Goal: Task Accomplishment & Management: Complete application form

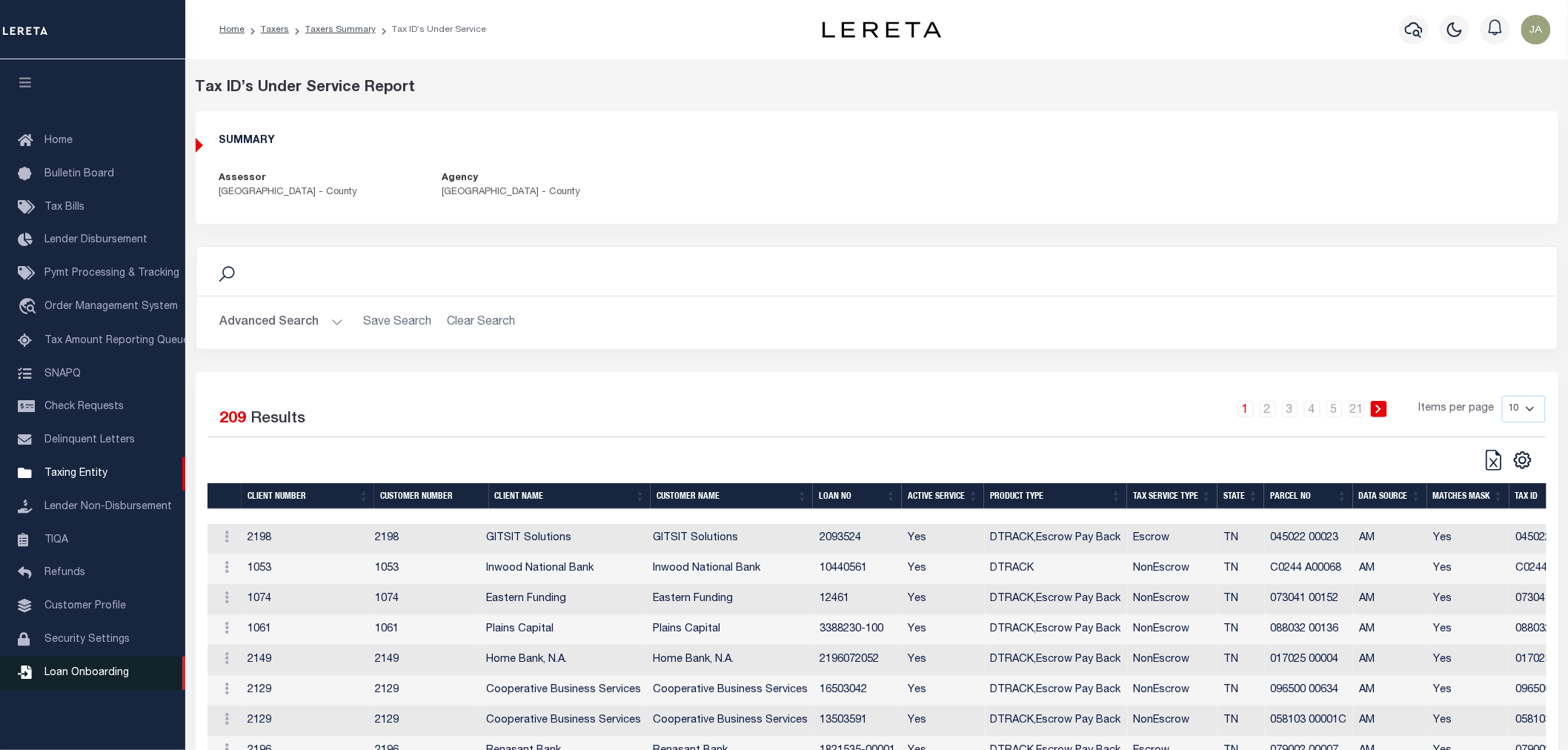
click at [108, 677] on span "Loan Onboarding" at bounding box center [87, 673] width 84 height 11
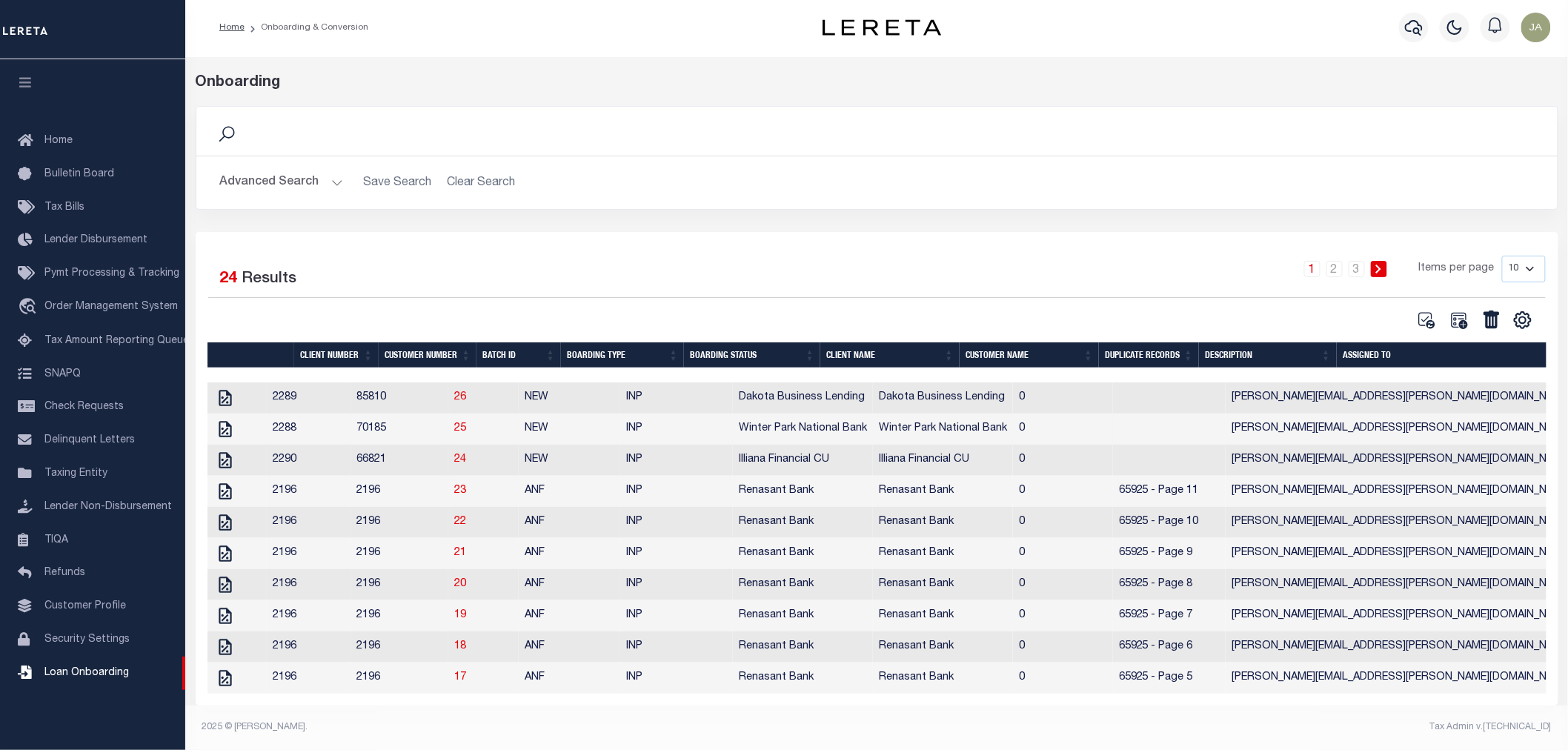
scroll to position [18, 0]
click at [226, 390] on icon "" at bounding box center [225, 398] width 13 height 16
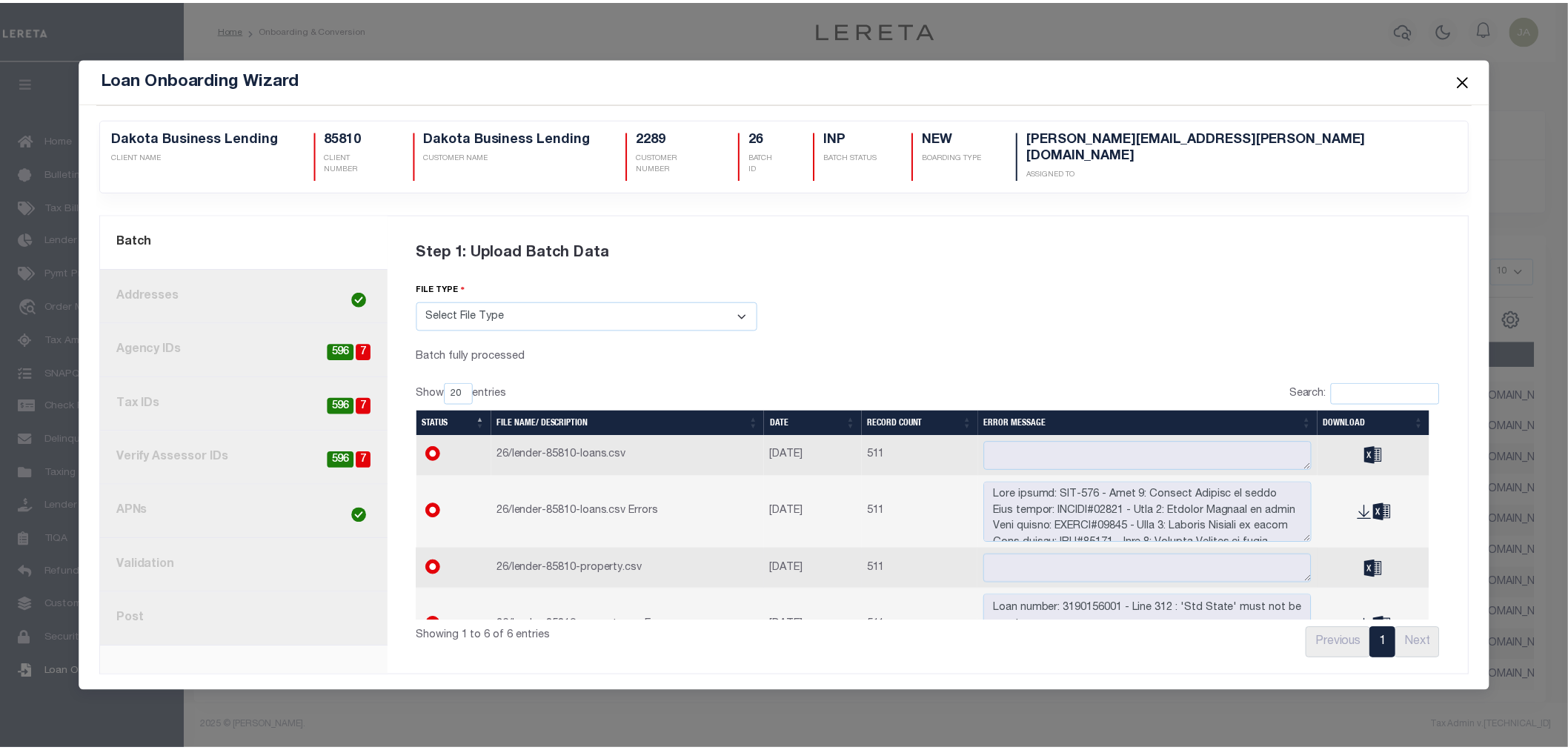
scroll to position [82, 0]
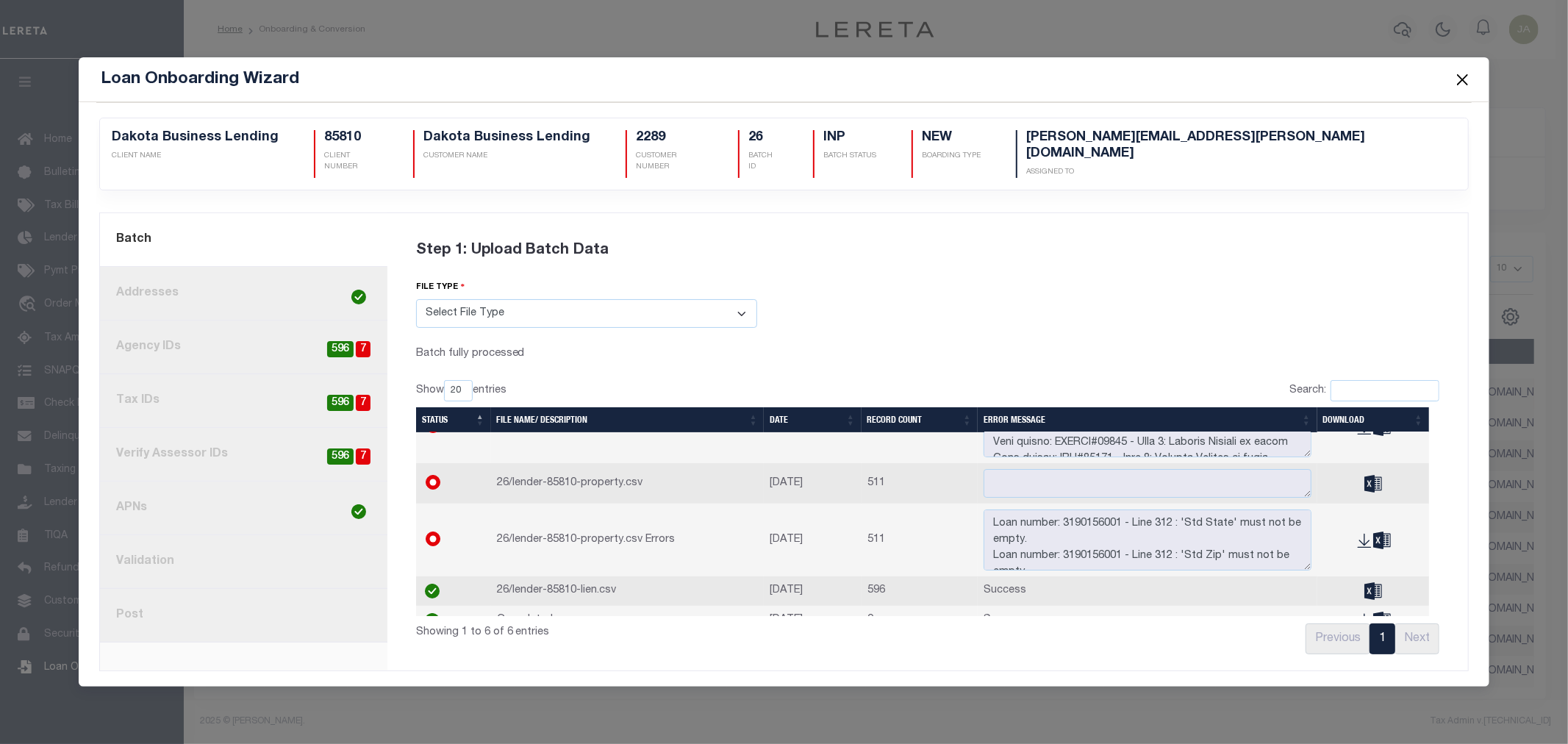
click at [1458, 89] on button "Close" at bounding box center [1461, 79] width 19 height 19
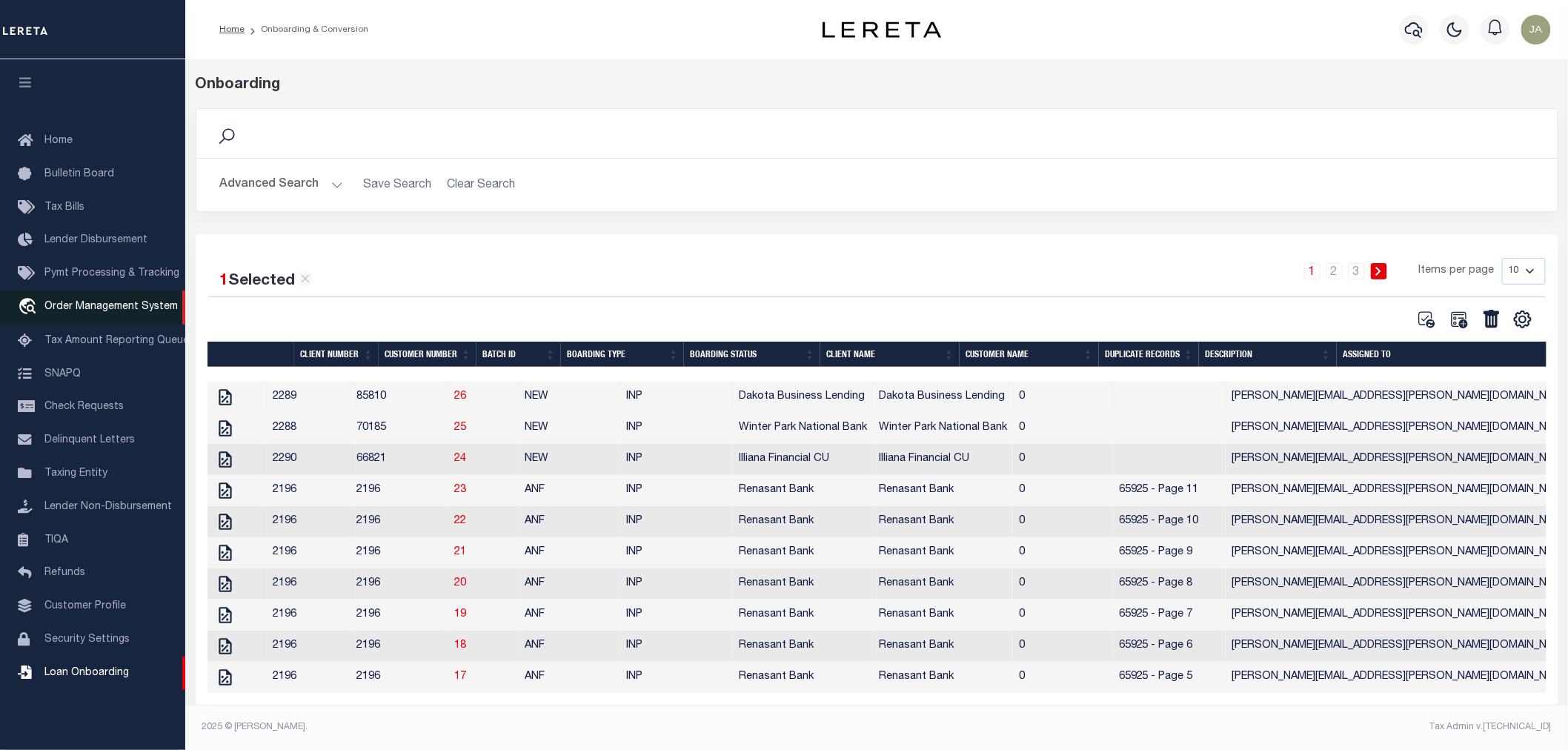
click at [94, 305] on span "Order Management System" at bounding box center [111, 306] width 134 height 11
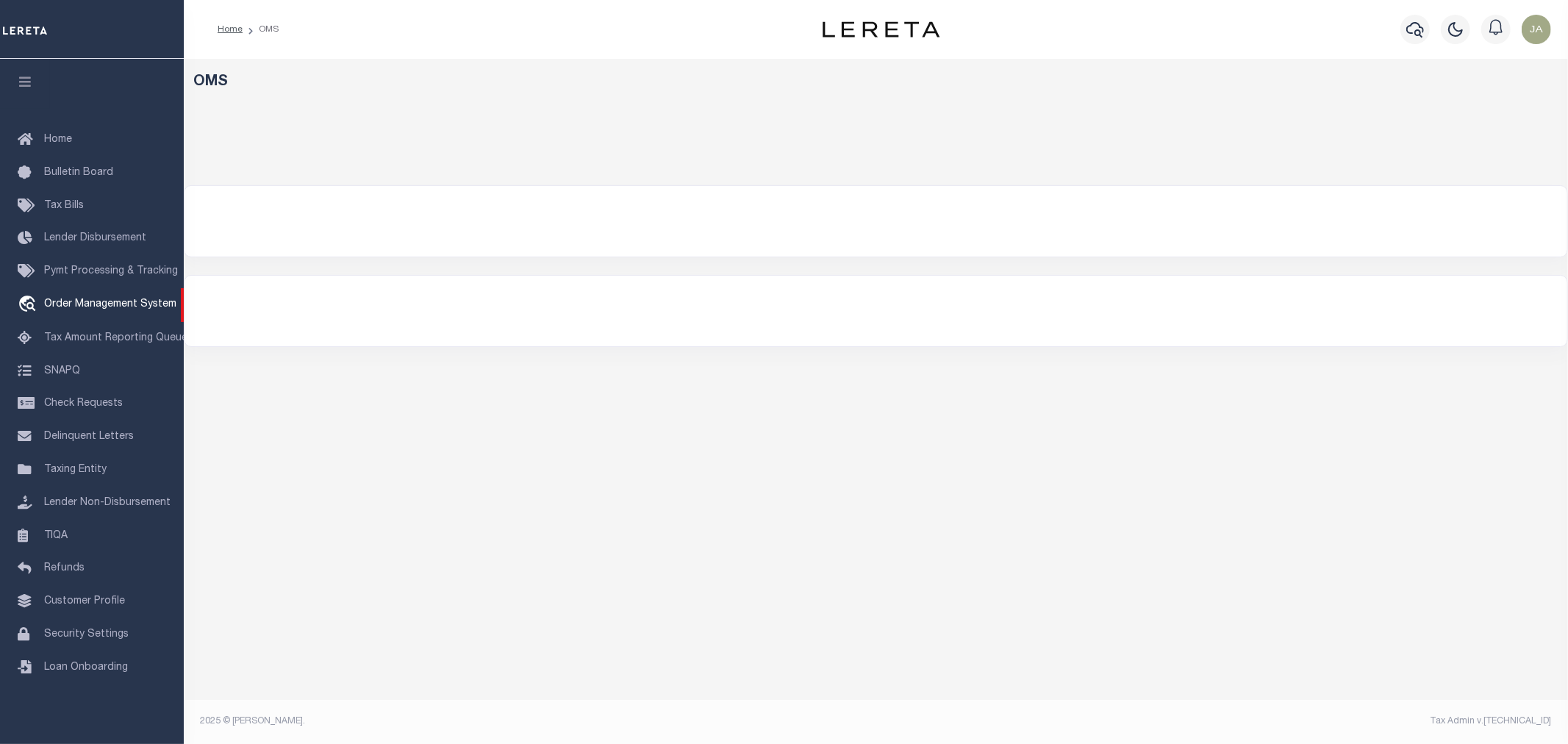
select select "200"
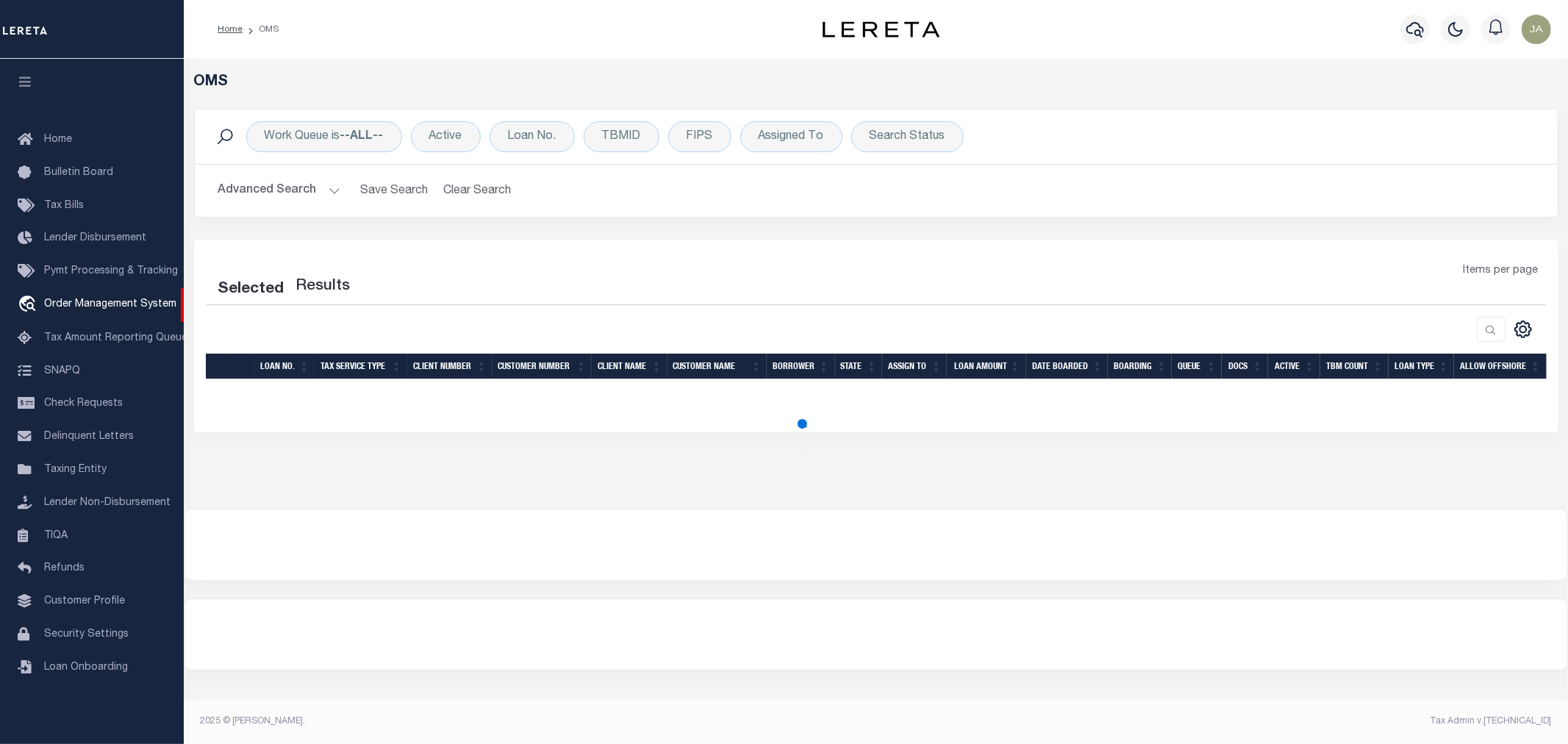
select select "200"
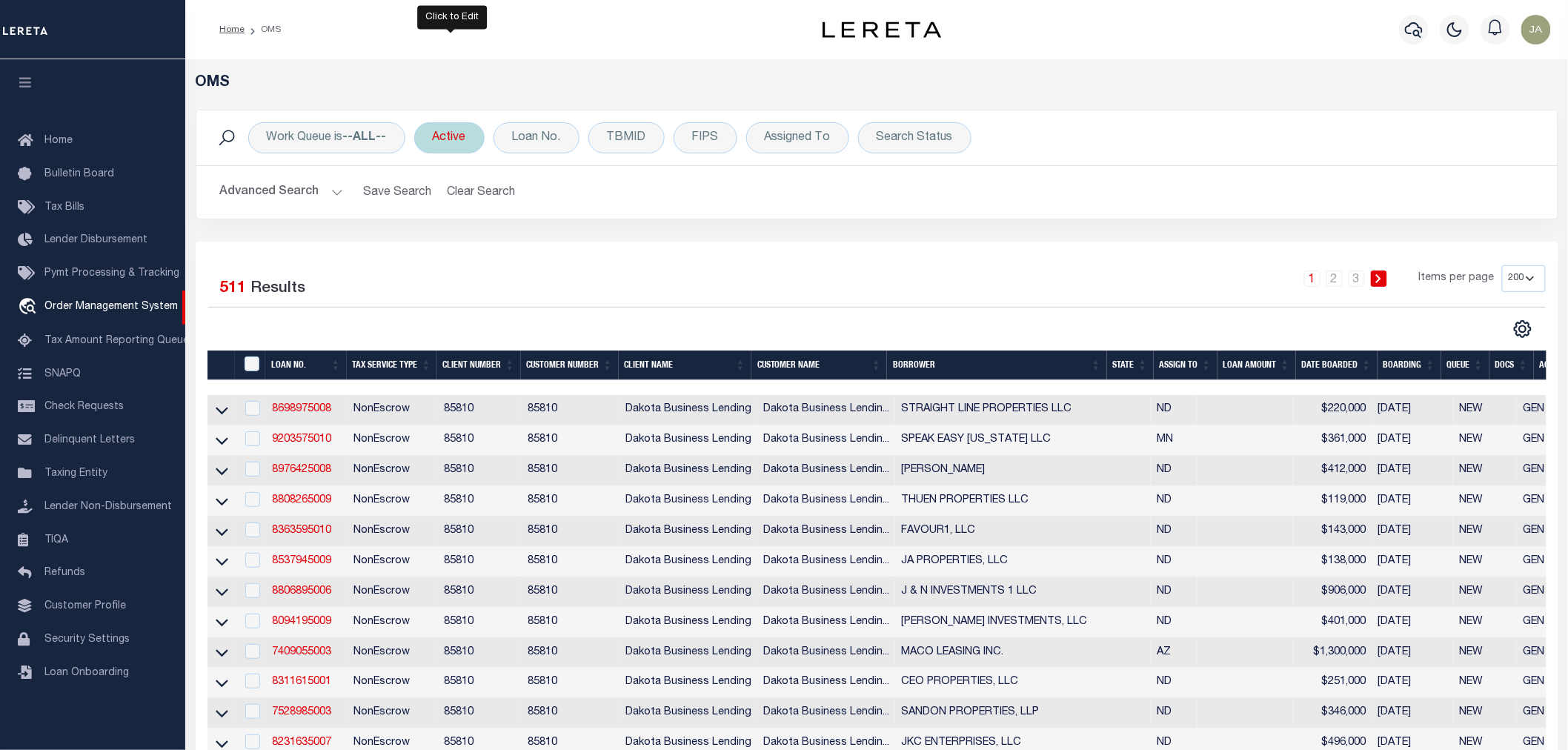
click at [449, 135] on div "Active" at bounding box center [449, 137] width 71 height 31
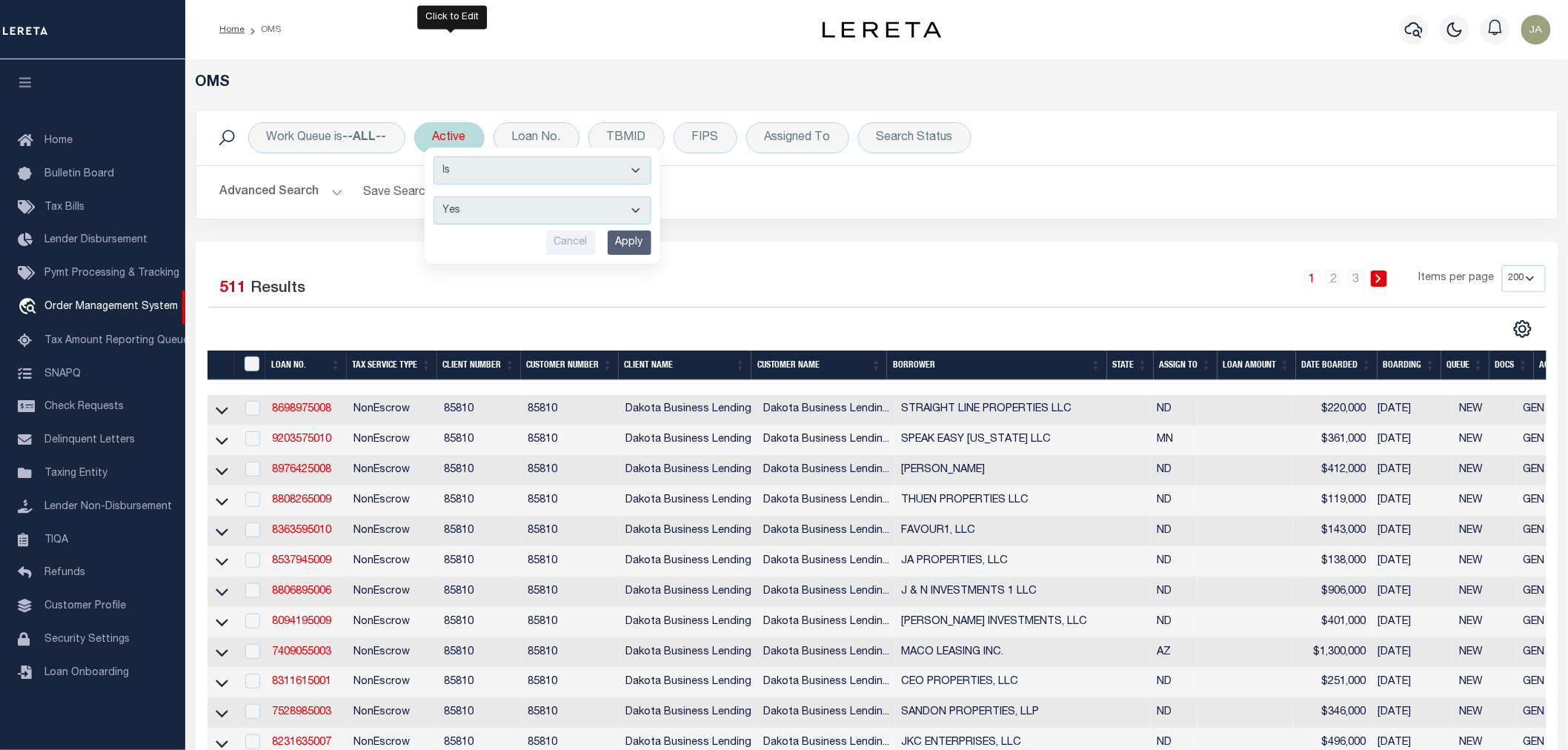
click at [509, 211] on select "Yes No" at bounding box center [542, 210] width 218 height 28
select select "false"
click at [436, 196] on select "Yes No" at bounding box center [542, 210] width 218 height 28
click at [622, 237] on input "Apply" at bounding box center [629, 242] width 44 height 24
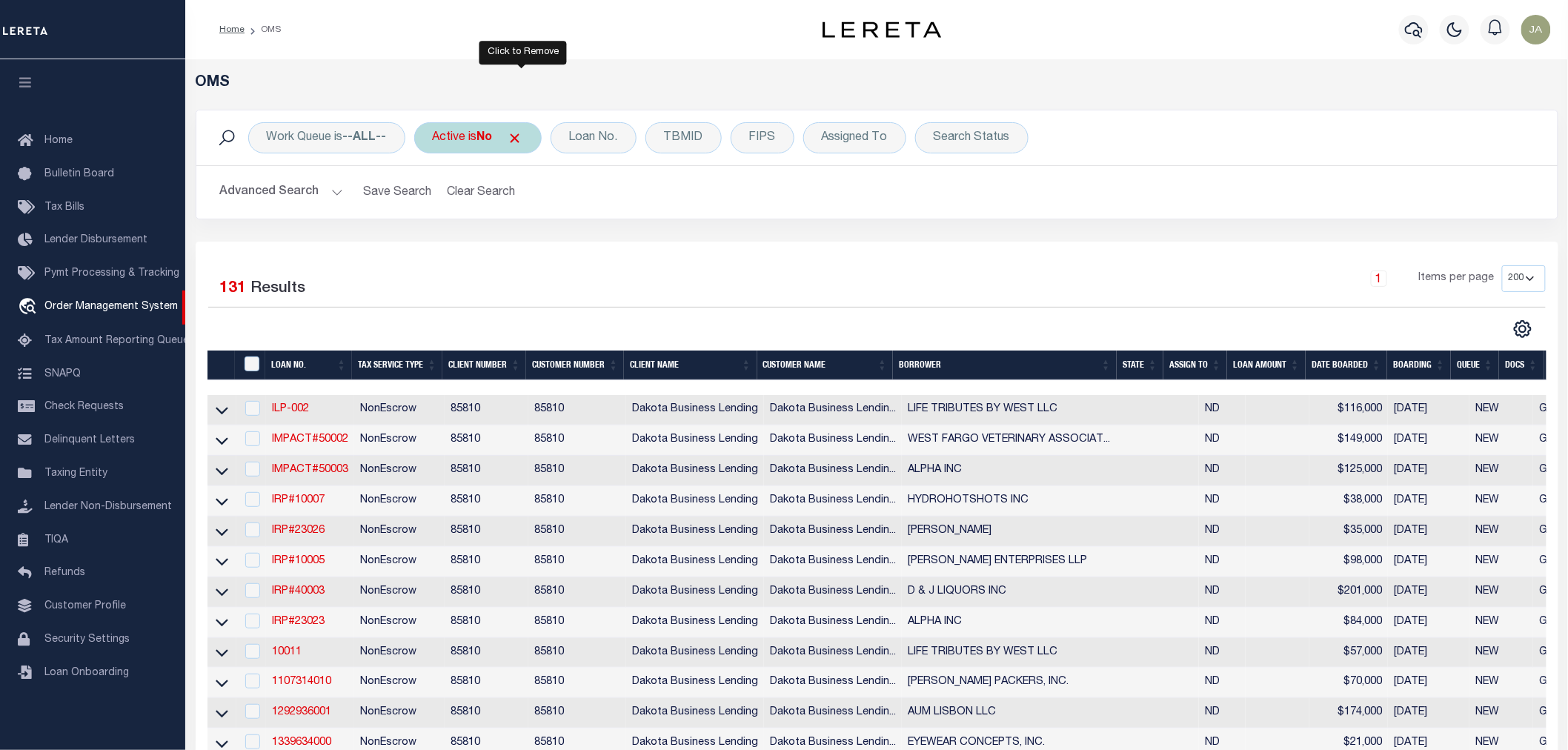
click at [517, 136] on span "Click to Remove" at bounding box center [515, 137] width 15 height 15
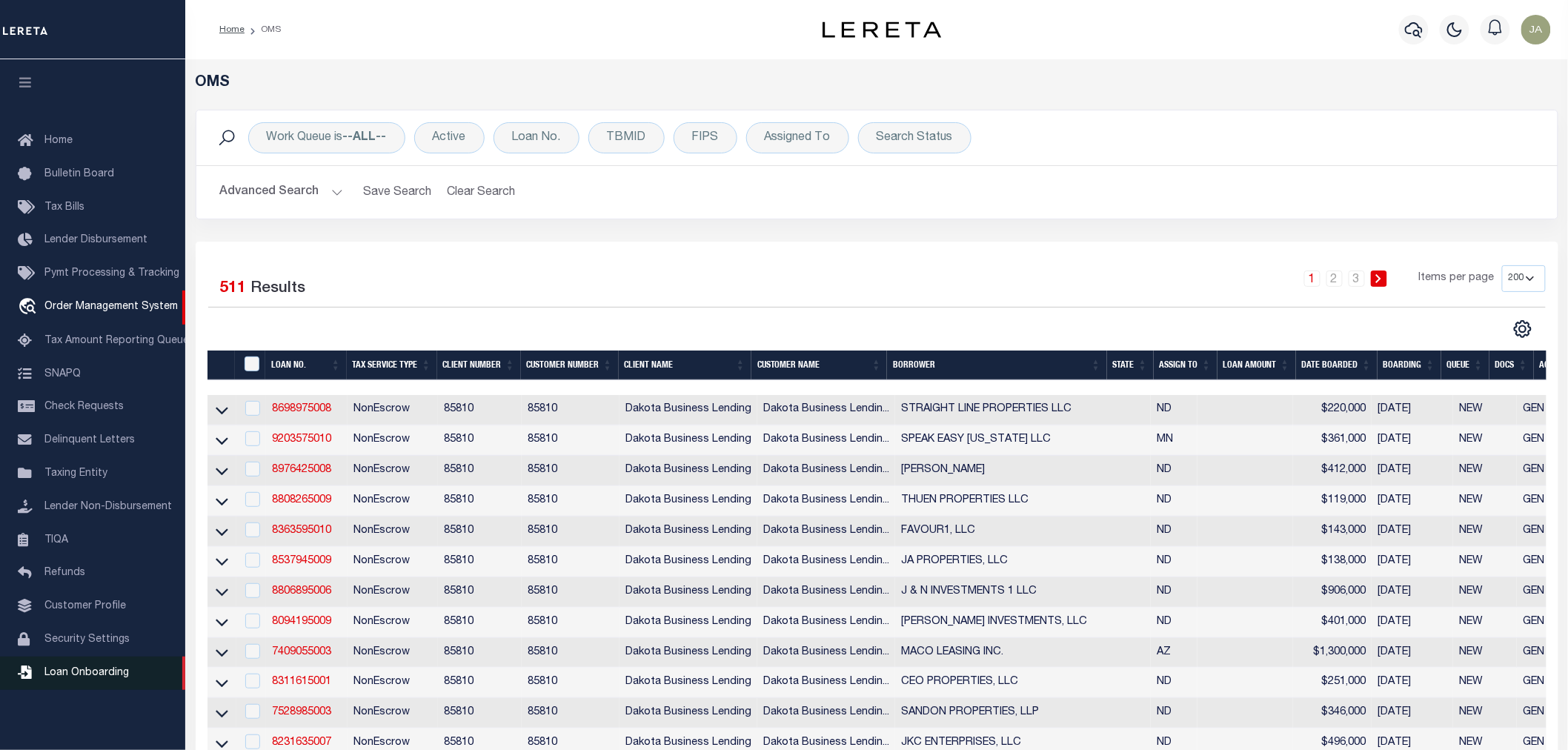
click at [48, 671] on span "Loan Onboarding" at bounding box center [87, 673] width 84 height 11
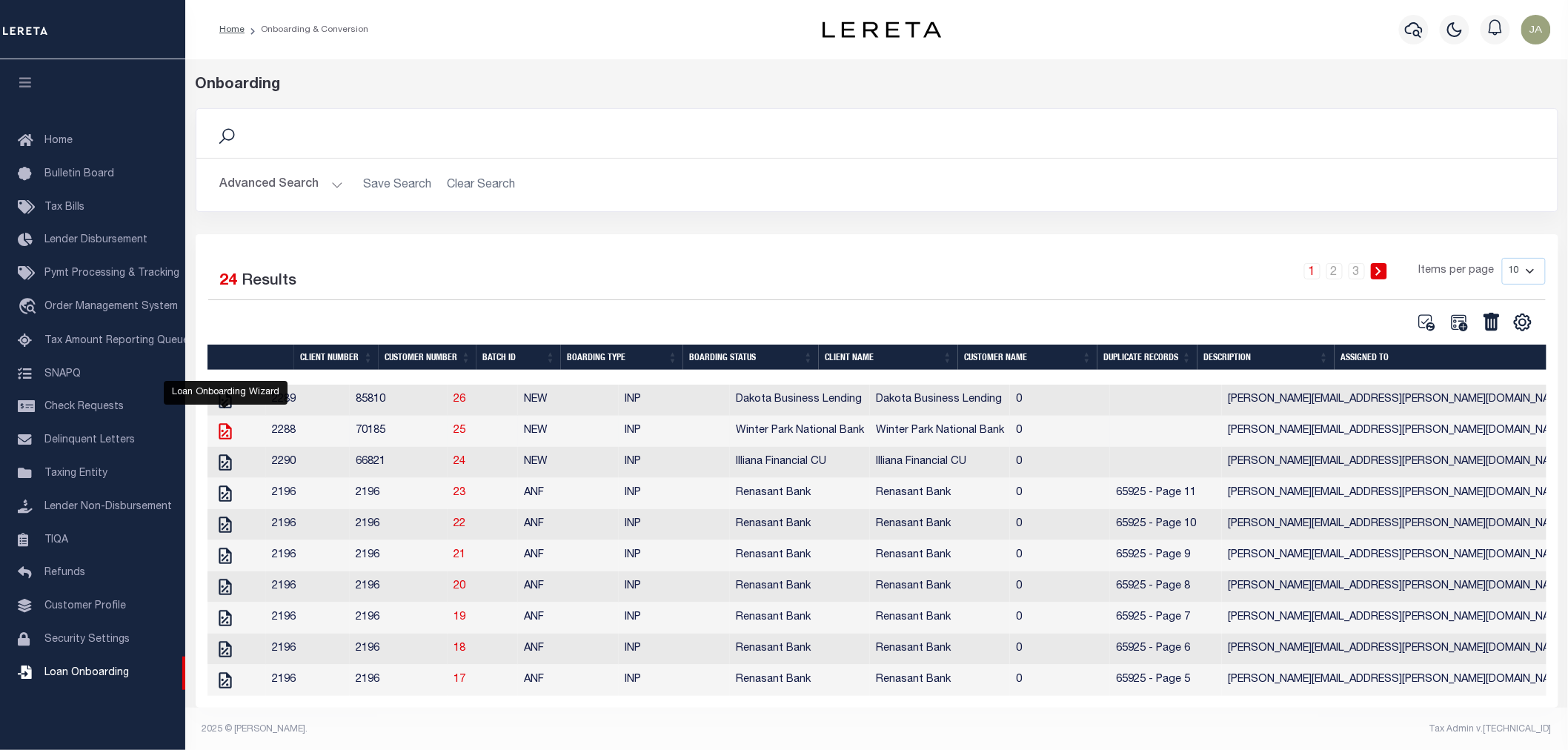
click at [216, 430] on icon "" at bounding box center [225, 430] width 19 height 19
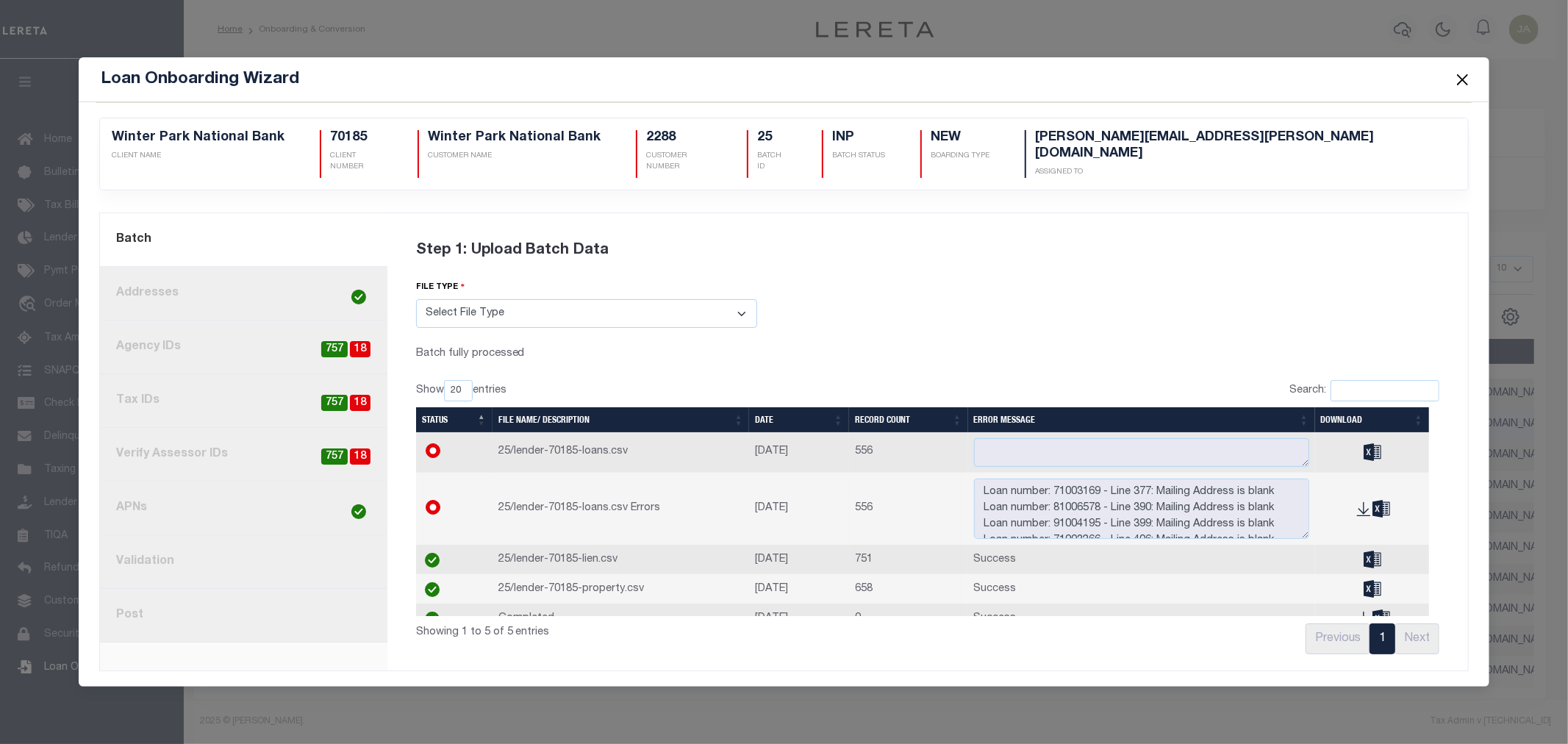
click at [341, 621] on link "8. Post" at bounding box center [243, 615] width 287 height 53
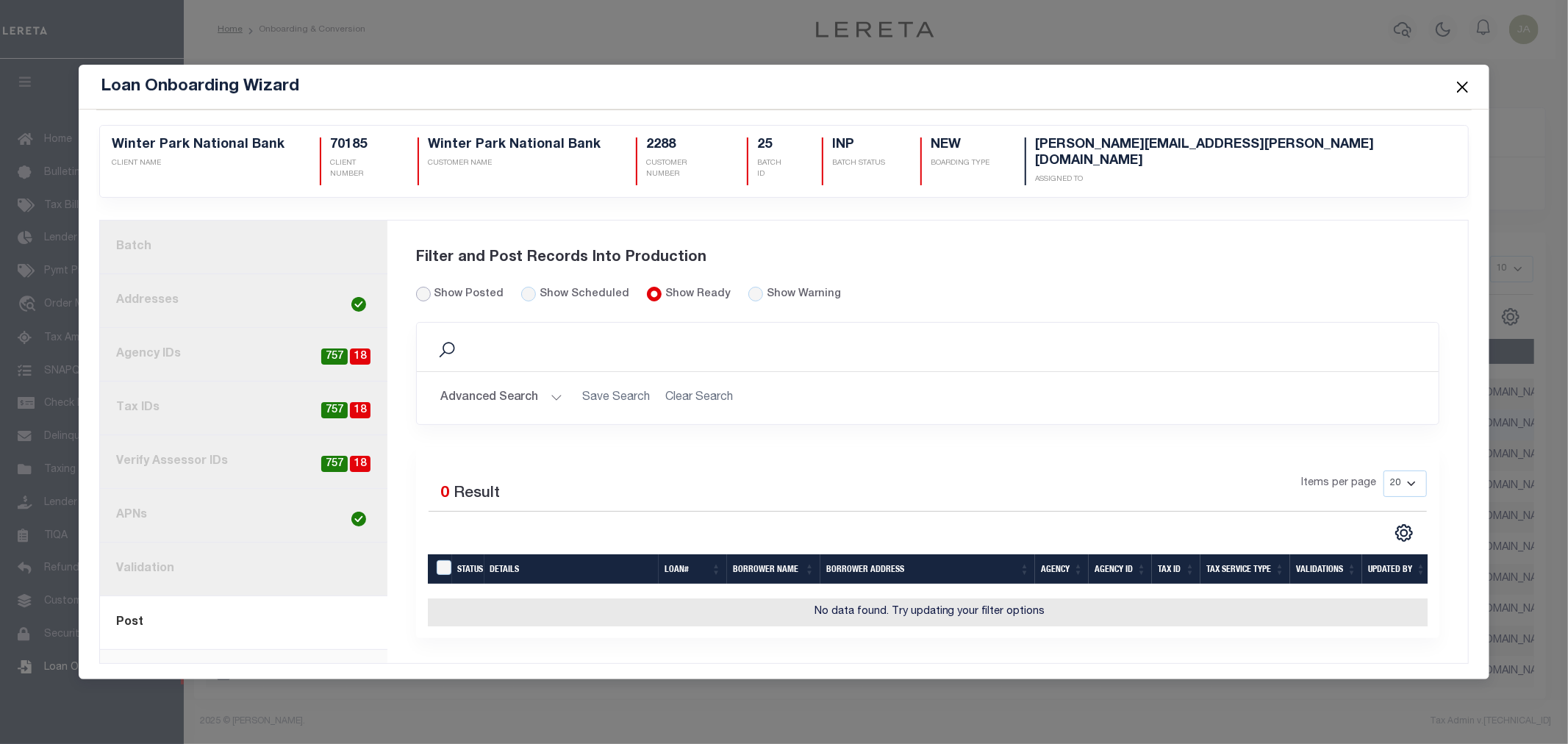
click at [427, 286] on input "Show Posted" at bounding box center [423, 293] width 15 height 15
radio input "true"
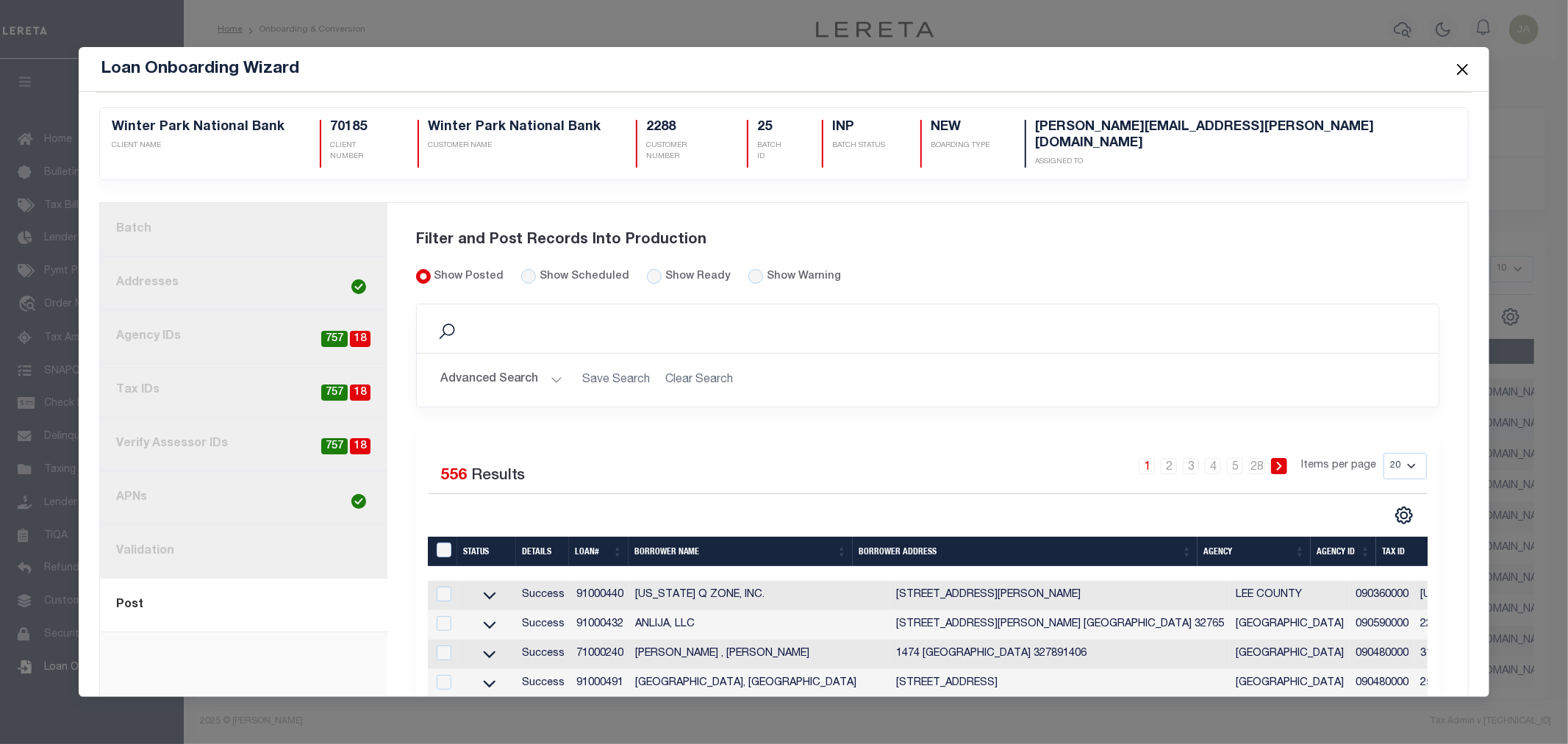
click at [302, 219] on link "1. Batch" at bounding box center [243, 229] width 287 height 53
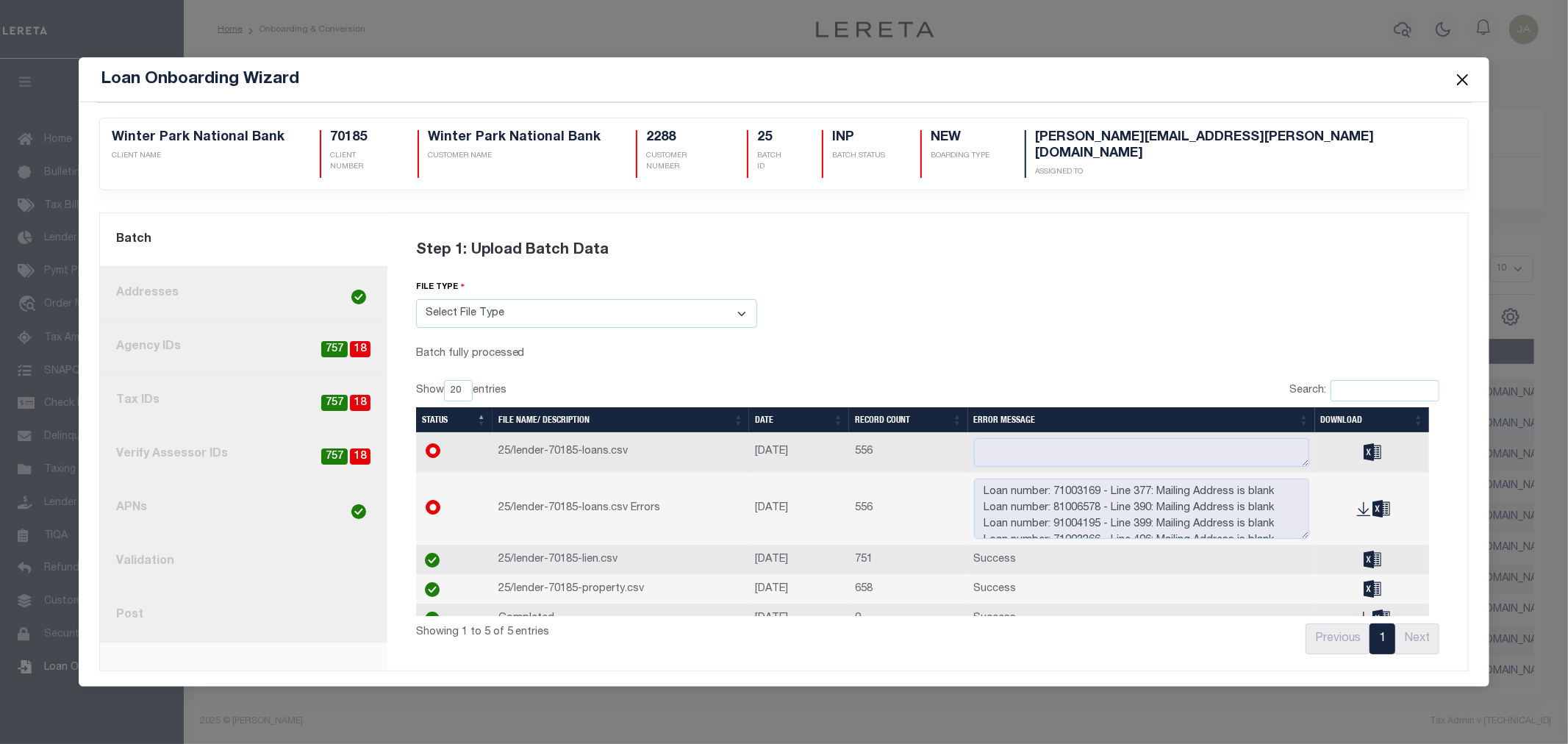
click at [358, 341] on span "18" at bounding box center [359, 349] width 20 height 17
radio input "true"
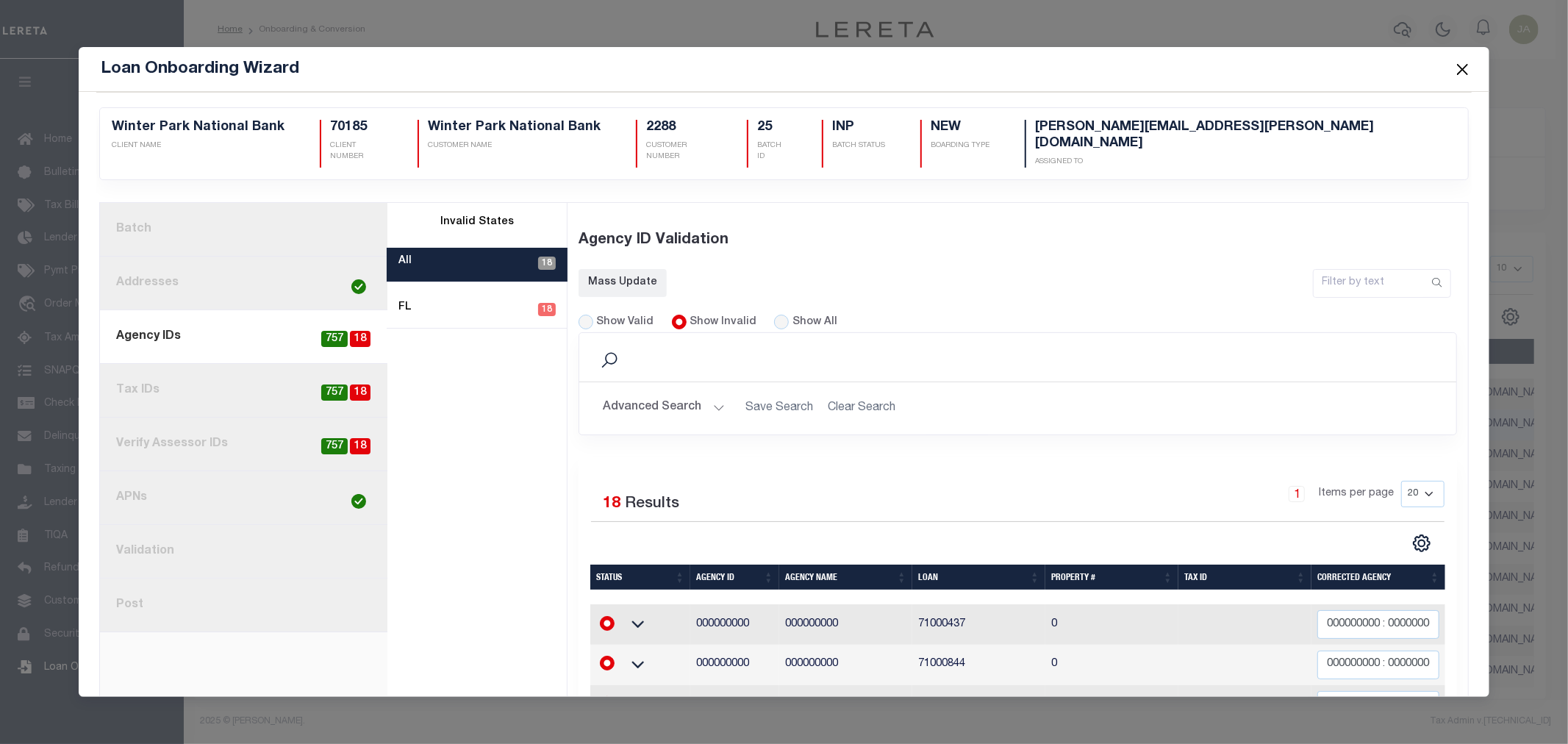
click at [1467, 69] on button "Close" at bounding box center [1461, 68] width 19 height 19
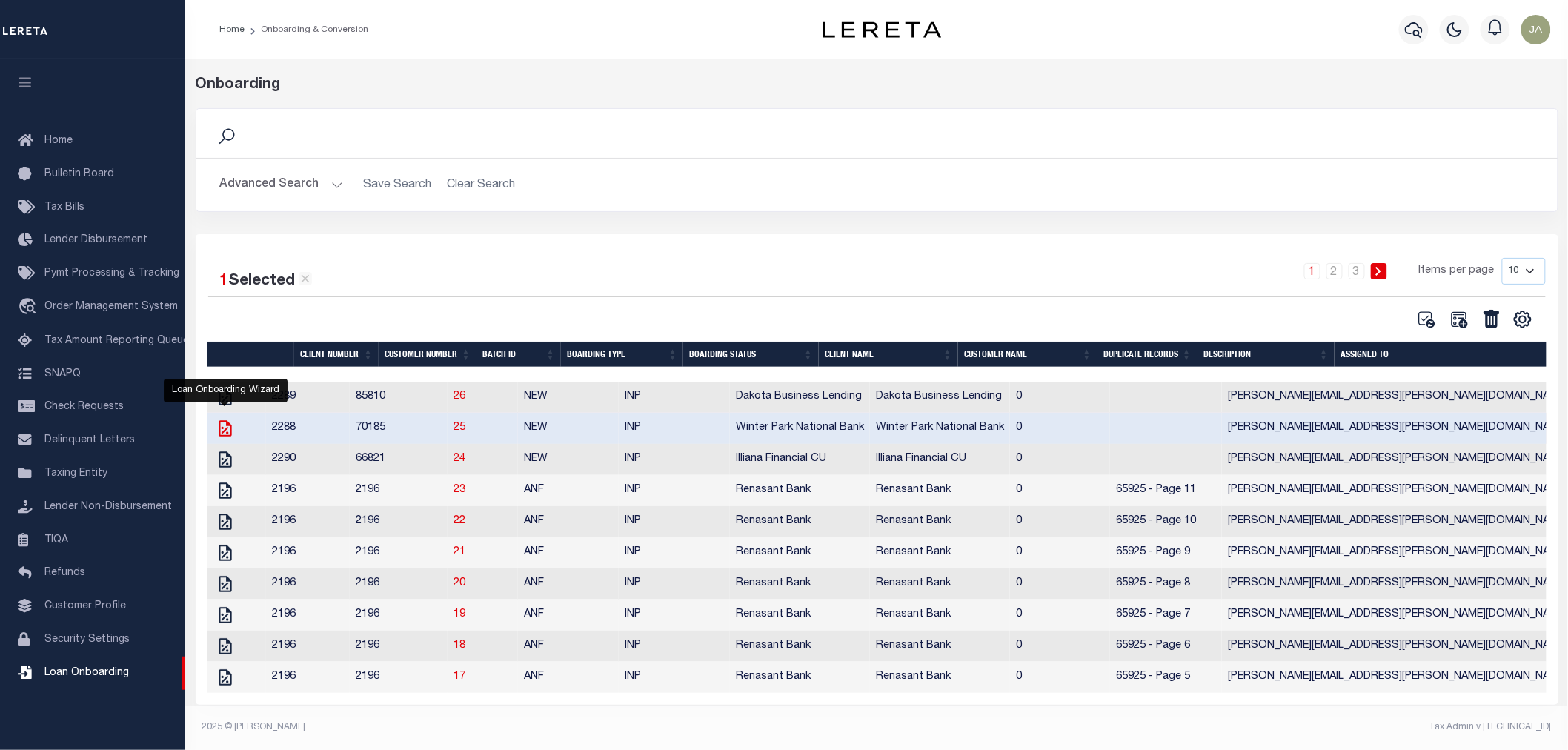
click at [222, 433] on icon "" at bounding box center [225, 427] width 19 height 19
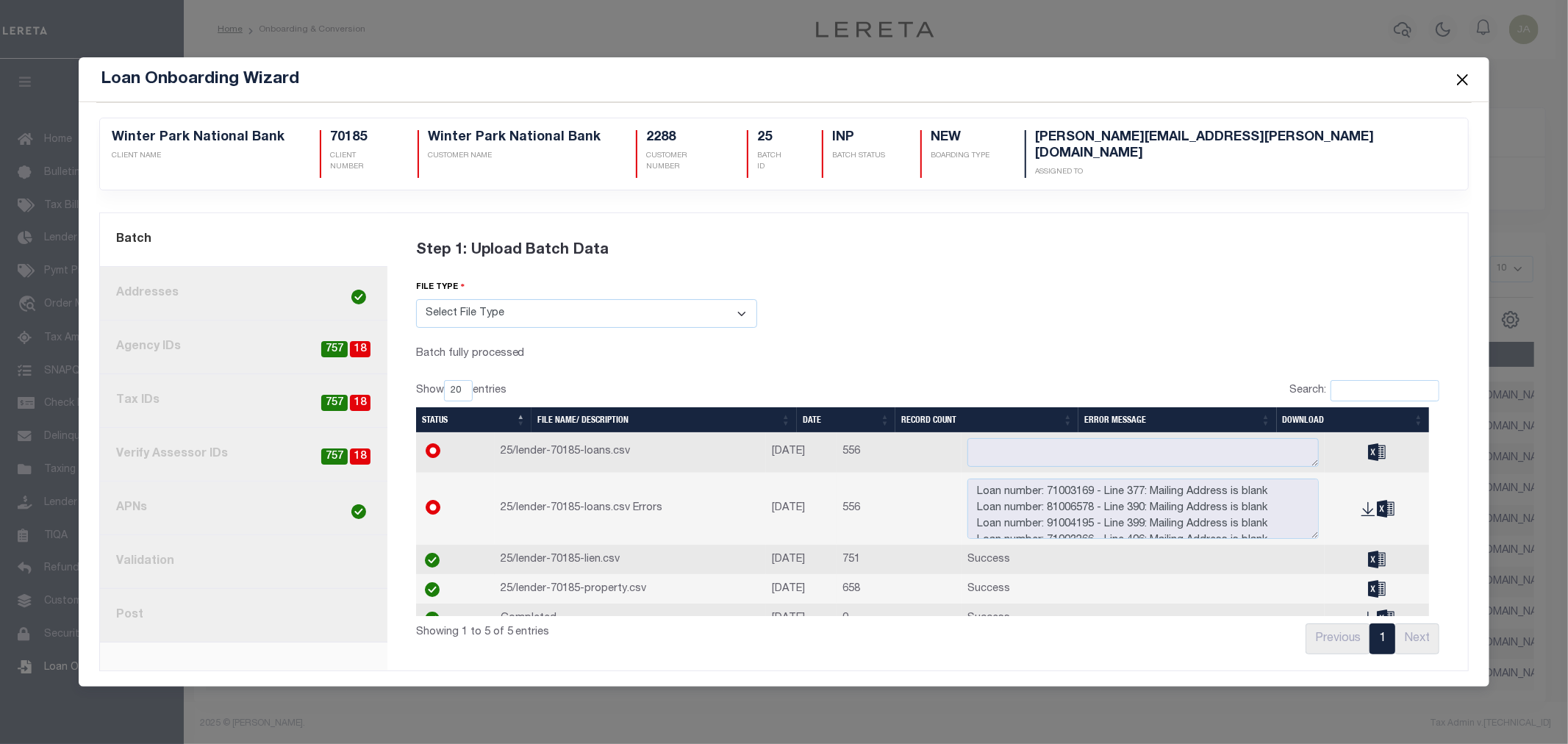
click at [363, 346] on span "18" at bounding box center [359, 349] width 20 height 17
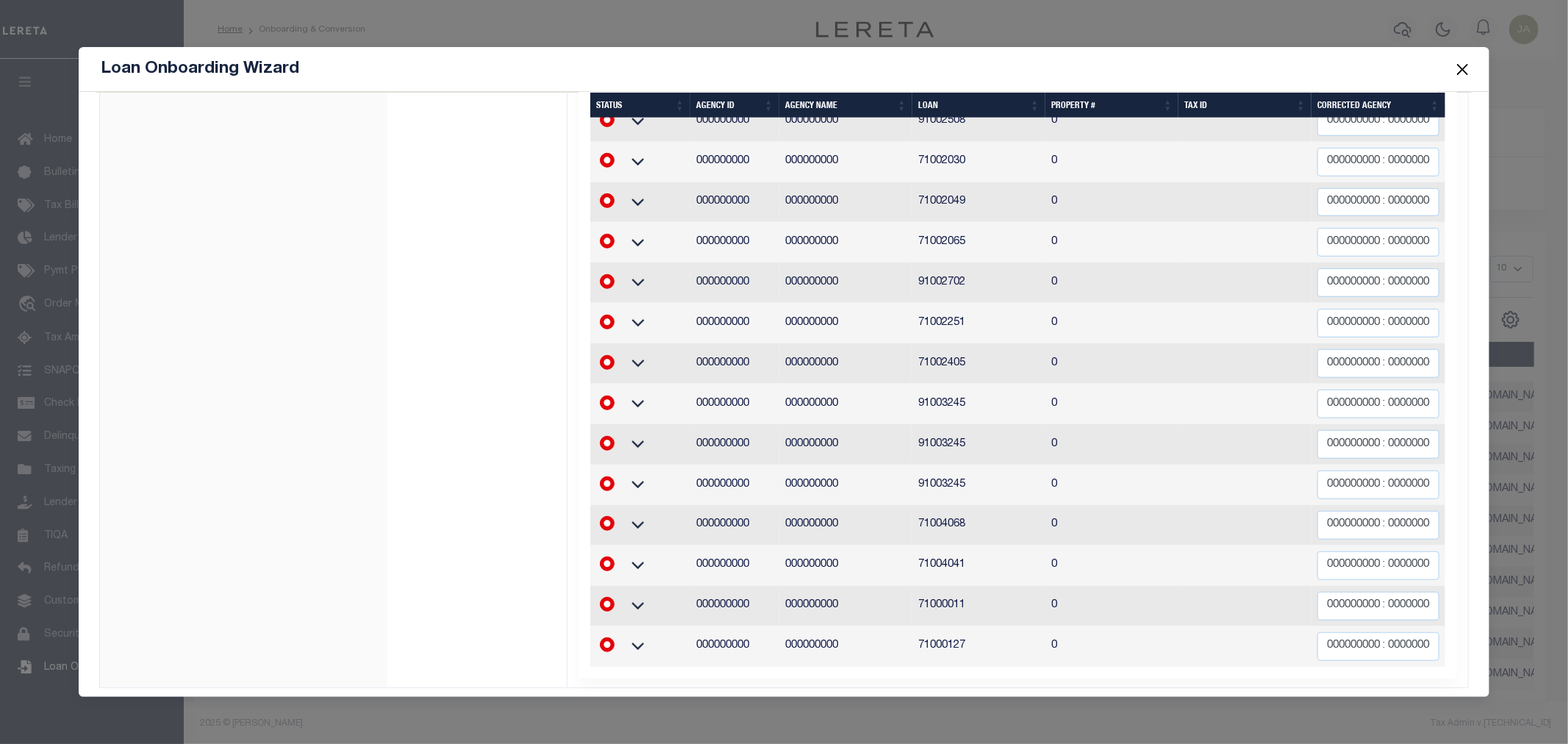
scroll to position [667, 0]
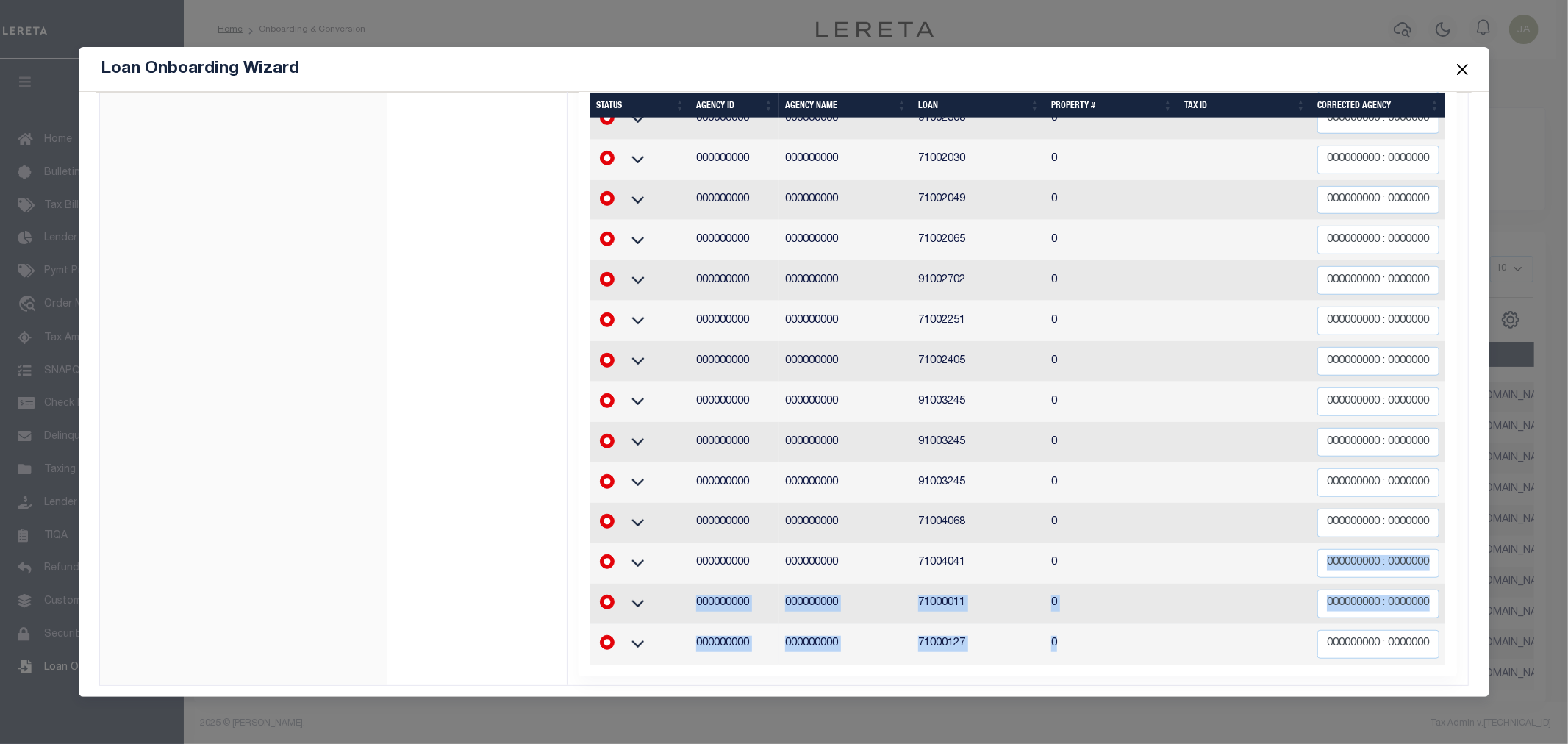
drag, startPoint x: 1215, startPoint y: 553, endPoint x: 1326, endPoint y: 627, distance: 133.4
click at [1326, 627] on tbody "000000000 000000000 71000437 0 000000000 : 000000000 000000000 000000000 710008…" at bounding box center [1018, 301] width 856 height 727
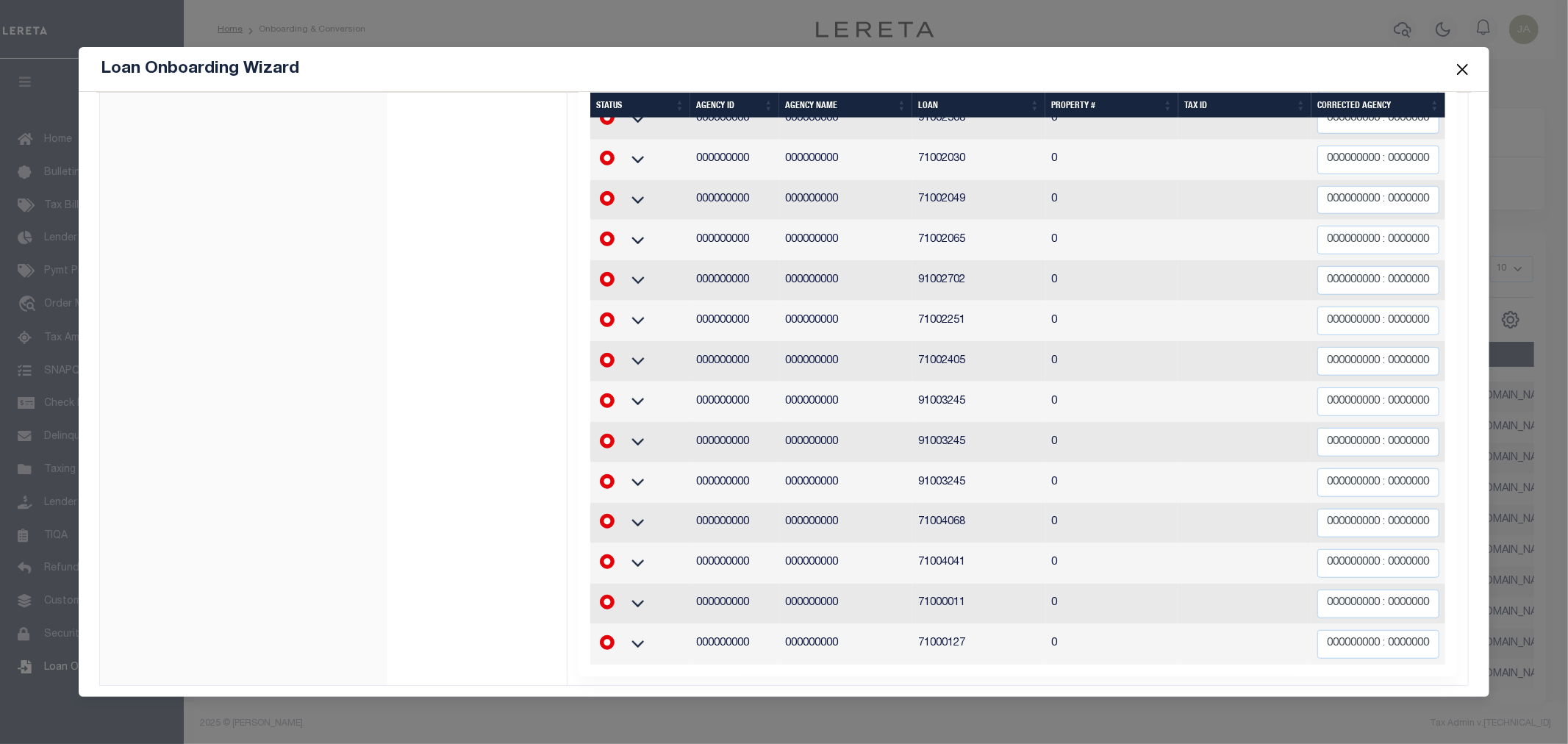
click at [1111, 421] on td "0" at bounding box center [1112, 441] width 133 height 40
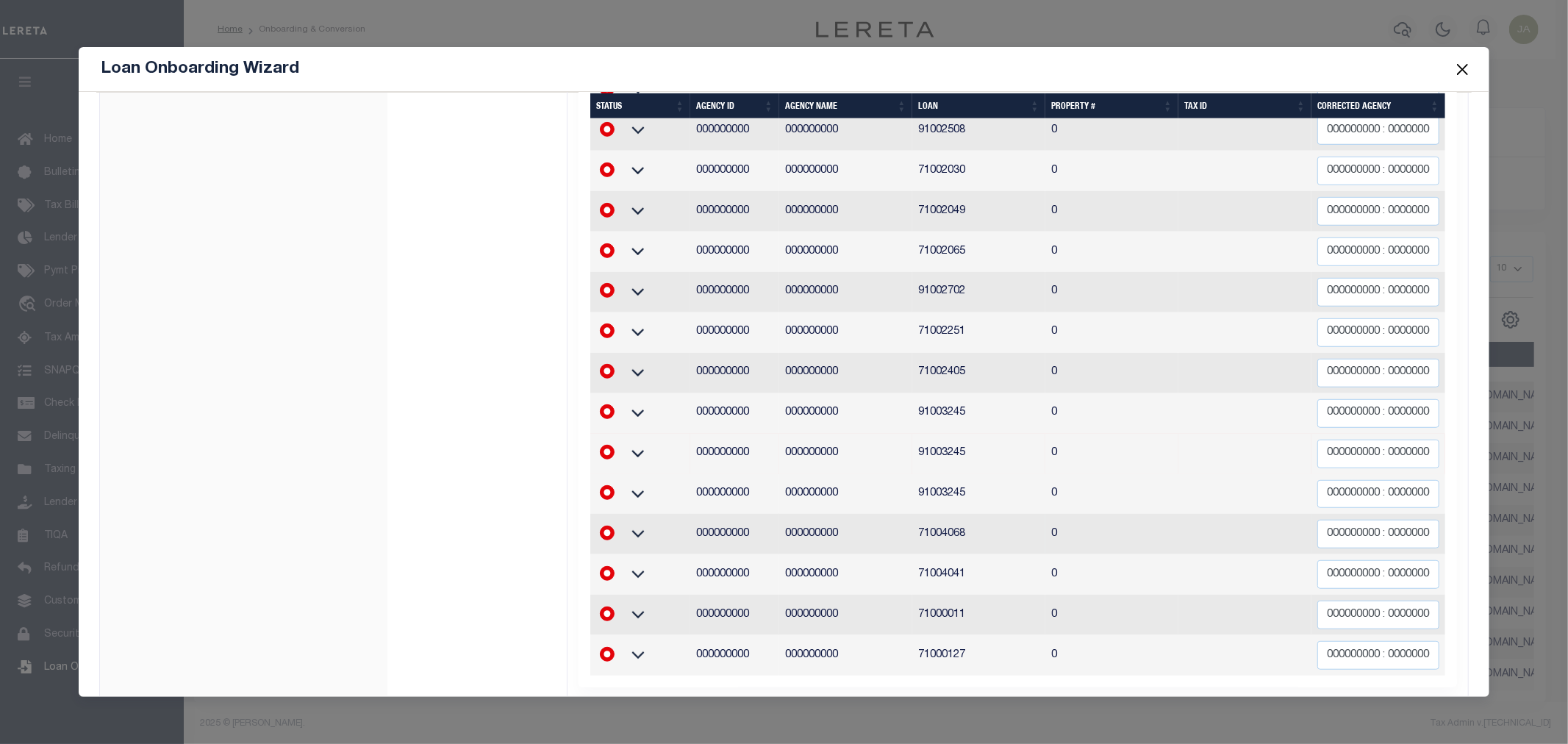
scroll to position [664, 0]
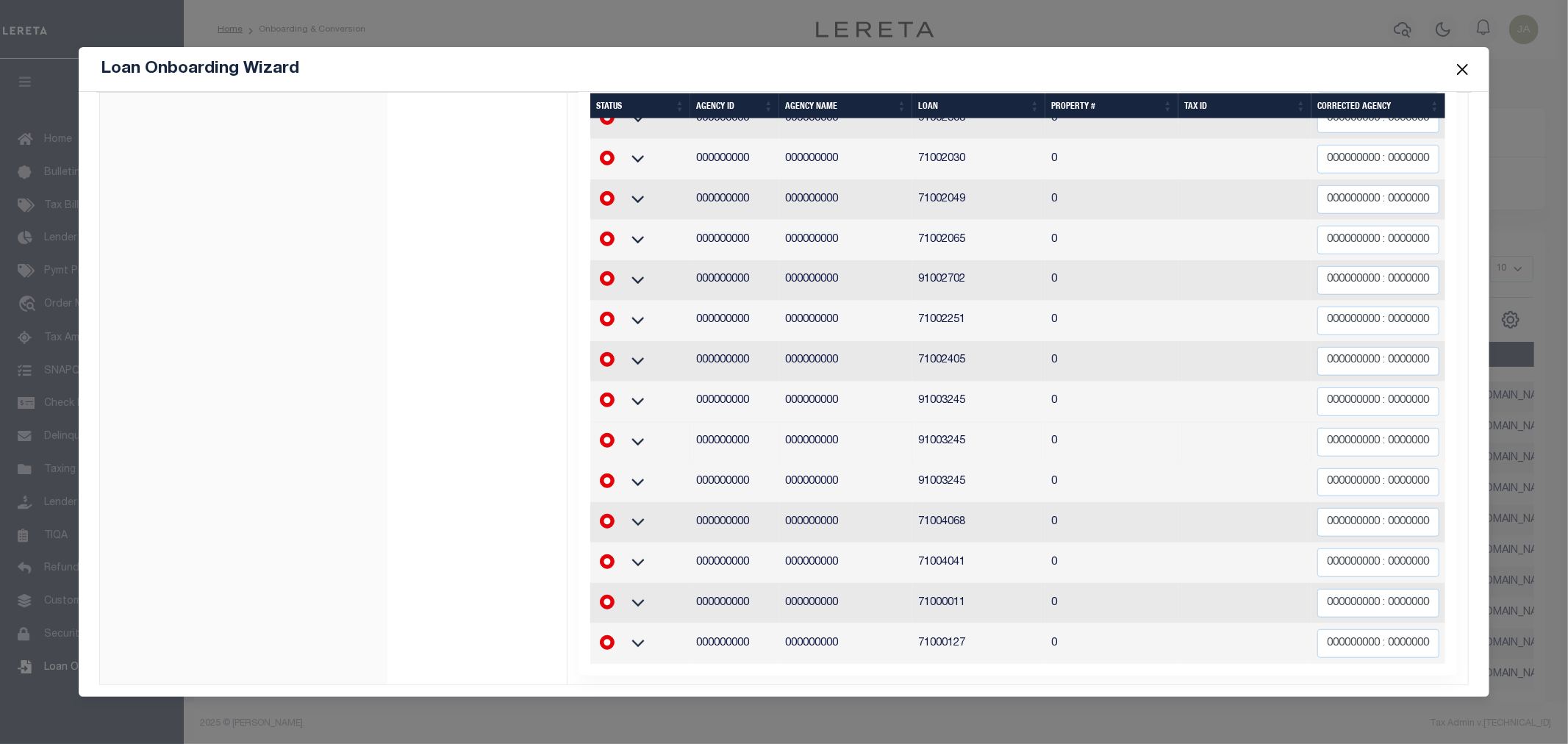
click at [1323, 568] on td "000000000 : 000000000" at bounding box center [1379, 562] width 133 height 40
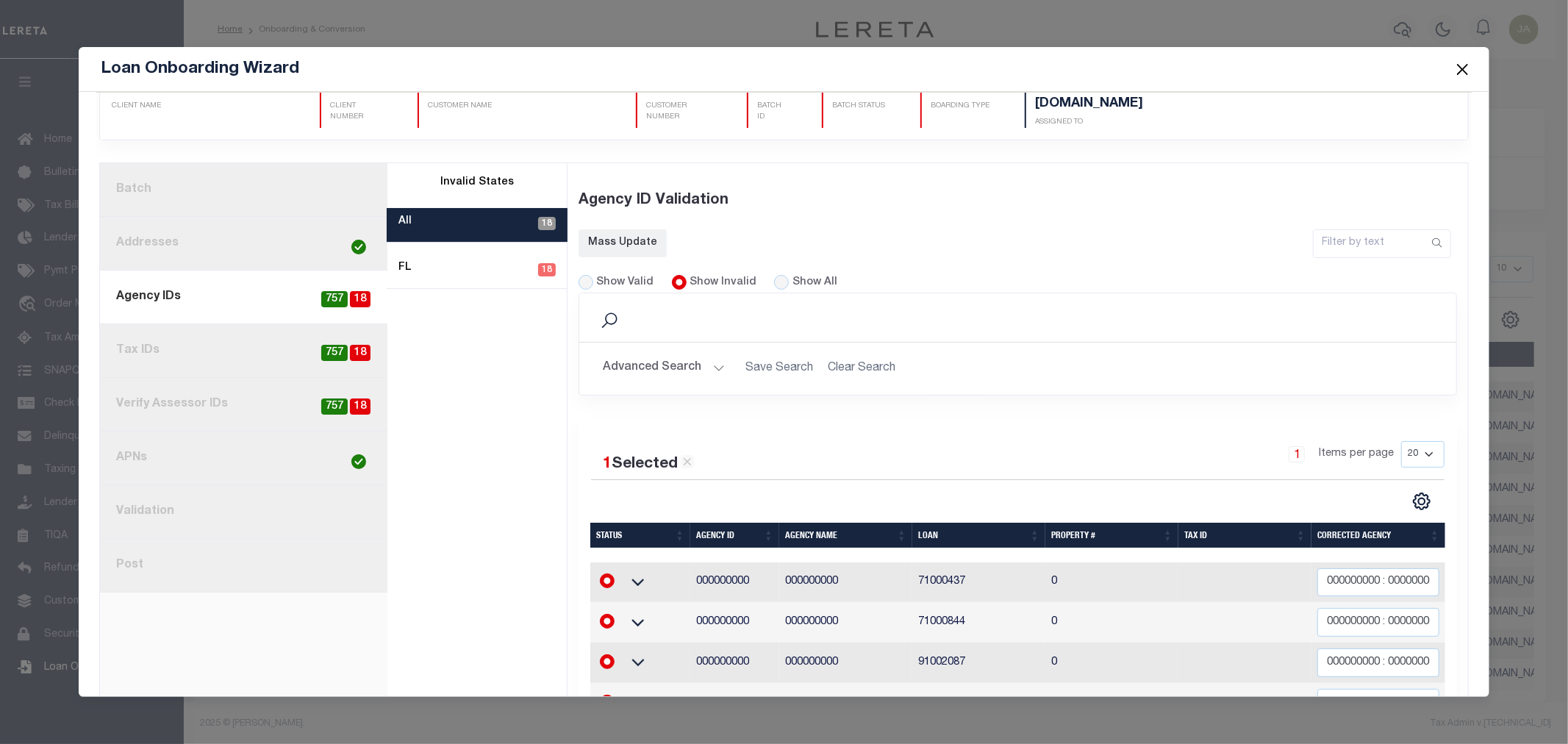
scroll to position [11, 0]
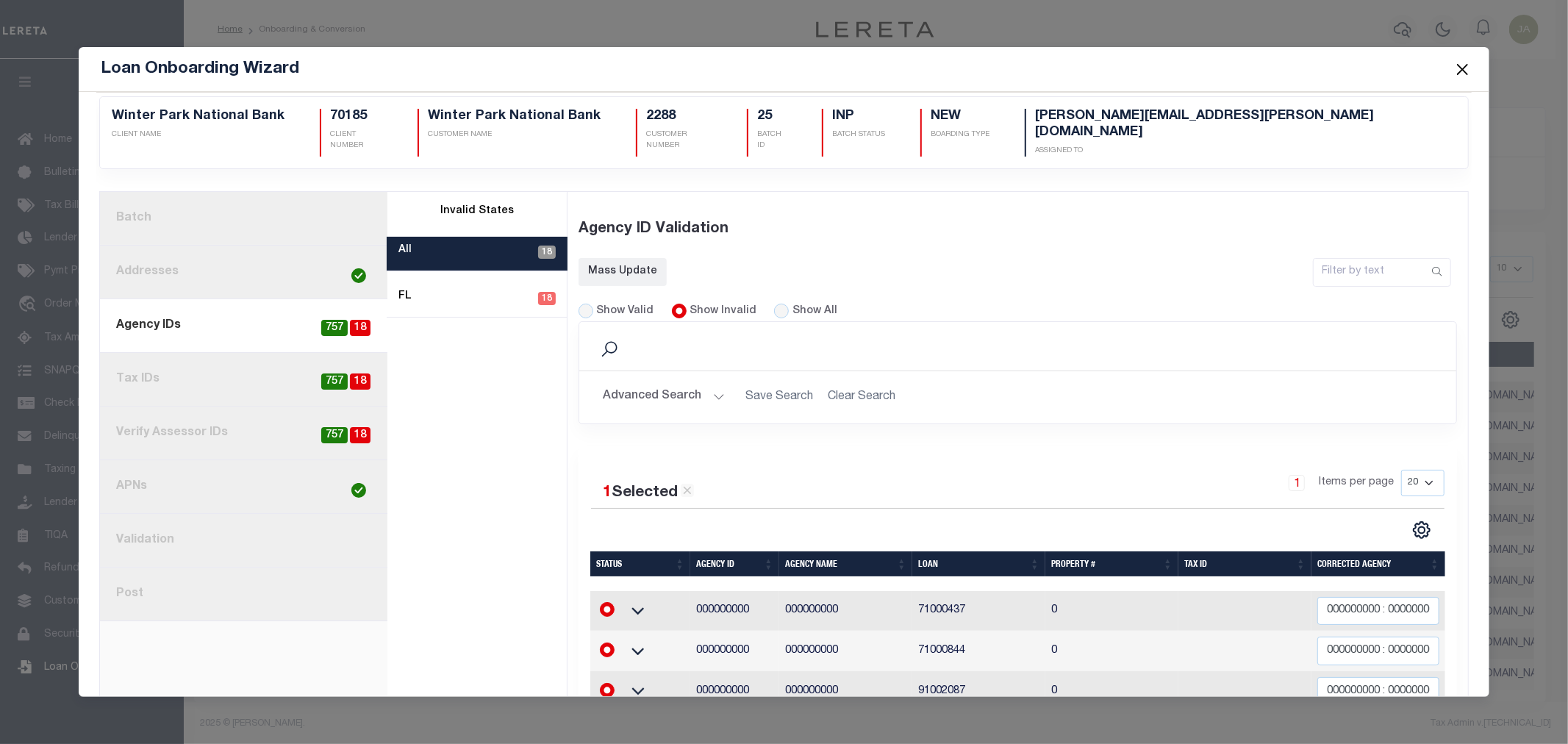
click at [300, 199] on link "1. Batch" at bounding box center [243, 219] width 287 height 53
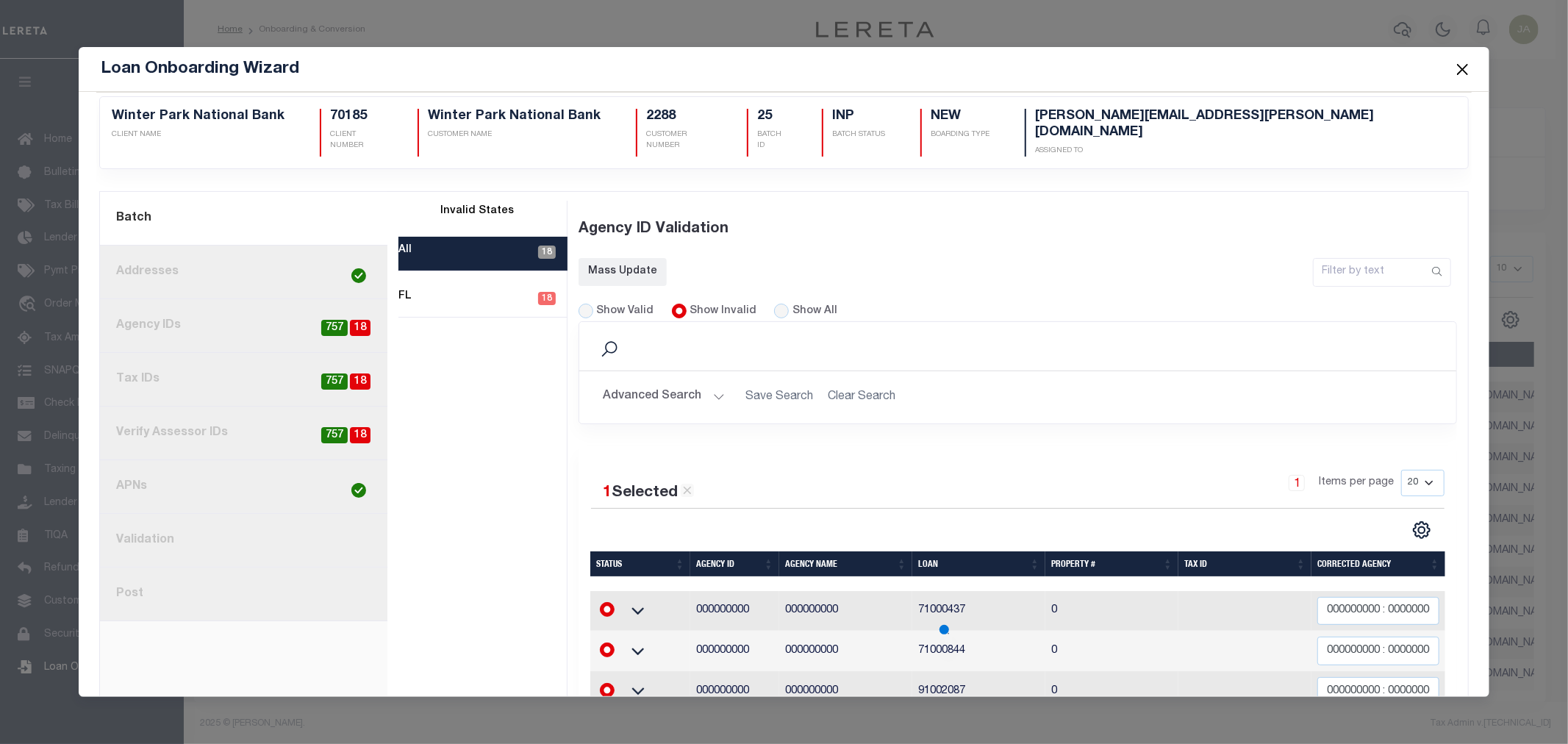
scroll to position [0, 0]
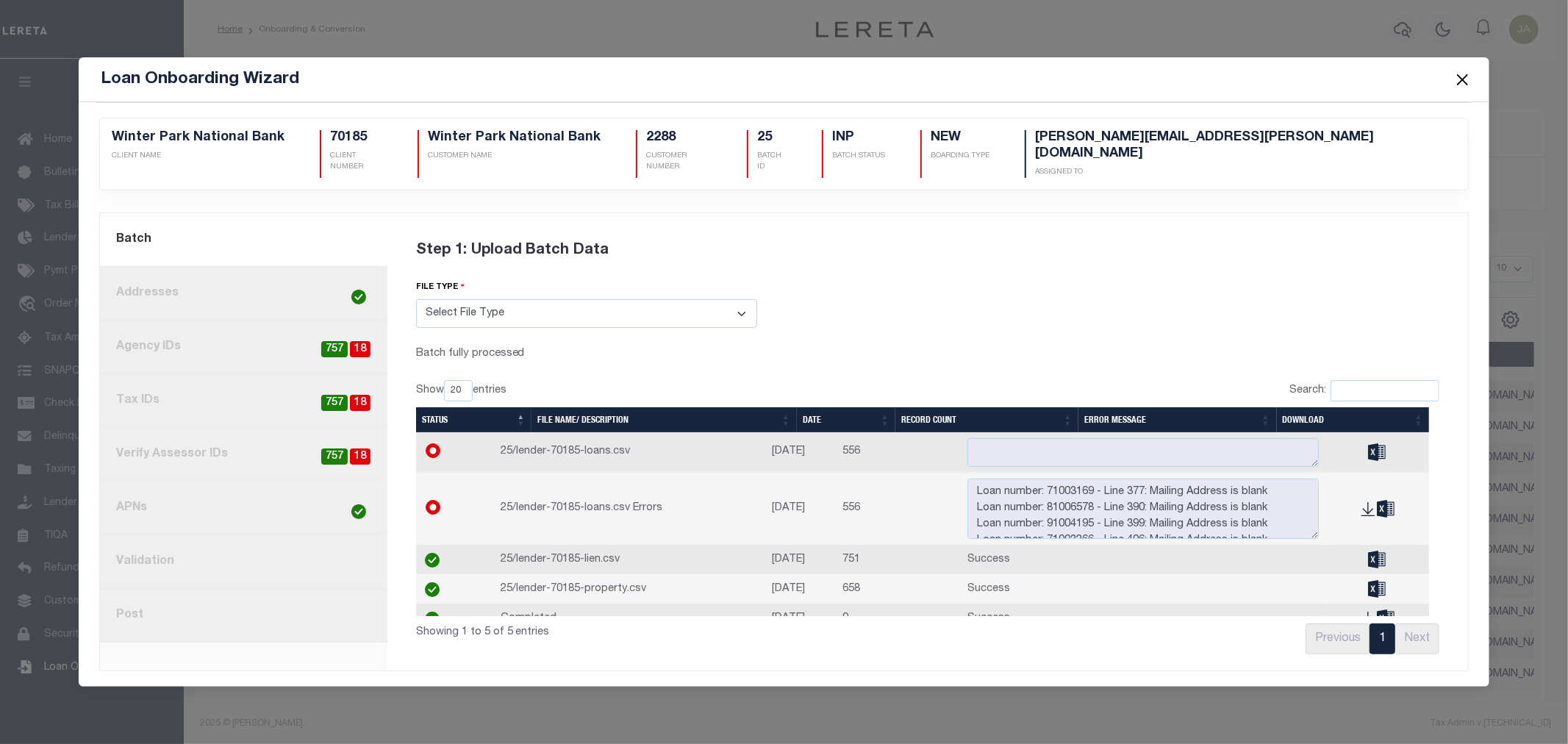
click at [353, 341] on span "18" at bounding box center [359, 349] width 20 height 17
radio input "false"
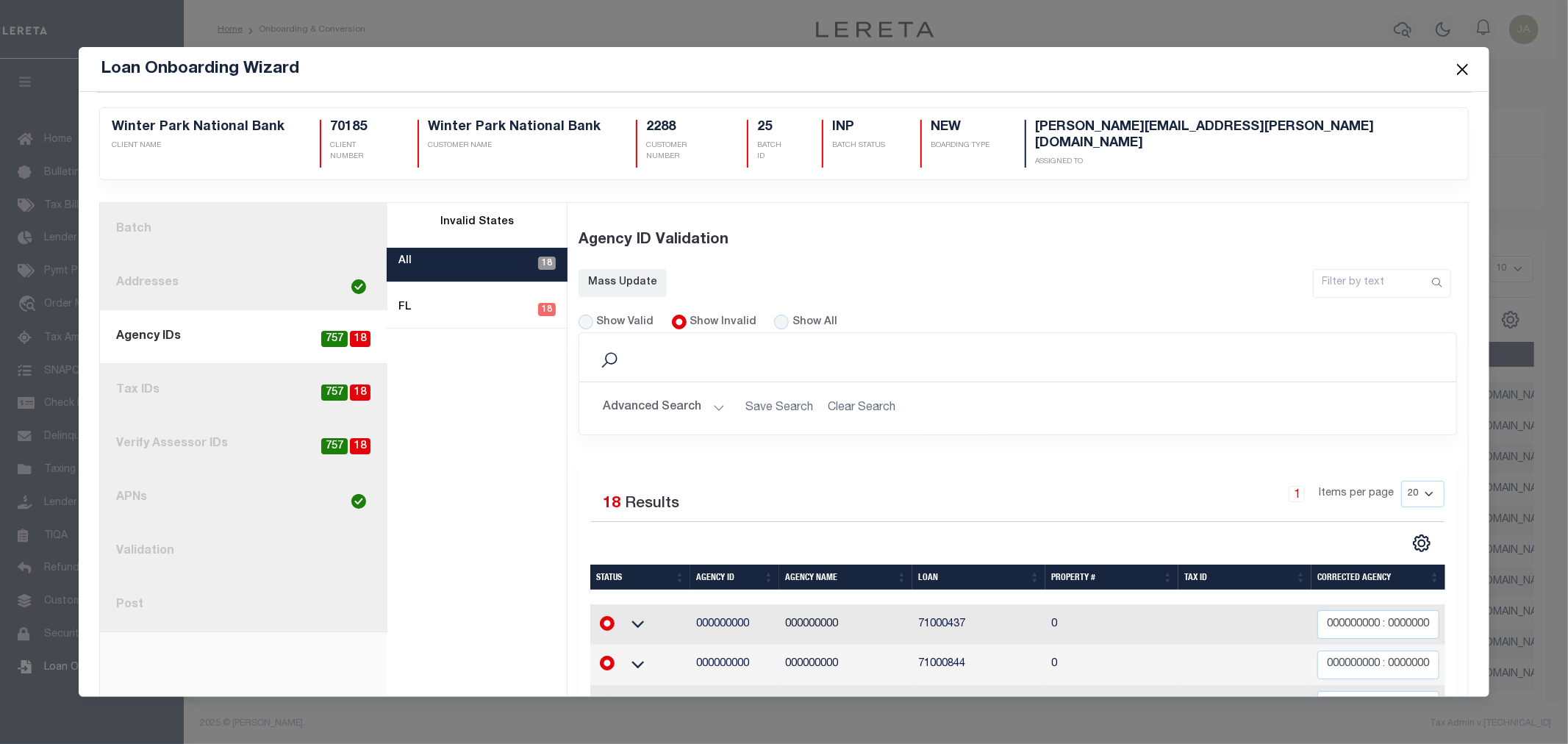
drag, startPoint x: 644, startPoint y: 340, endPoint x: 866, endPoint y: 463, distance: 253.8
click at [799, 435] on div "Search Advanced Search Save Search Clear Search Equals" at bounding box center [1017, 395] width 901 height 125
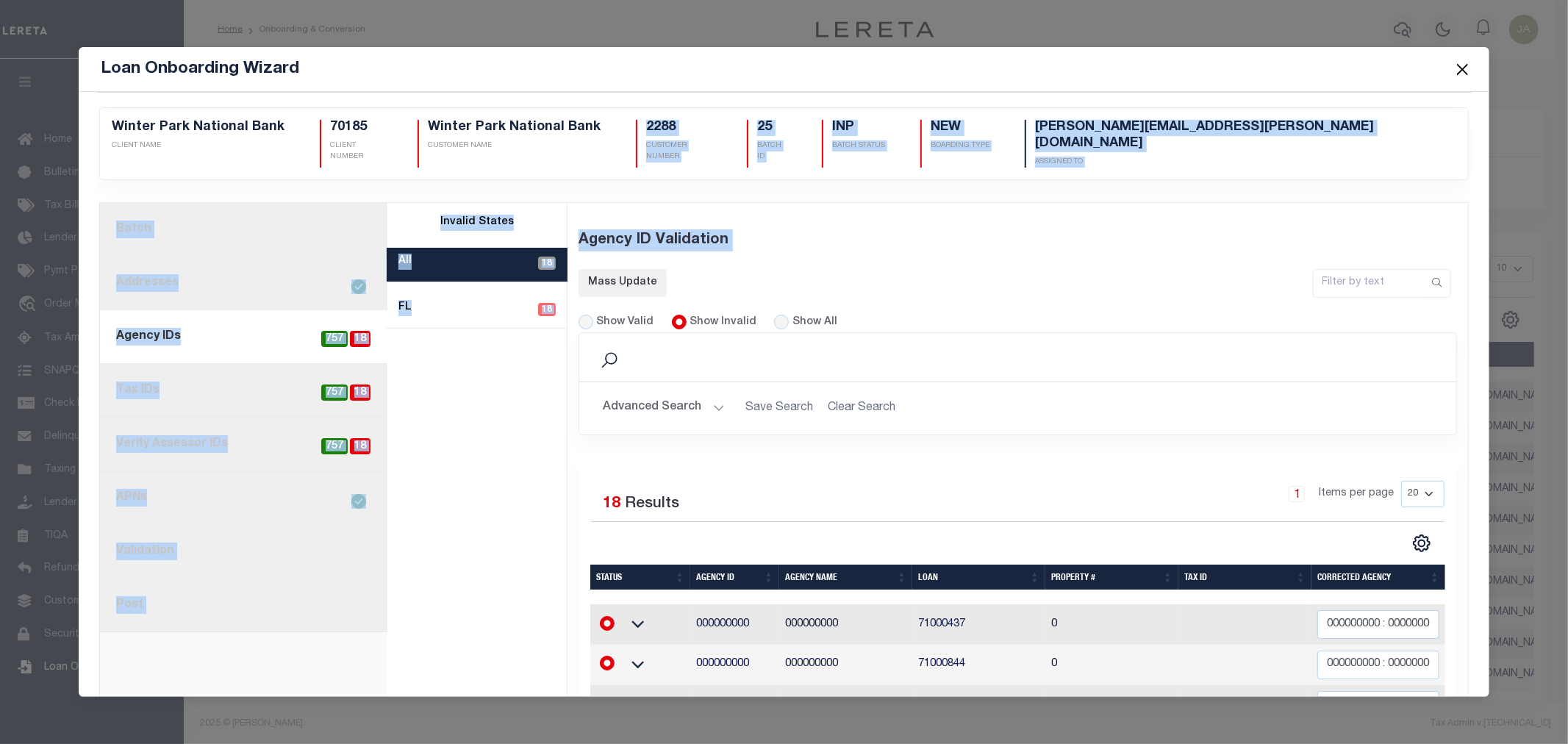
drag, startPoint x: 532, startPoint y: 171, endPoint x: 917, endPoint y: 439, distance: 469.1
click at [847, 393] on div "2288 Winter Park National Bank CLIENT NAME 70185 2288" at bounding box center [784, 394] width 1376 height 604
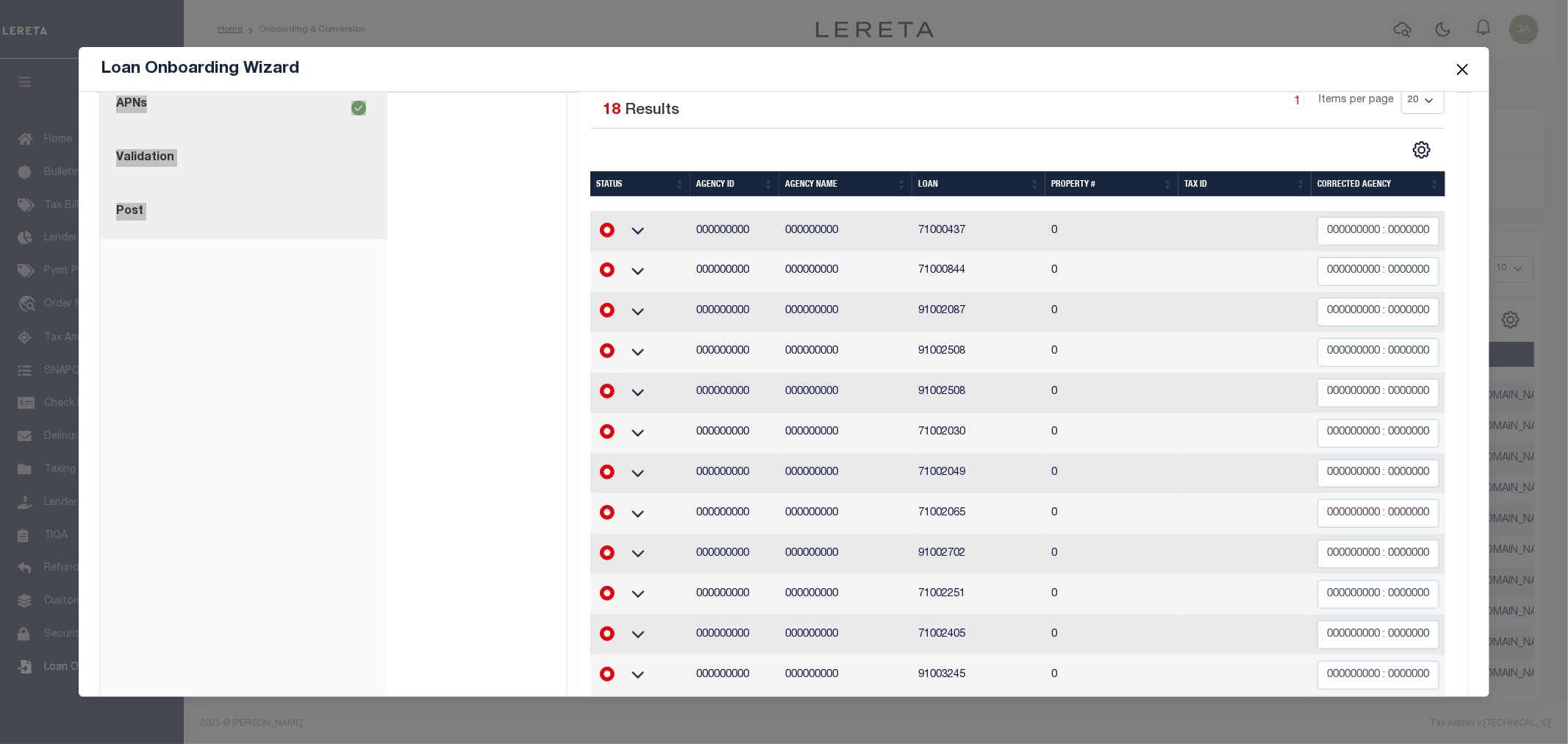
scroll to position [421, 0]
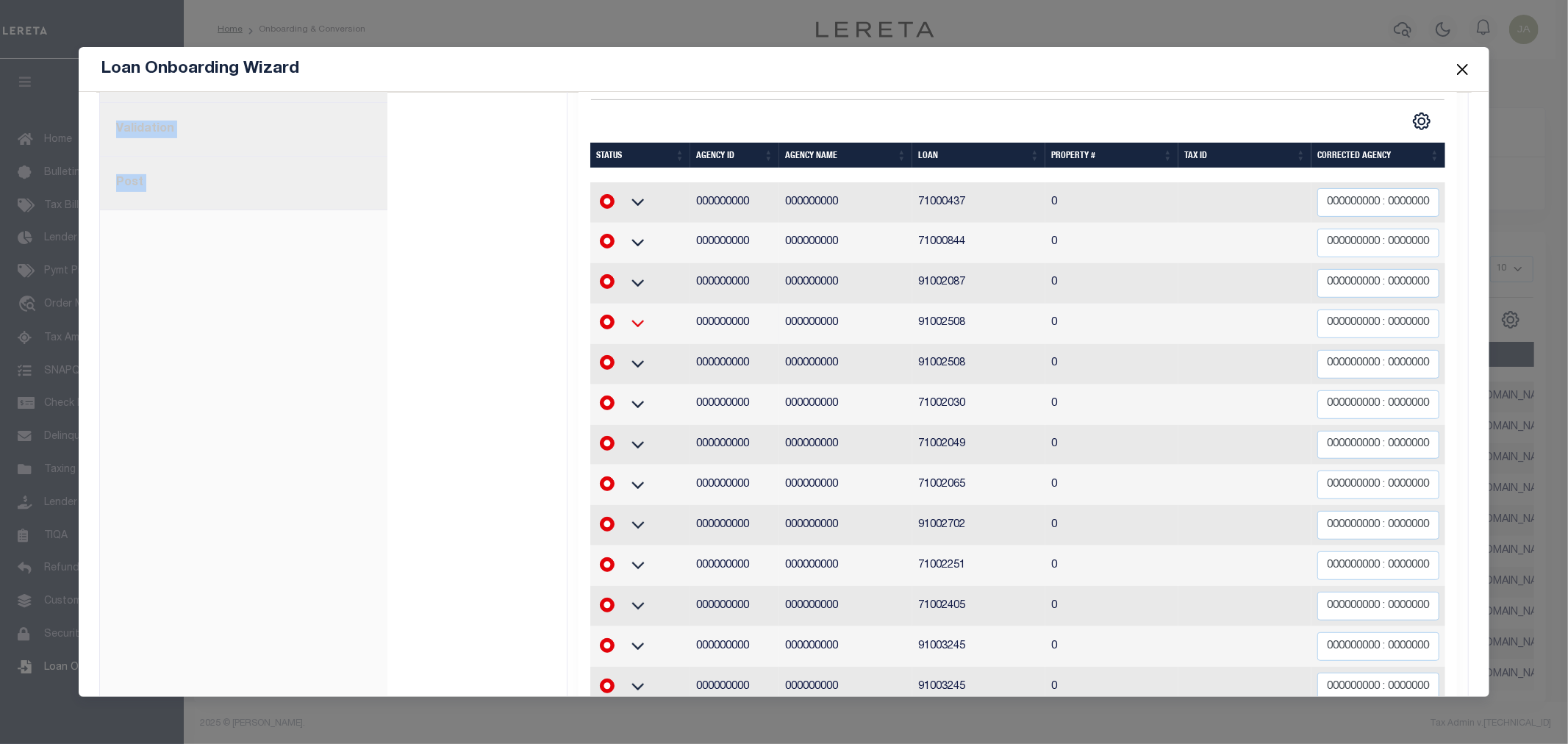
click at [635, 316] on icon at bounding box center [638, 323] width 36 height 15
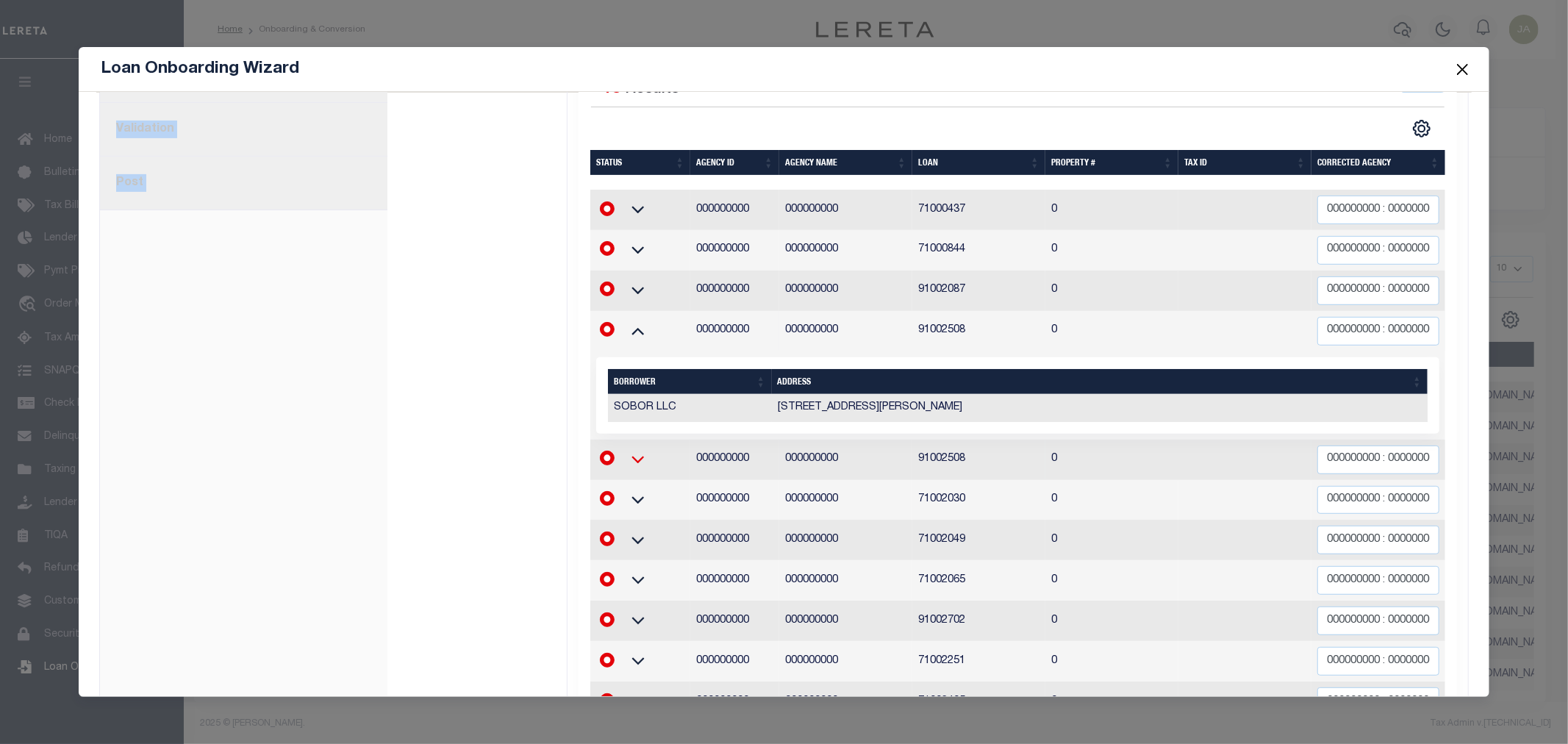
click at [630, 452] on icon at bounding box center [638, 459] width 36 height 15
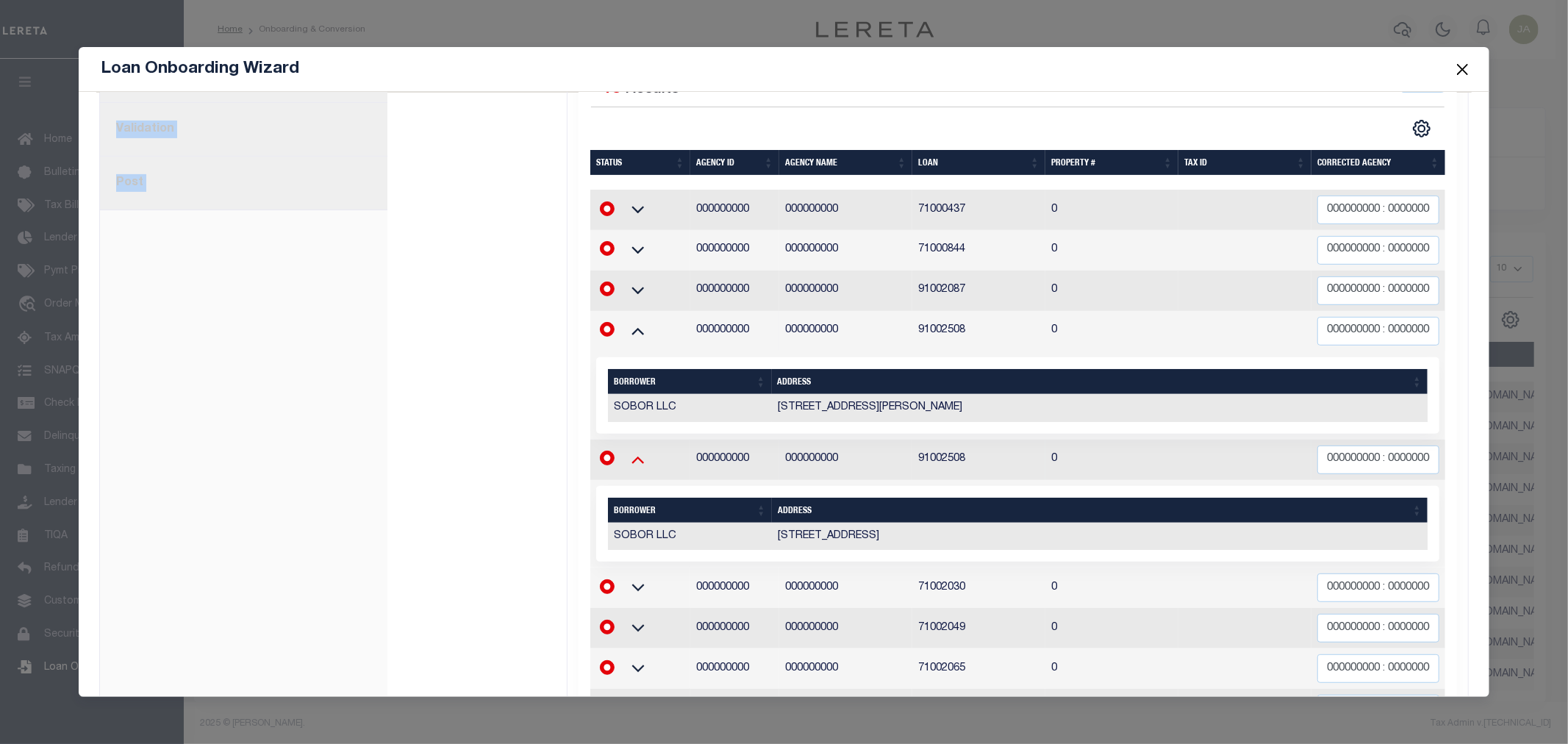
click at [640, 452] on icon at bounding box center [638, 459] width 36 height 15
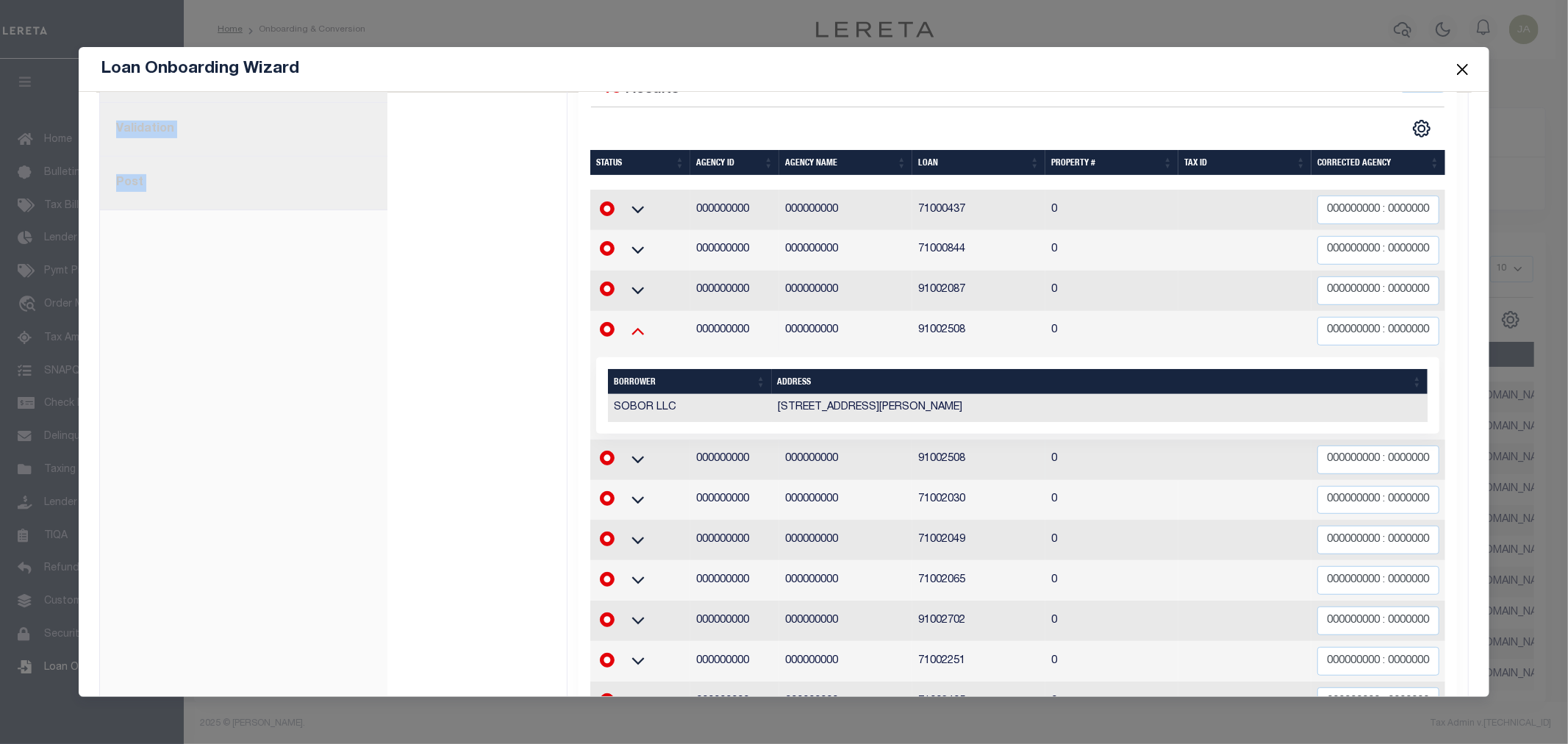
click at [630, 323] on icon at bounding box center [638, 330] width 36 height 15
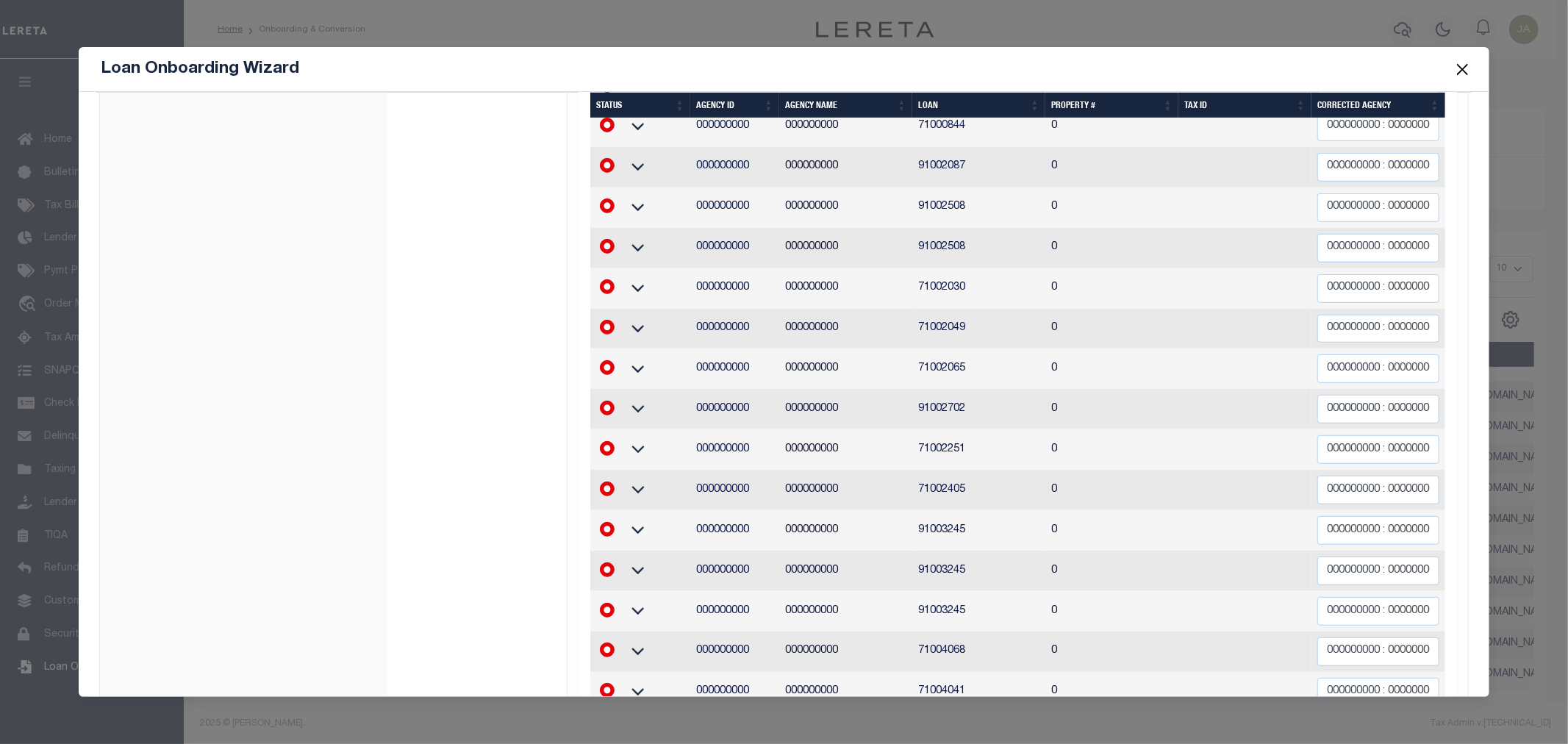
scroll to position [681, 0]
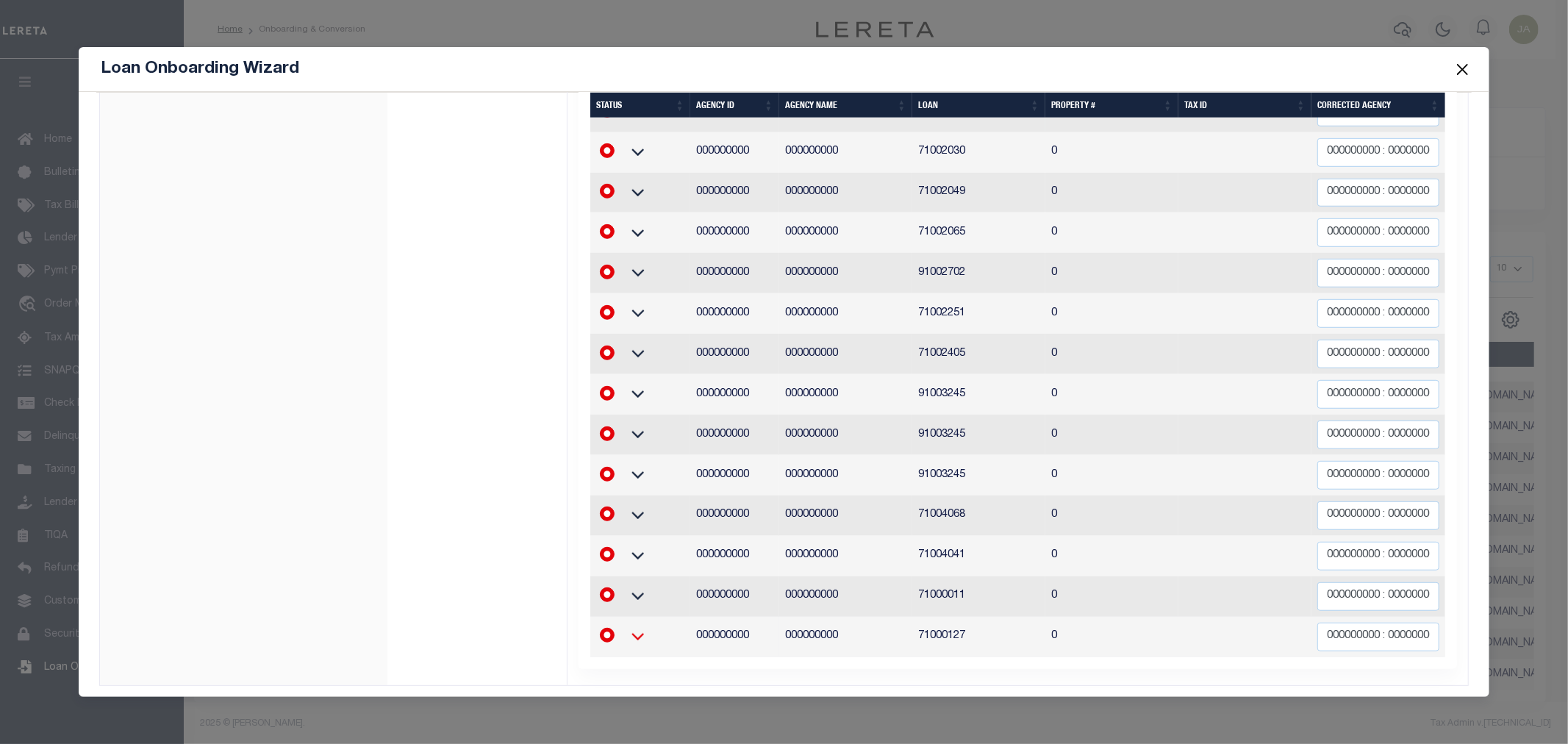
click at [632, 628] on icon at bounding box center [638, 636] width 36 height 15
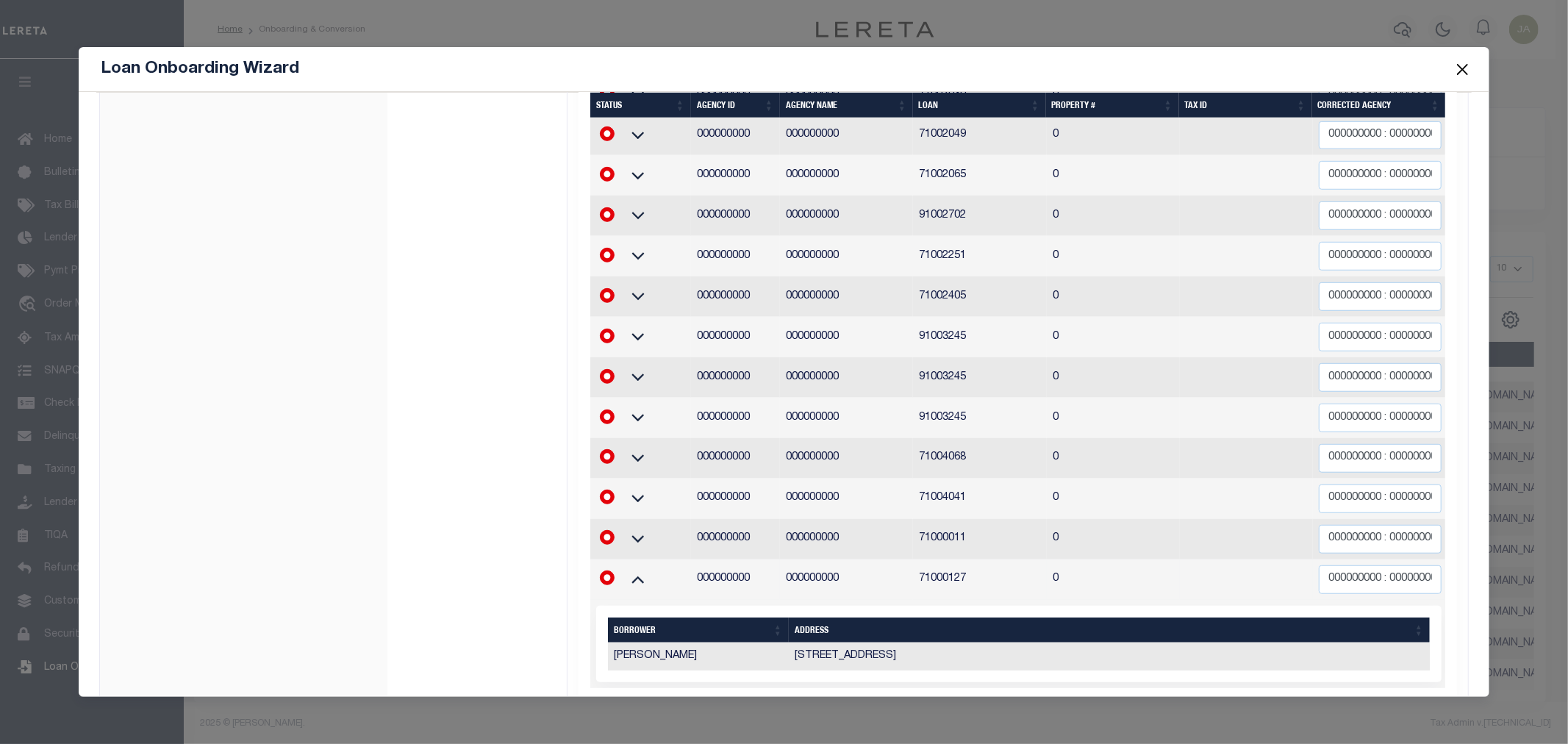
scroll to position [769, 0]
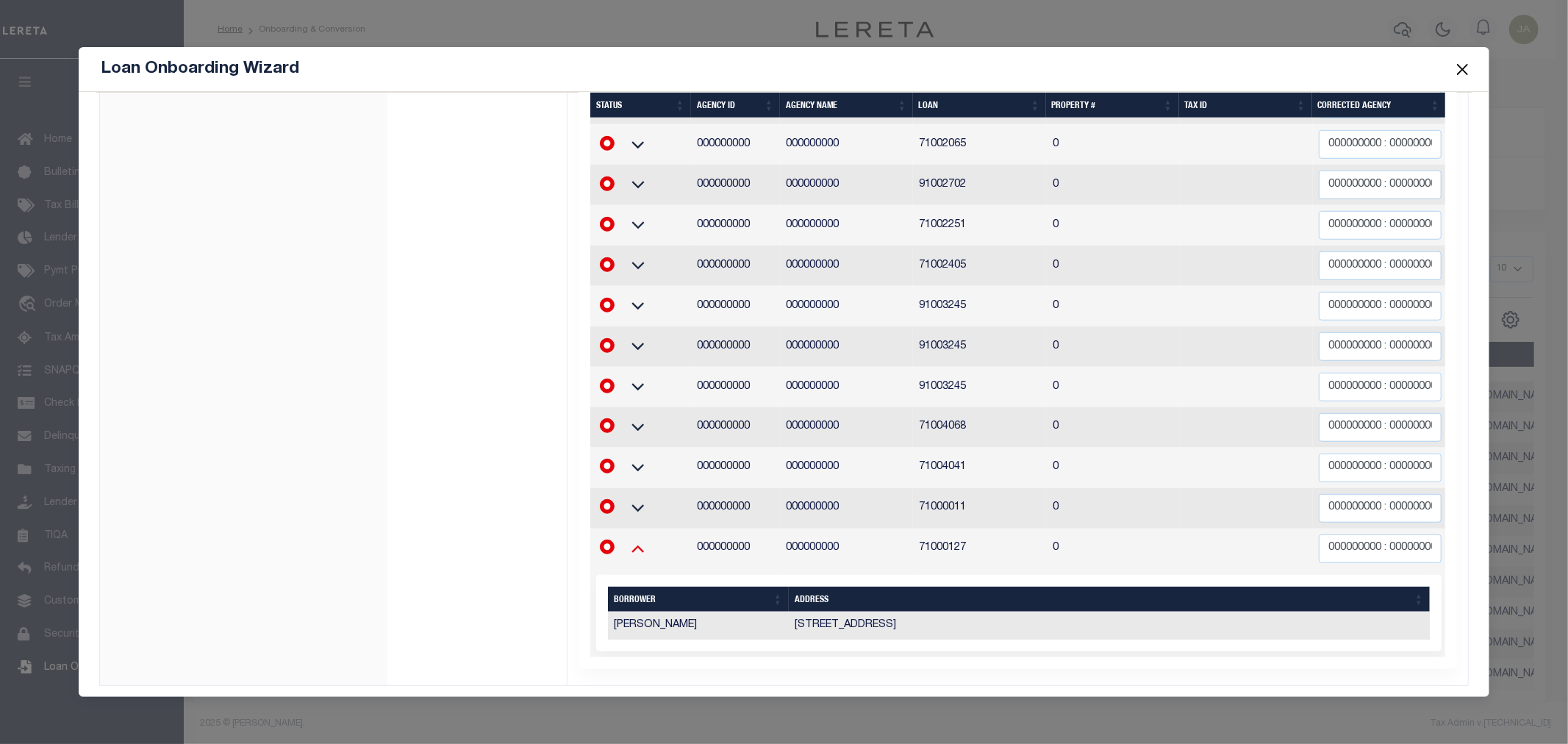
click at [632, 540] on icon at bounding box center [638, 548] width 36 height 15
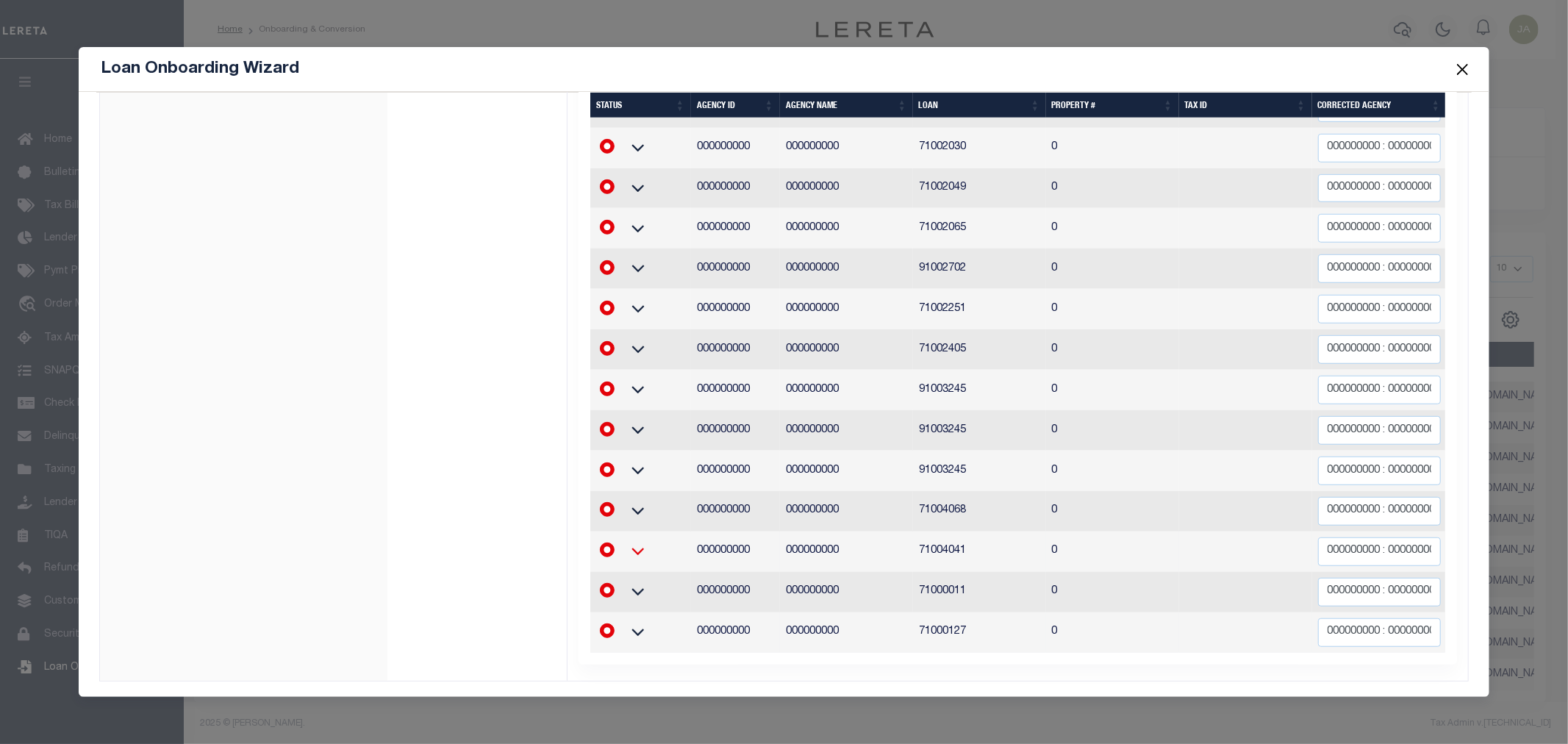
scroll to position [667, 0]
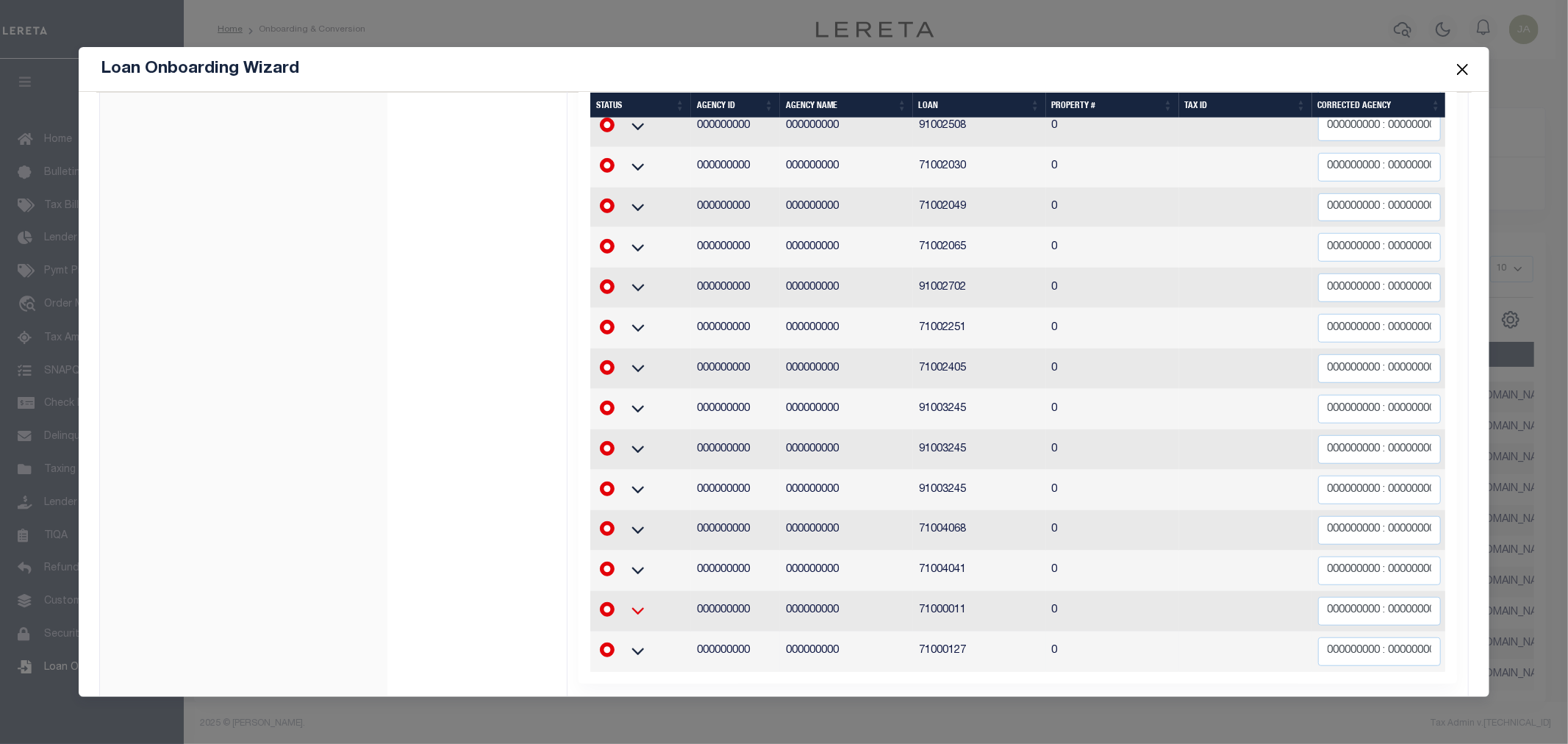
click at [637, 603] on icon at bounding box center [638, 610] width 36 height 15
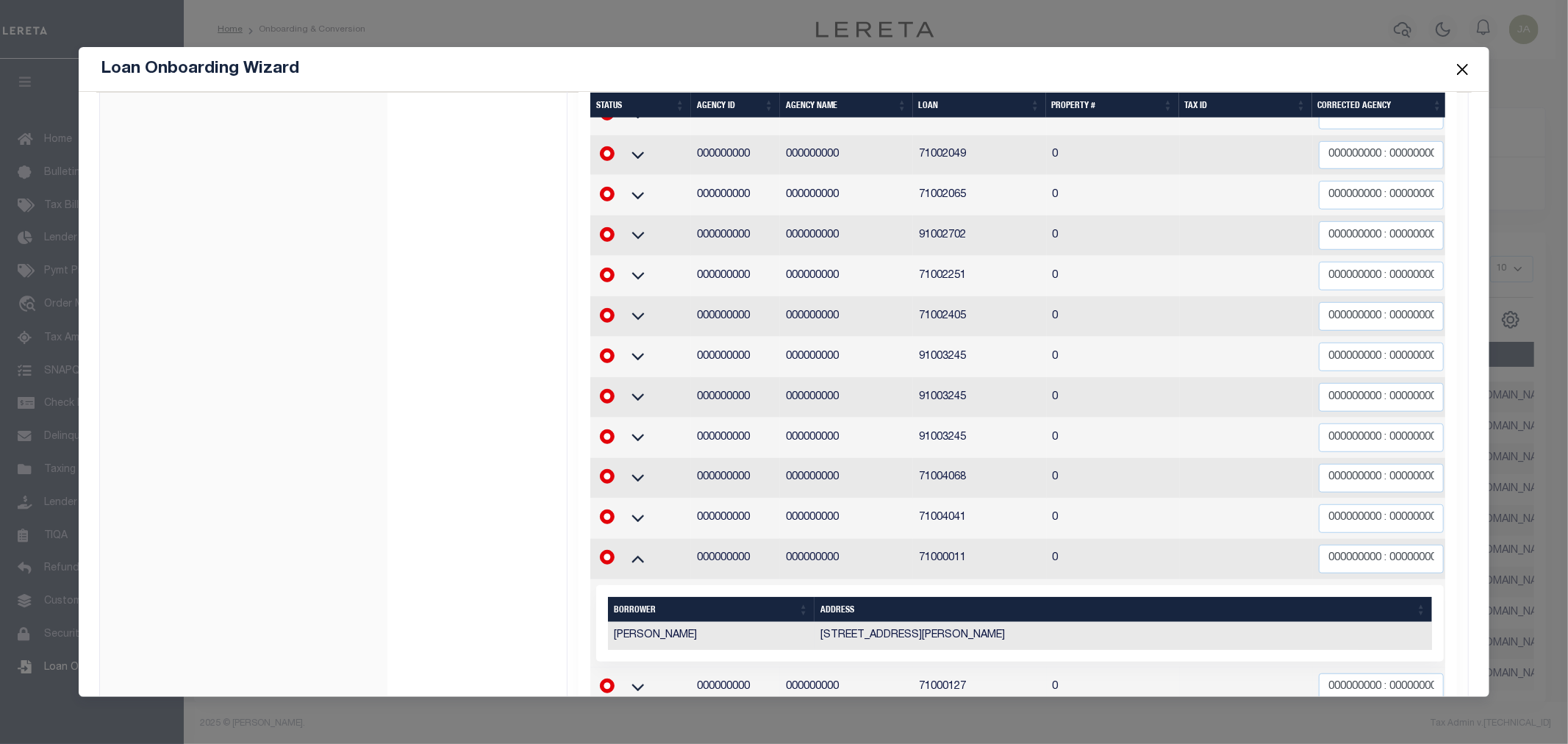
scroll to position [769, 0]
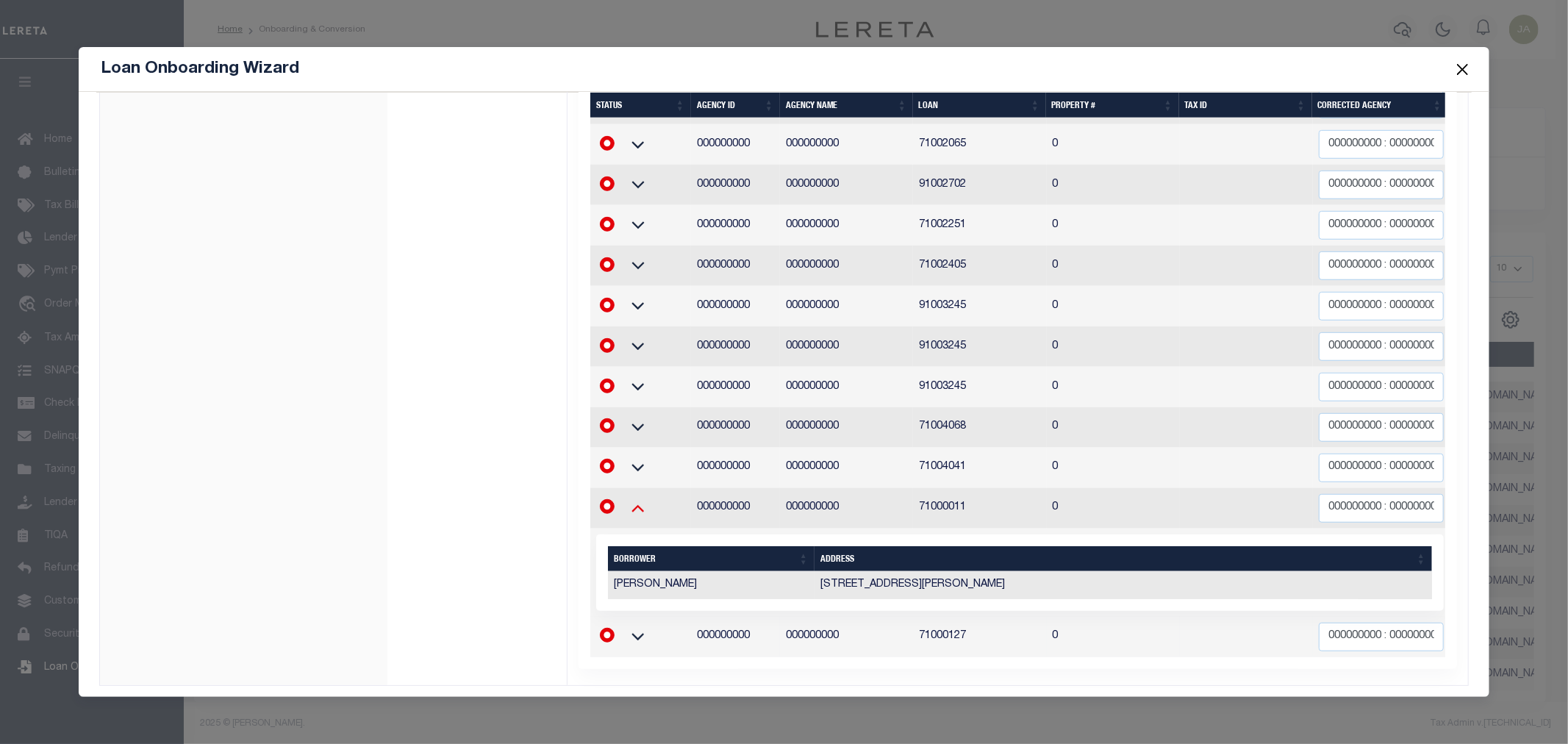
click at [639, 500] on icon at bounding box center [638, 507] width 36 height 15
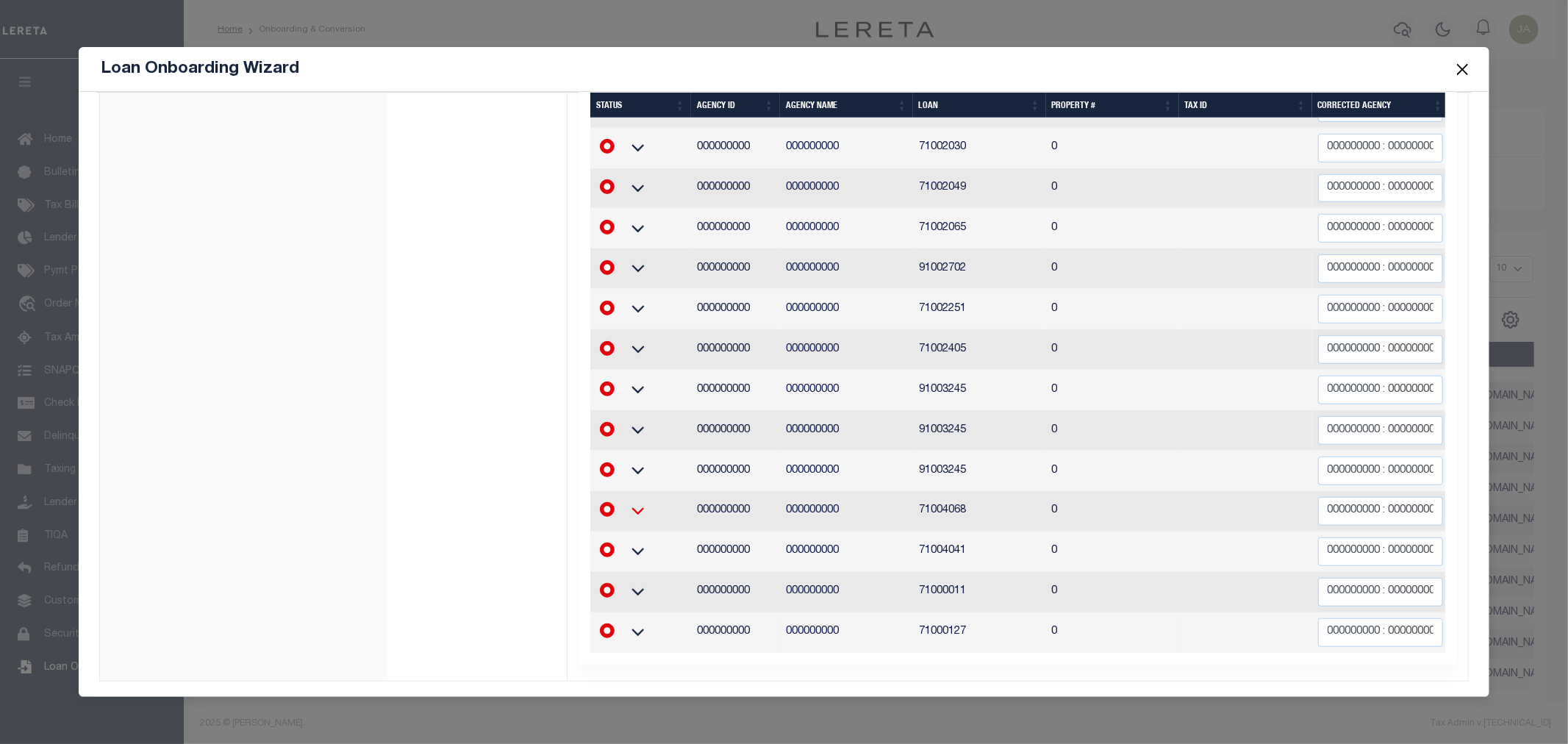
scroll to position [667, 0]
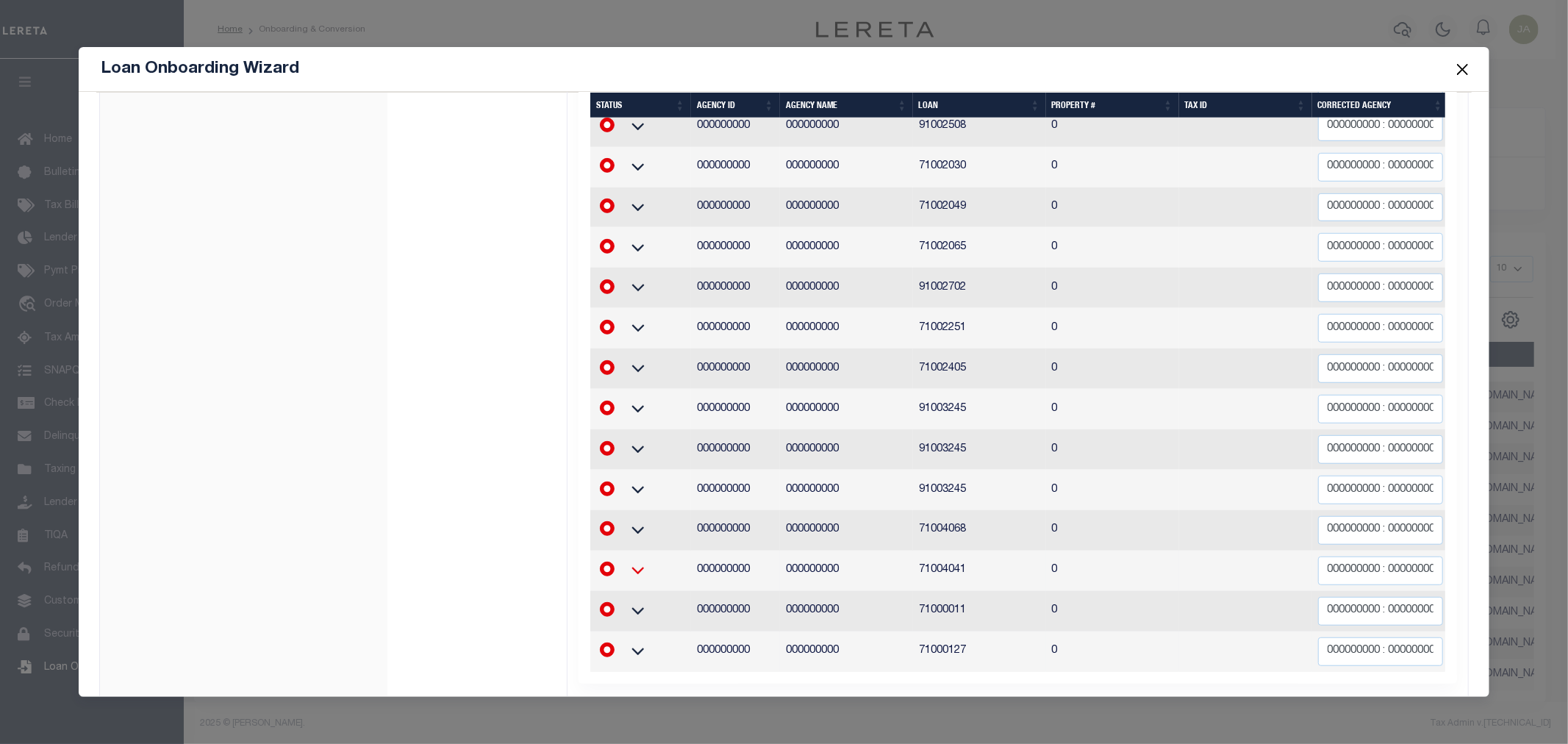
click at [639, 562] on icon at bounding box center [638, 569] width 36 height 15
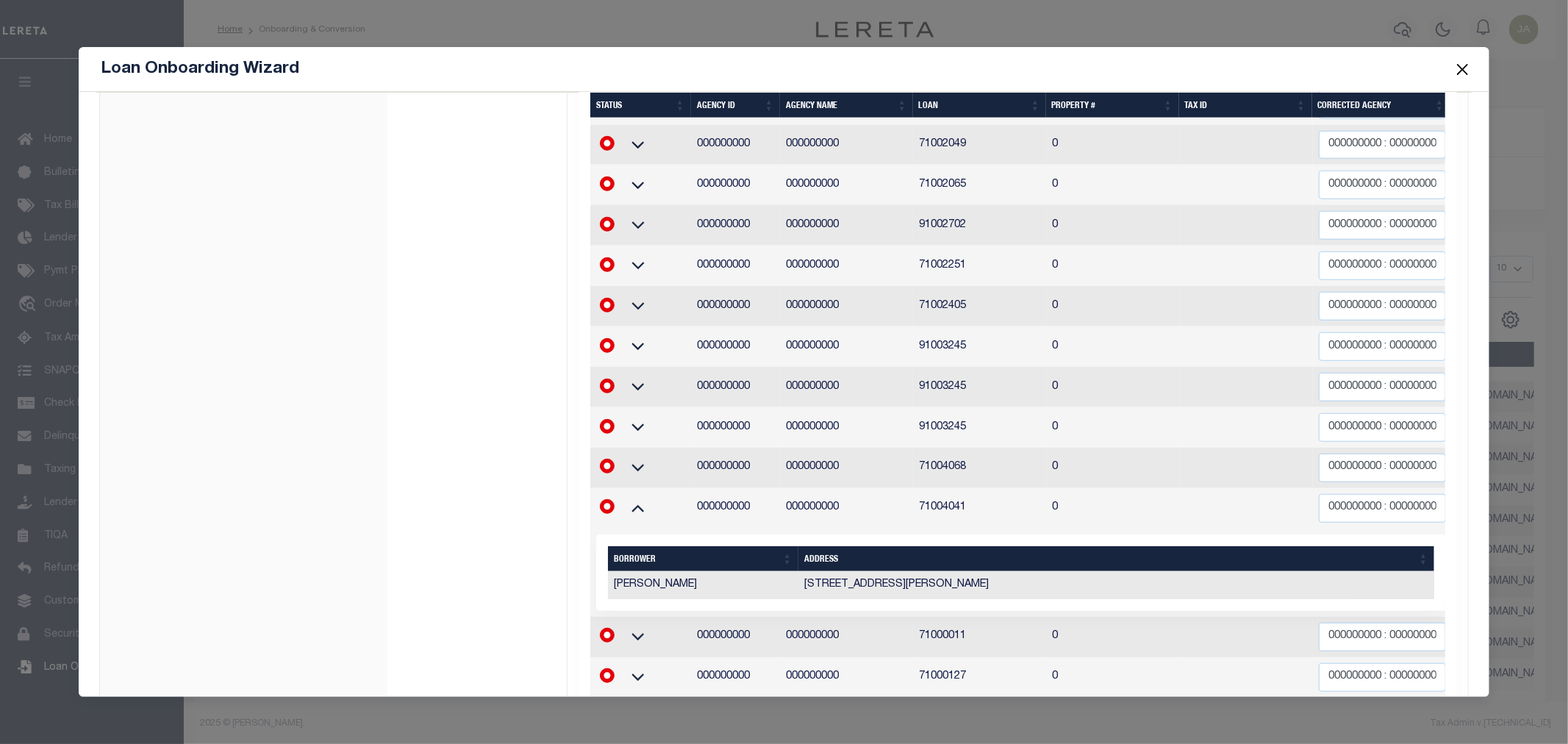
scroll to position [688, 0]
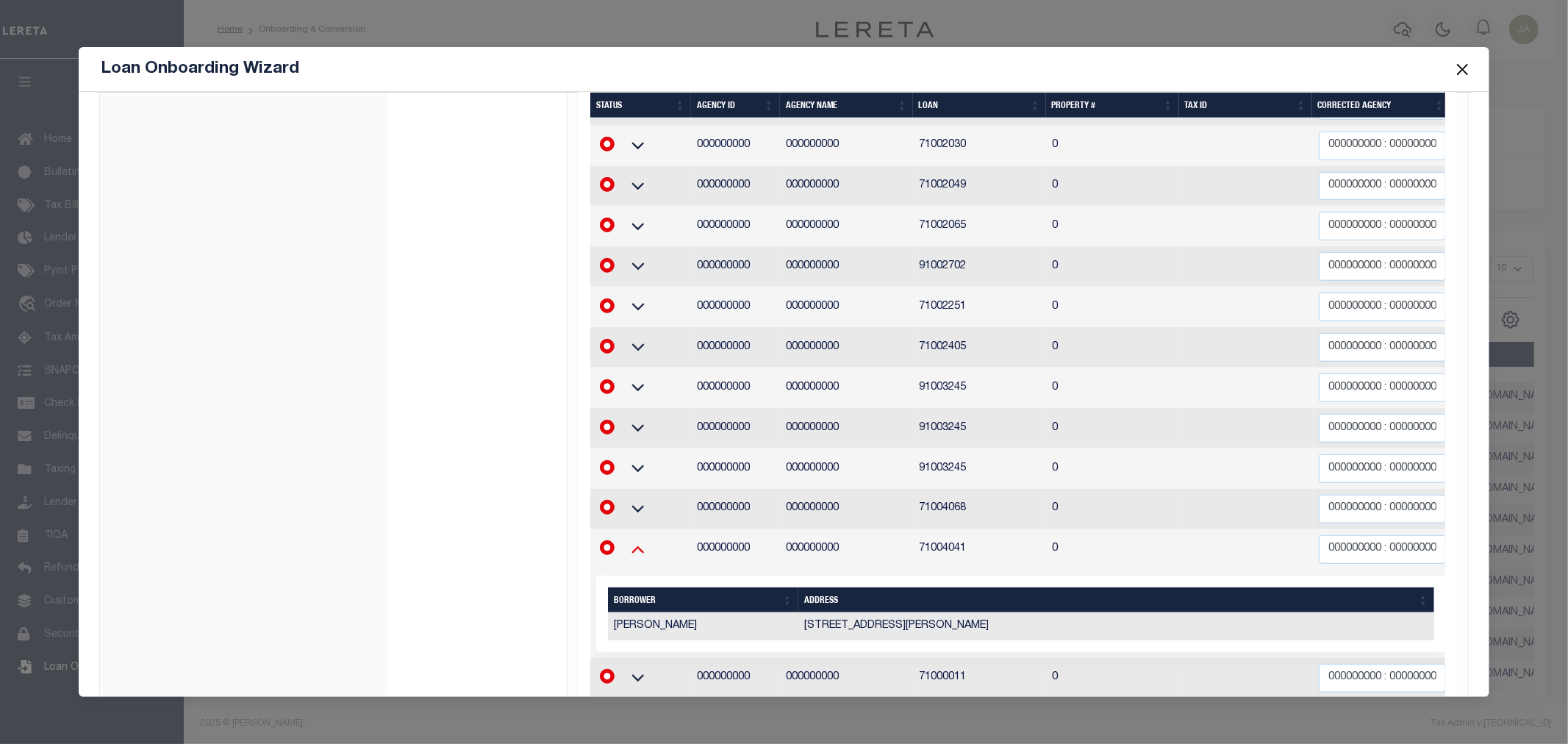
click at [635, 546] on icon at bounding box center [638, 549] width 12 height 7
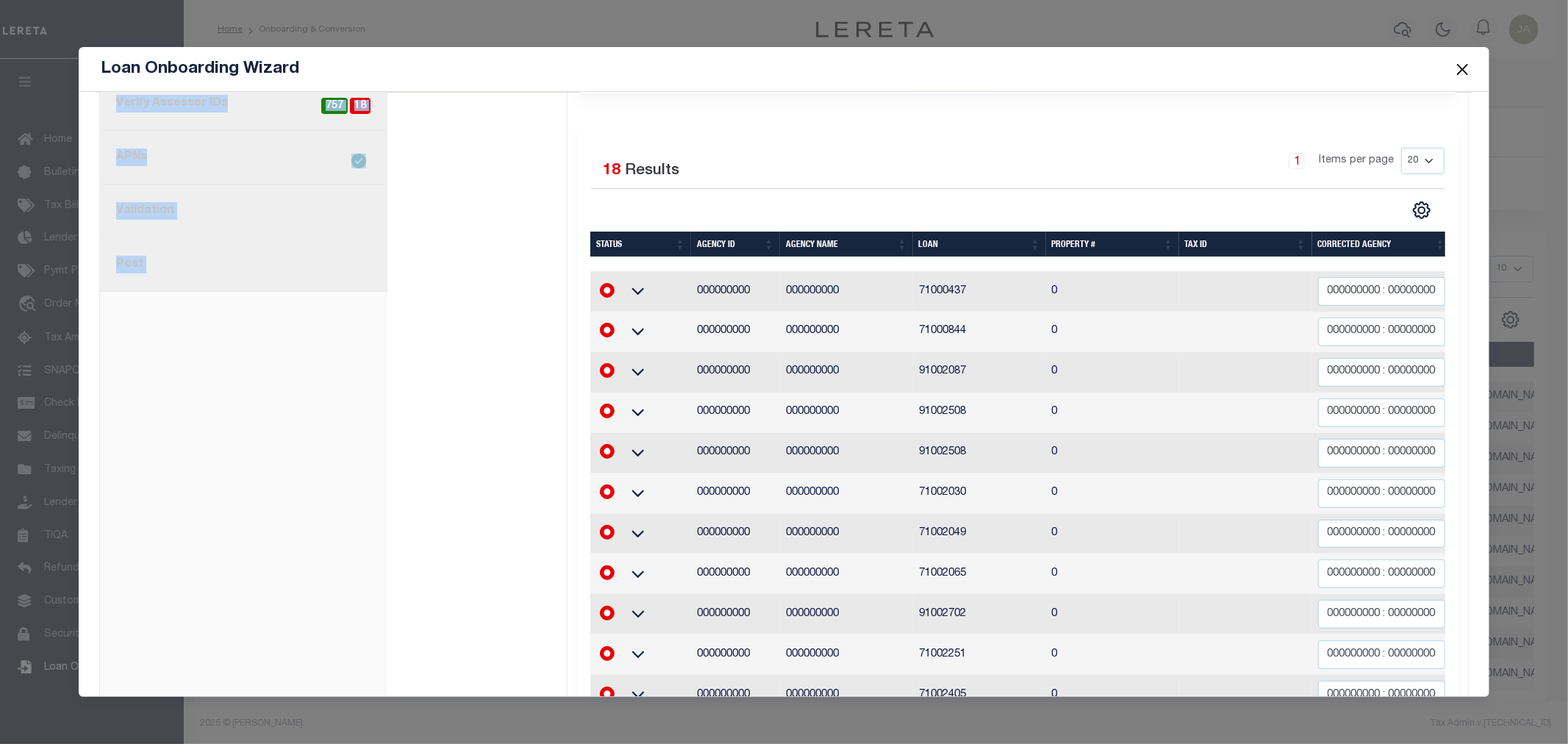
scroll to position [421, 0]
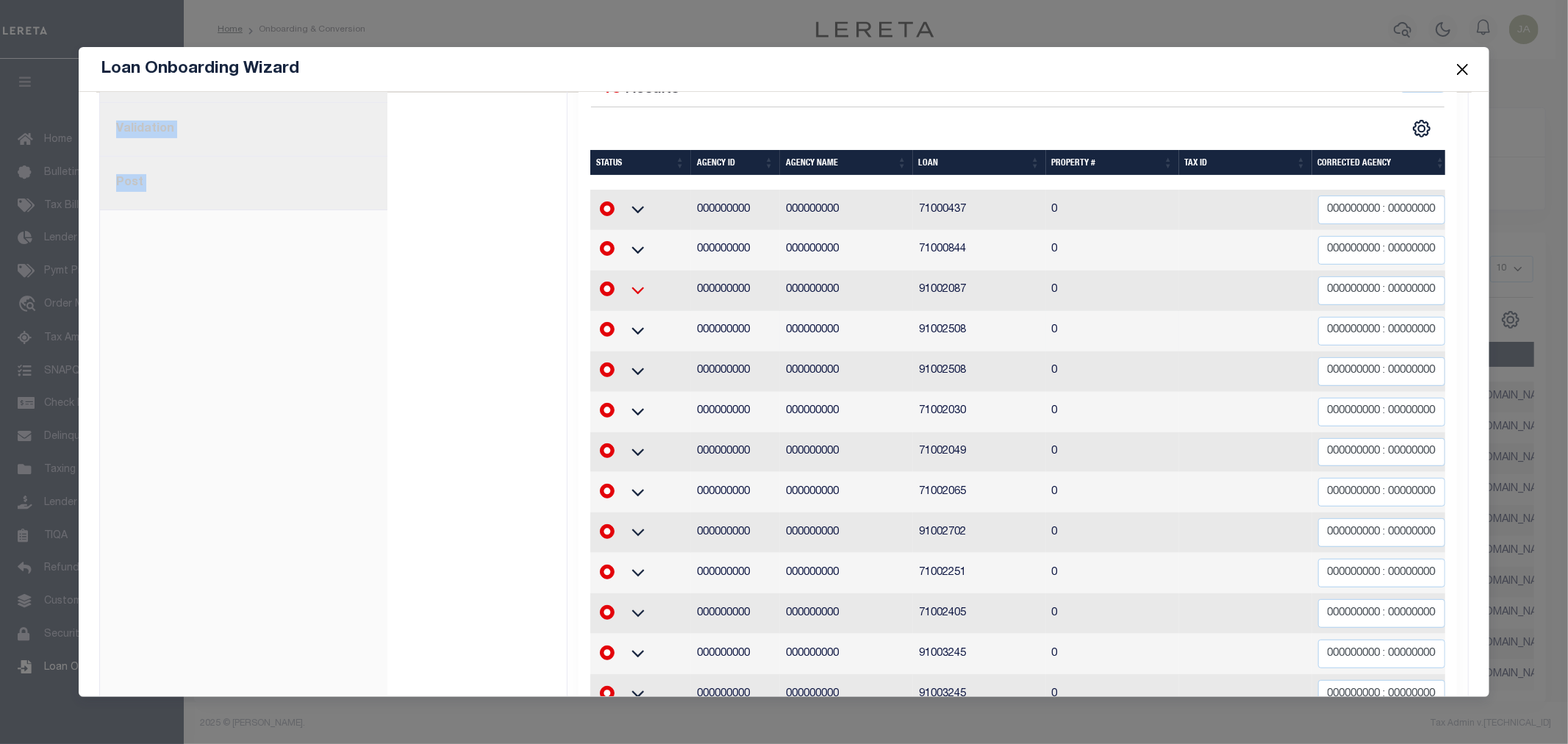
click at [625, 282] on icon at bounding box center [638, 289] width 36 height 15
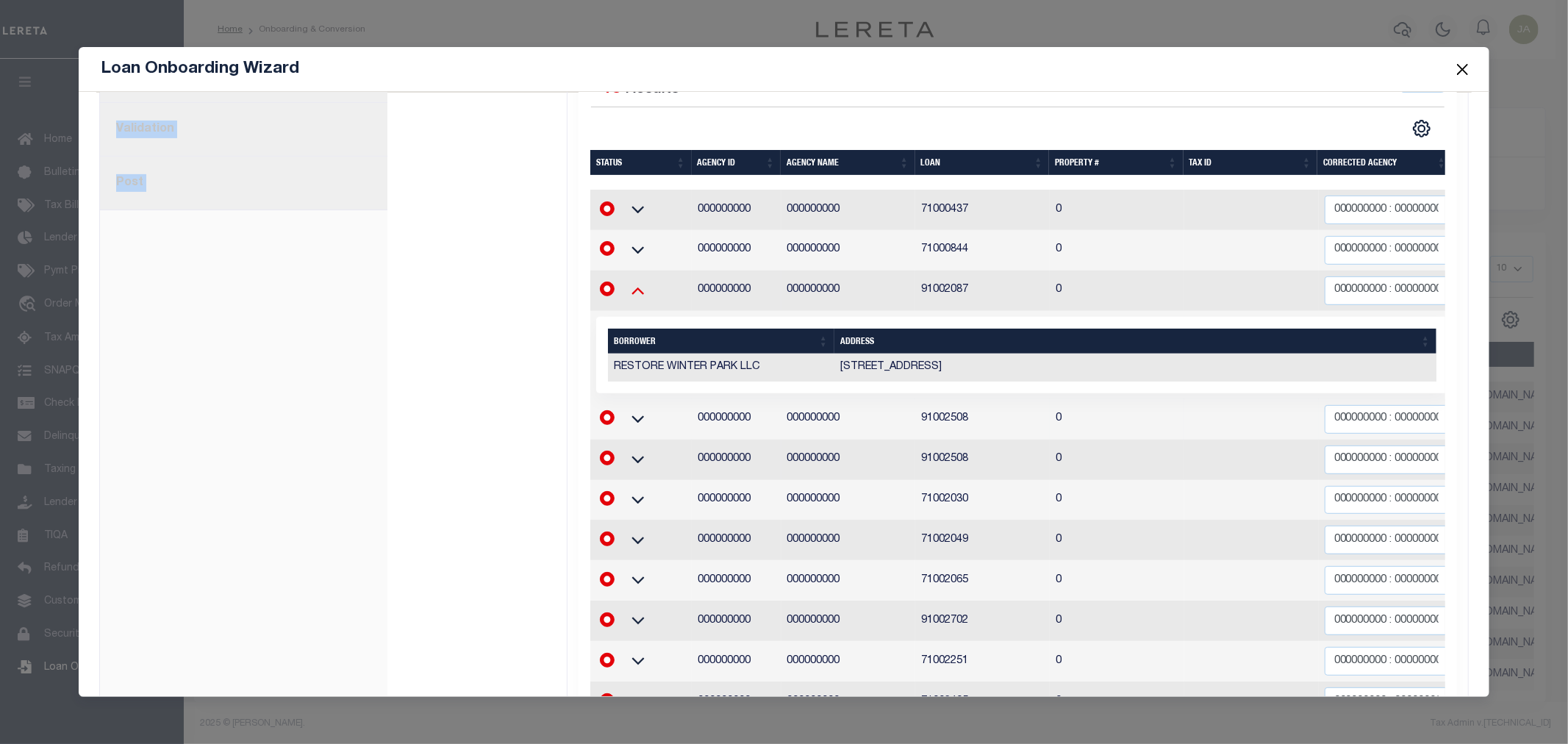
click at [627, 282] on icon at bounding box center [638, 289] width 36 height 15
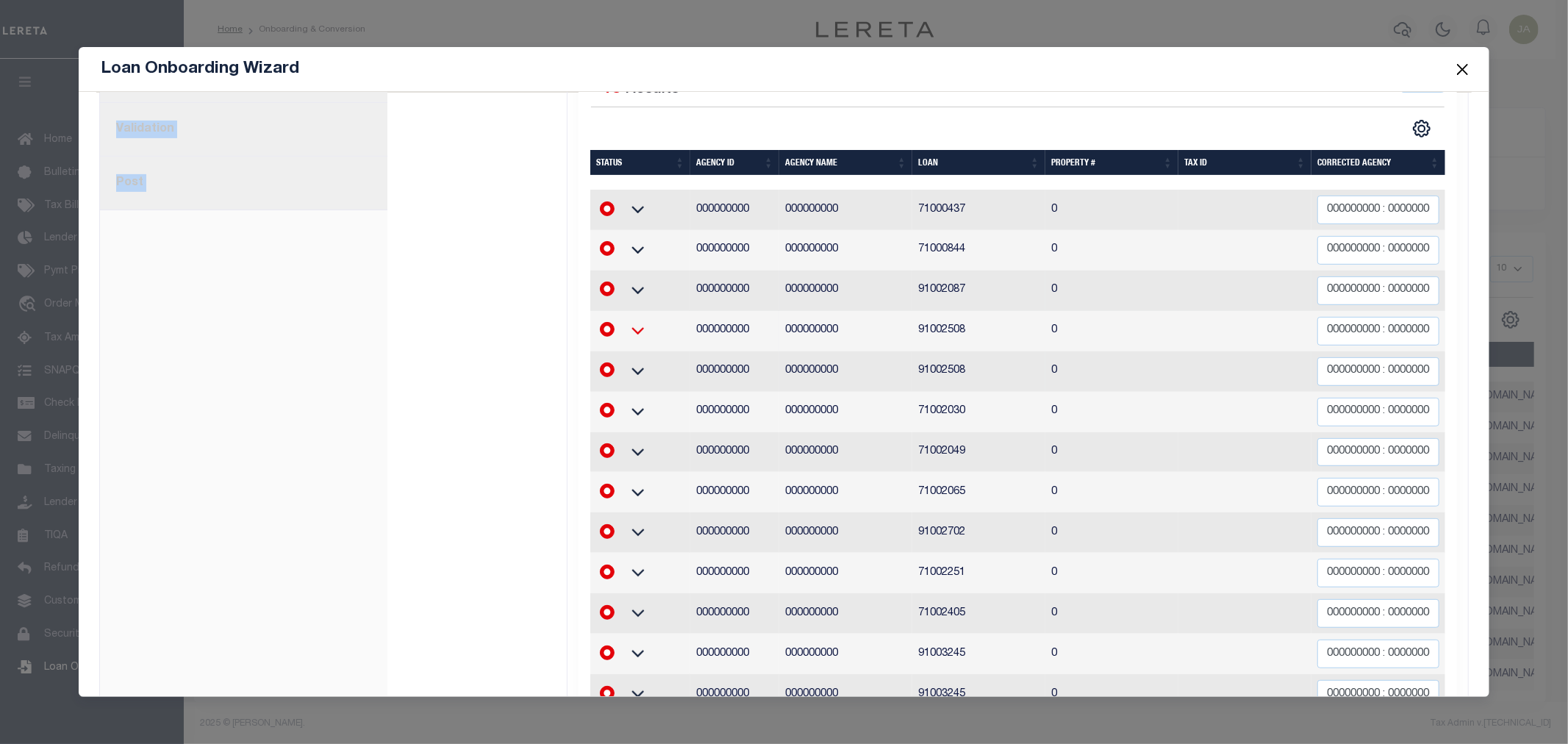
click at [636, 327] on icon at bounding box center [638, 331] width 12 height 7
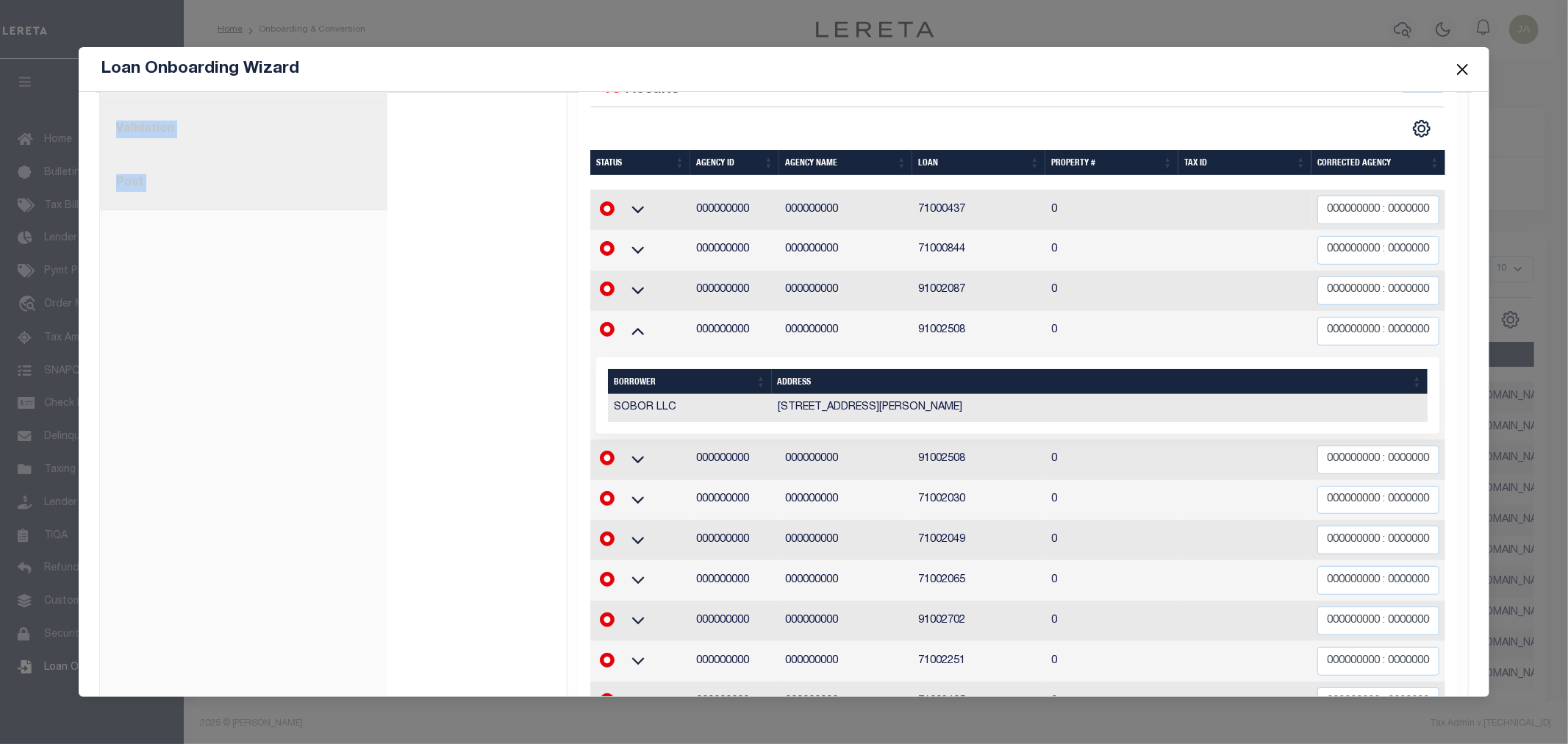
scroll to position [503, 0]
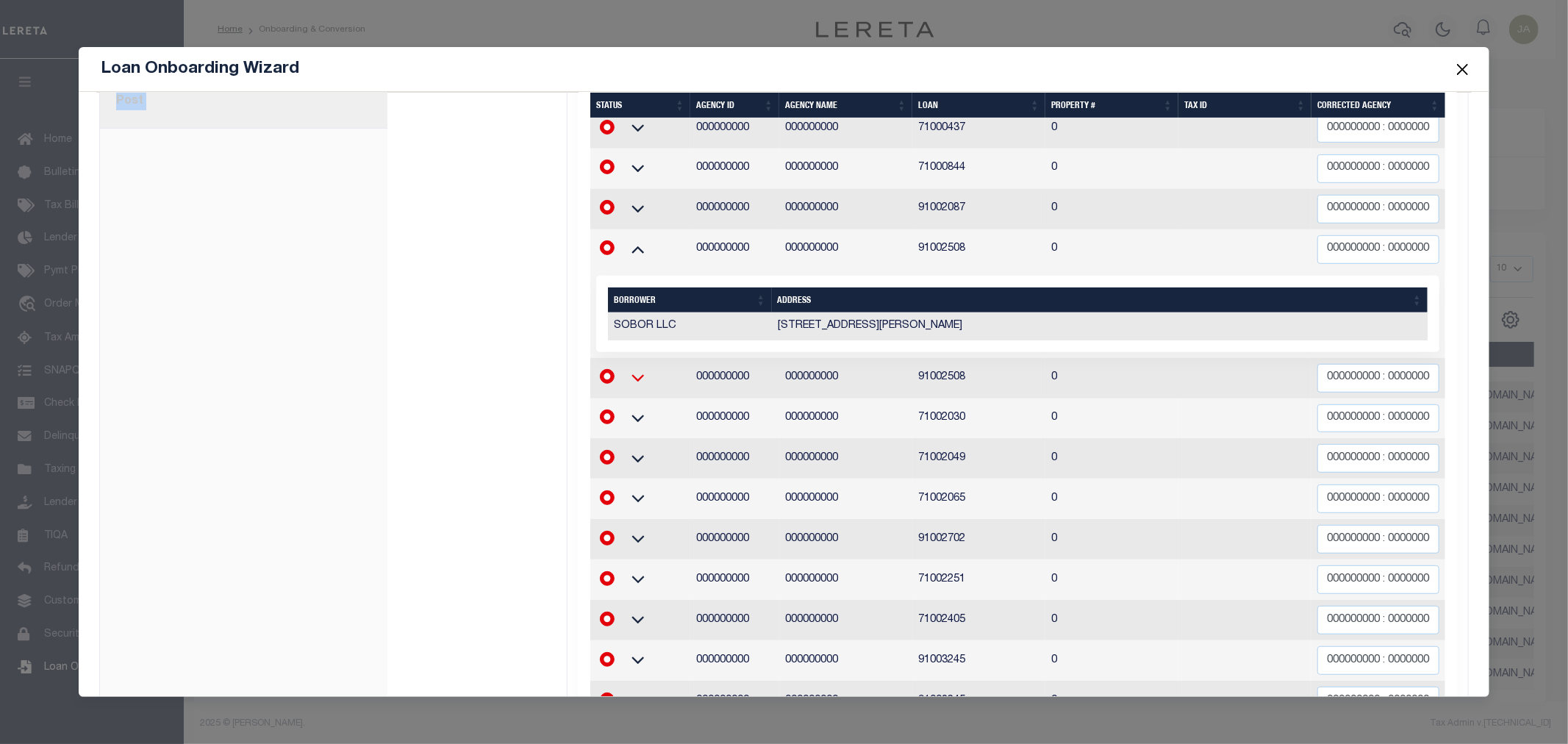
click at [625, 370] on icon at bounding box center [638, 377] width 36 height 15
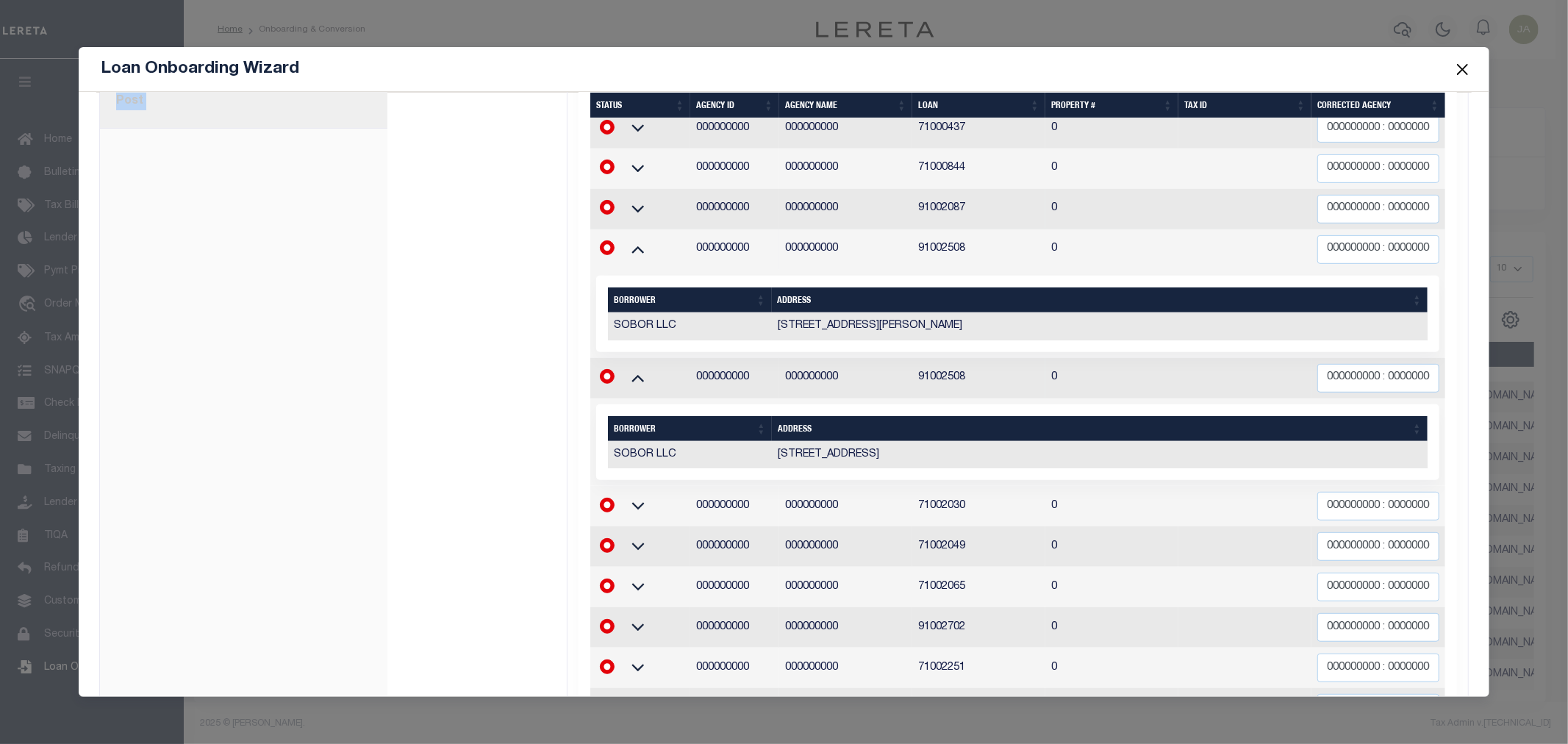
scroll to position [585, 0]
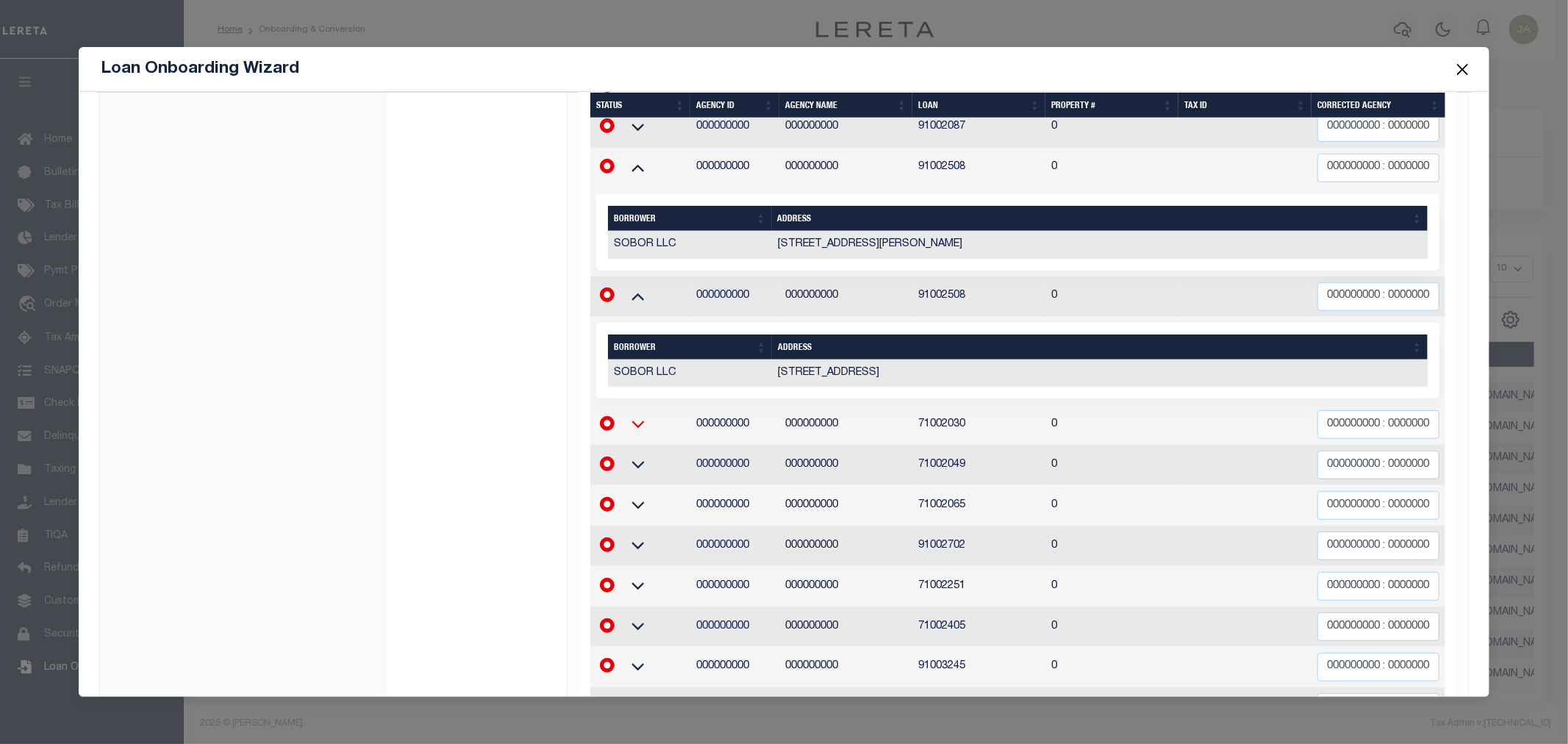
click at [638, 416] on icon at bounding box center [638, 423] width 36 height 15
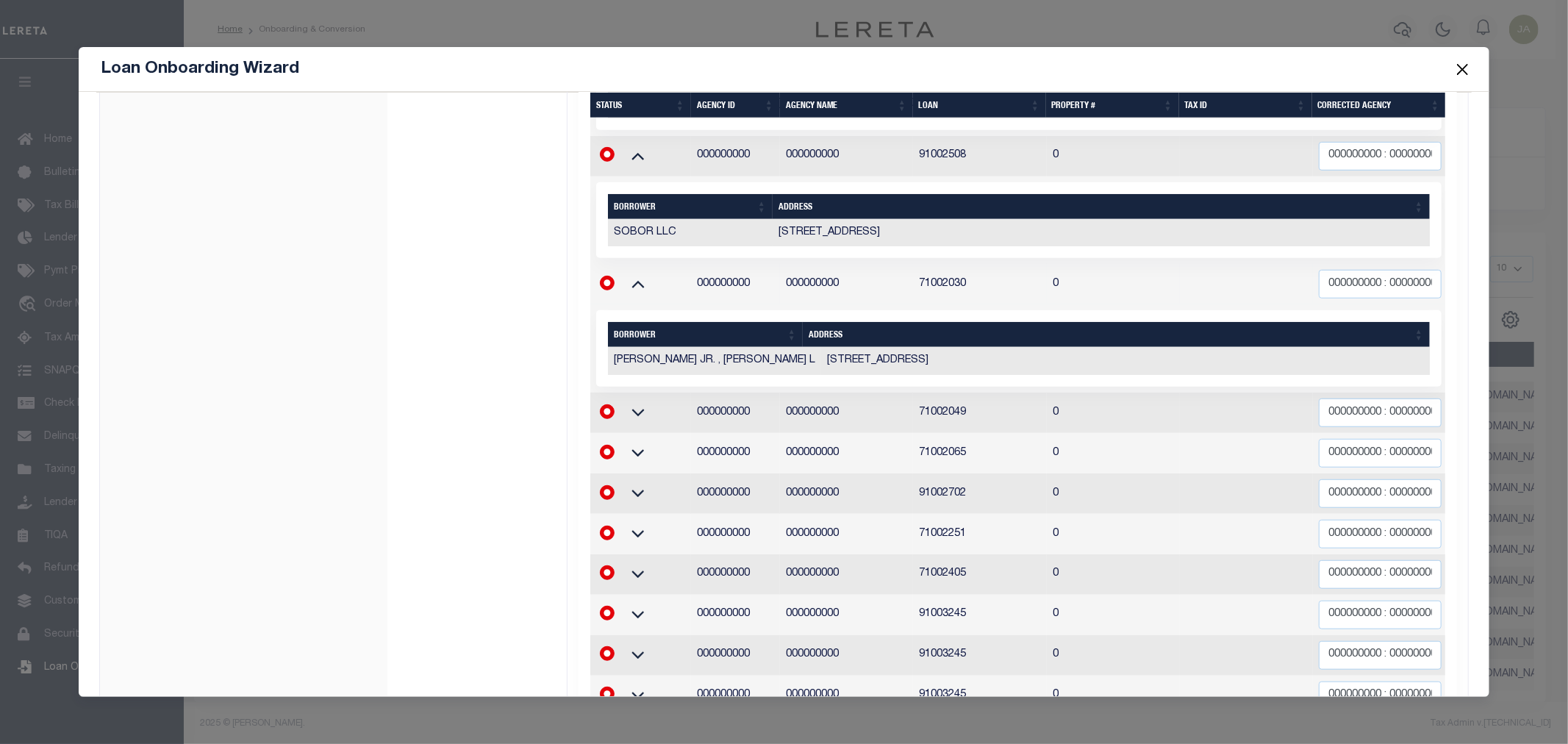
scroll to position [748, 0]
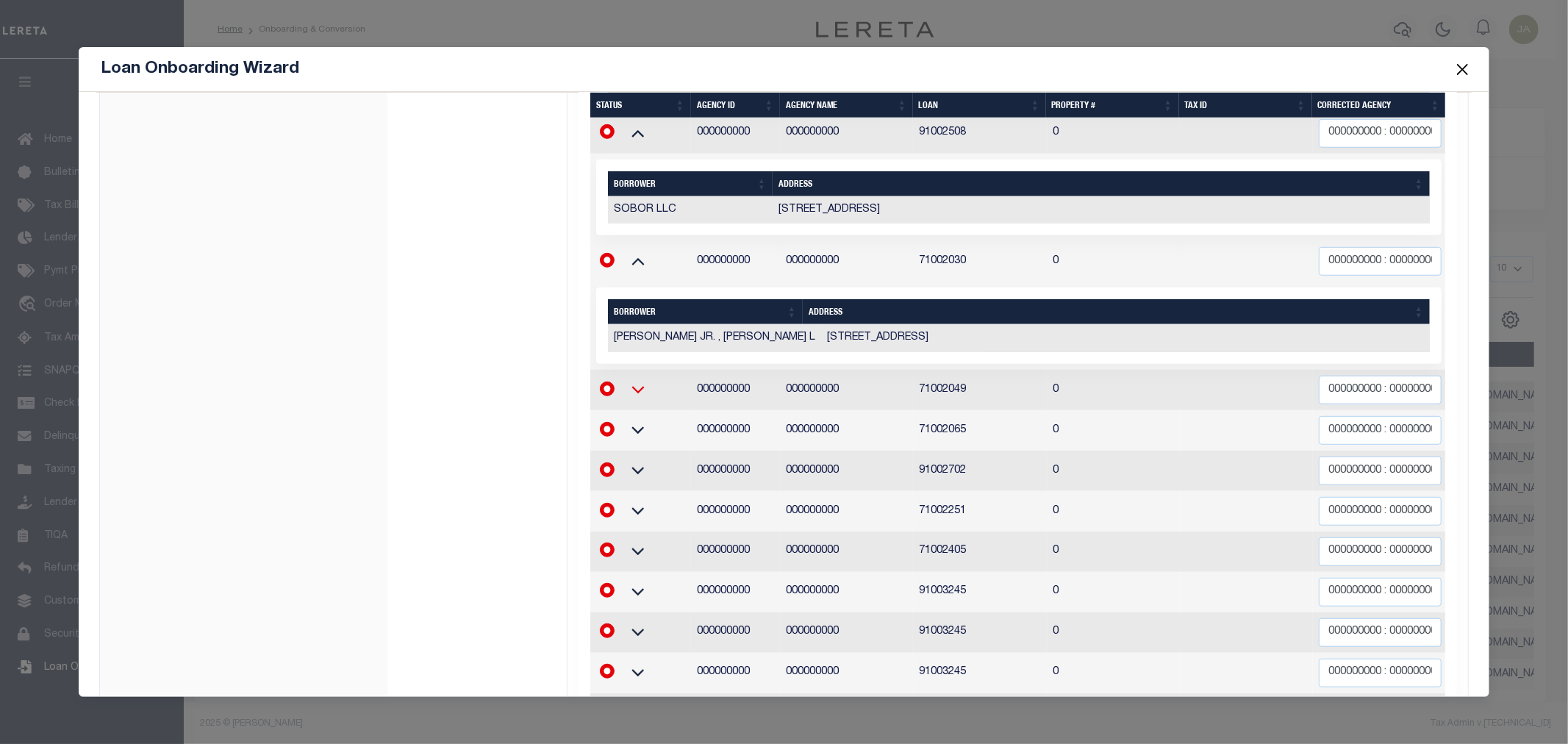
click at [634, 381] on icon at bounding box center [638, 388] width 36 height 15
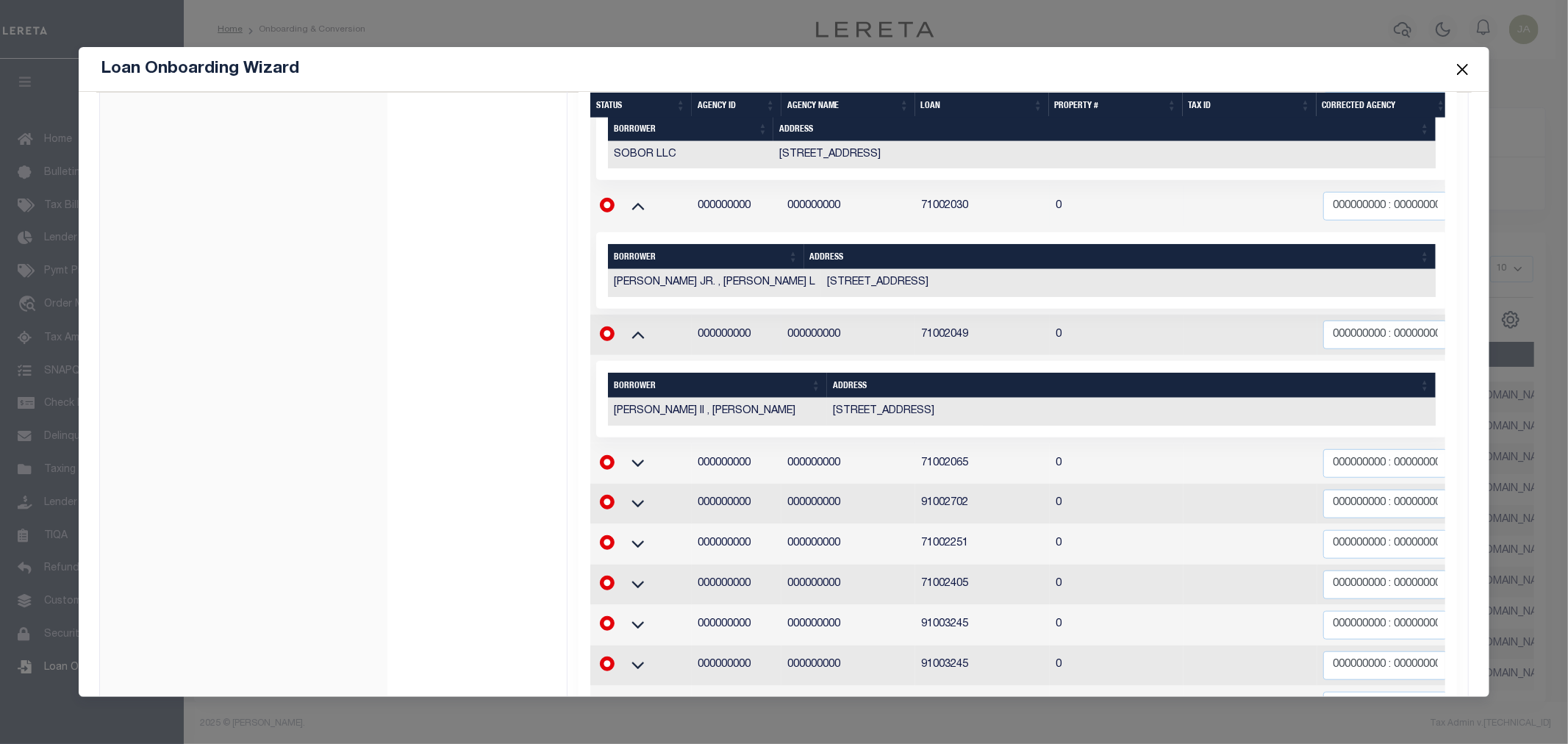
scroll to position [830, 0]
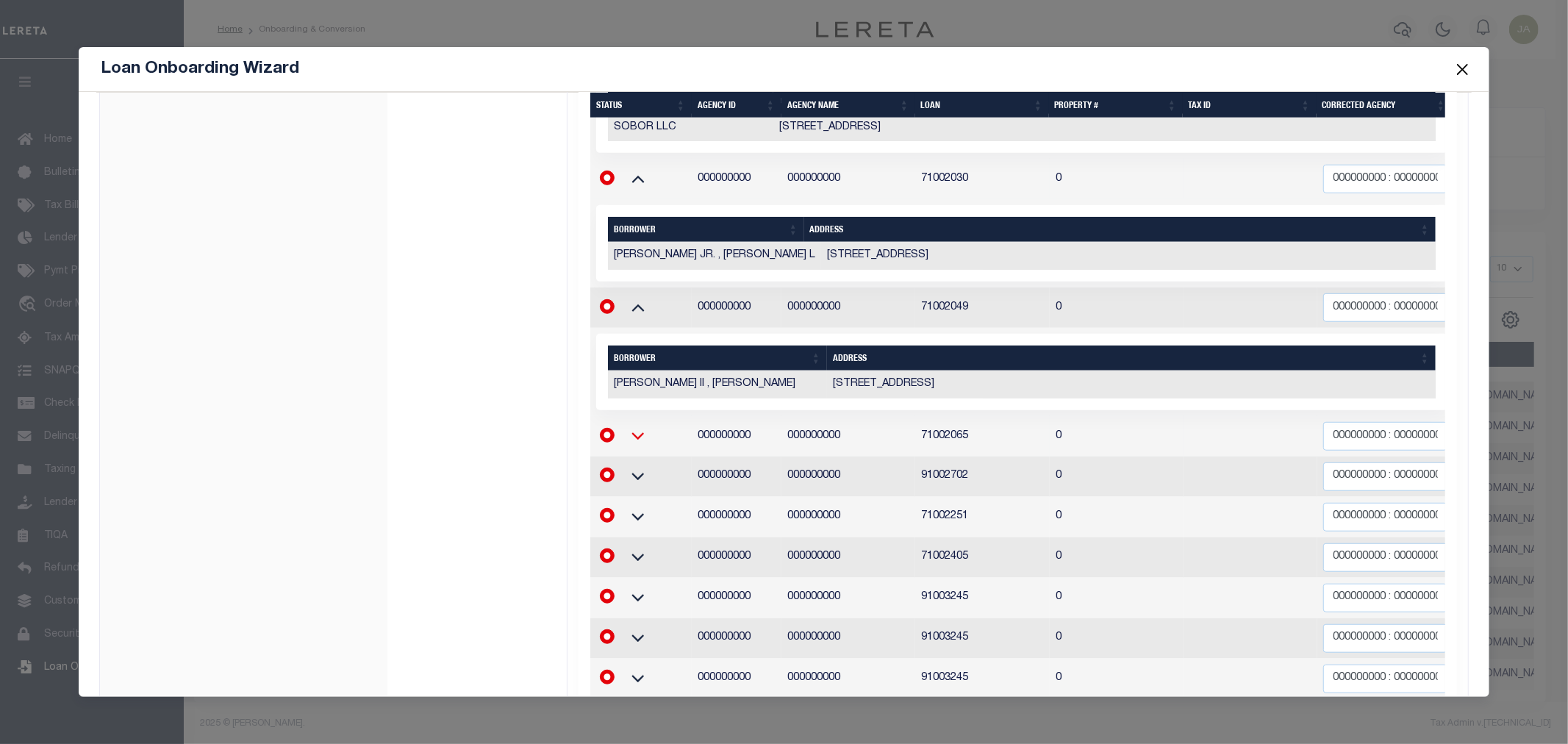
click at [634, 428] on icon at bounding box center [638, 435] width 36 height 15
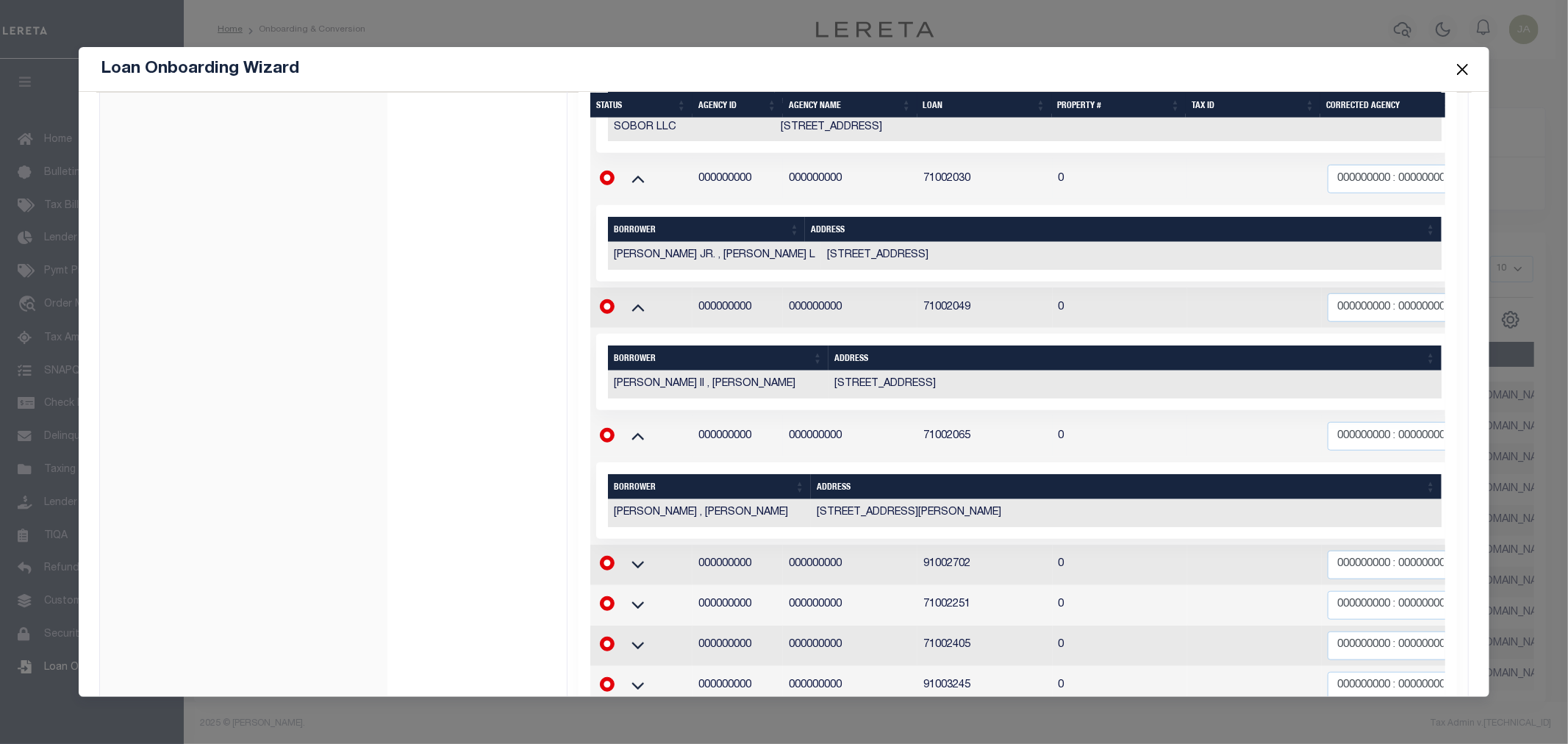
scroll to position [912, 0]
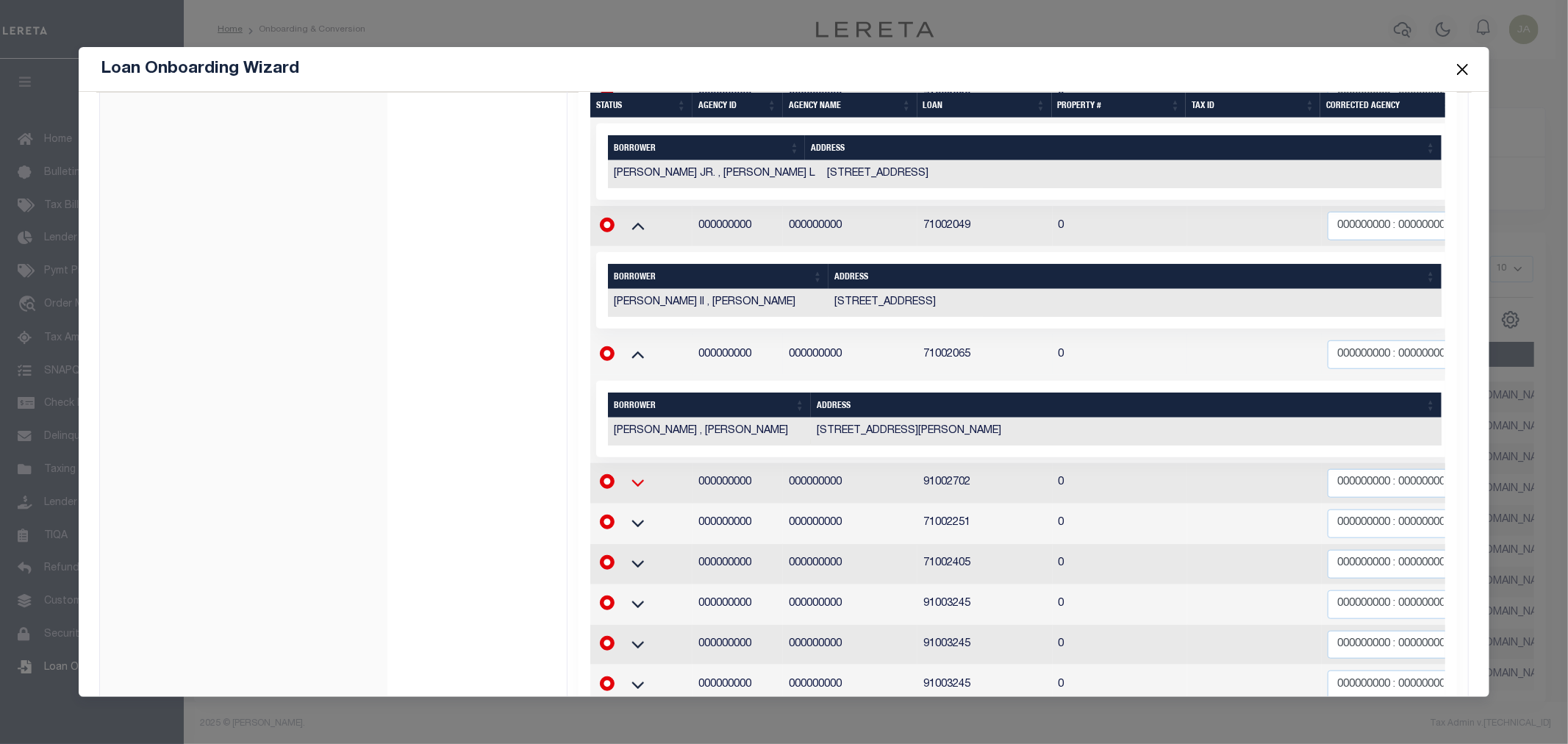
click at [638, 475] on icon at bounding box center [638, 482] width 36 height 15
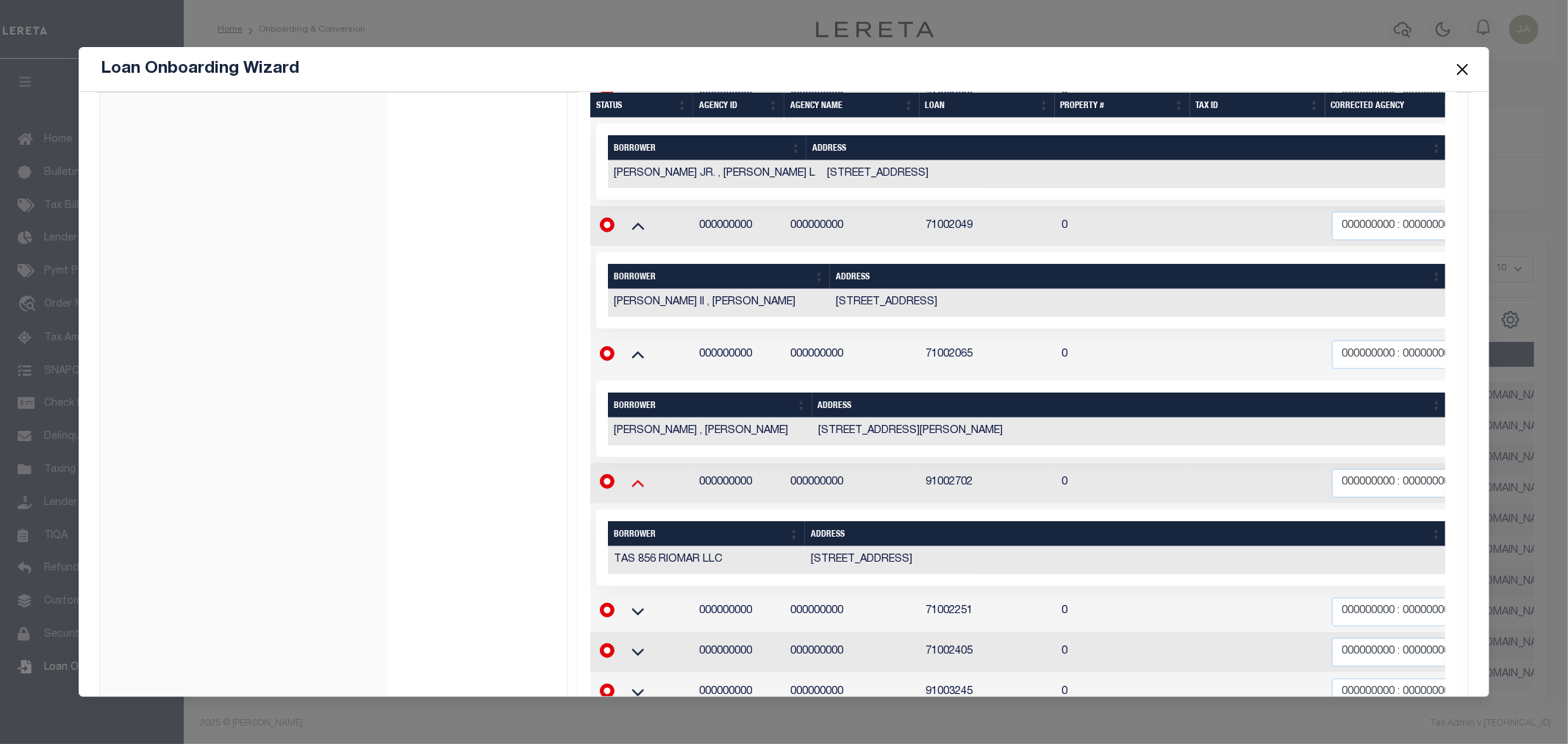
scroll to position [1075, 0]
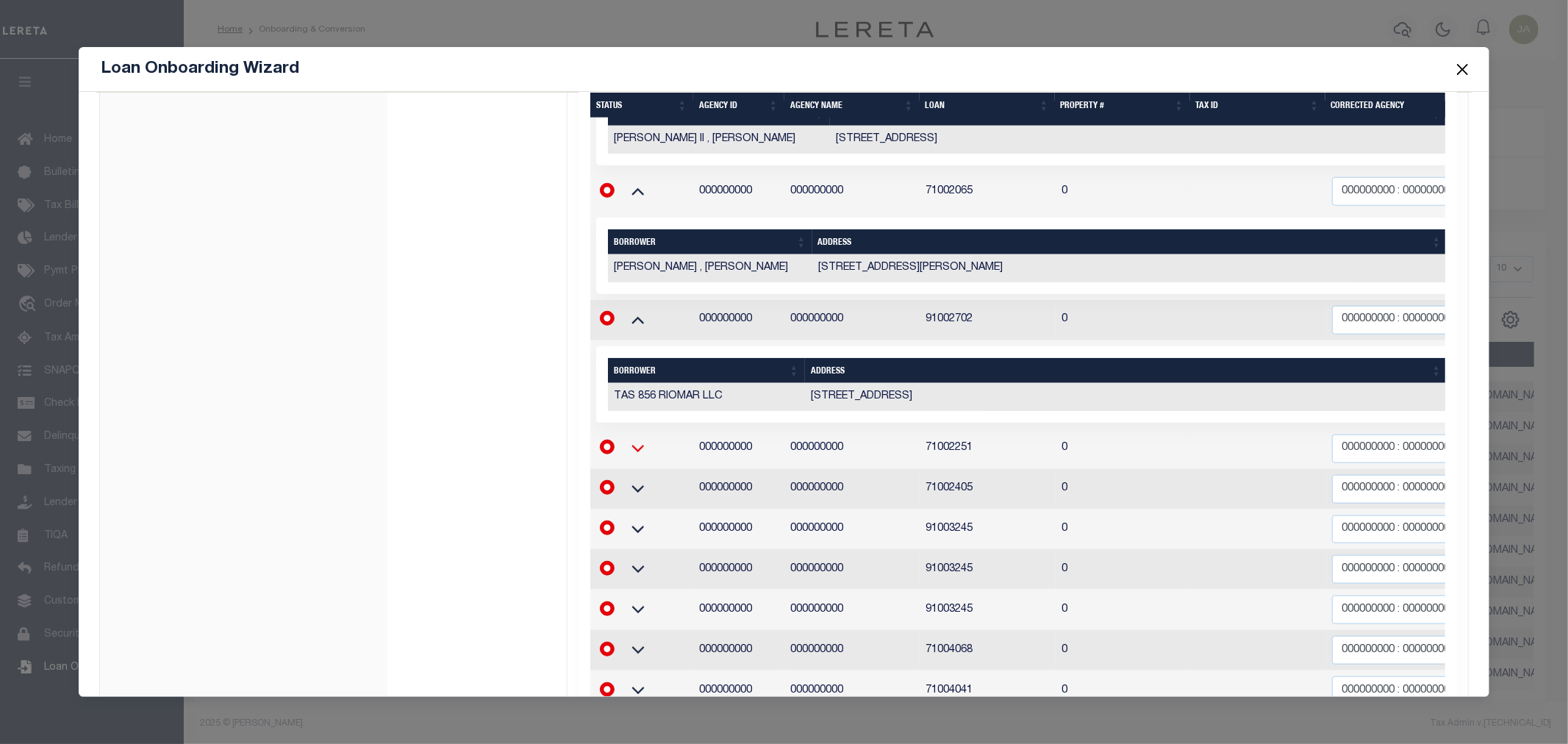
click at [632, 444] on icon at bounding box center [638, 448] width 12 height 7
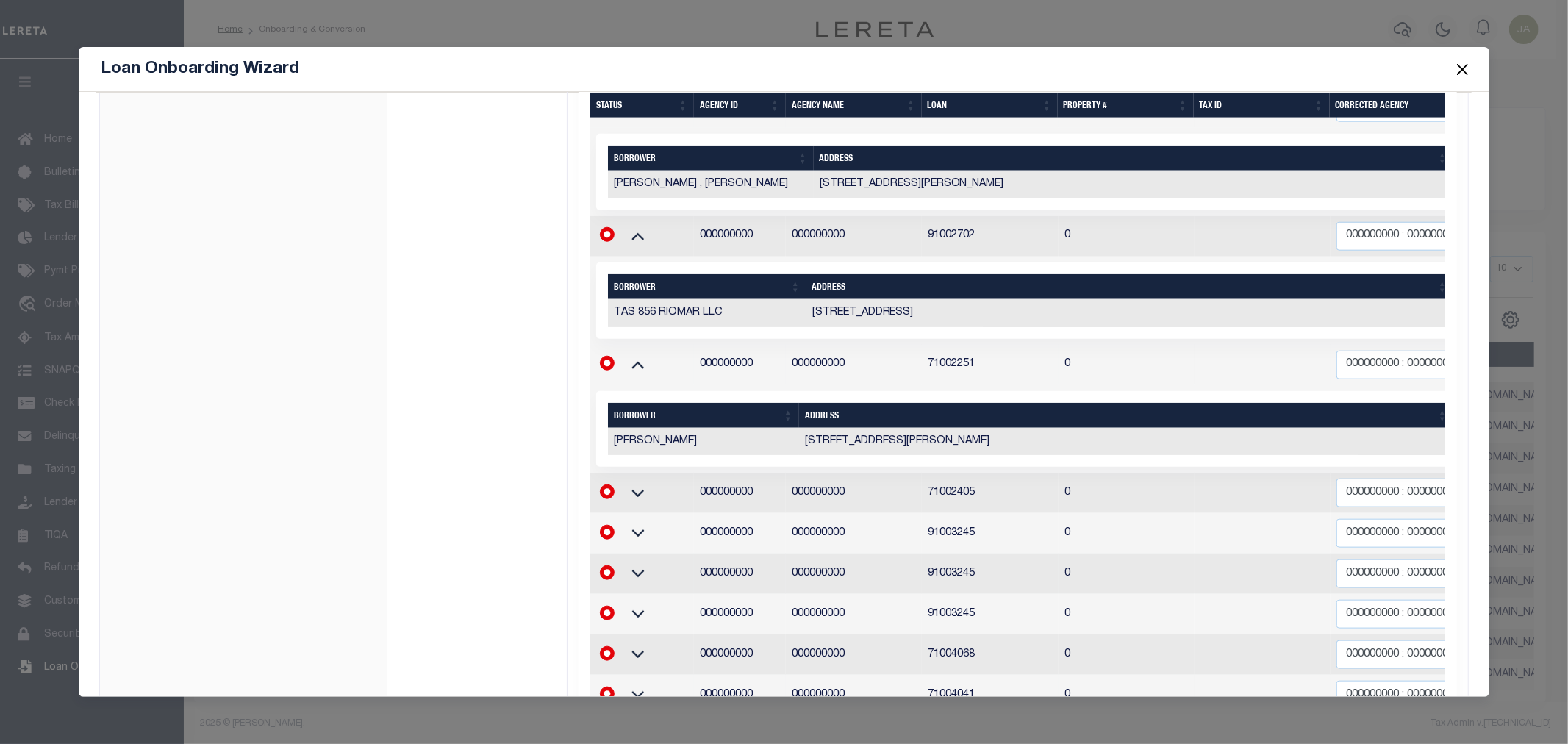
scroll to position [1238, 0]
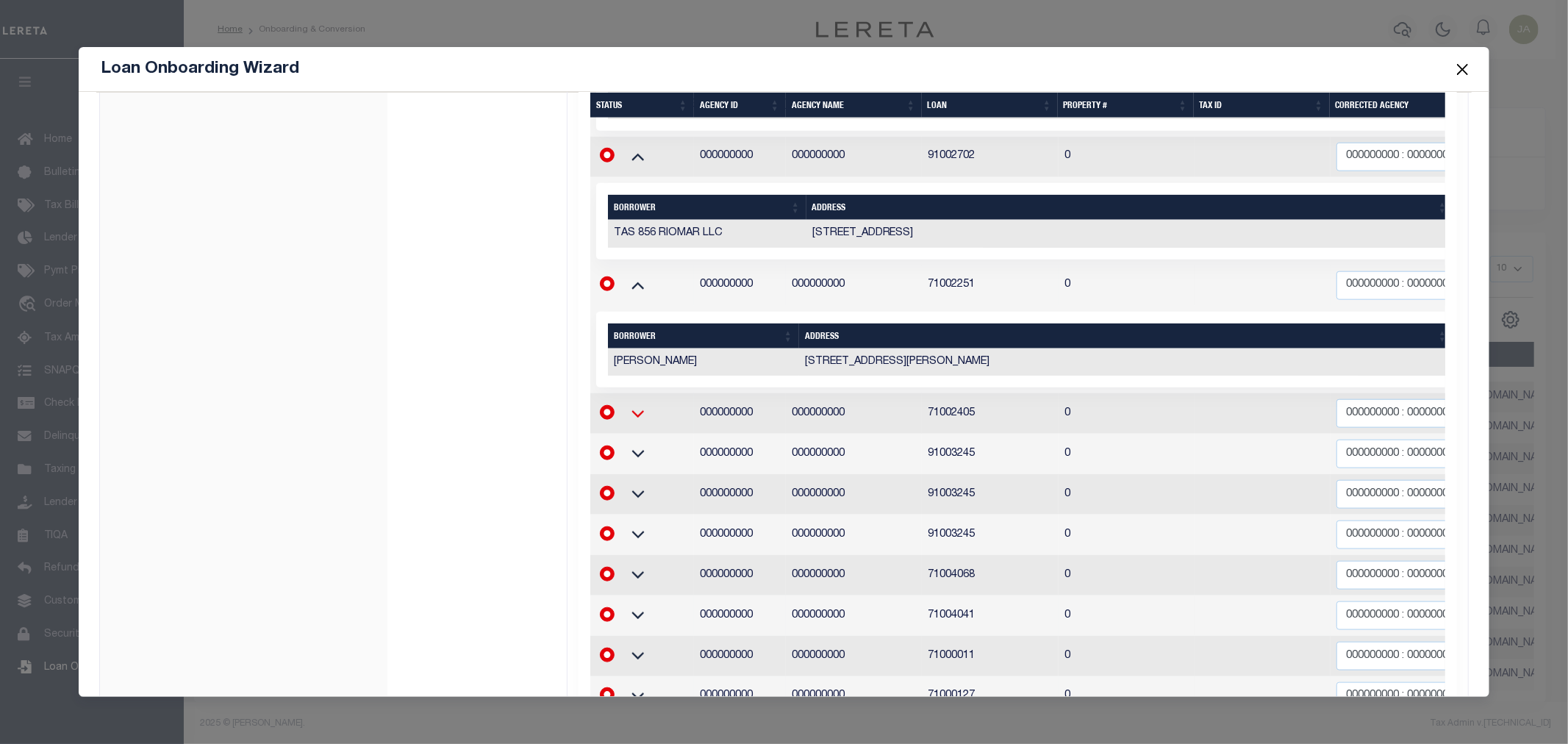
click at [634, 405] on icon at bounding box center [638, 412] width 36 height 15
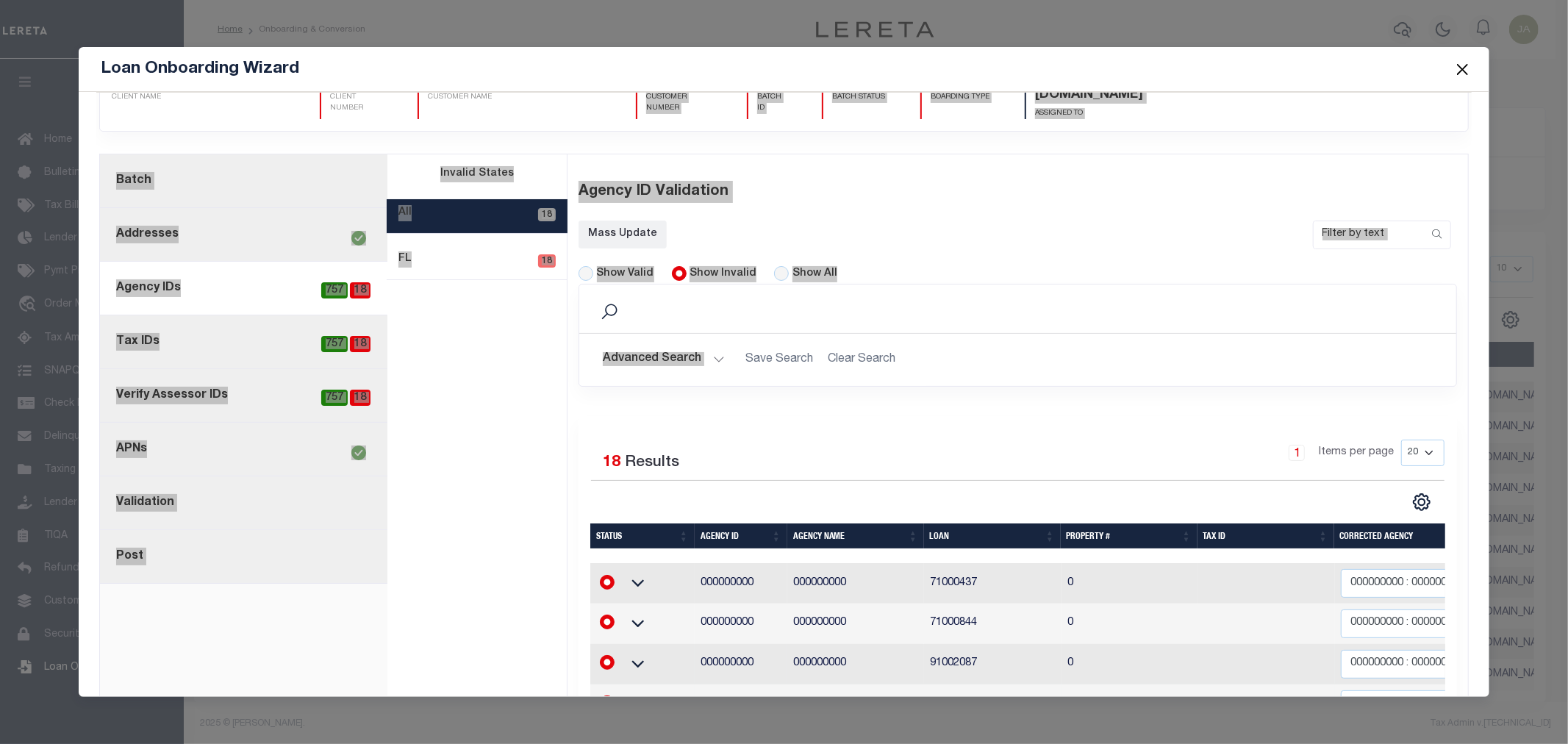
scroll to position [0, 0]
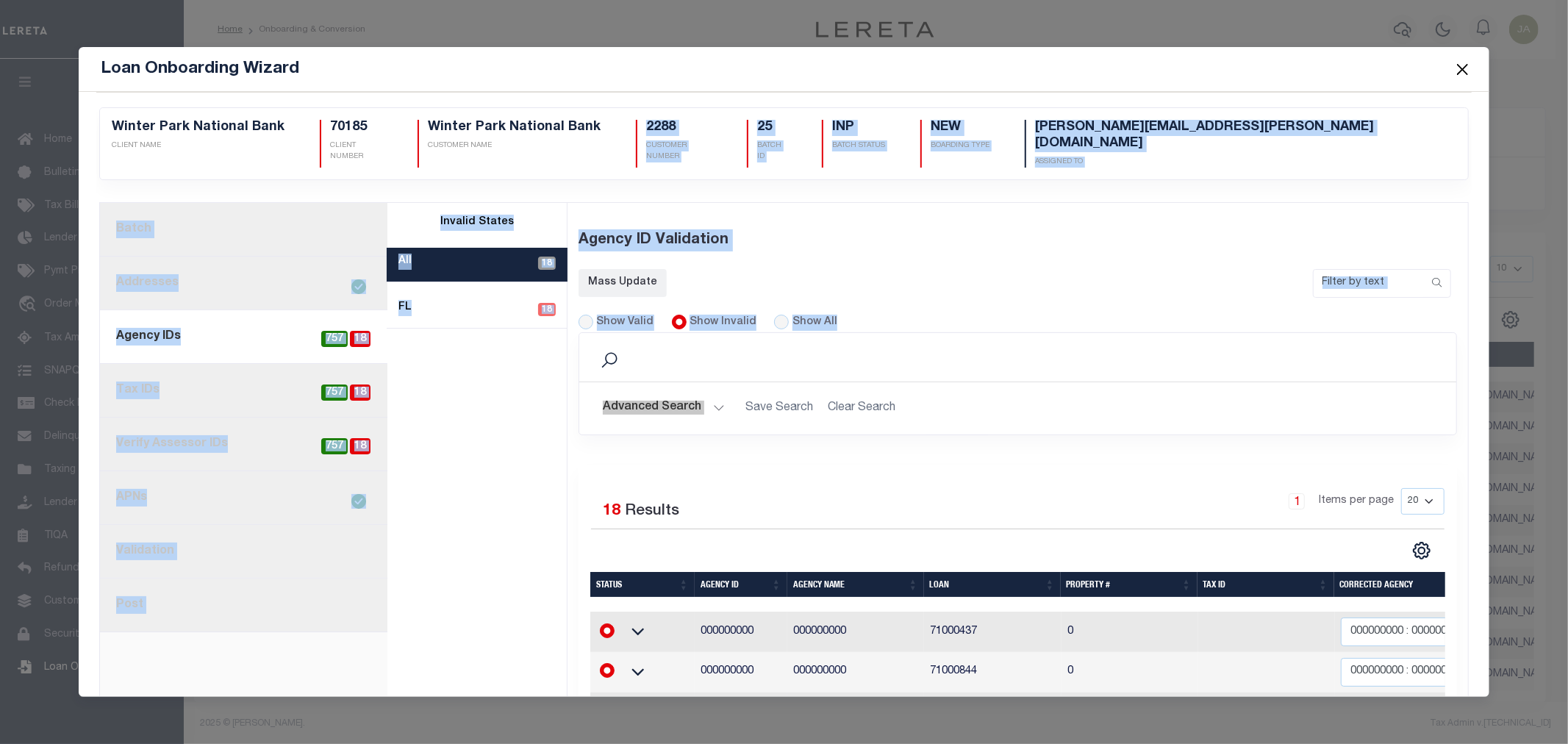
click at [1283, 435] on div "Search Advanced Search Save Search Clear Search Equals" at bounding box center [1017, 395] width 901 height 125
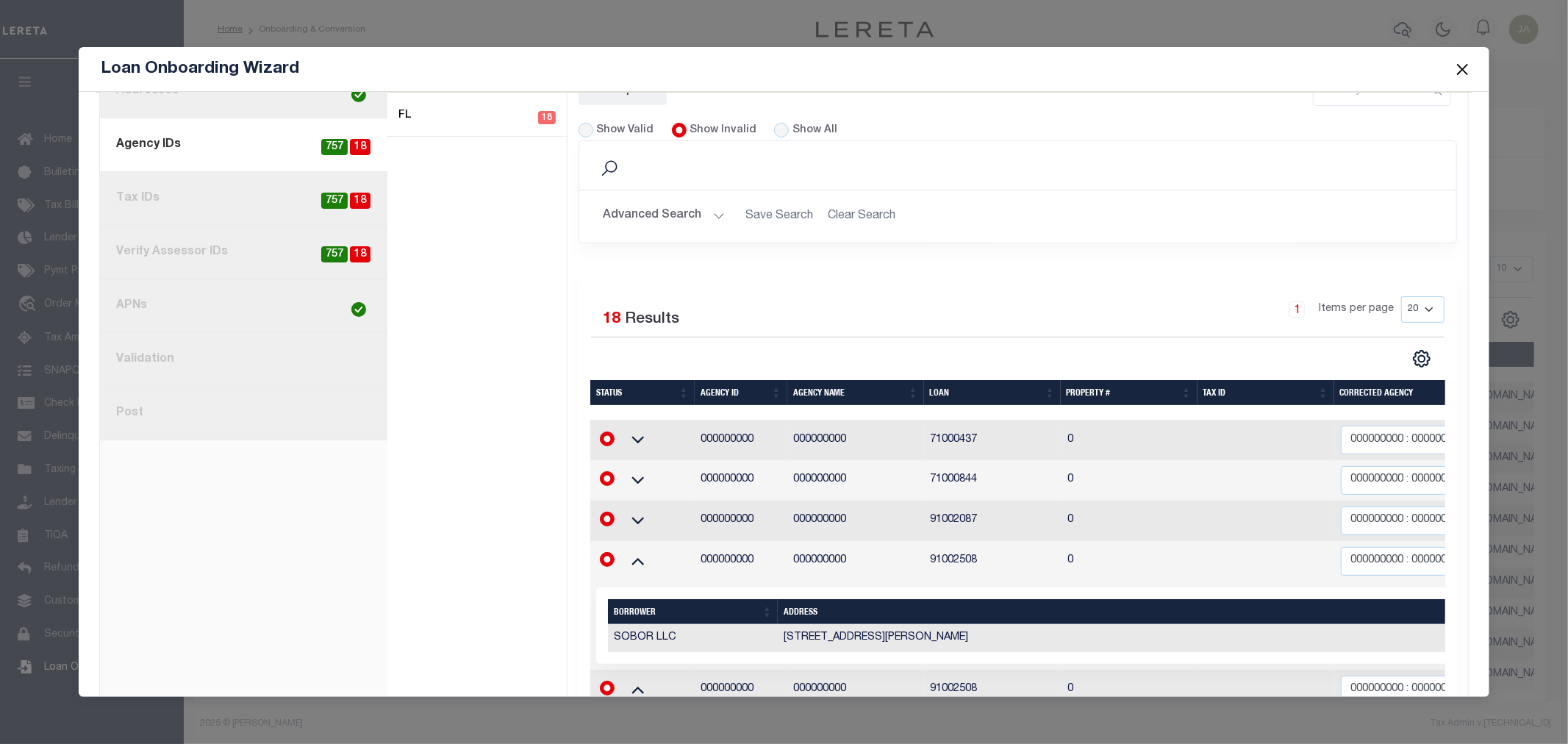
scroll to position [326, 0]
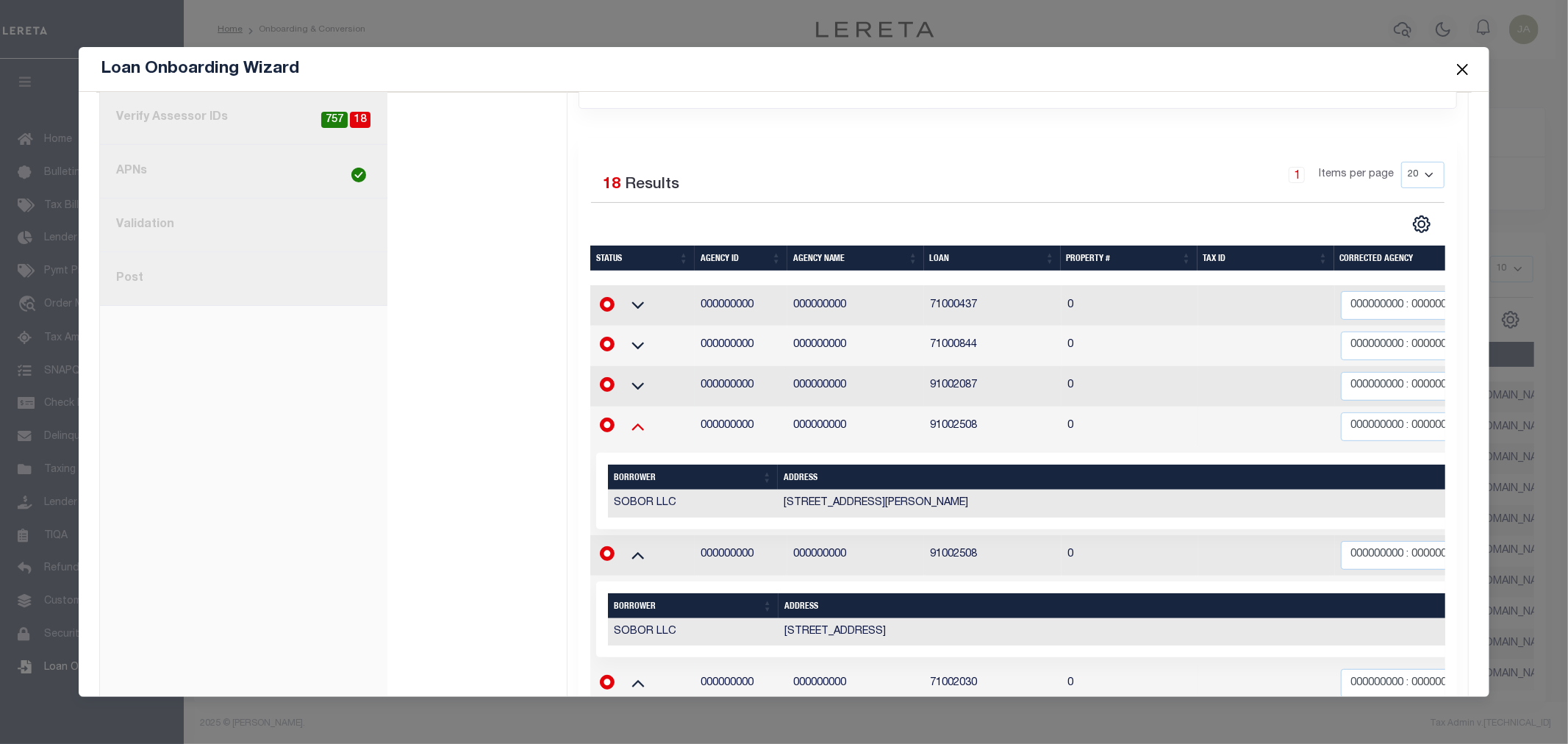
click at [640, 418] on icon at bounding box center [638, 425] width 36 height 15
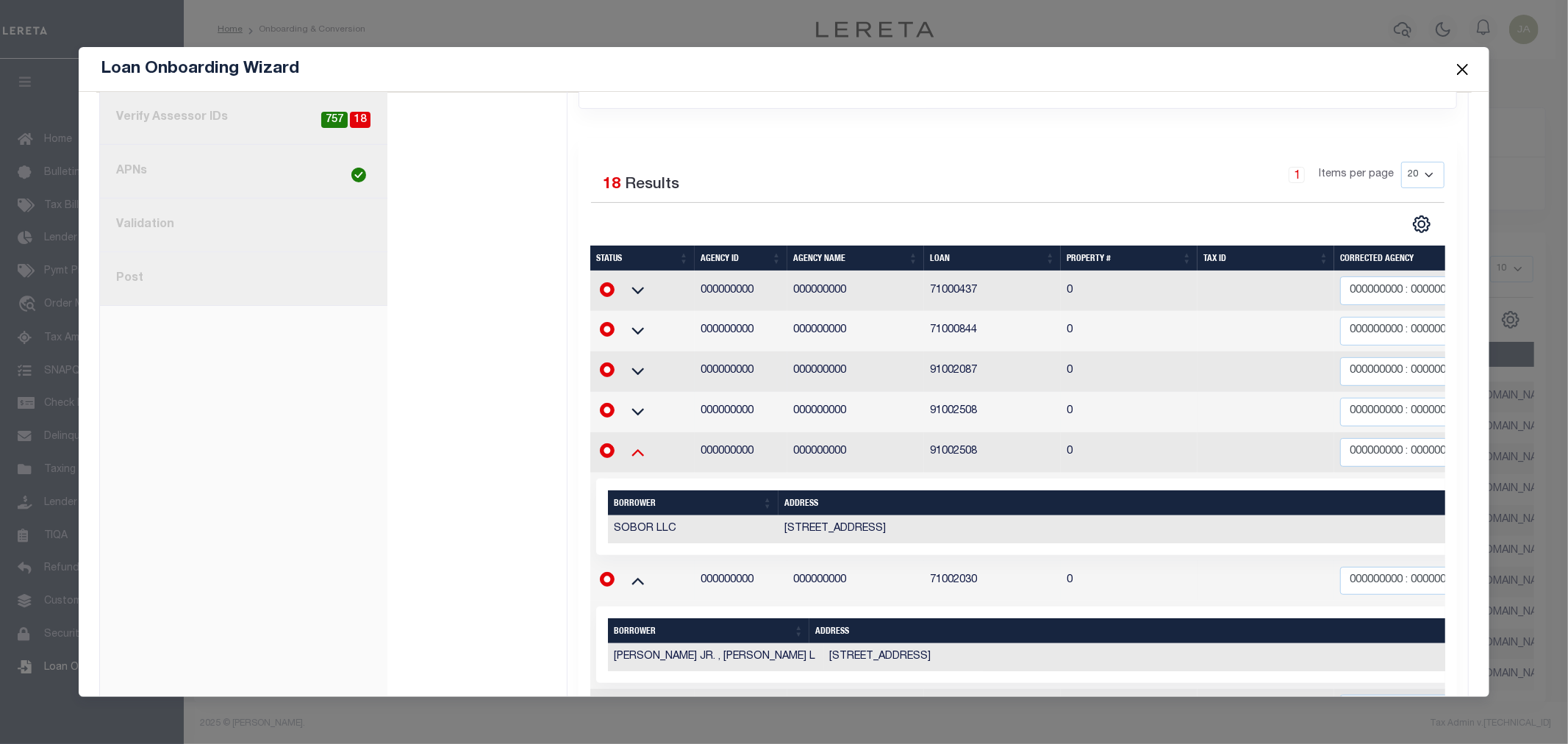
click at [630, 444] on icon at bounding box center [638, 451] width 36 height 15
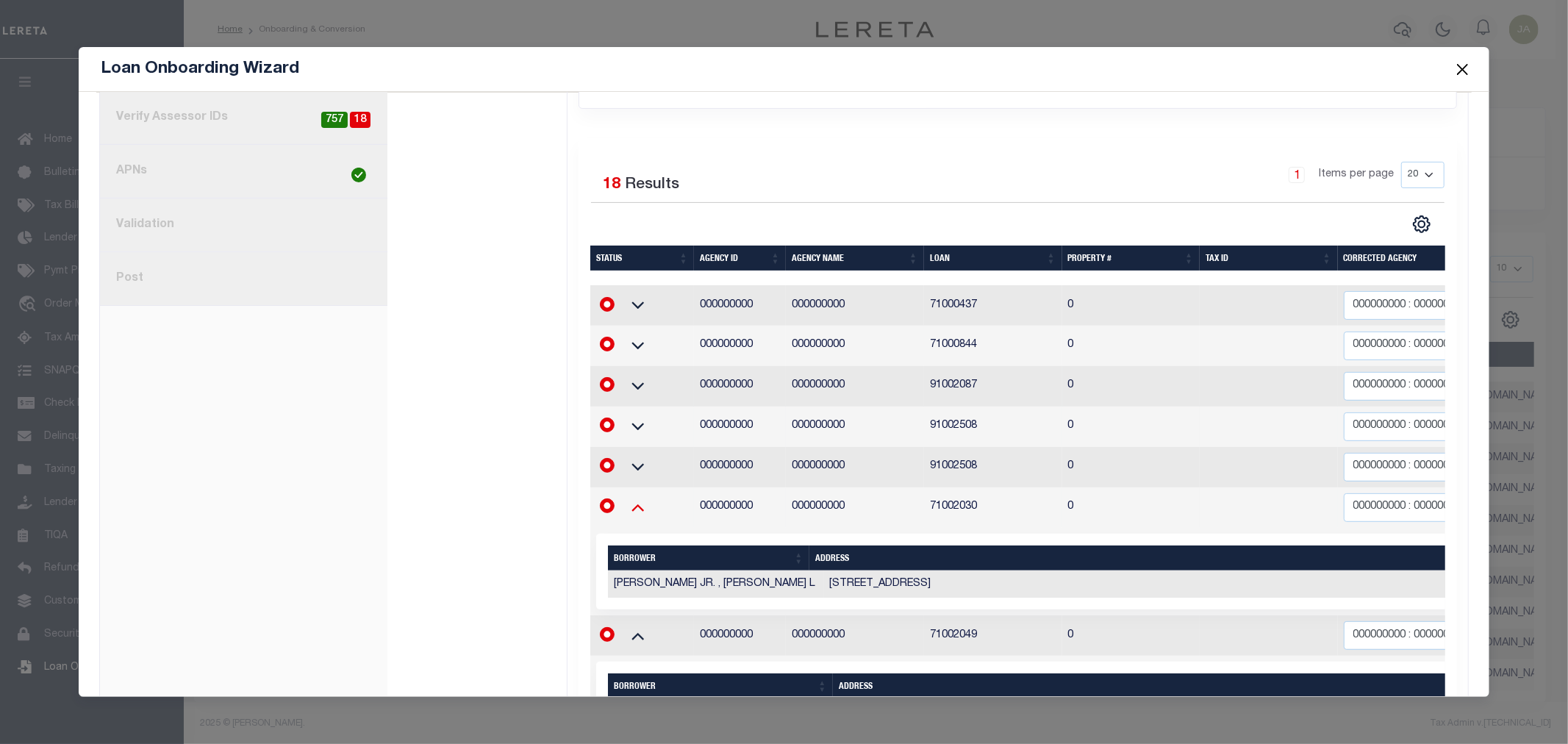
click at [638, 499] on icon at bounding box center [638, 506] width 36 height 15
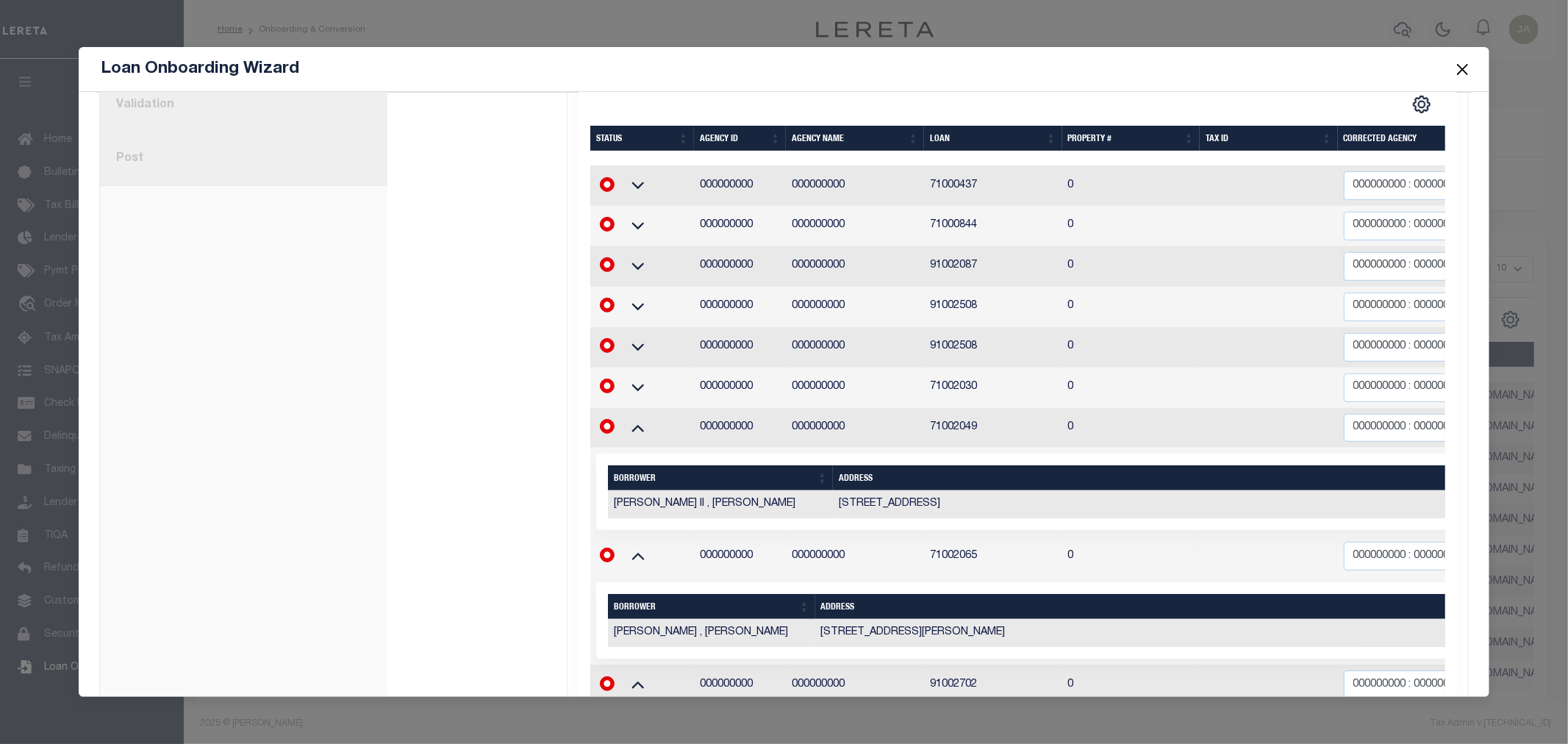
scroll to position [652, 0]
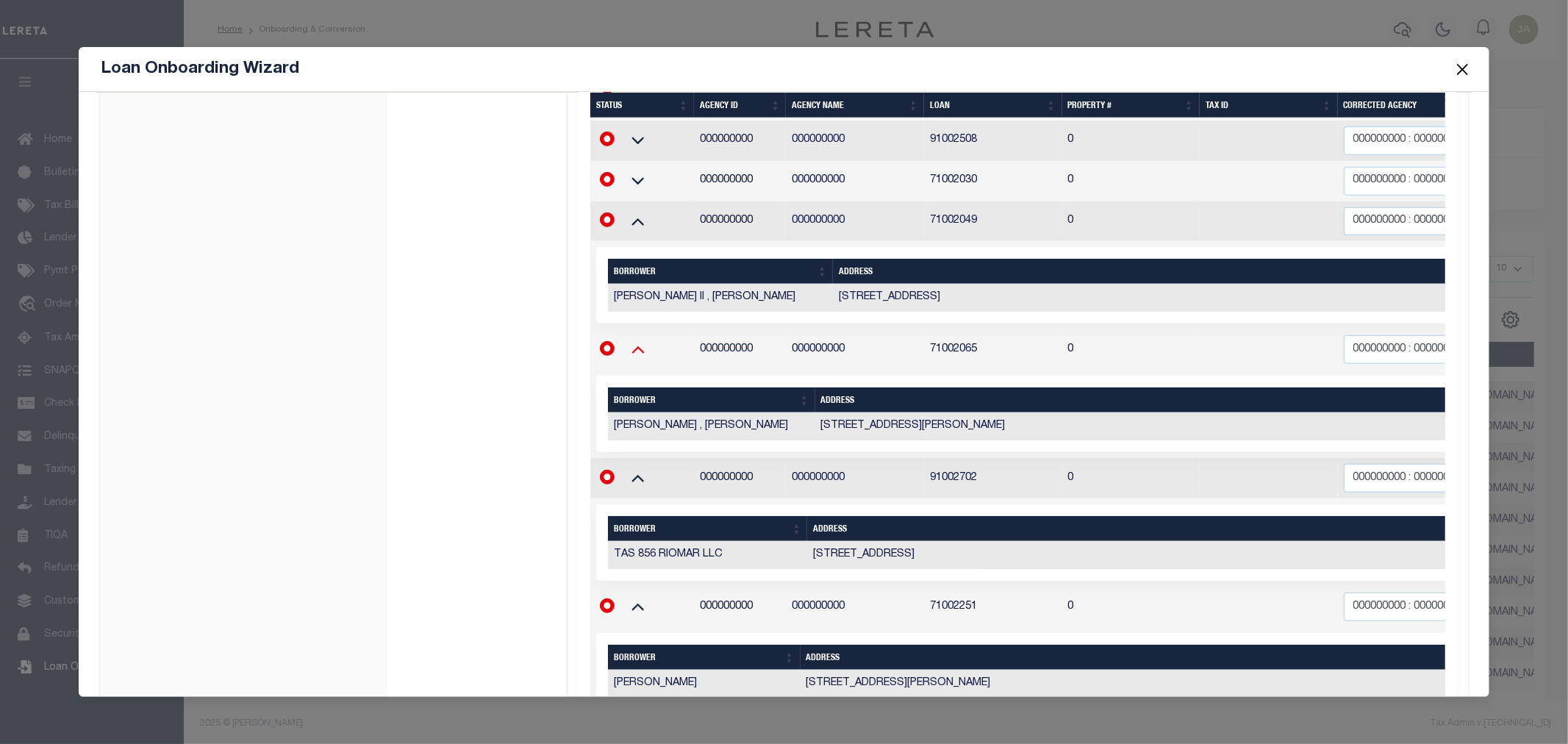
click at [641, 341] on icon at bounding box center [638, 348] width 36 height 15
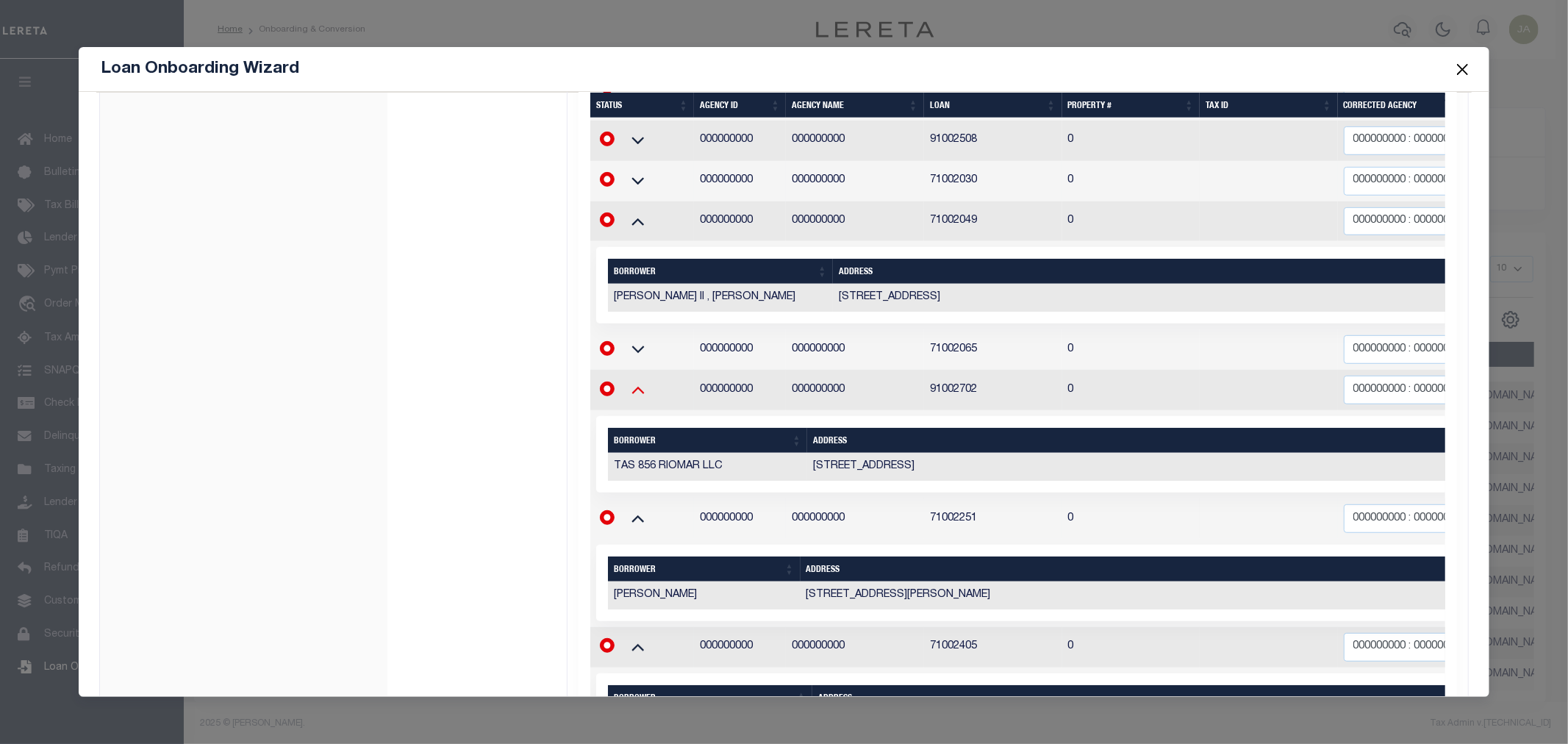
click at [634, 381] on icon at bounding box center [638, 388] width 36 height 15
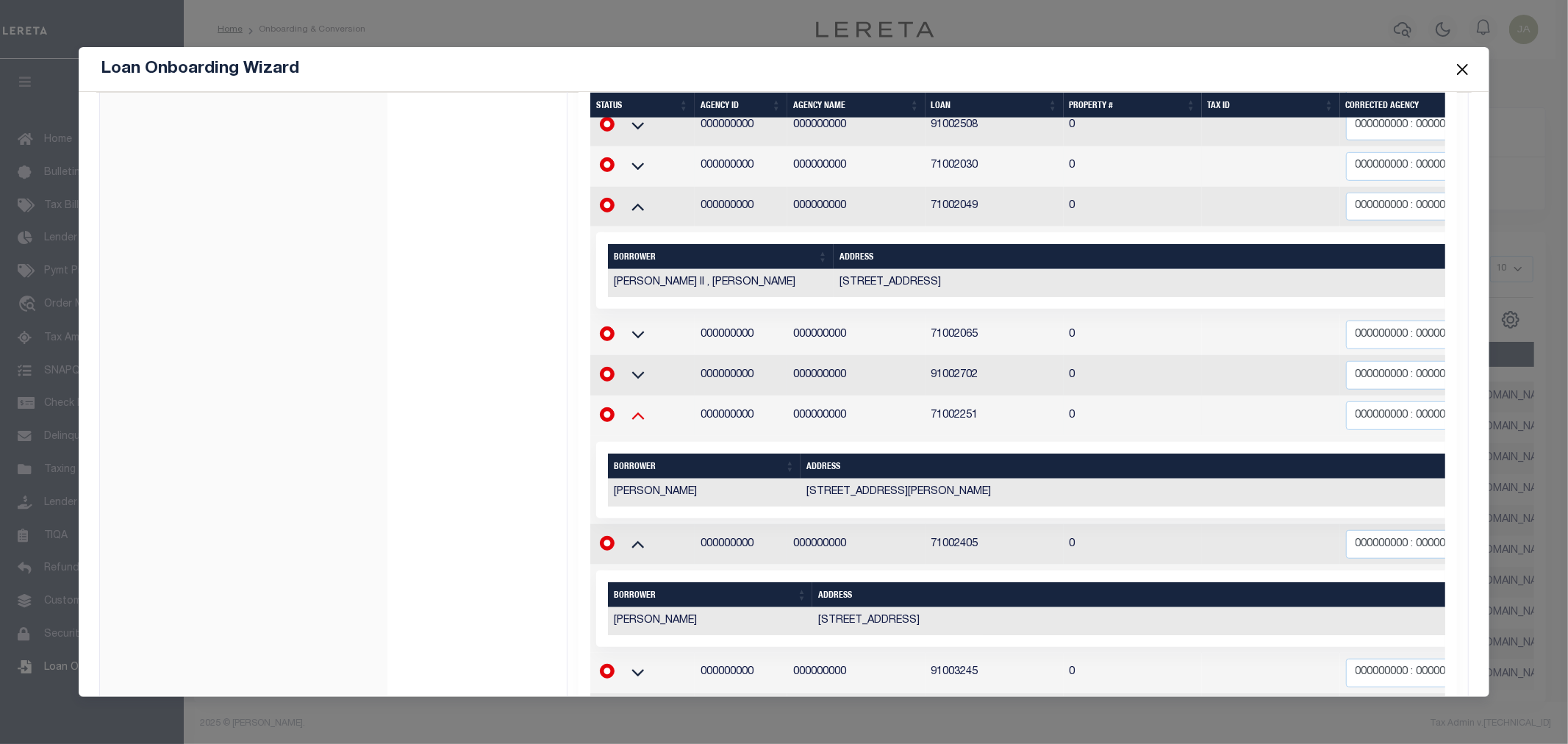
click at [628, 407] on icon at bounding box center [638, 414] width 36 height 15
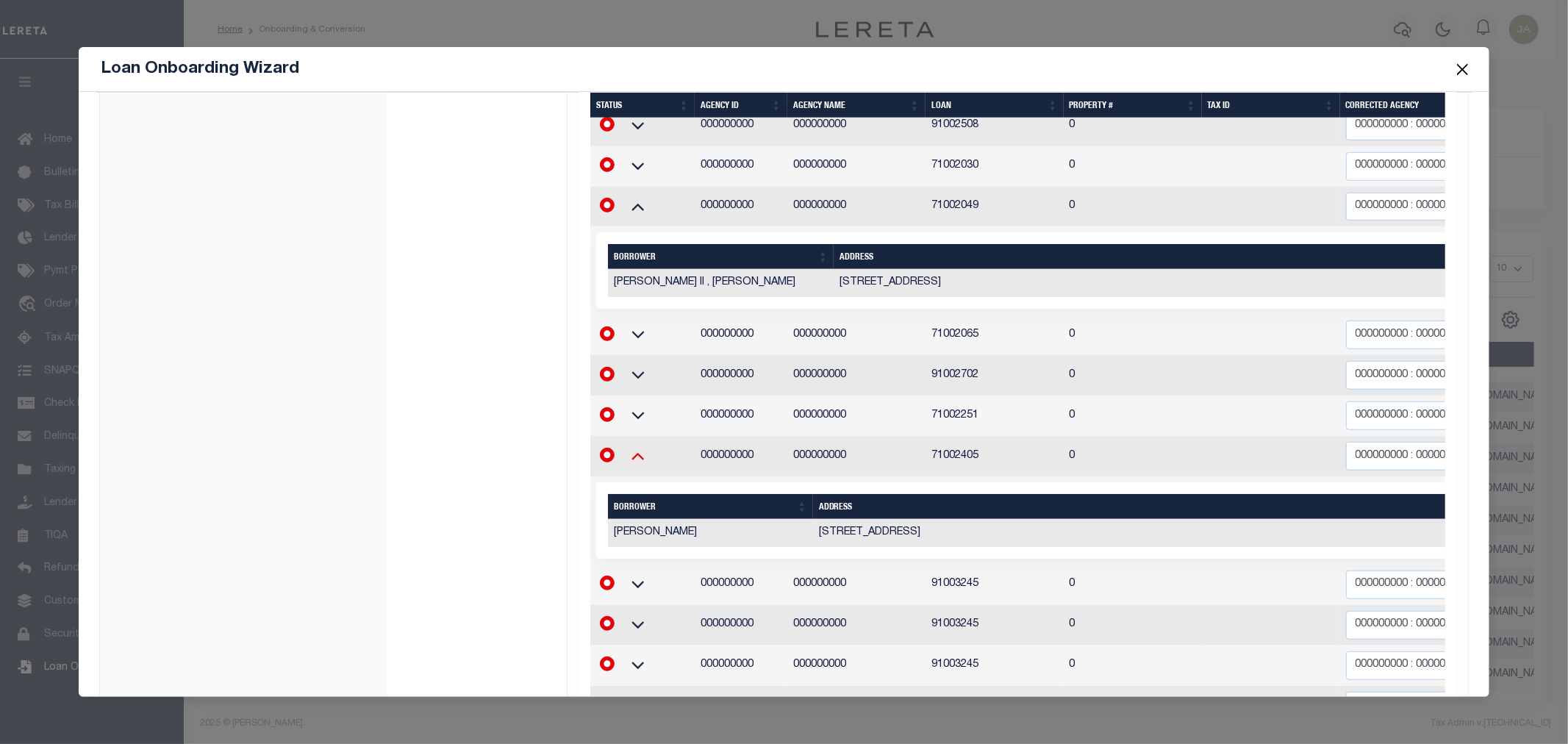
click at [635, 447] on icon at bounding box center [638, 454] width 36 height 15
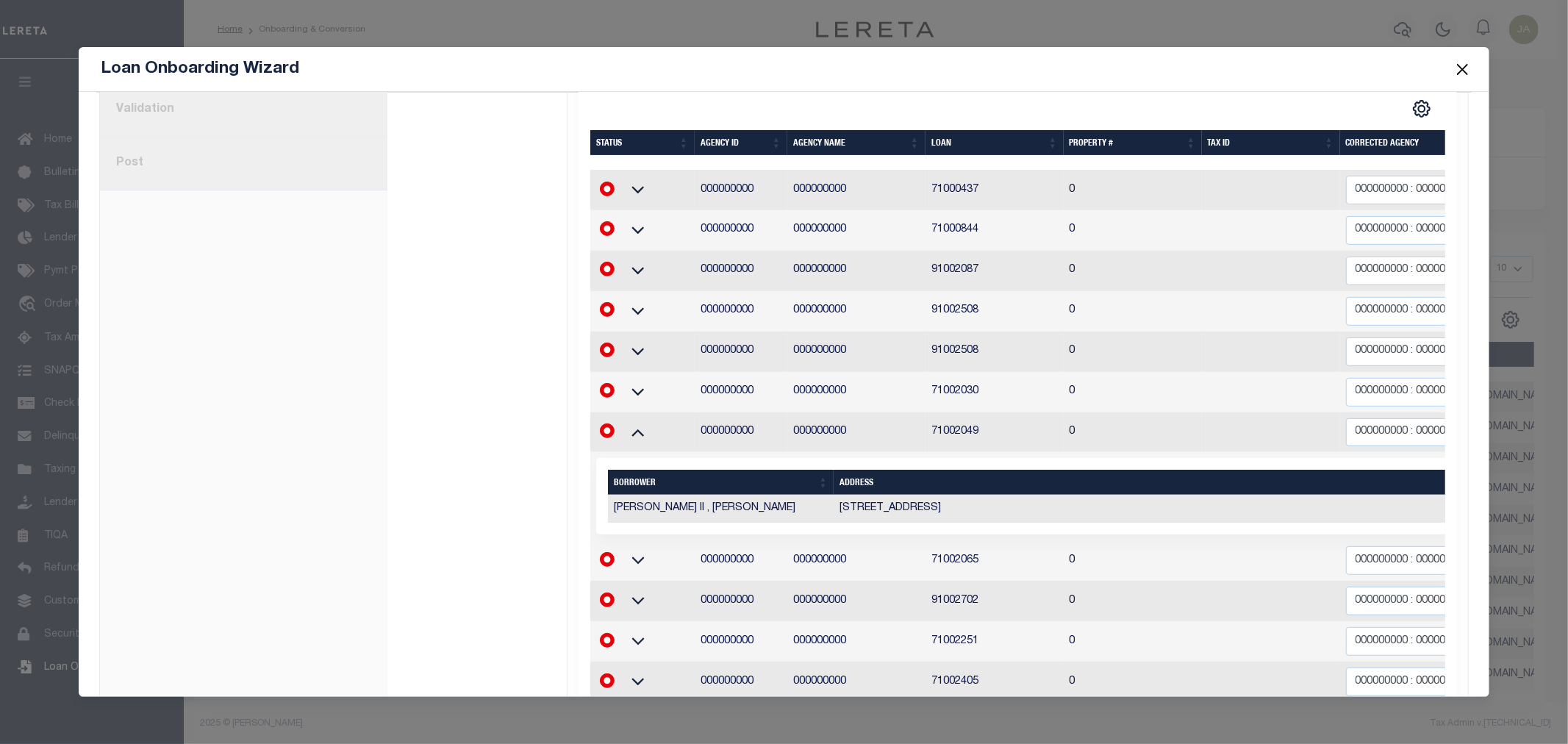
scroll to position [443, 0]
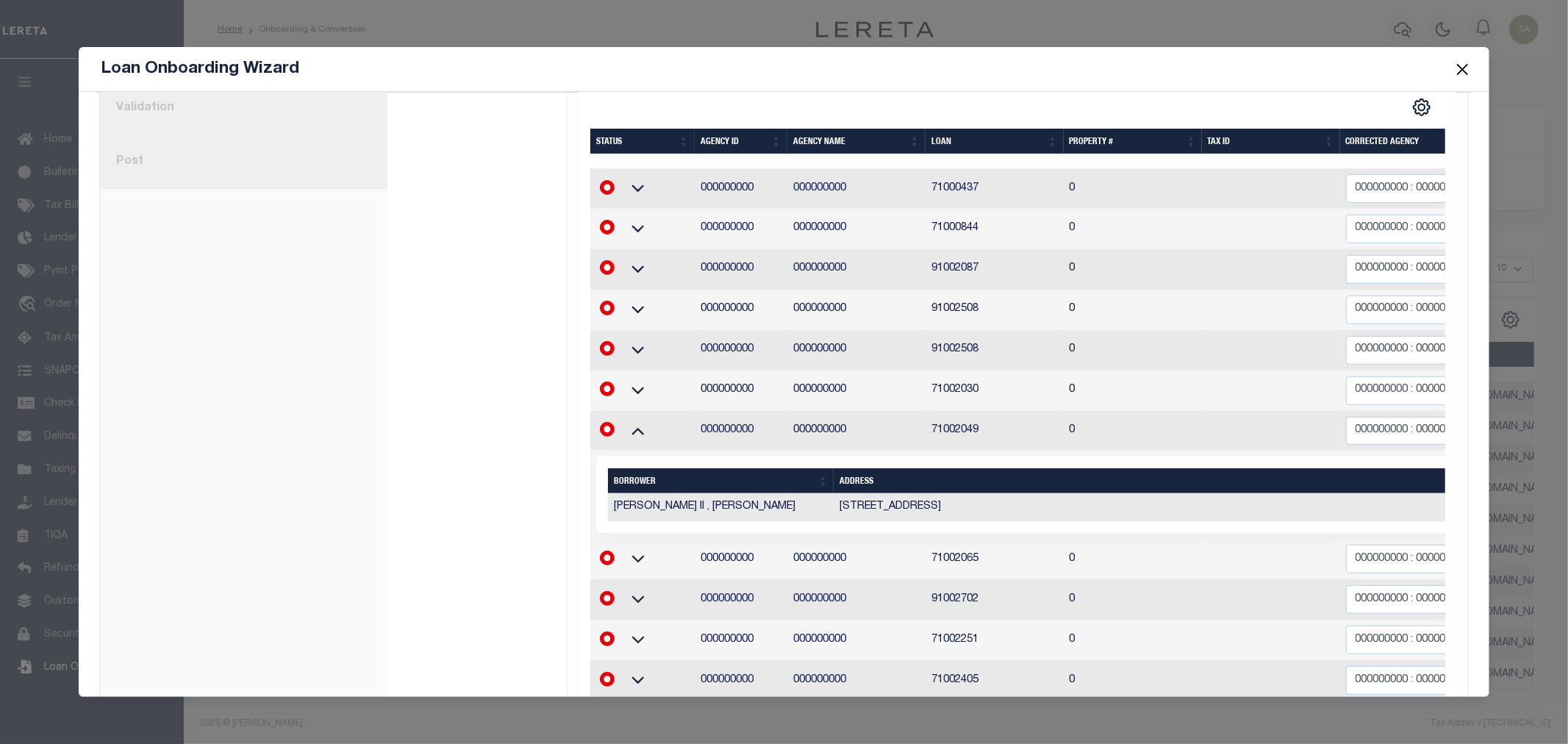
click at [637, 428] on icon at bounding box center [638, 431] width 12 height 7
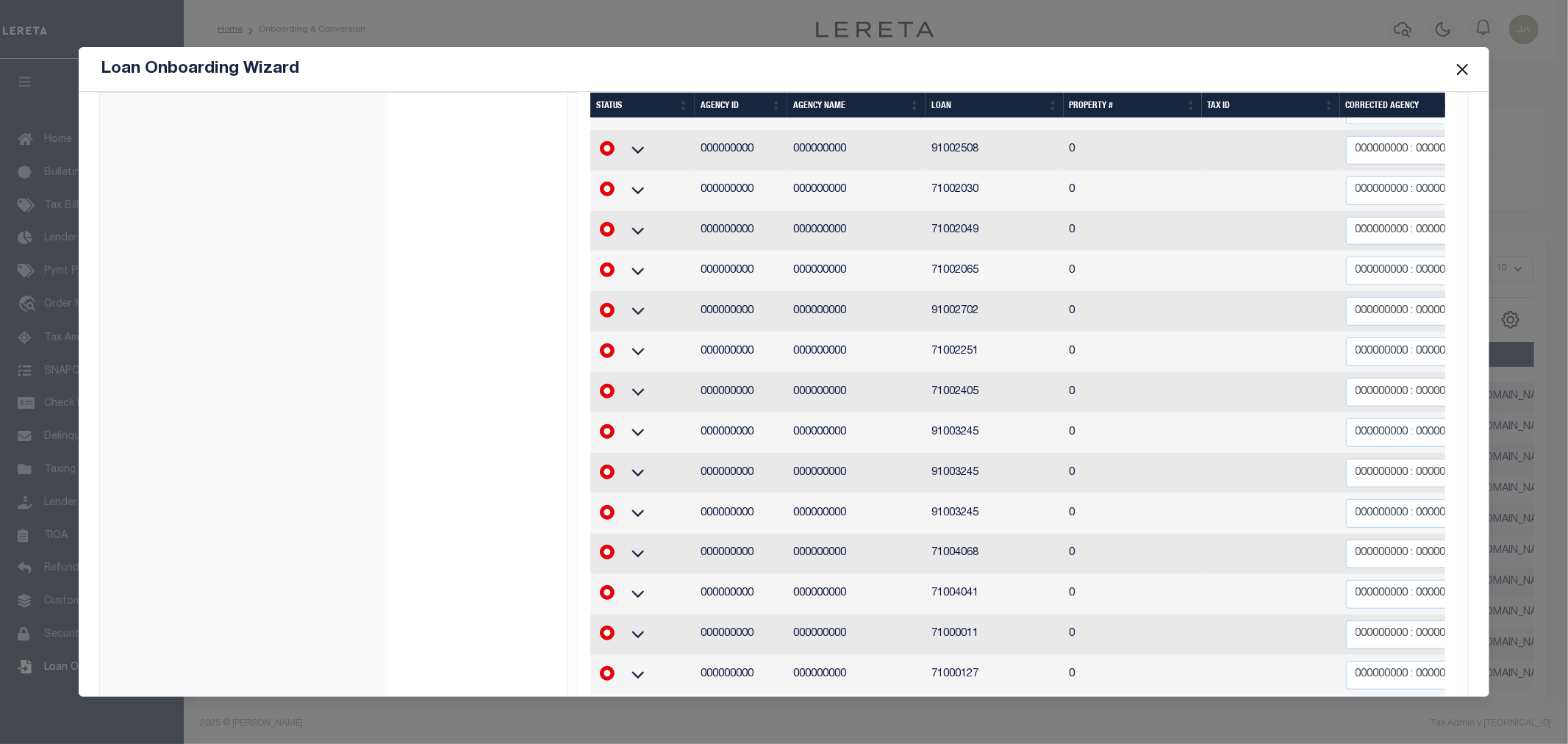
scroll to position [652, 0]
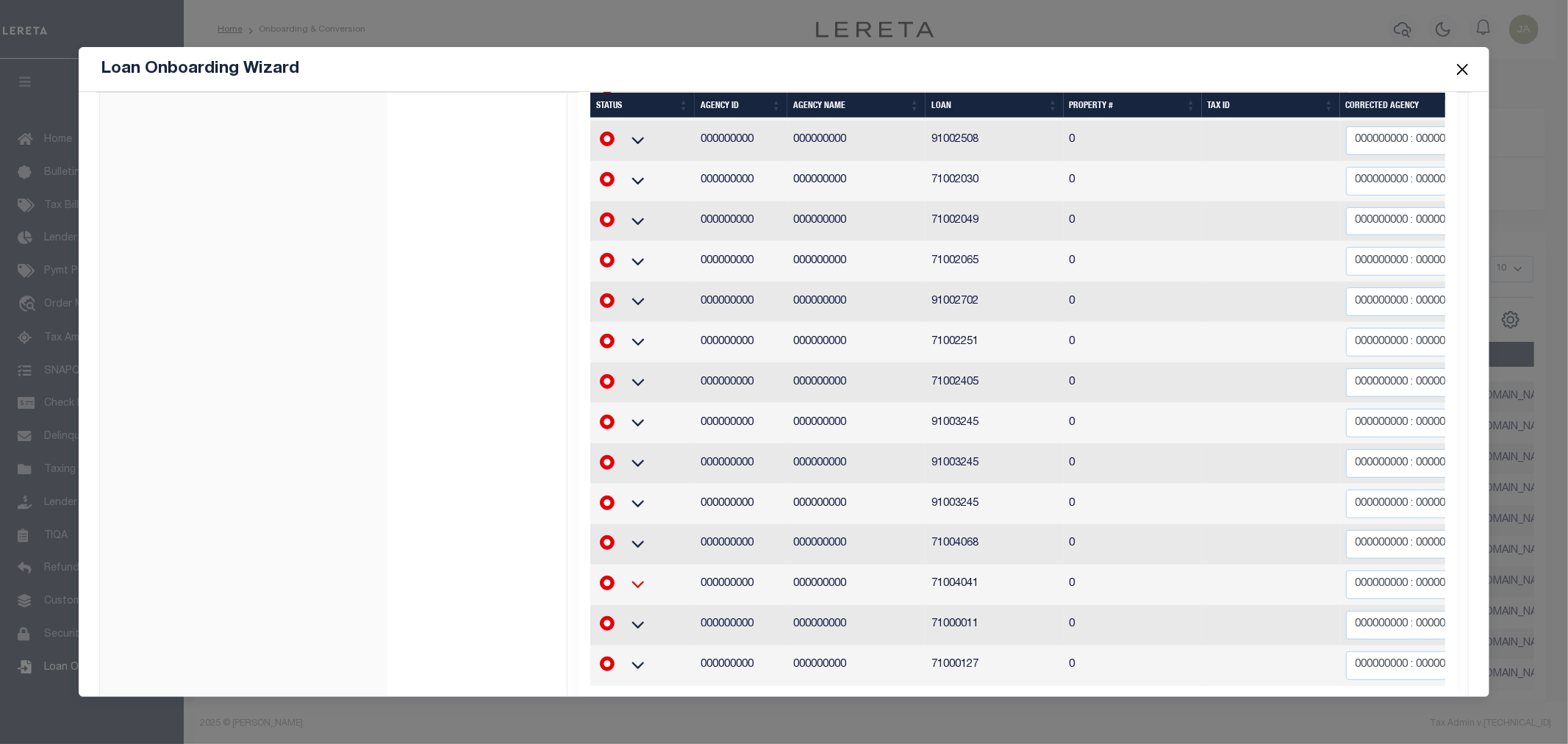
click at [623, 576] on icon at bounding box center [638, 583] width 36 height 15
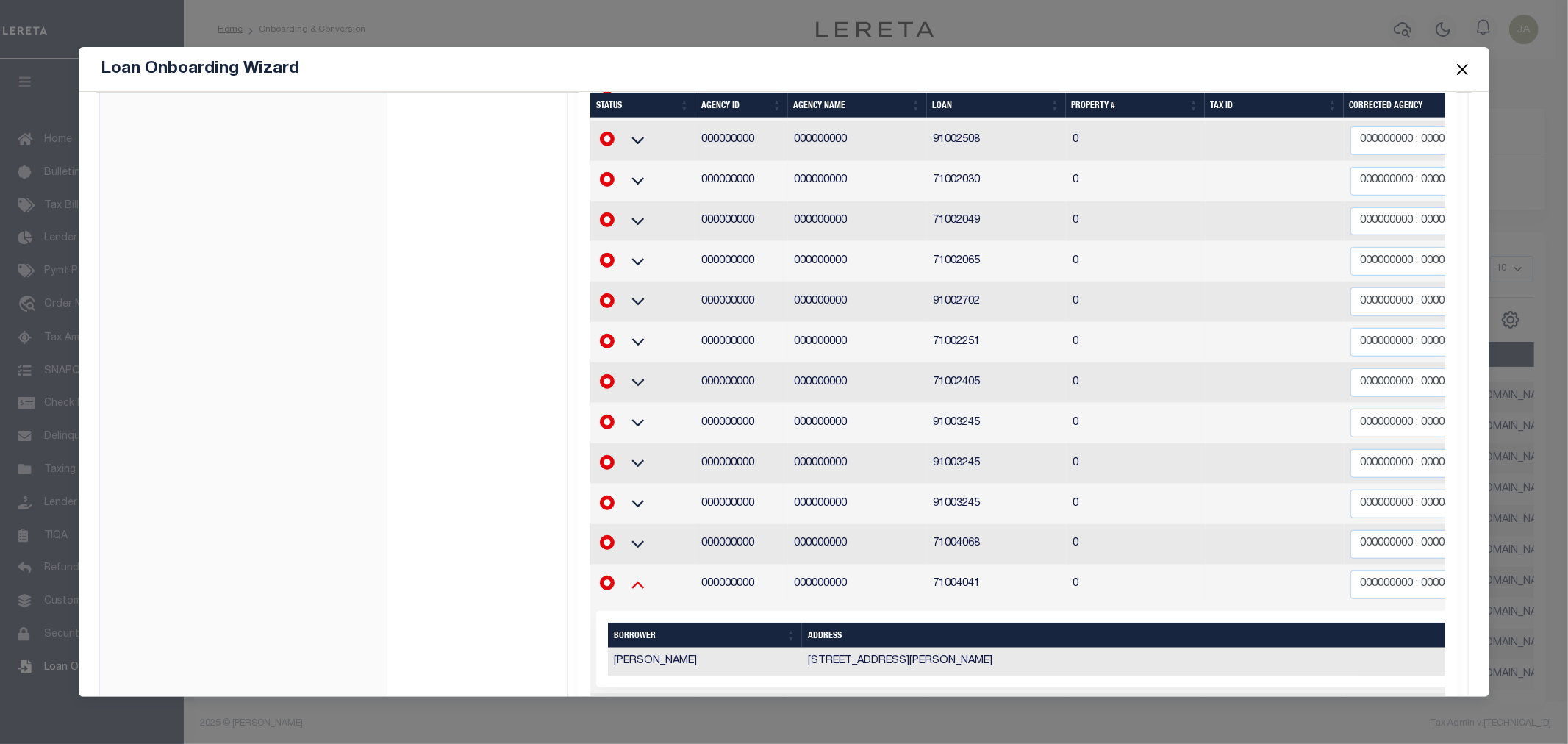
click at [625, 576] on icon at bounding box center [638, 583] width 36 height 15
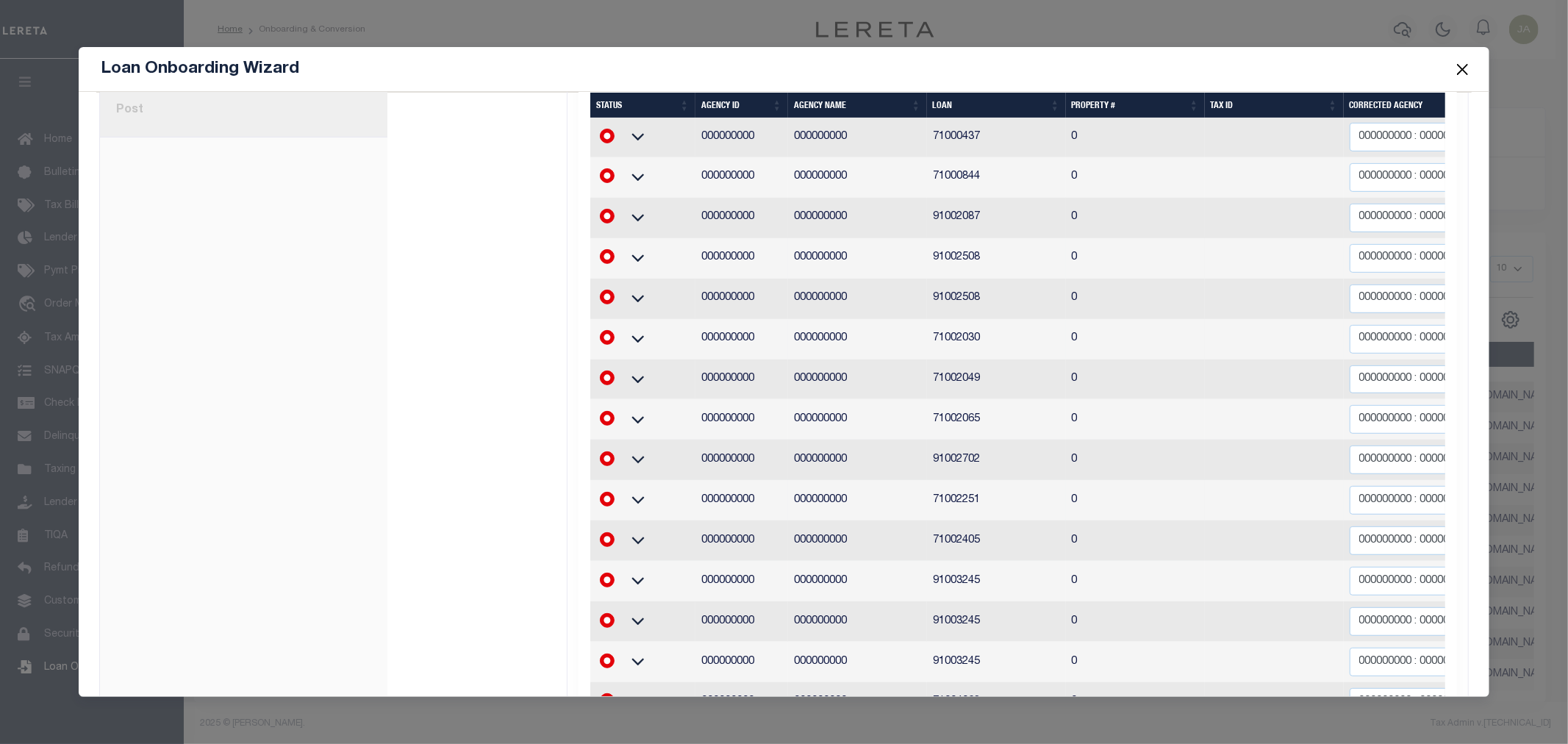
scroll to position [600, 0]
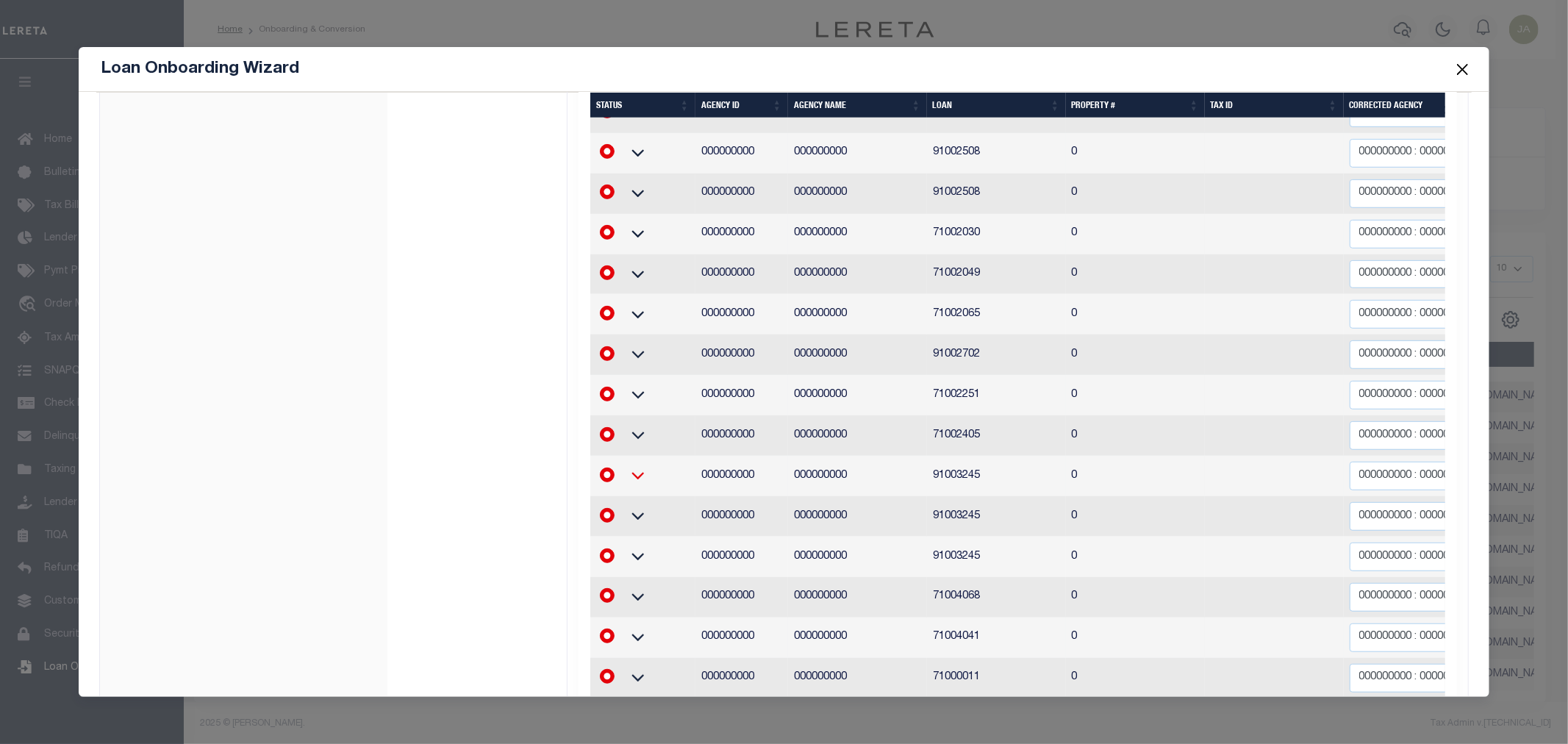
click at [630, 468] on icon at bounding box center [638, 475] width 36 height 15
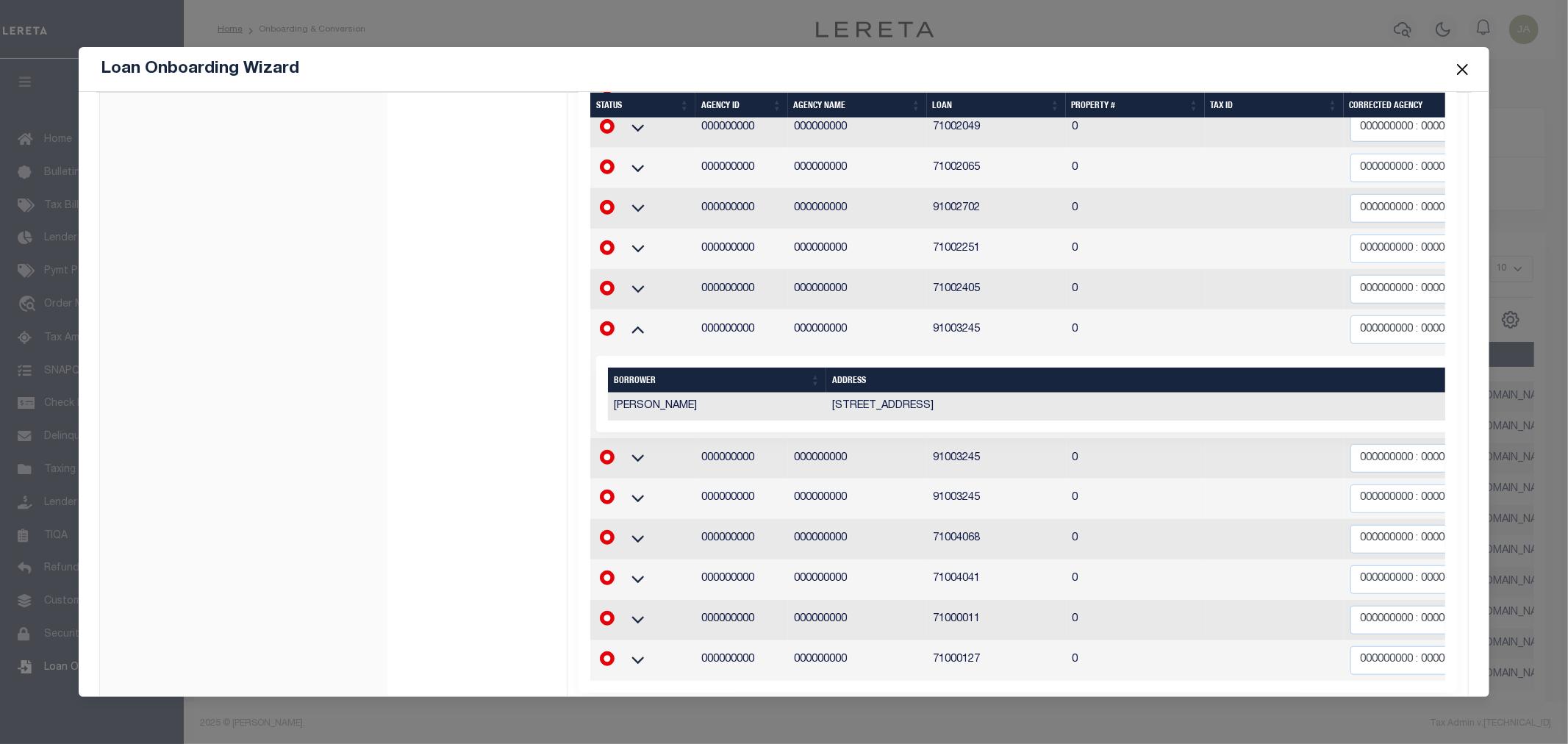
scroll to position [763, 0]
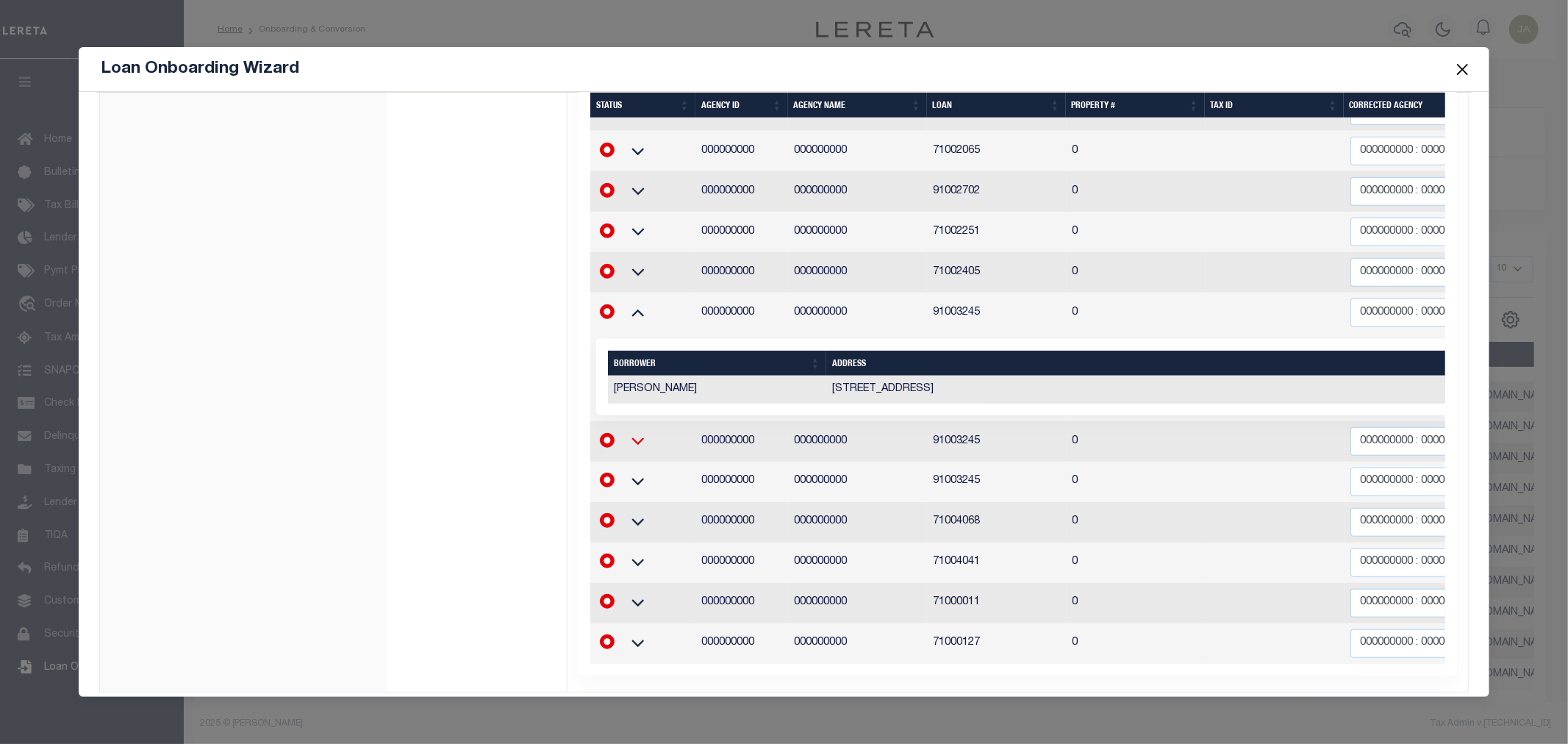
click at [634, 438] on icon at bounding box center [638, 442] width 12 height 7
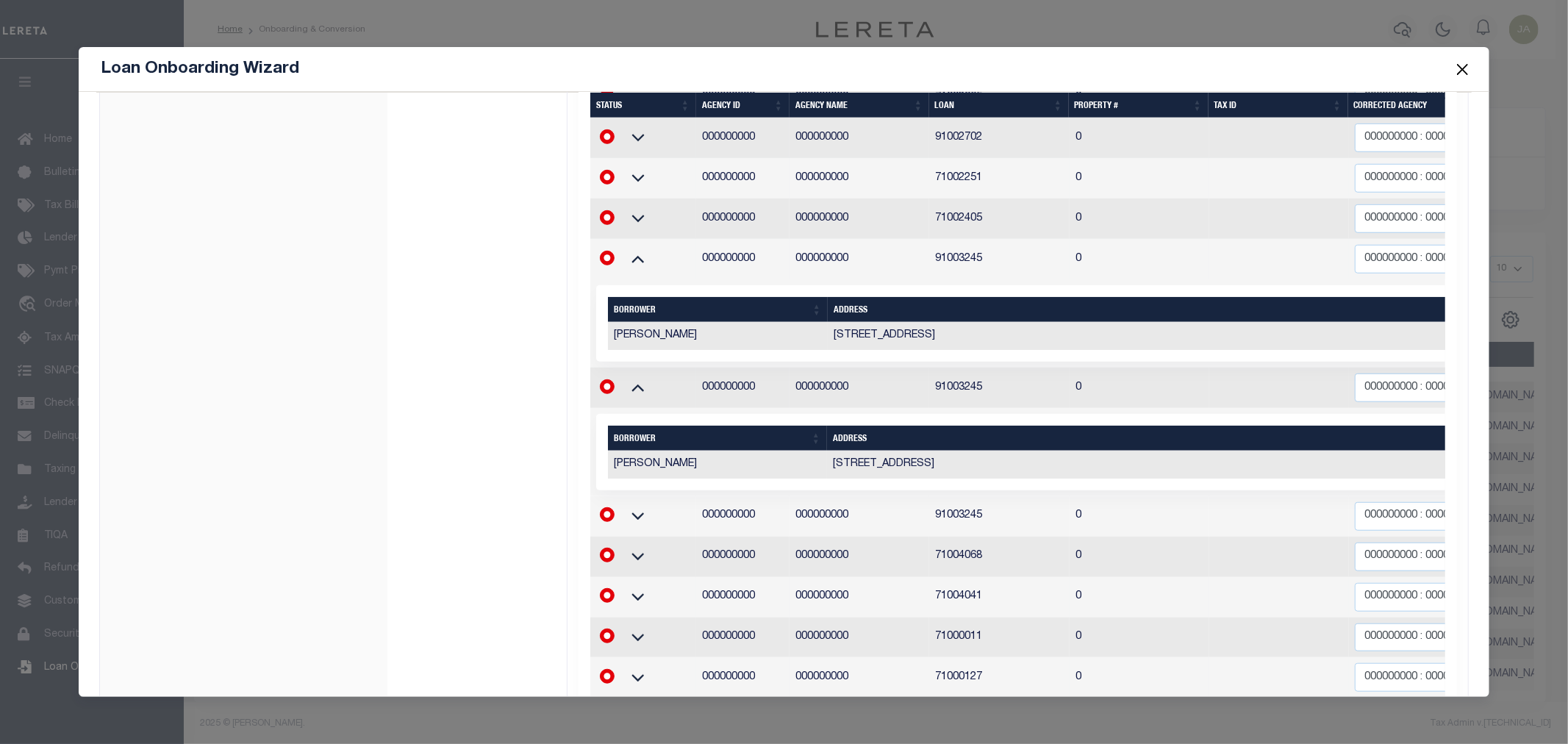
scroll to position [845, 0]
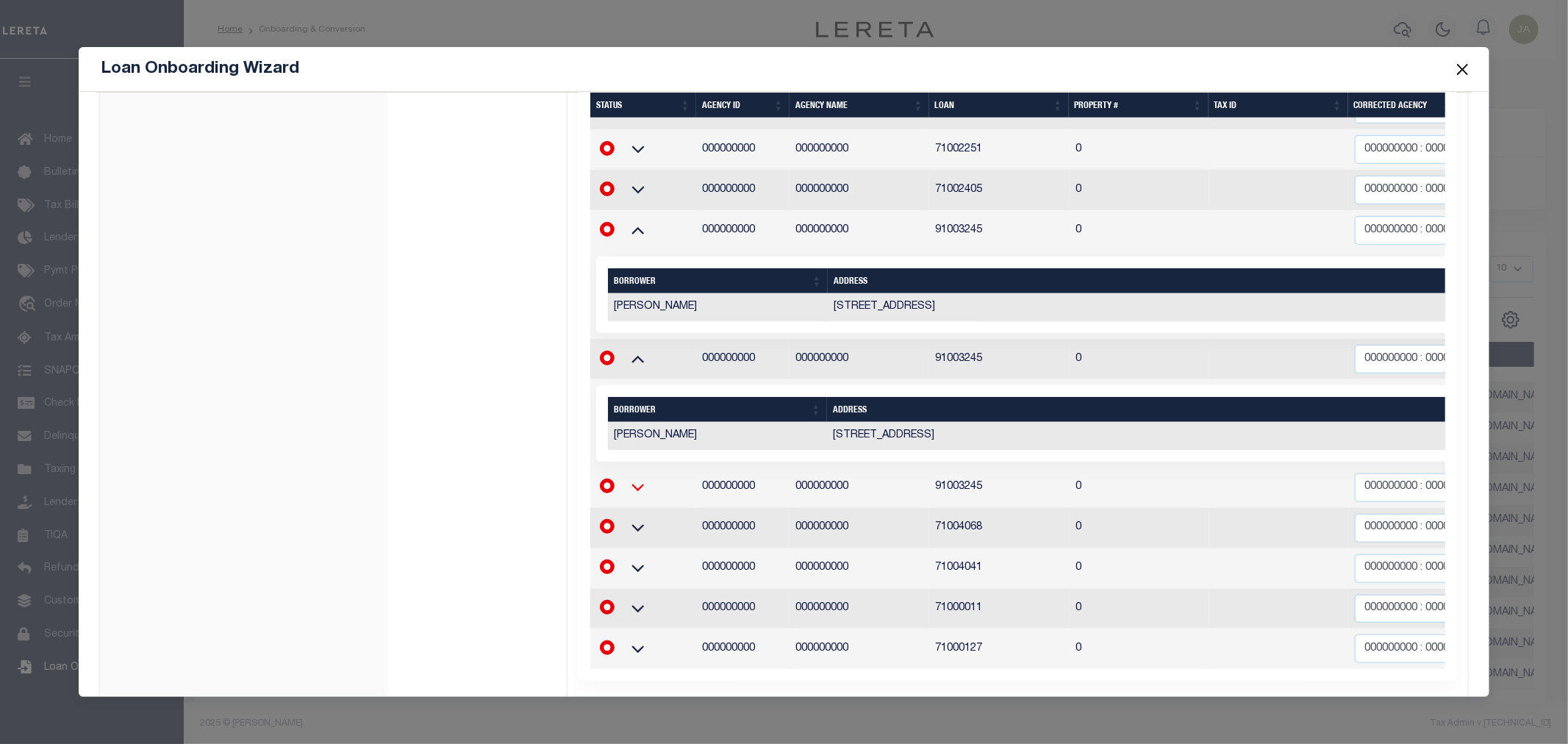
click at [633, 479] on icon at bounding box center [638, 486] width 36 height 15
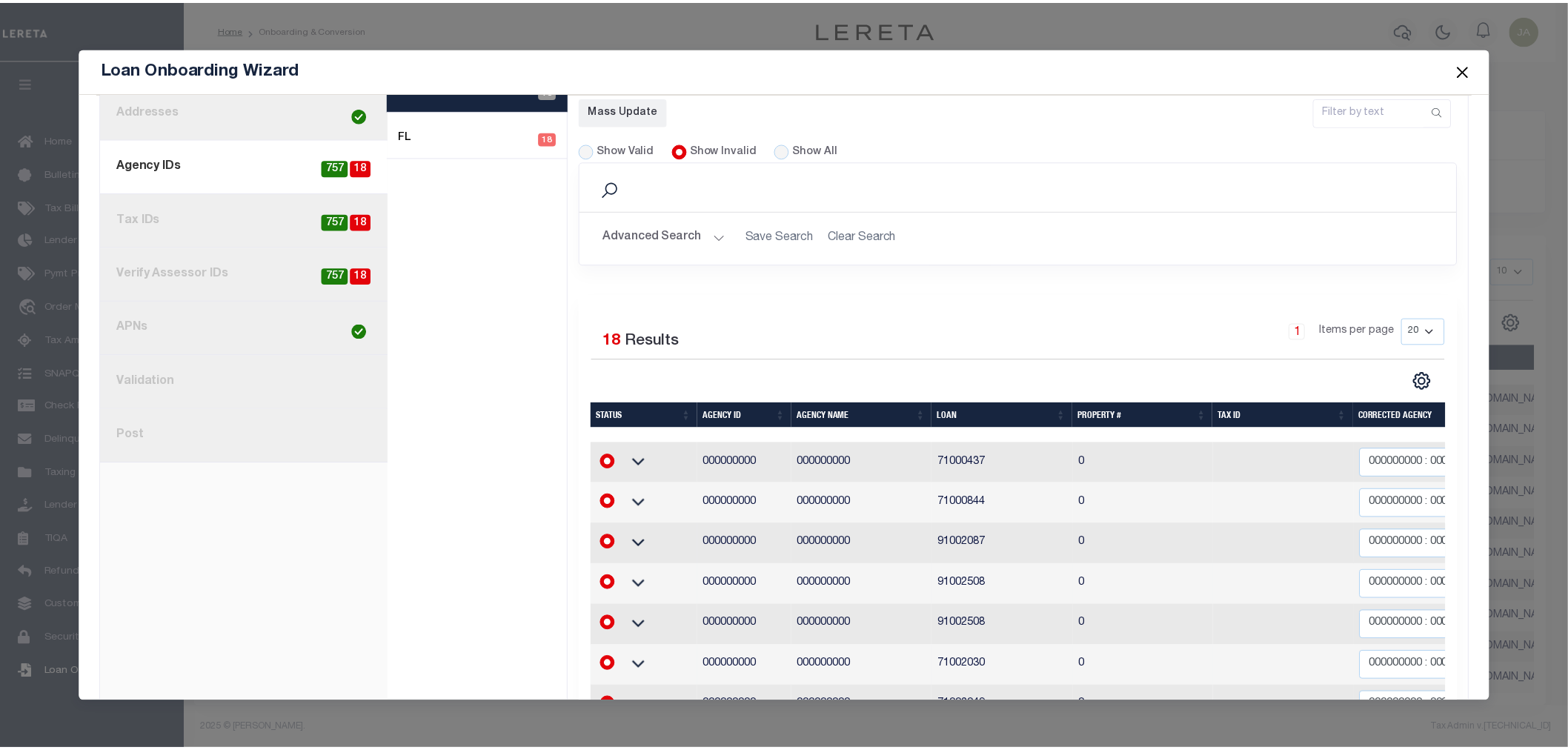
scroll to position [111, 0]
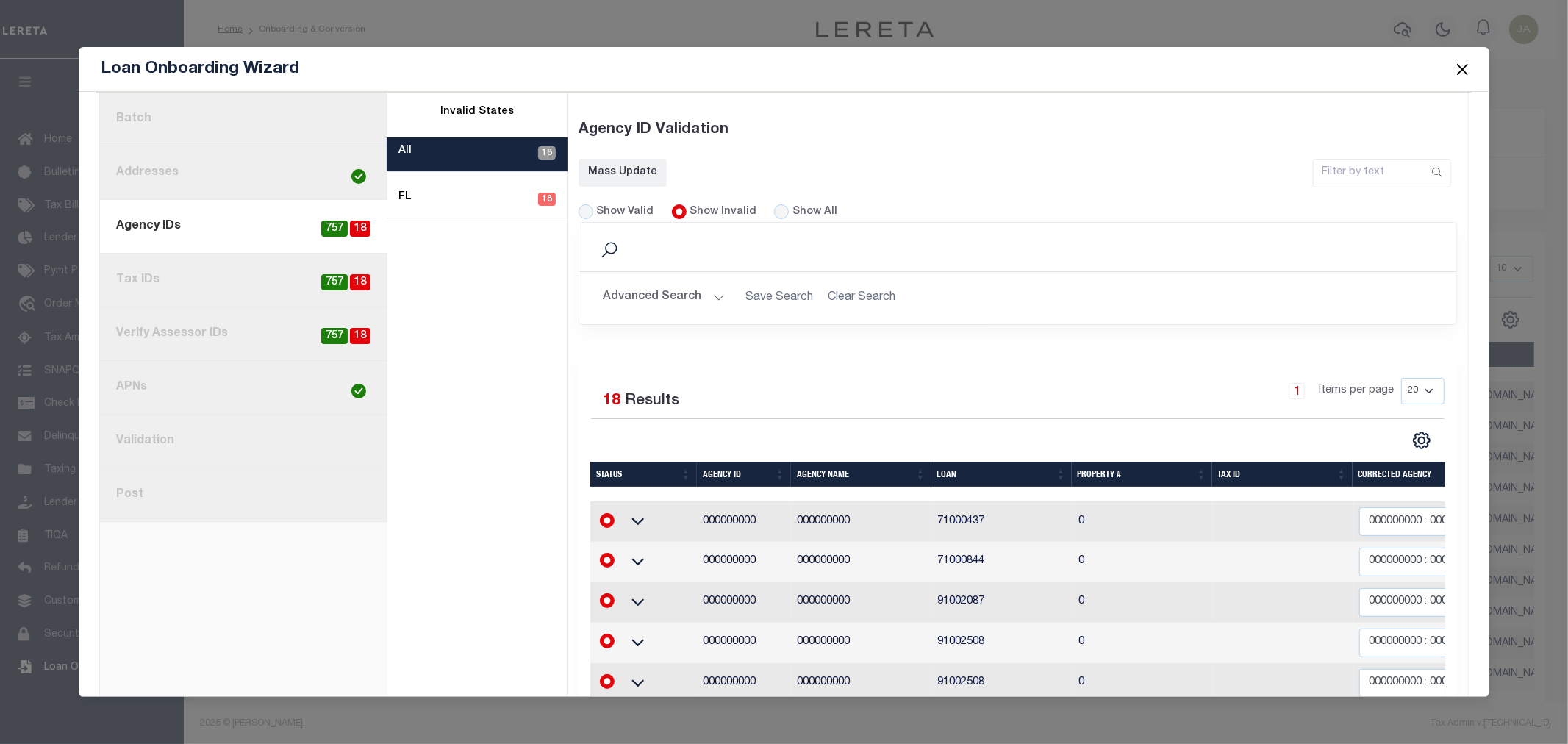
click at [1467, 62] on button "Close" at bounding box center [1461, 68] width 19 height 19
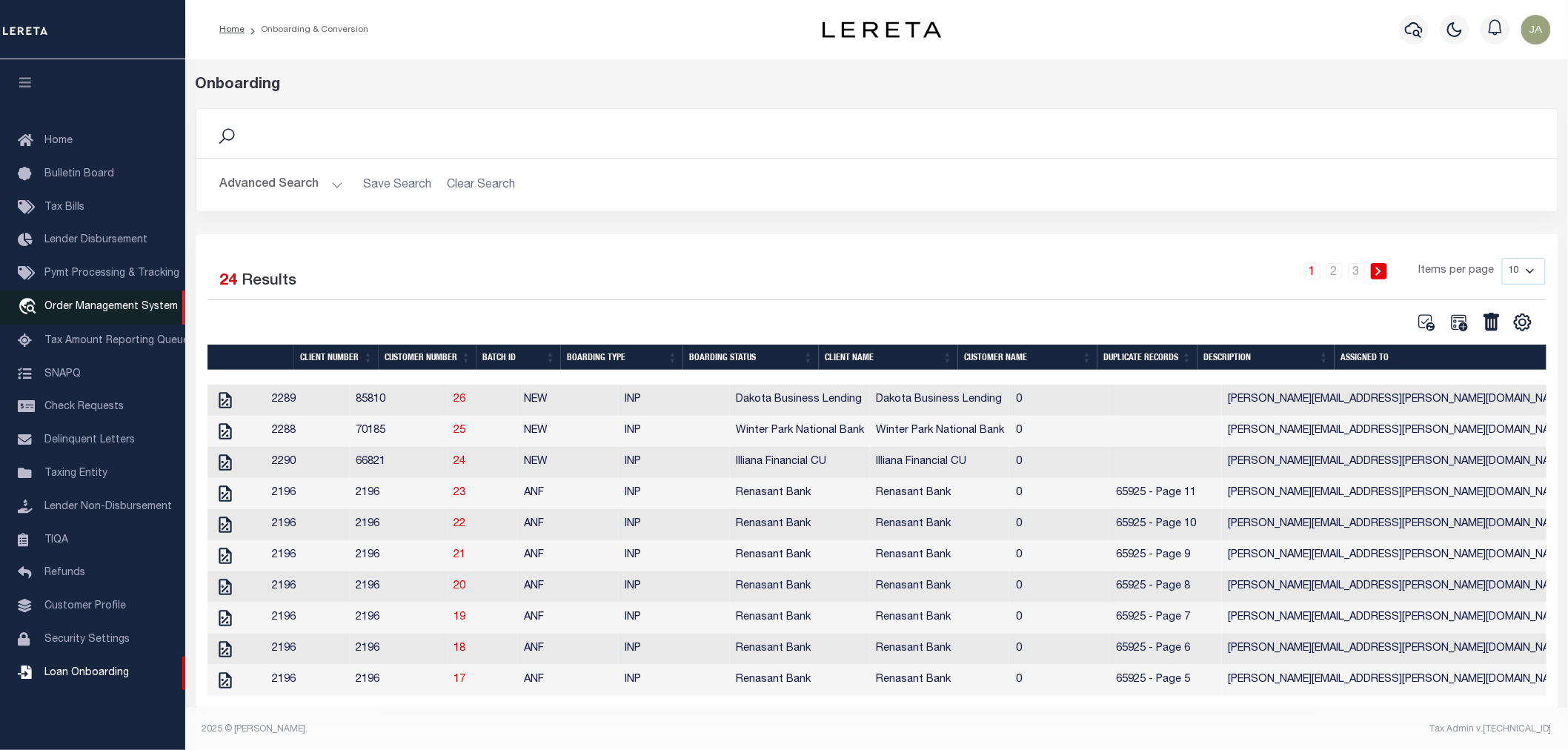
click at [95, 302] on span "Order Management System" at bounding box center [111, 306] width 134 height 11
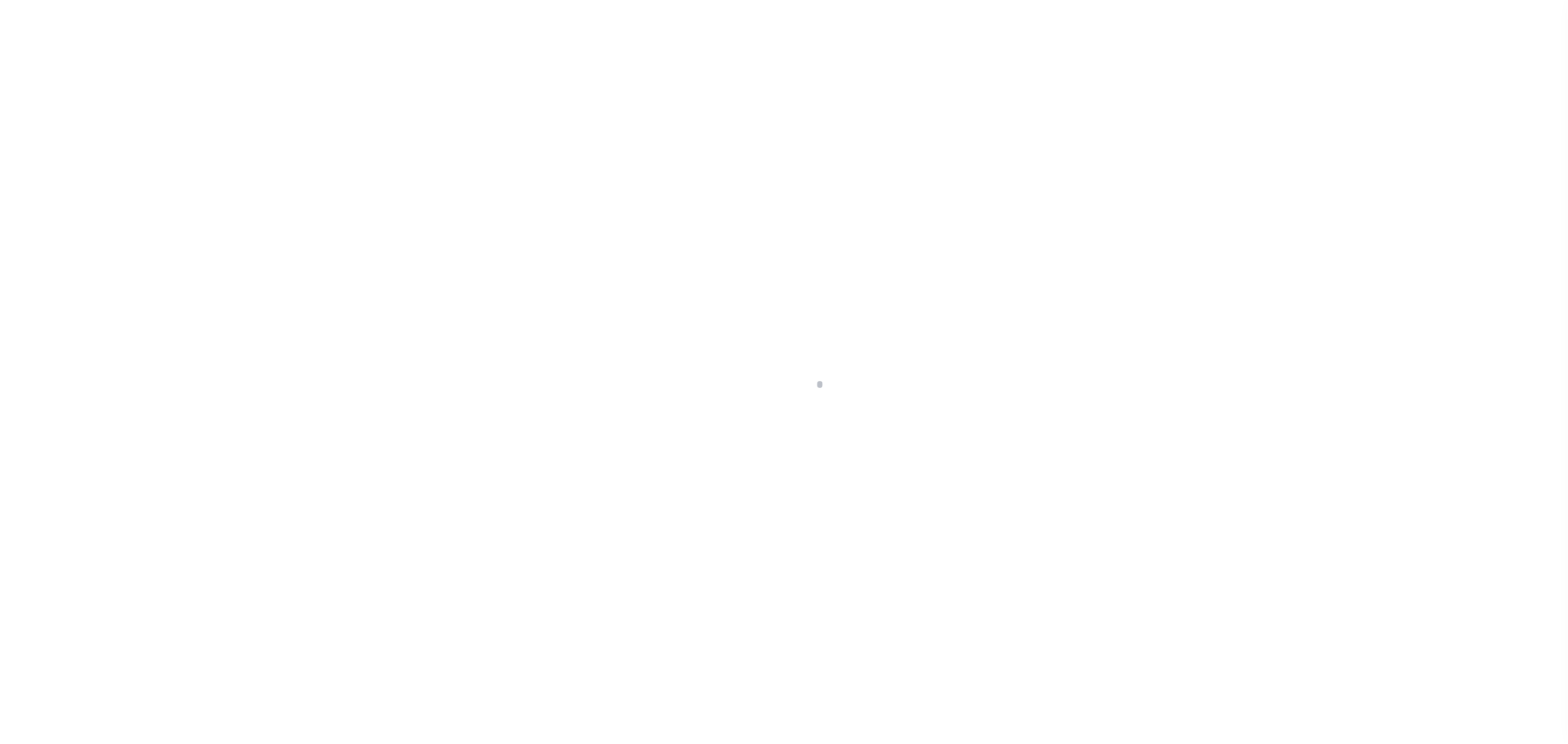
select select "200"
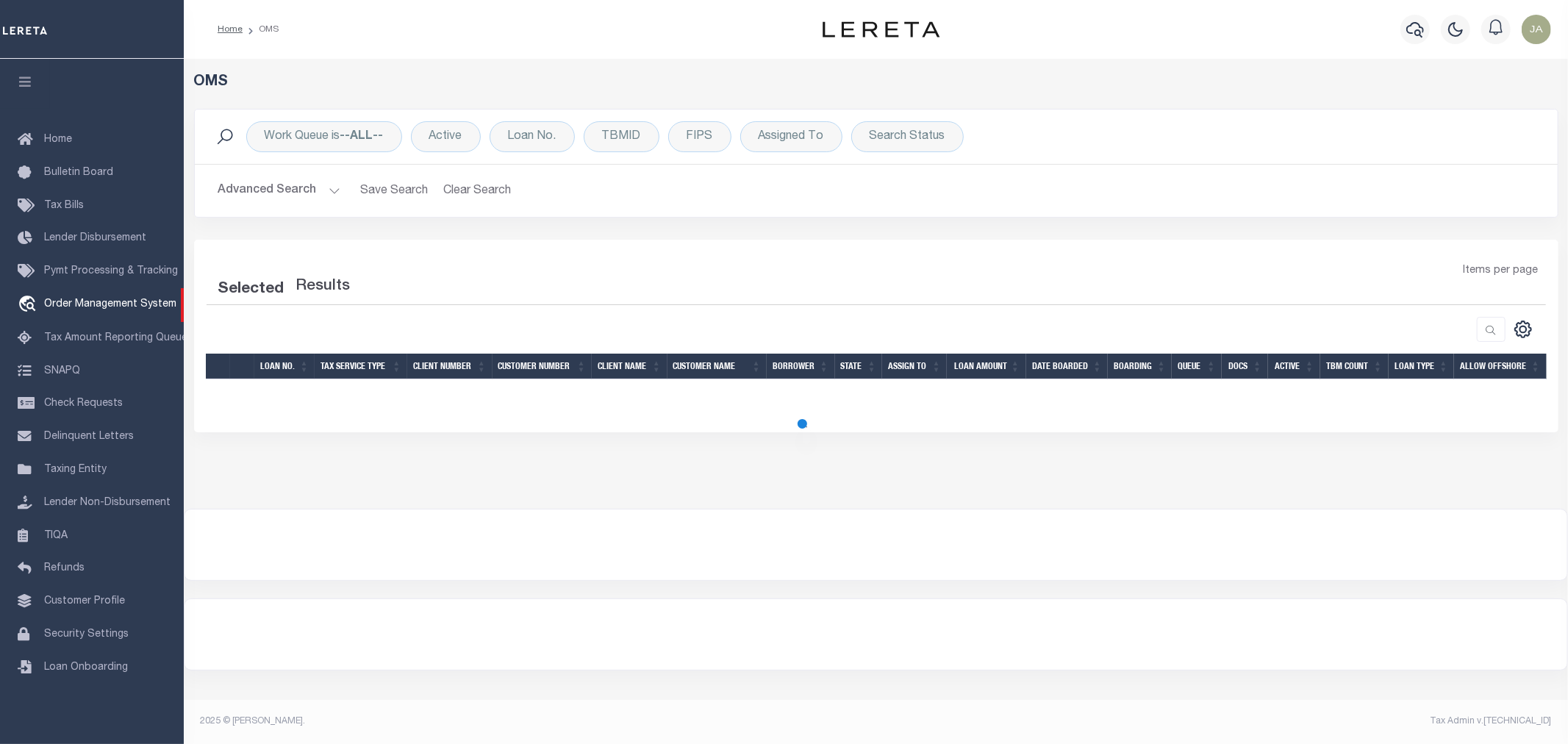
select select "200"
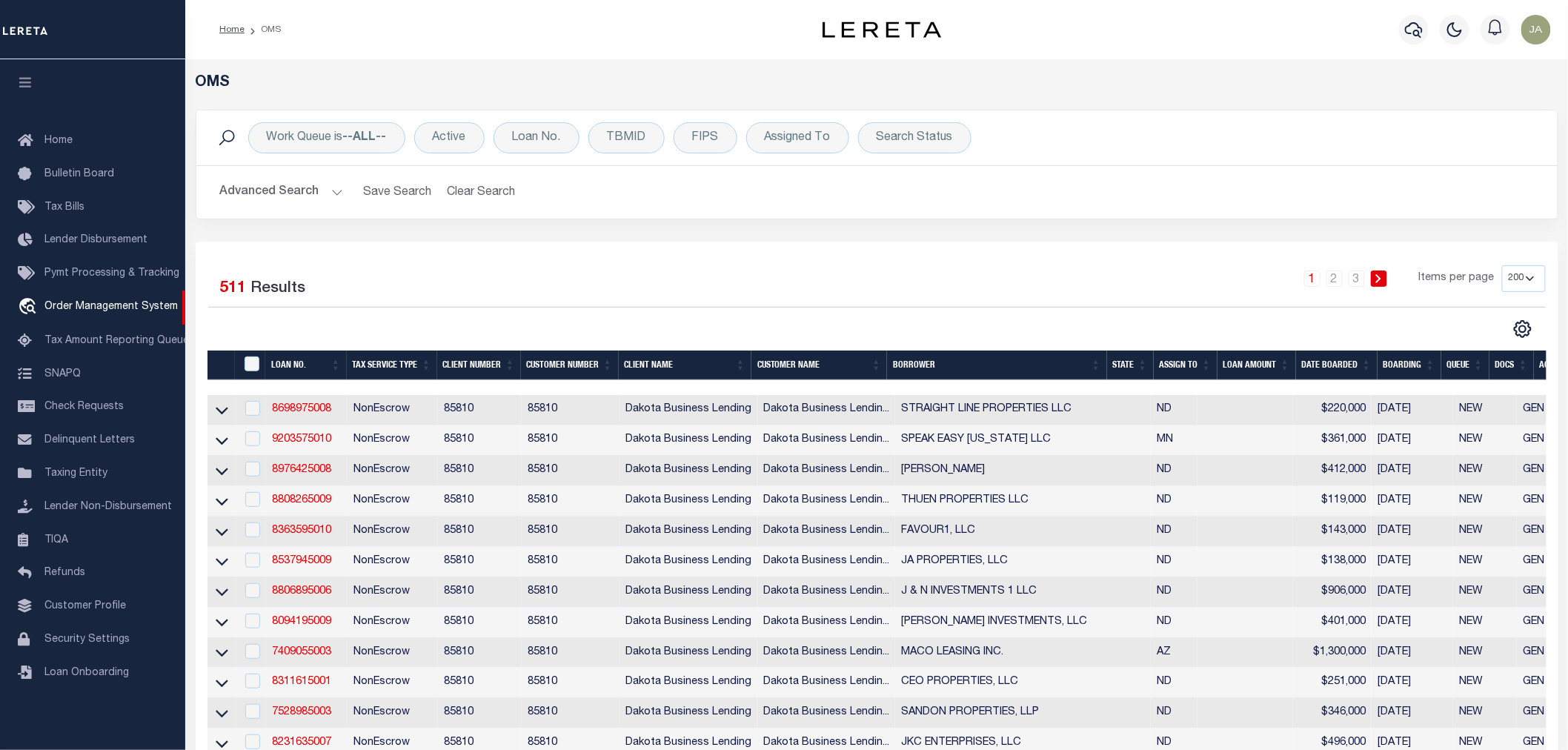
click at [1434, 30] on div at bounding box center [1414, 30] width 40 height 52
click at [1417, 28] on icon "button" at bounding box center [1414, 30] width 18 height 18
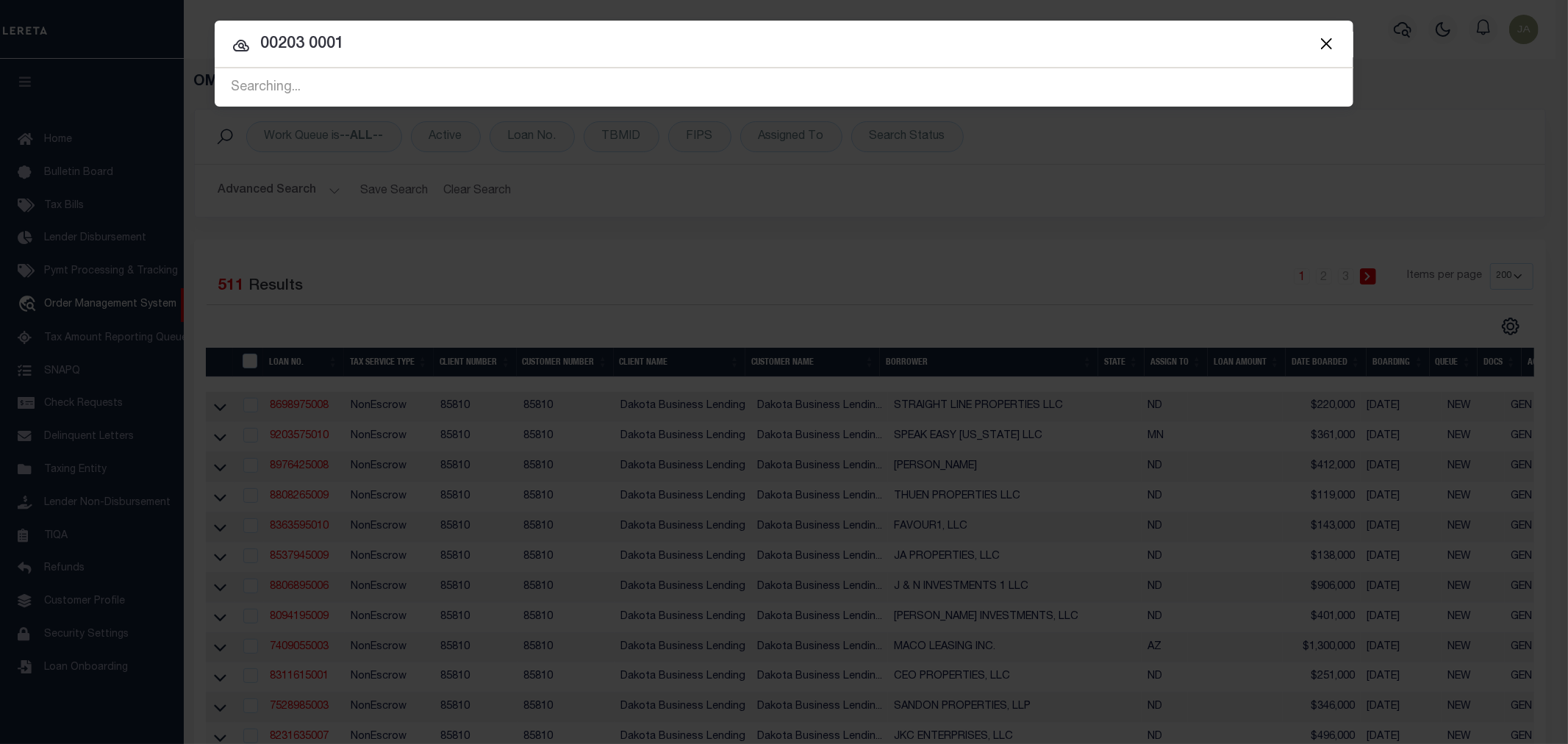
type input "00203 00013"
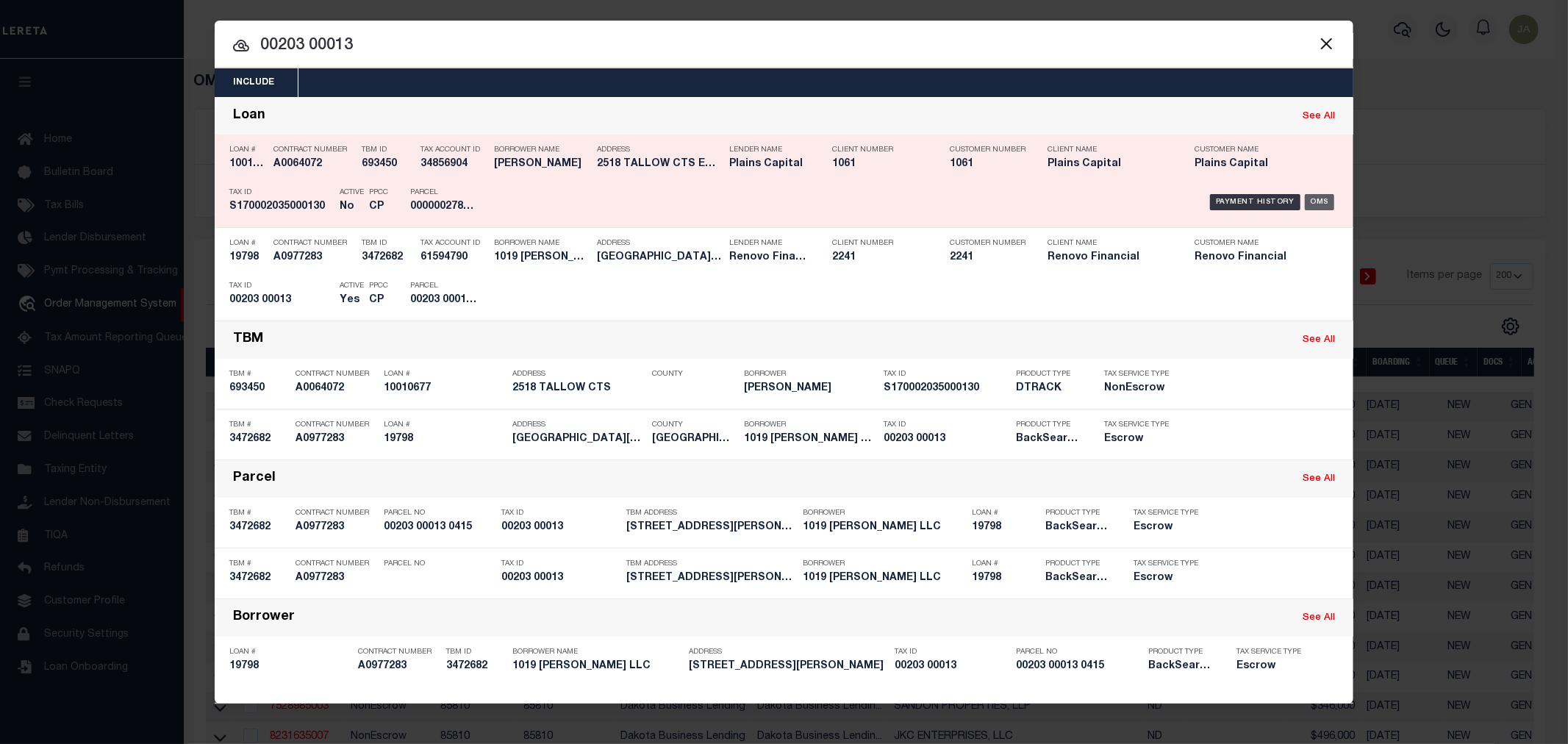
click at [1313, 196] on div "OMS" at bounding box center [1320, 202] width 30 height 16
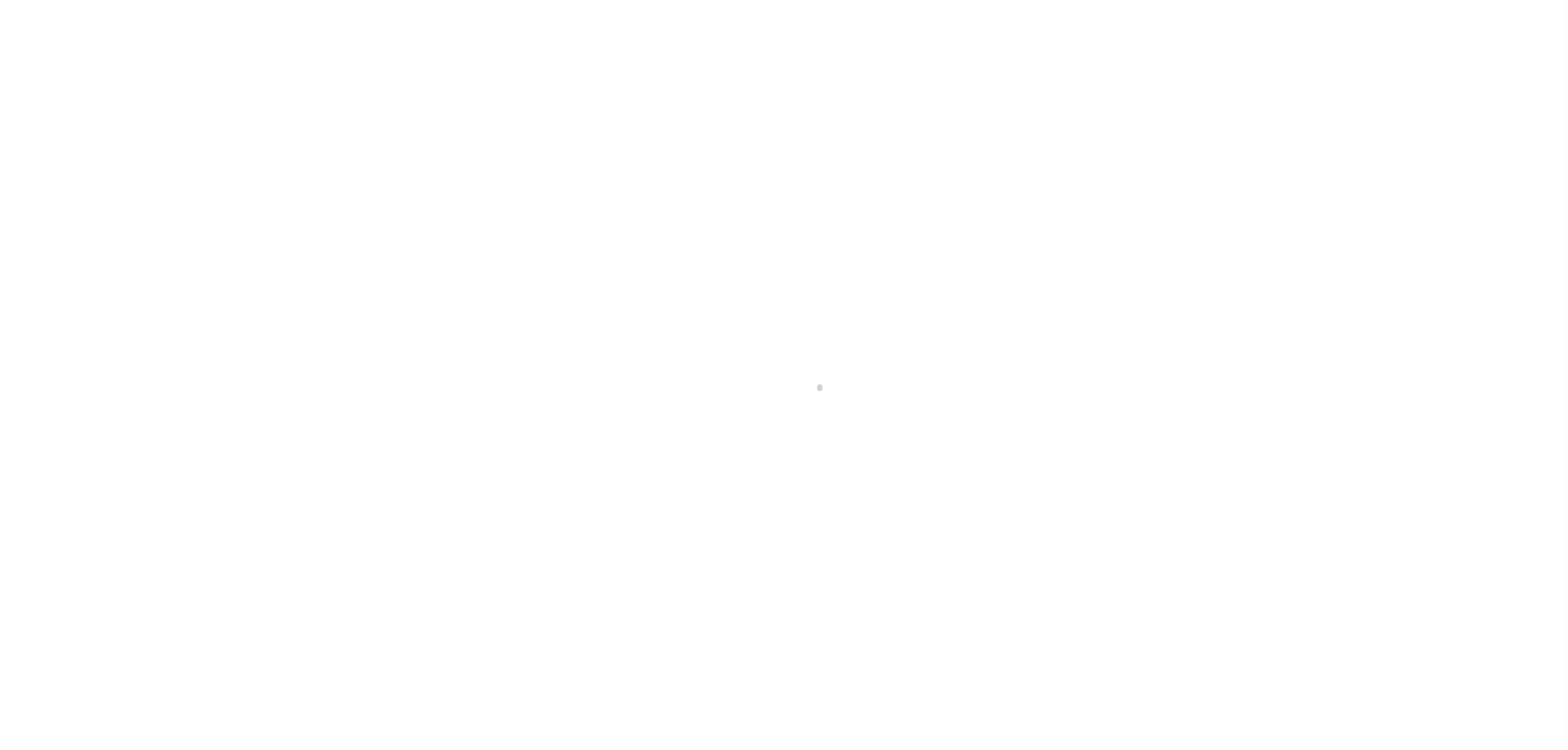
select select "False"
select select "300"
select select "NonEscrow"
select select "453"
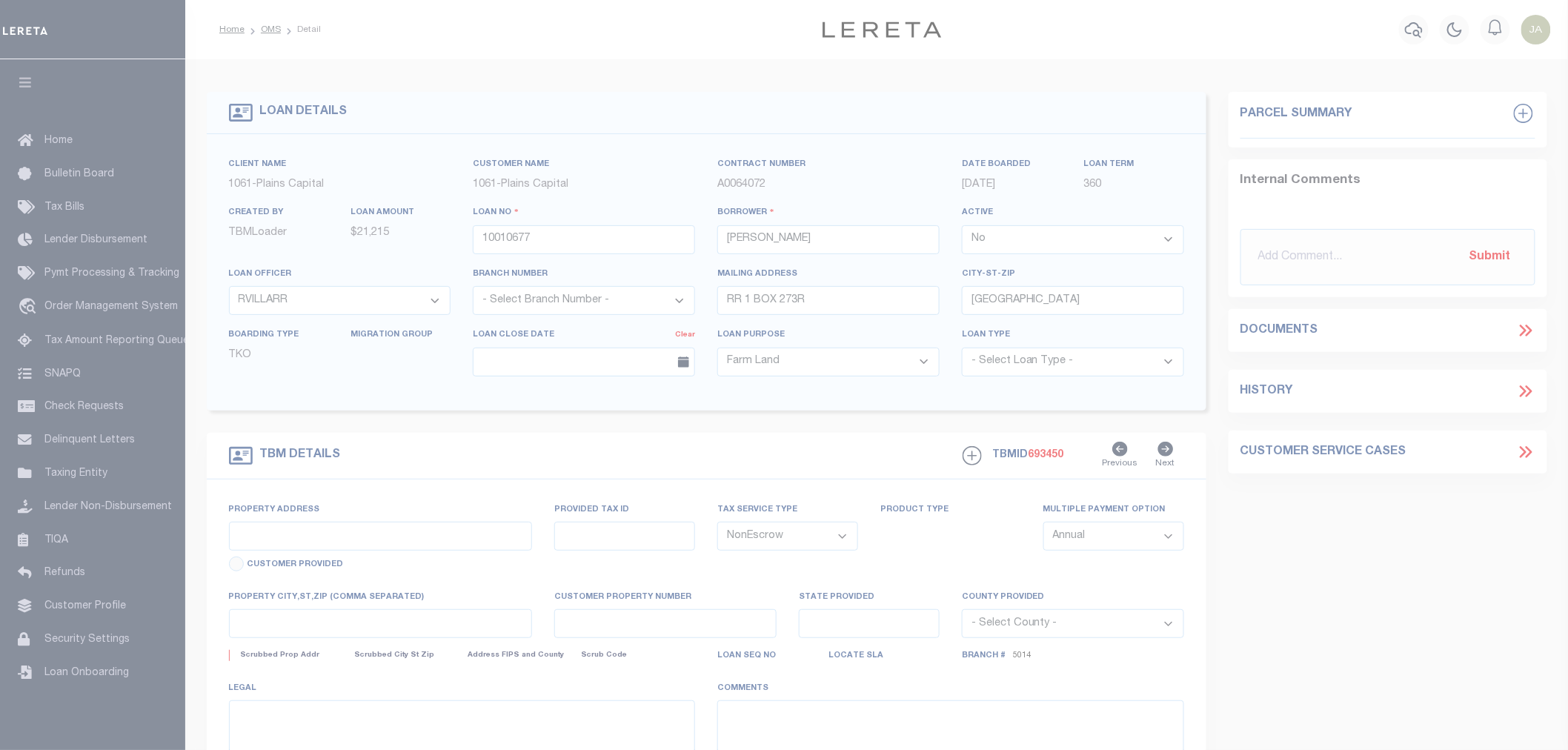
select select "166"
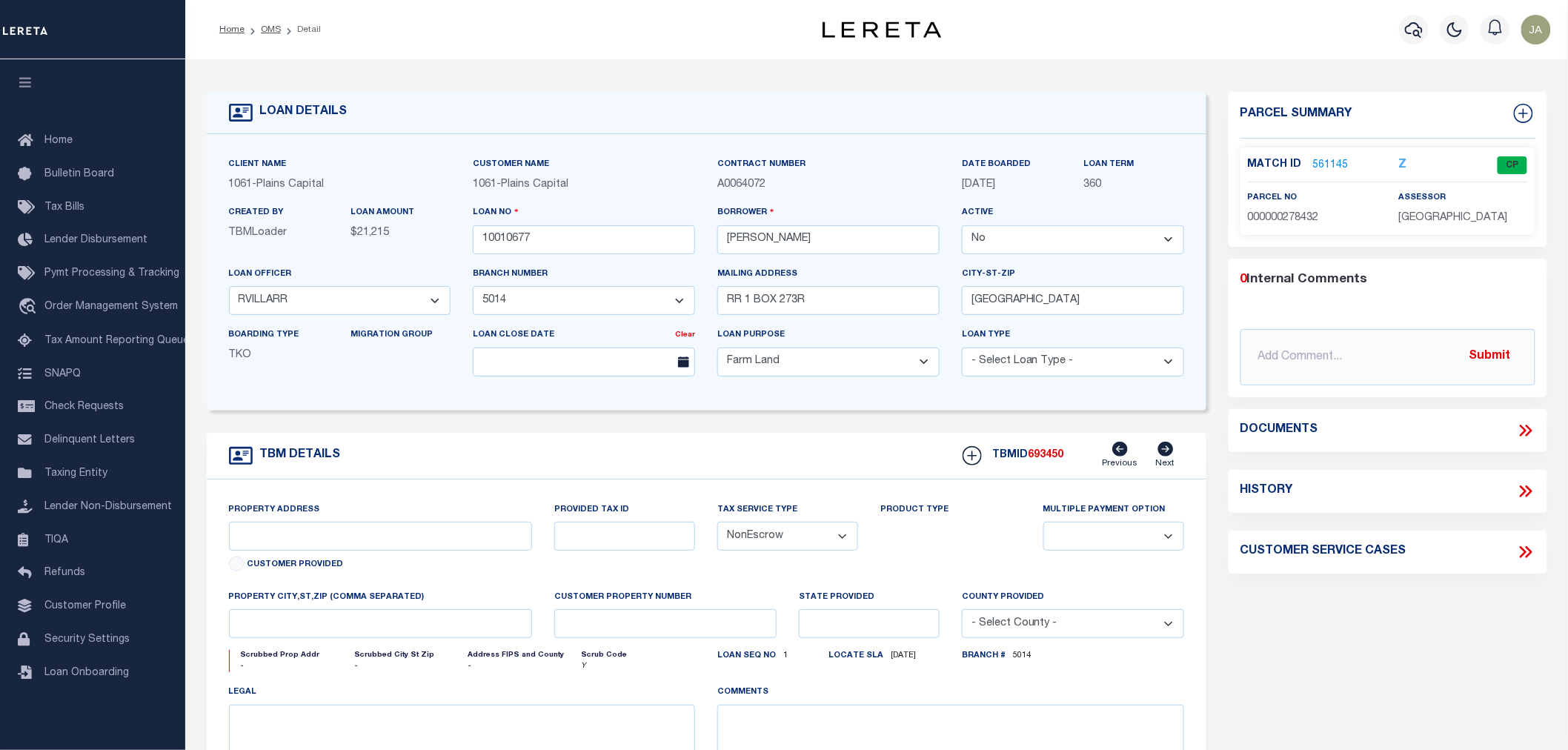
type input "2518 TALLOW CTS"
select select
type input "[GEOGRAPHIC_DATA] TX 785390000"
type input "10488001678"
type input "[GEOGRAPHIC_DATA]"
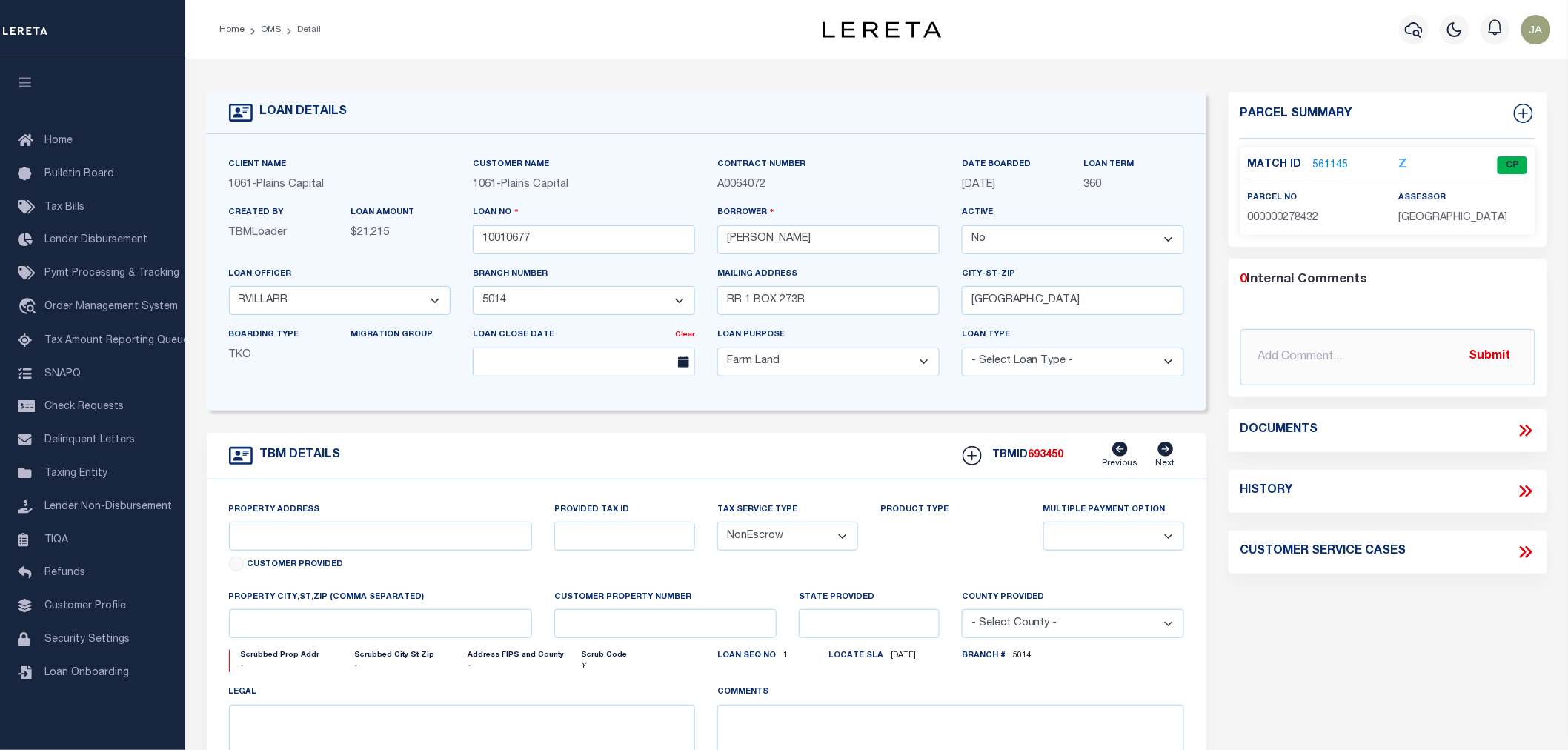
select select
type textarea "LTS [STREET_ADDRESS][PERSON_NAME]"
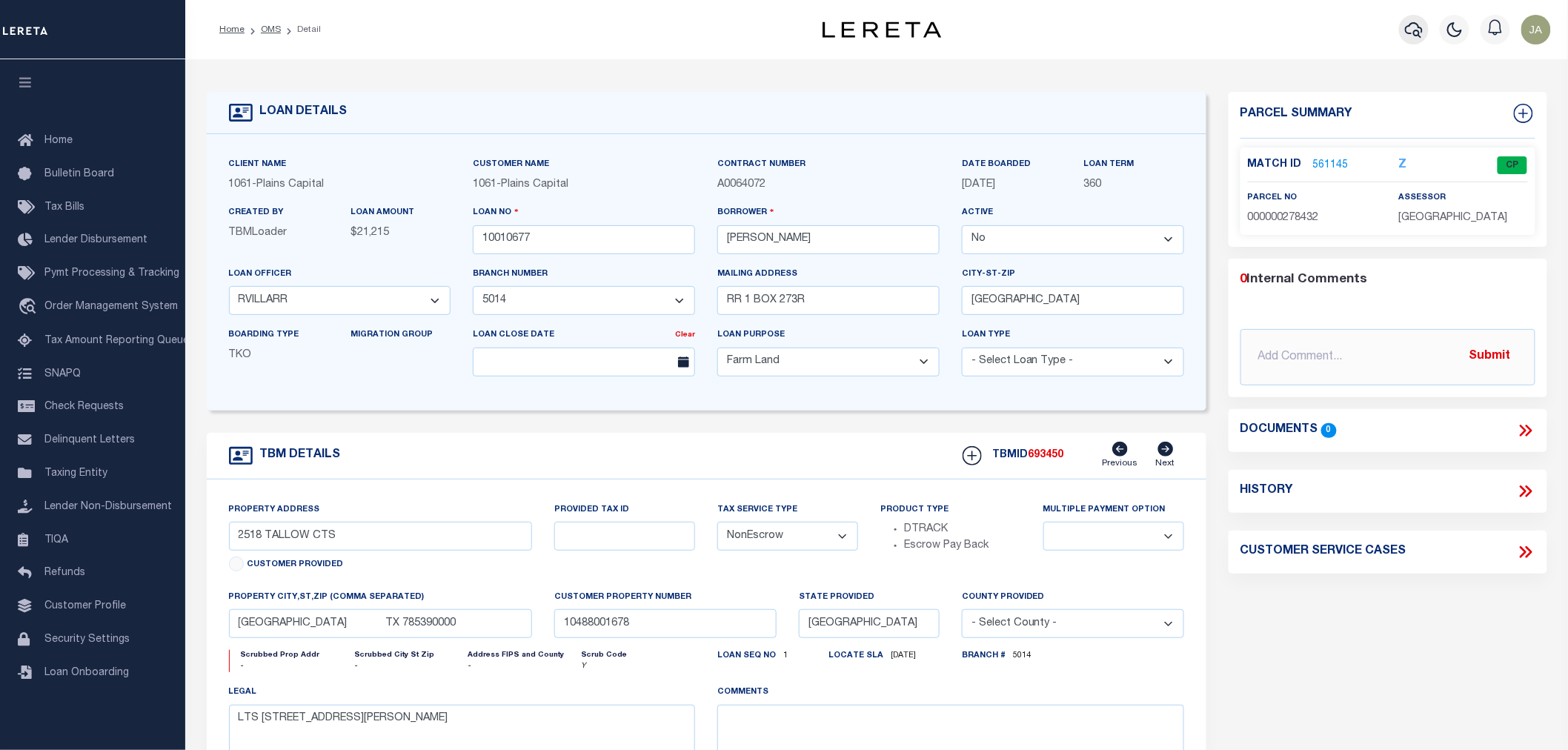
click at [1409, 26] on icon "button" at bounding box center [1414, 30] width 18 height 15
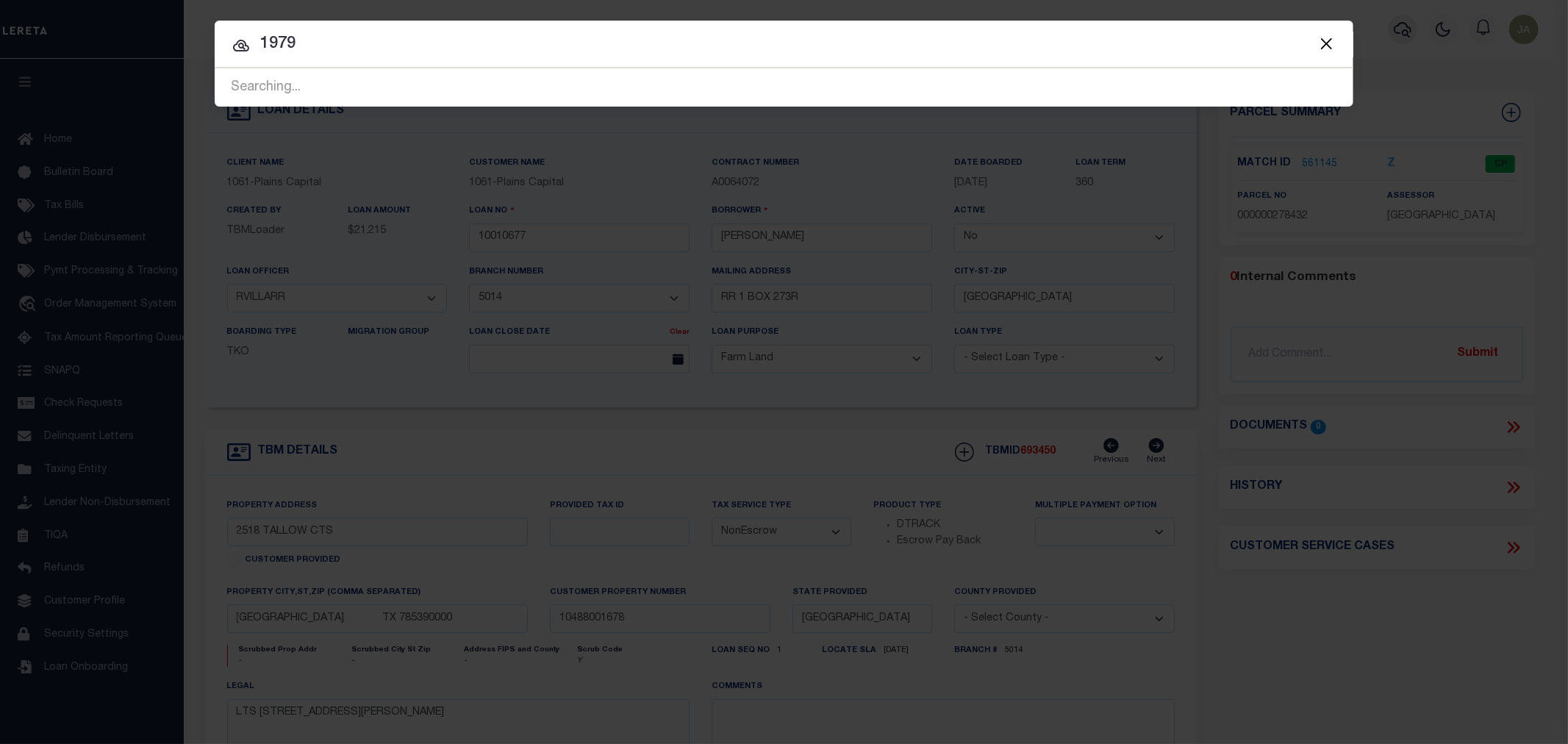
type input "19798"
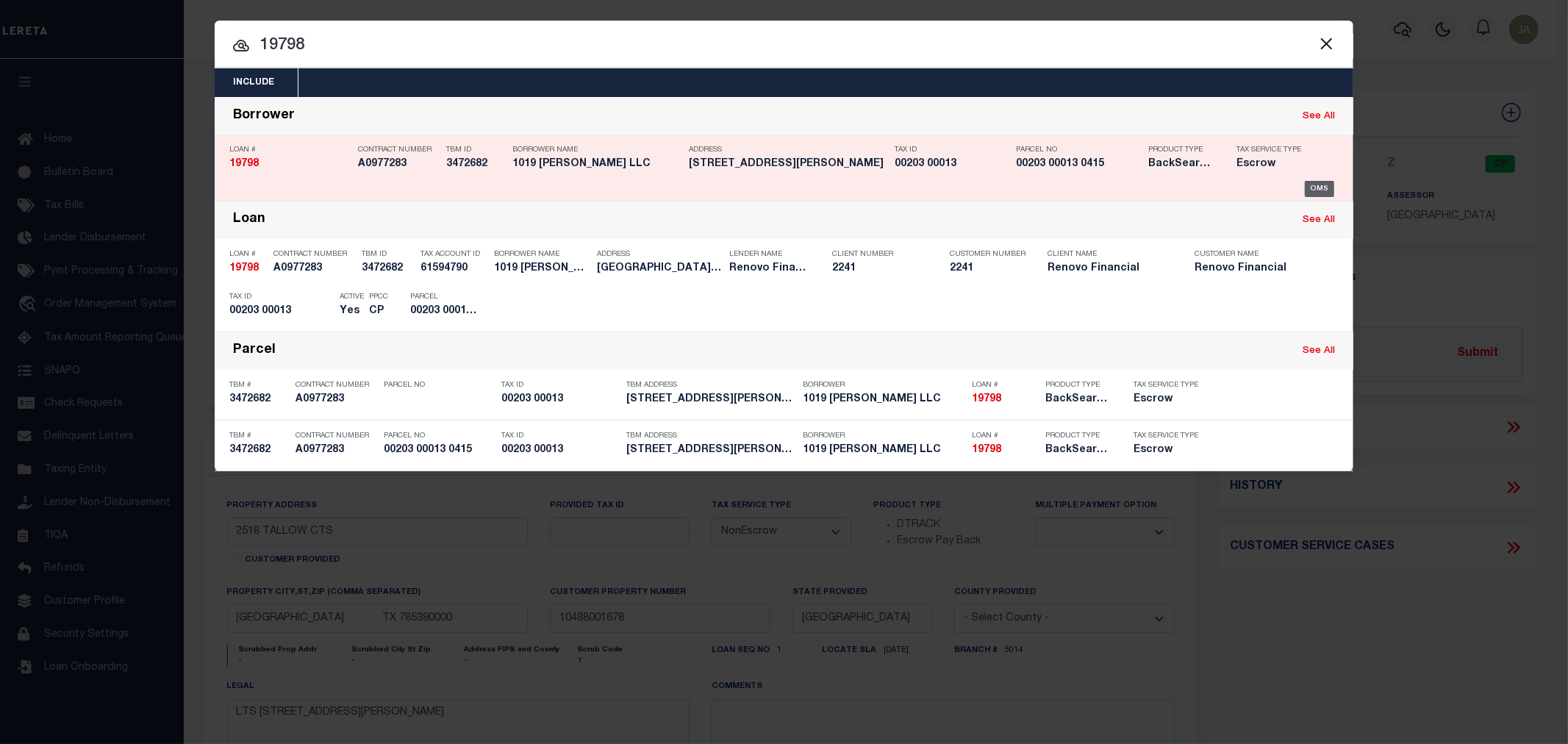
click at [1307, 188] on div "OMS" at bounding box center [1320, 188] width 30 height 16
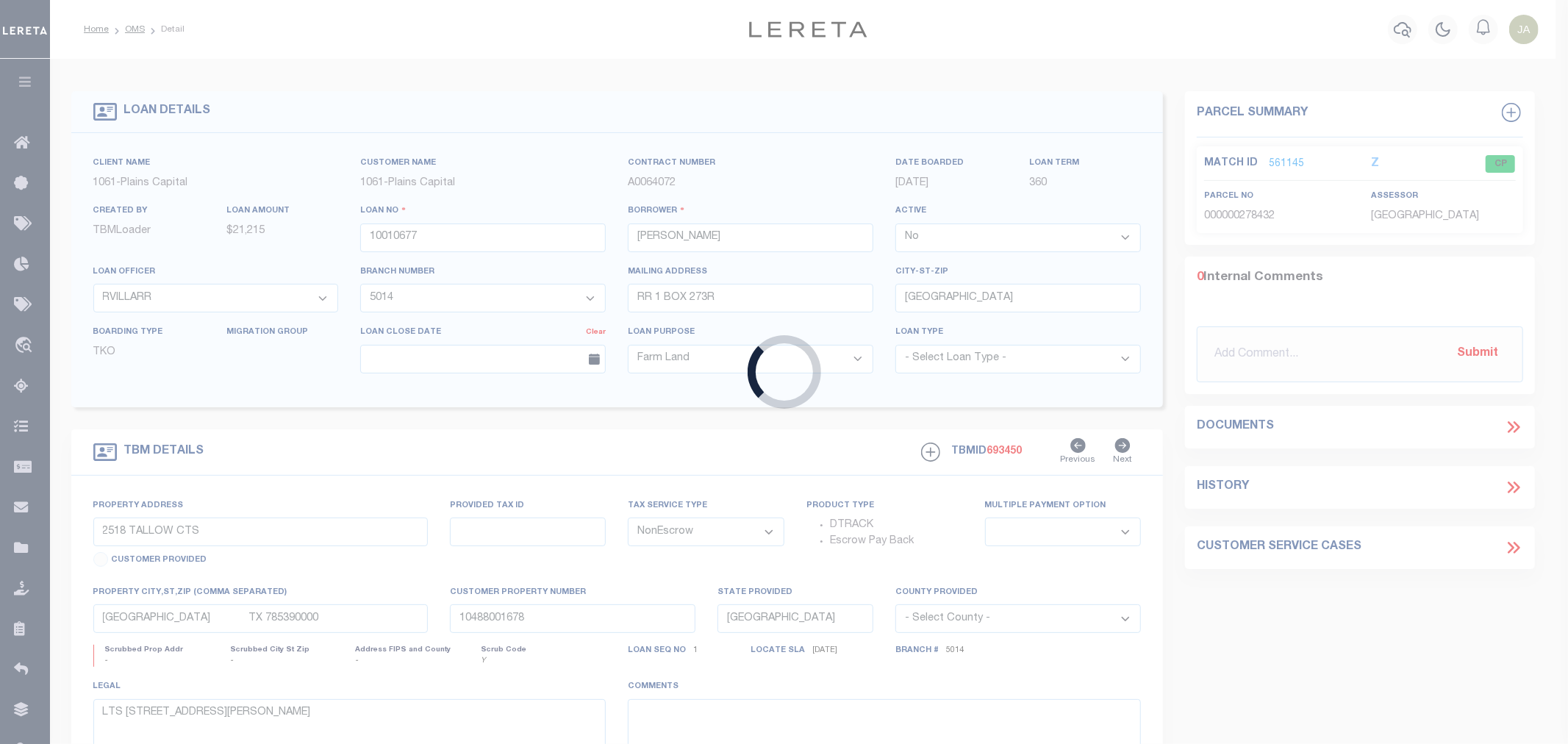
type input "19798"
type input "1019 [PERSON_NAME] LLC"
select select "True"
select select
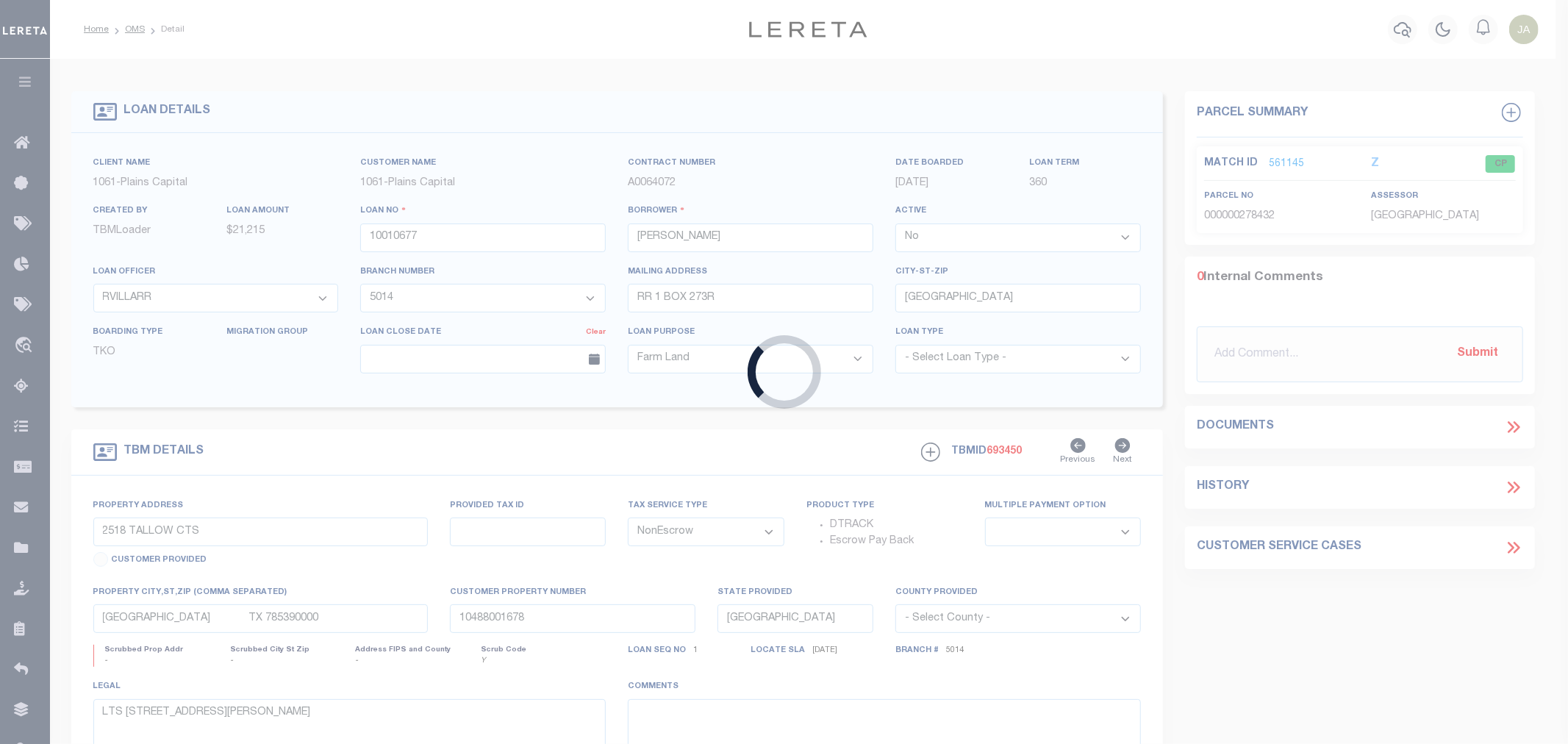
type input "[STREET_ADDRESS]"
type input "[GEOGRAPHIC_DATA]"
select select "400"
select select "Escrow"
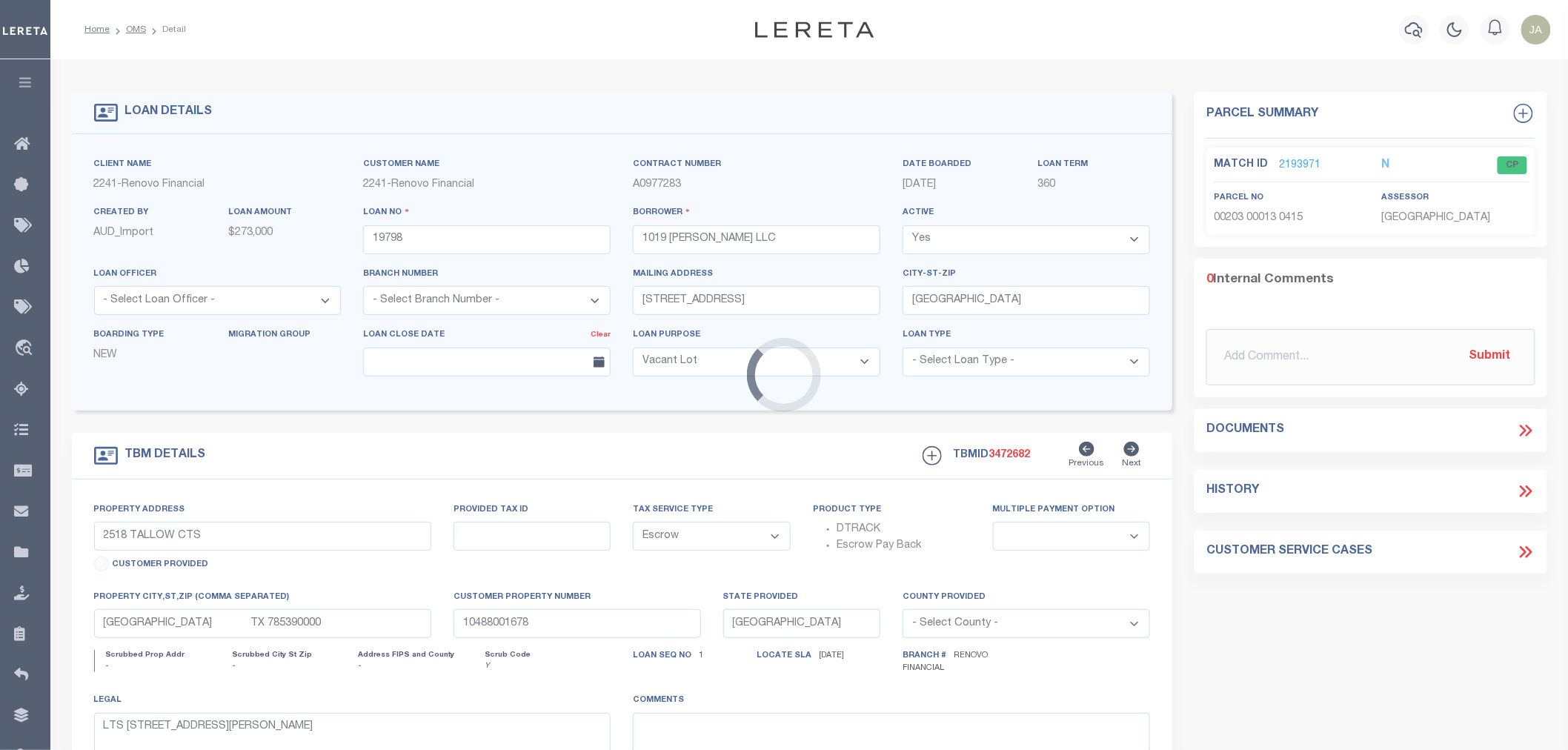
select select "25066"
type input "[GEOGRAPHIC_DATA][PERSON_NAME]"
select select
type input "[GEOGRAPHIC_DATA]"
type input "a0kUS00000BuDKP"
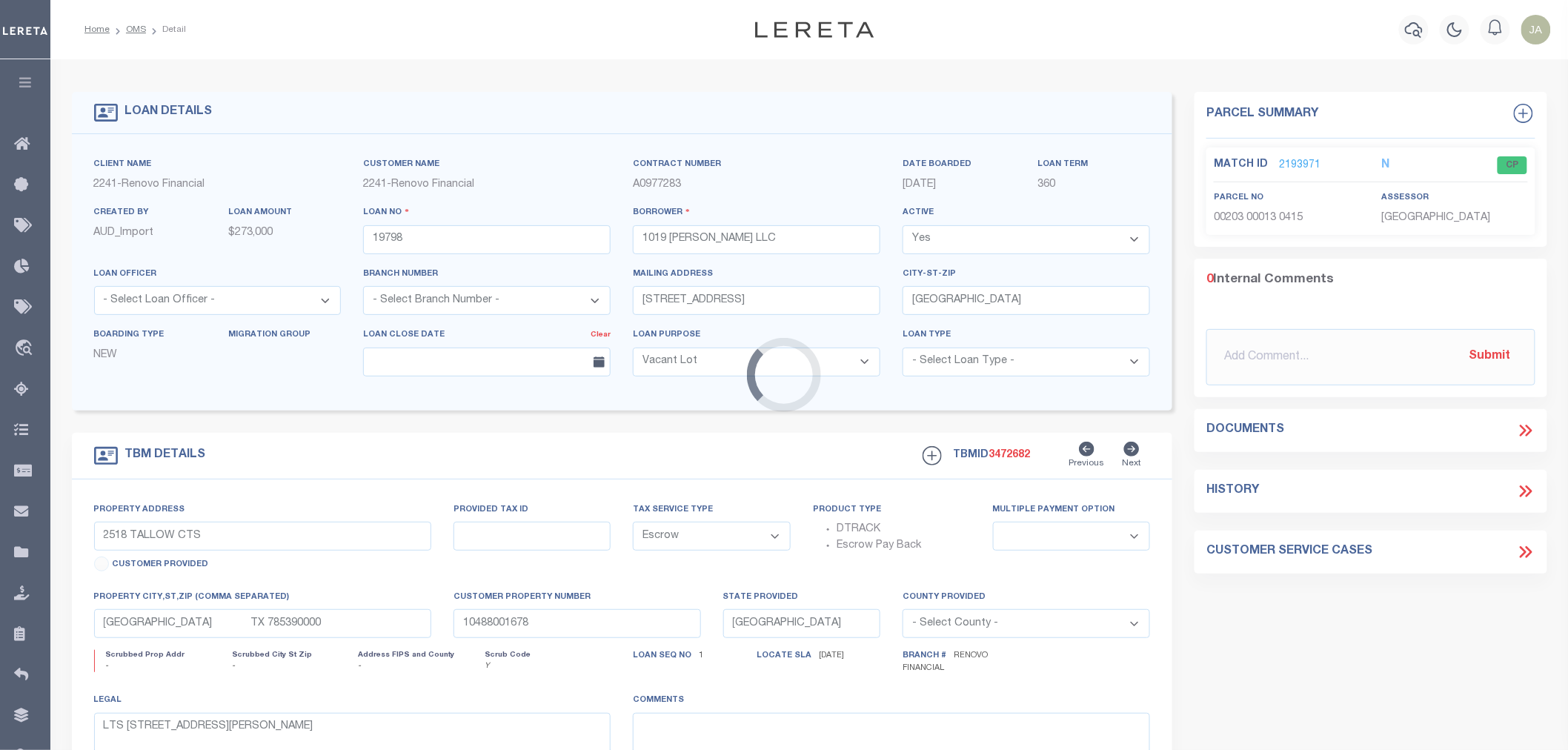
type input "NJ"
select select
type textarea "LEGAL REQUIRED"
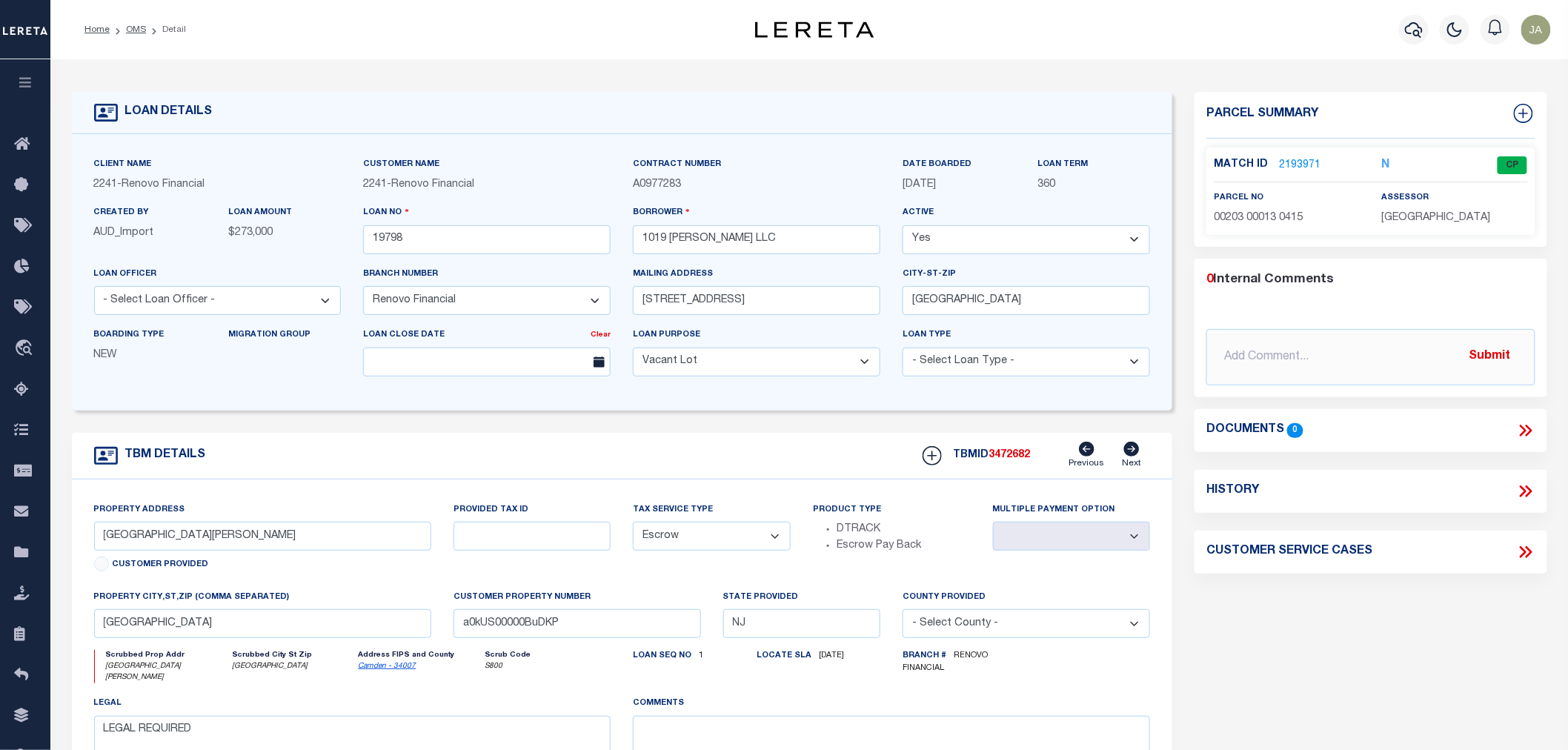
click at [1302, 161] on link "2193971" at bounding box center [1300, 165] width 41 height 15
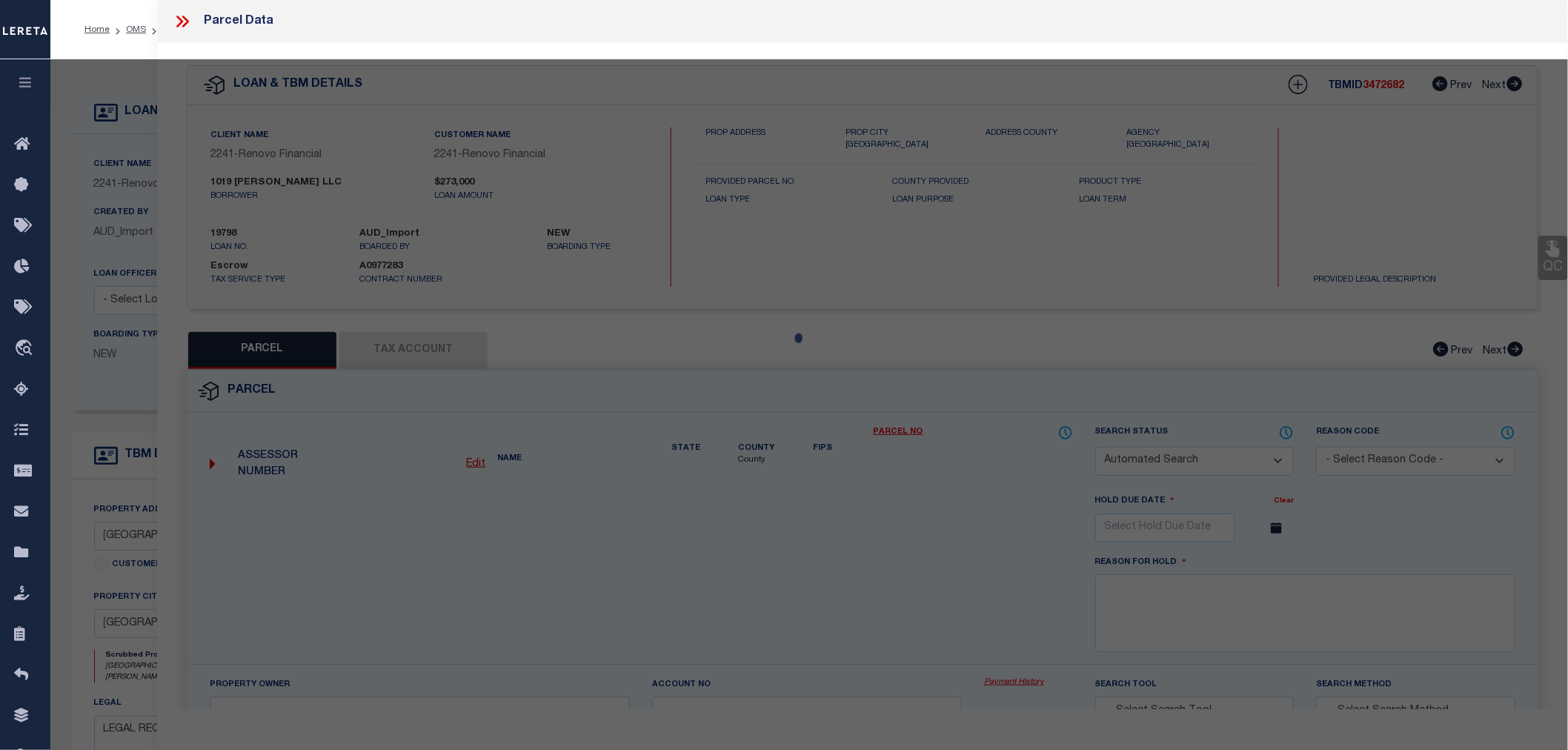
checkbox input "false"
select select "CP"
type input "TENDLER,MENACHEM M"
select select "ATL"
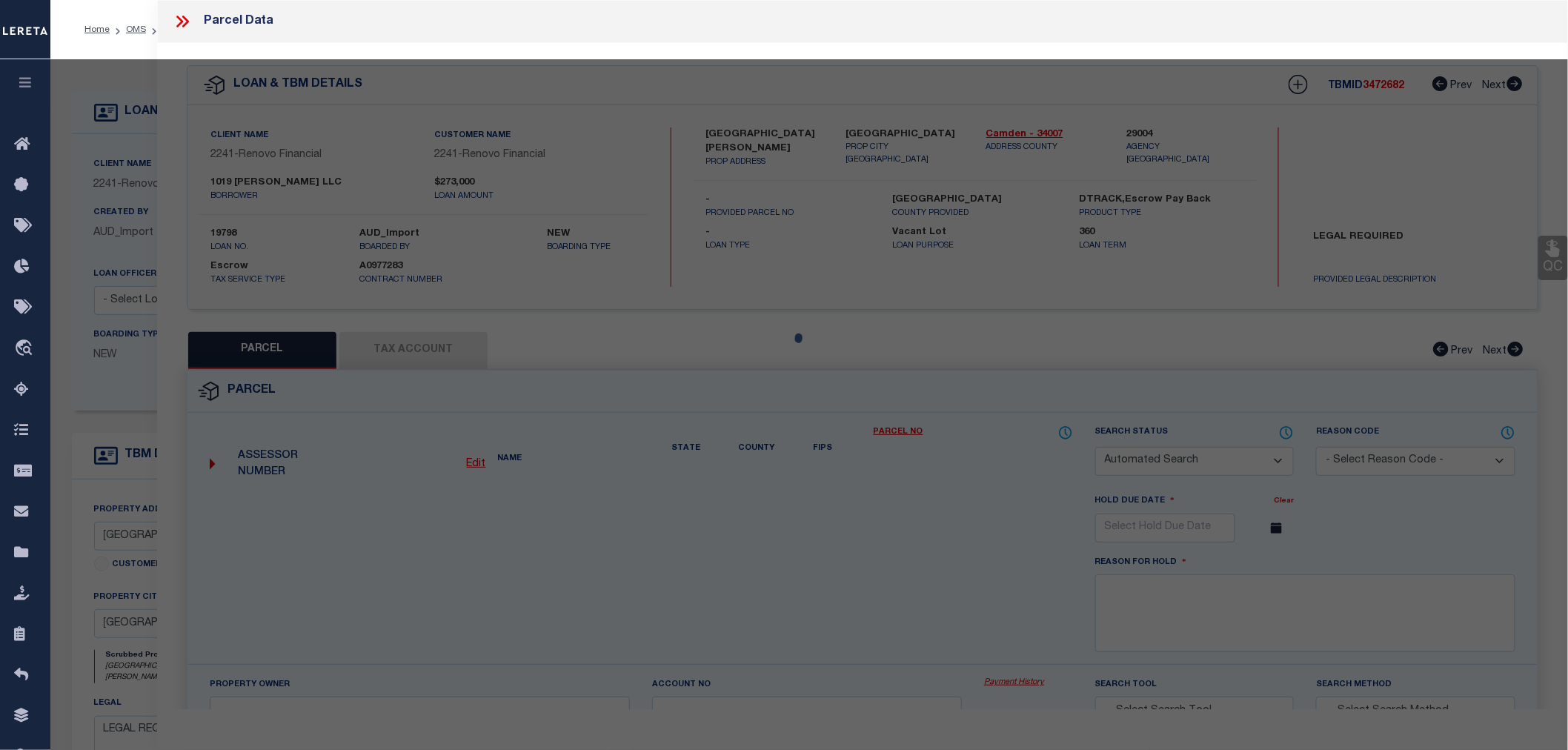
select select "ADD"
type input "[GEOGRAPHIC_DATA][PERSON_NAME]"
checkbox input "false"
type input "GLENDORA, NJ 08029"
type textarea "LOT:13 BLK:203 DIST:15 CITY/[GEOGRAPHIC_DATA]/TWP:GLOUCESTER TWP MAP REF:TAX MA…"
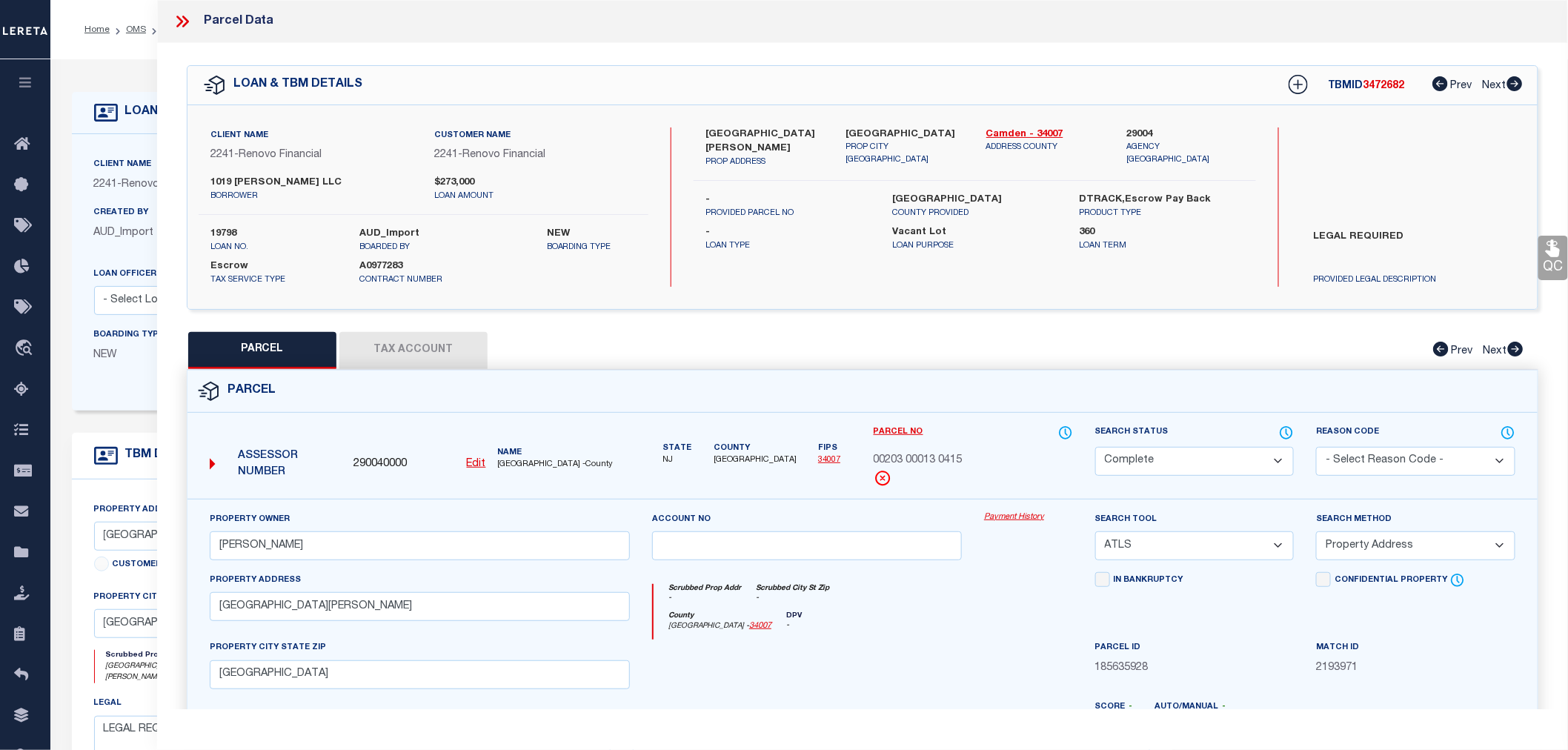
click at [1017, 515] on link "Payment History" at bounding box center [1028, 517] width 88 height 13
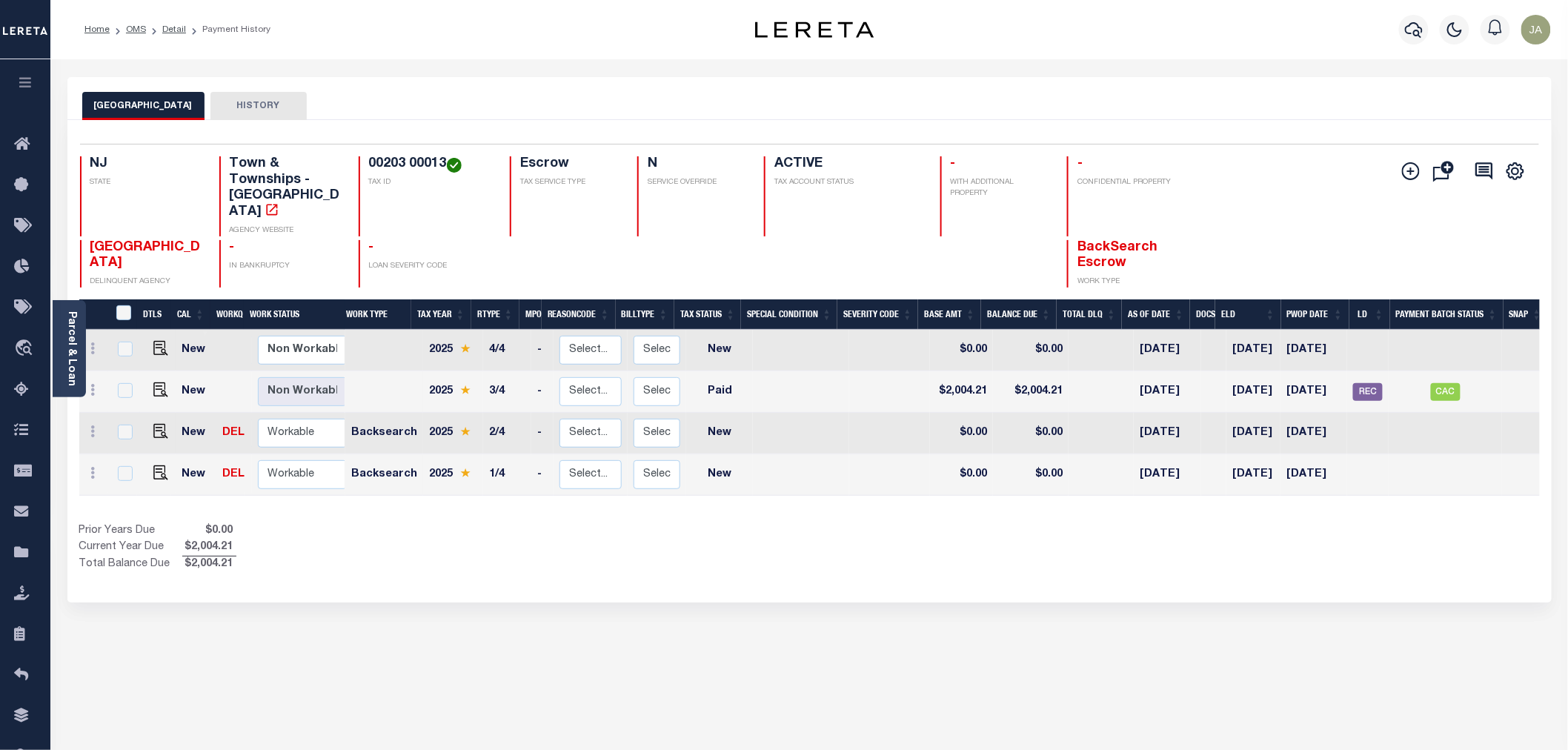
click at [277, 98] on button "HISTORY" at bounding box center [258, 106] width 96 height 28
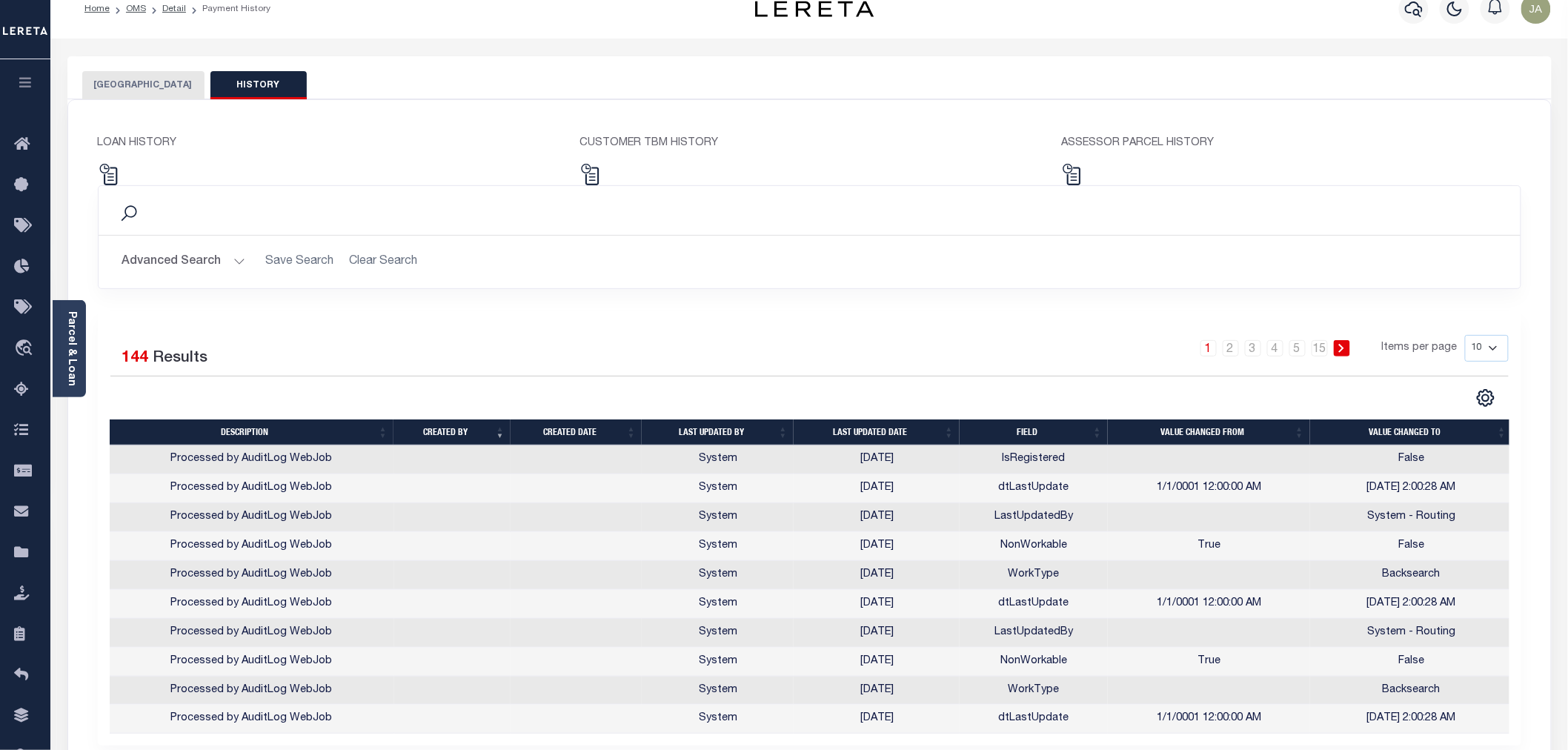
scroll to position [82, 0]
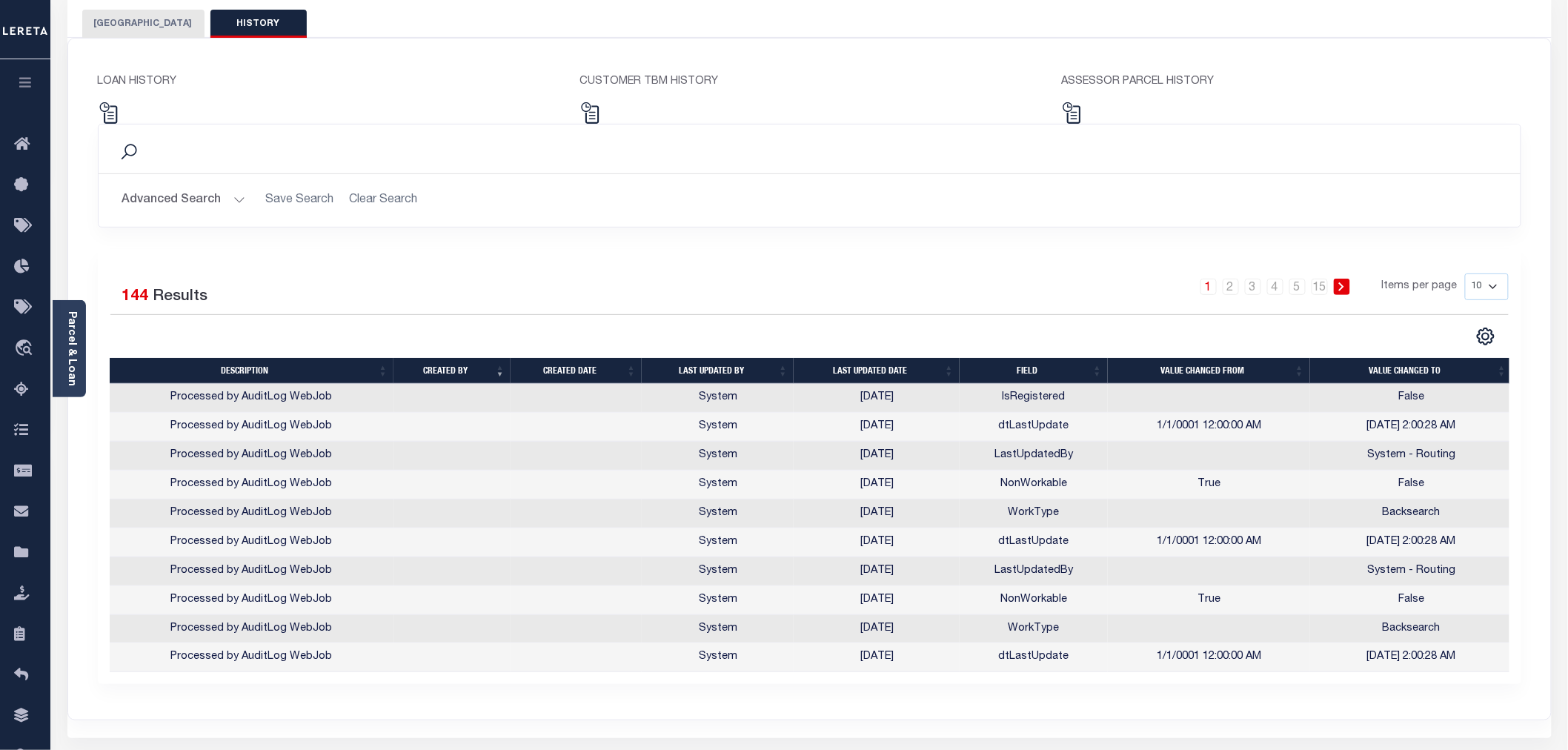
click at [127, 18] on button "[GEOGRAPHIC_DATA]" at bounding box center [143, 23] width 122 height 28
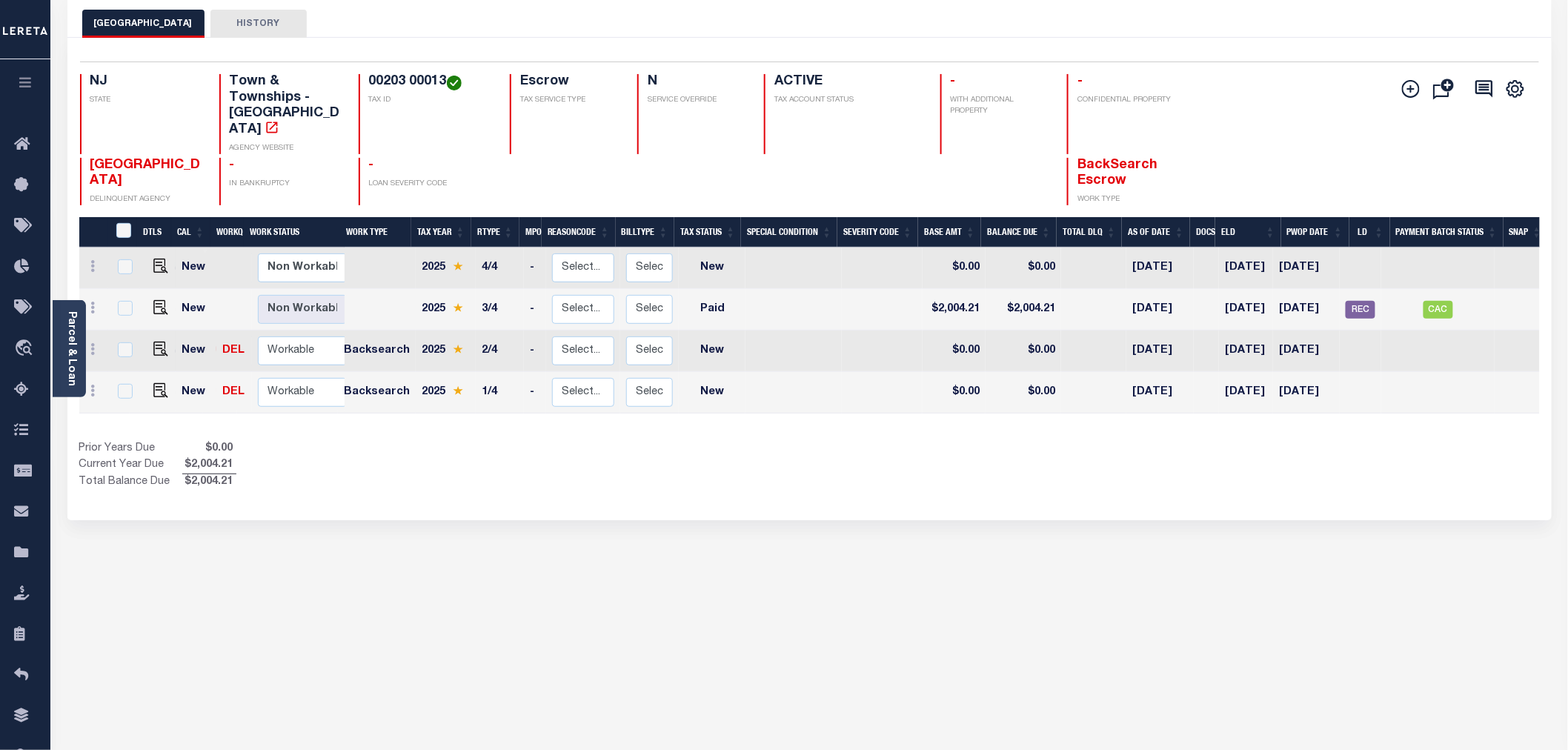
scroll to position [0, 7]
click at [1435, 301] on span "CAC" at bounding box center [1438, 310] width 30 height 18
checkbox input "true"
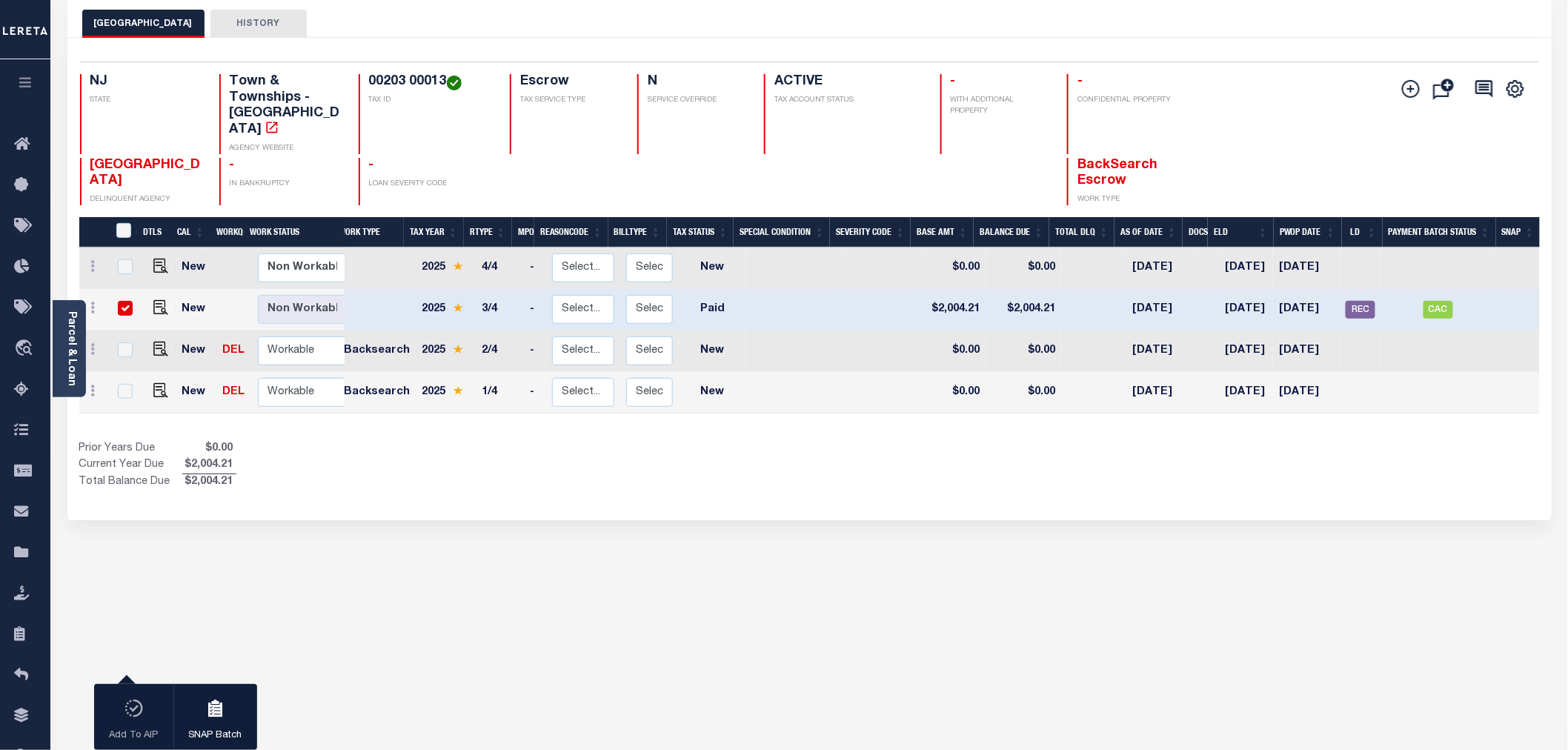
click at [122, 301] on input "checkbox" at bounding box center [125, 308] width 15 height 15
checkbox input "false"
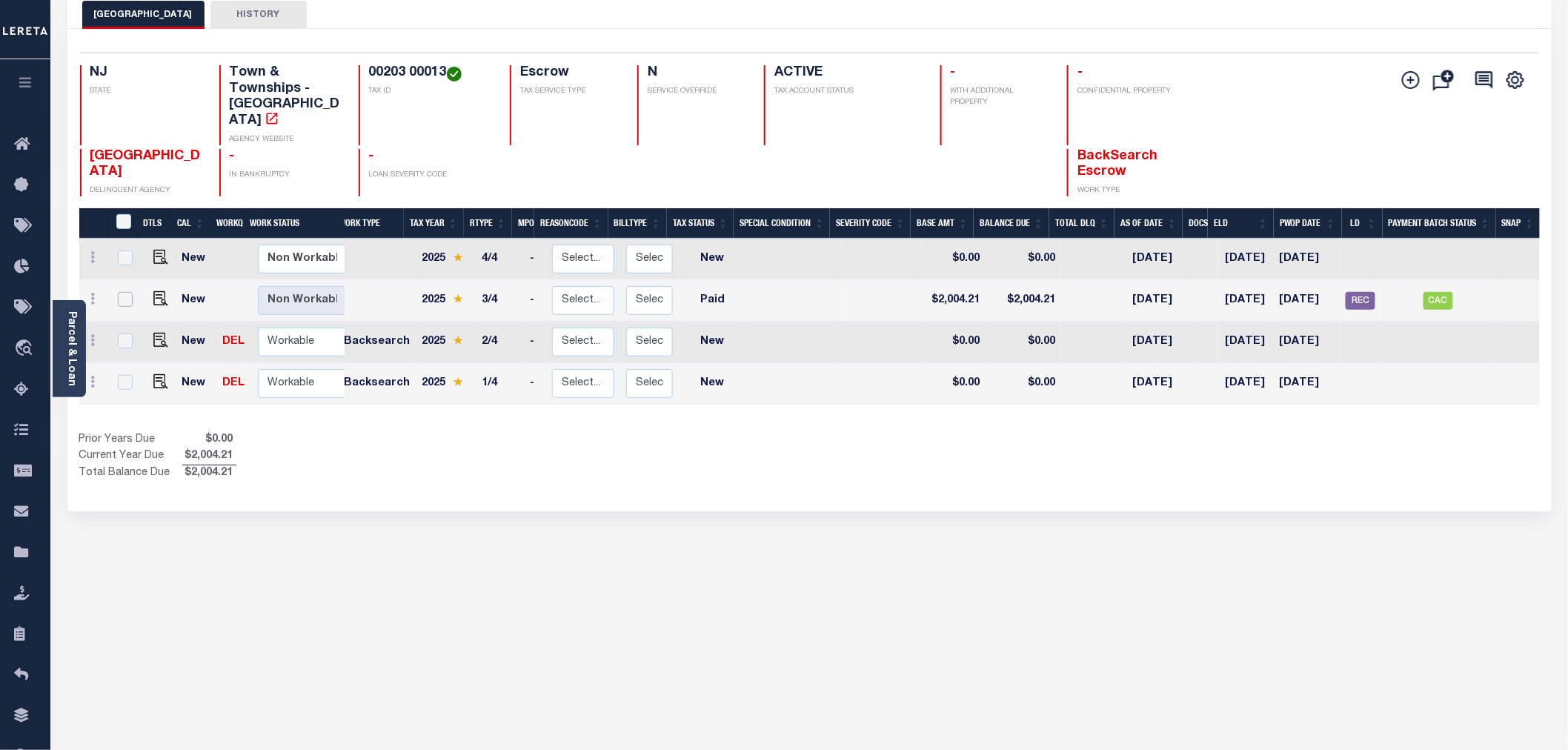
scroll to position [0, 0]
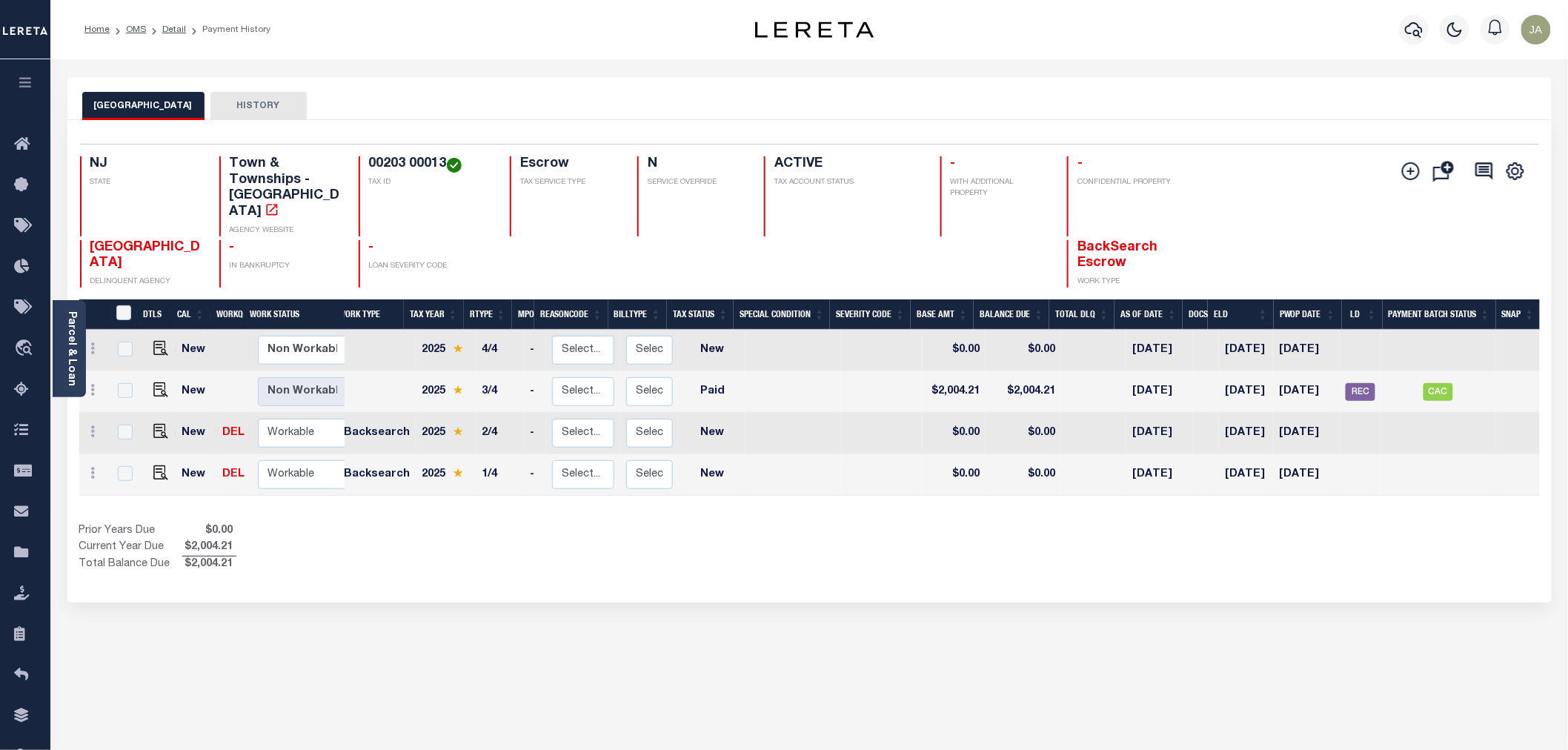
click at [416, 311] on th "Tax Year" at bounding box center [434, 315] width 60 height 30
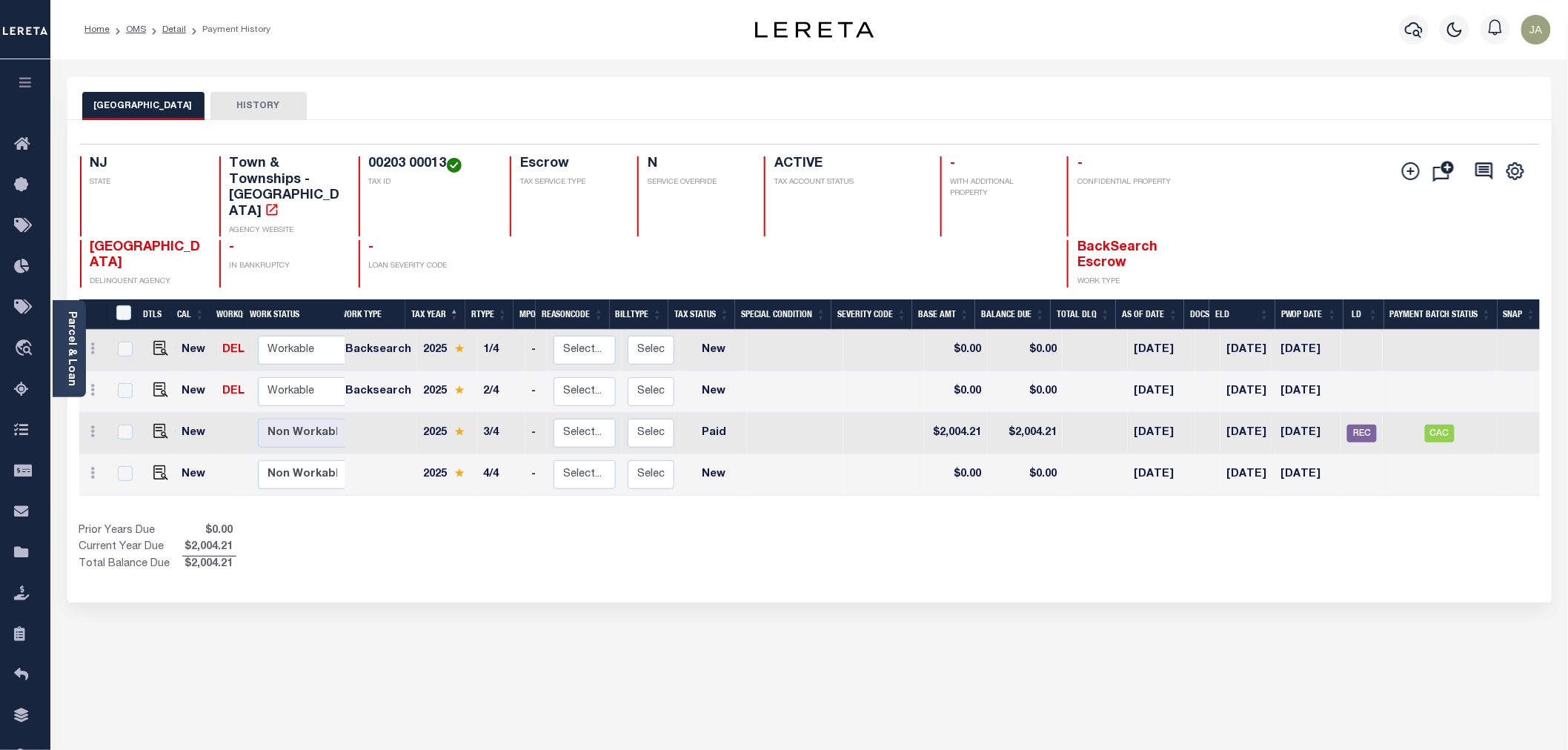
scroll to position [0, 7]
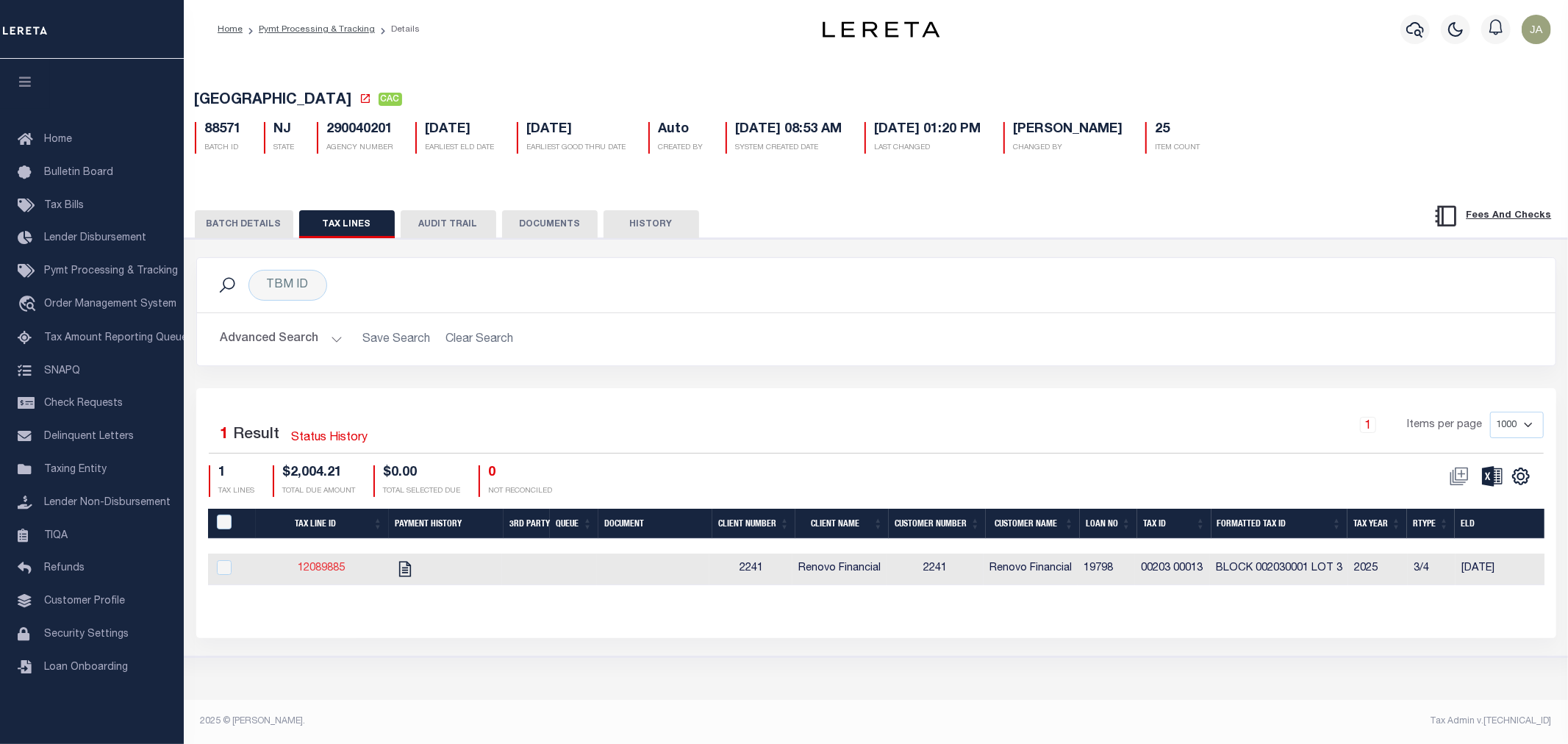
click at [331, 572] on link "12089885" at bounding box center [321, 568] width 47 height 11
checkbox input "true"
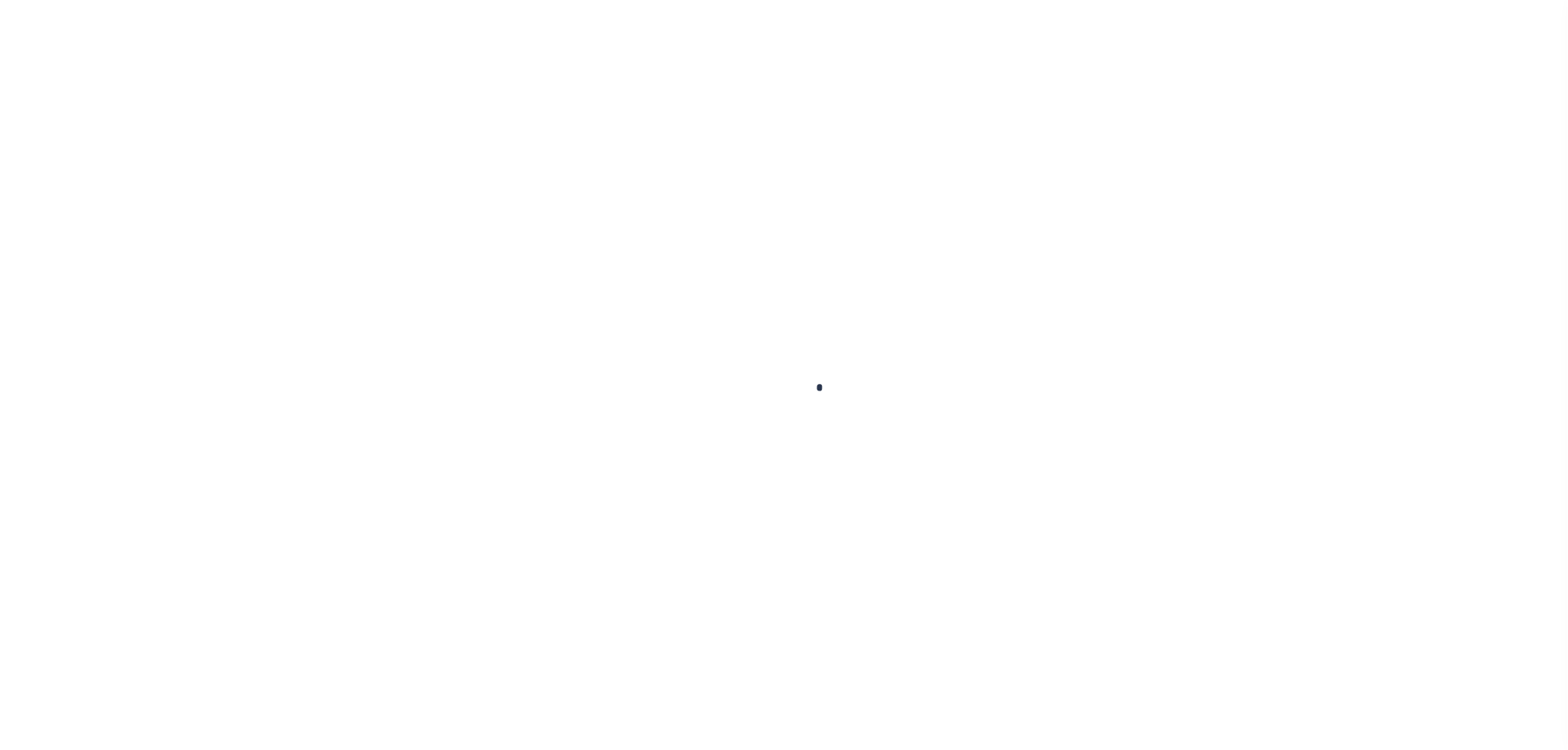
checkbox input "false"
type input "00000071"
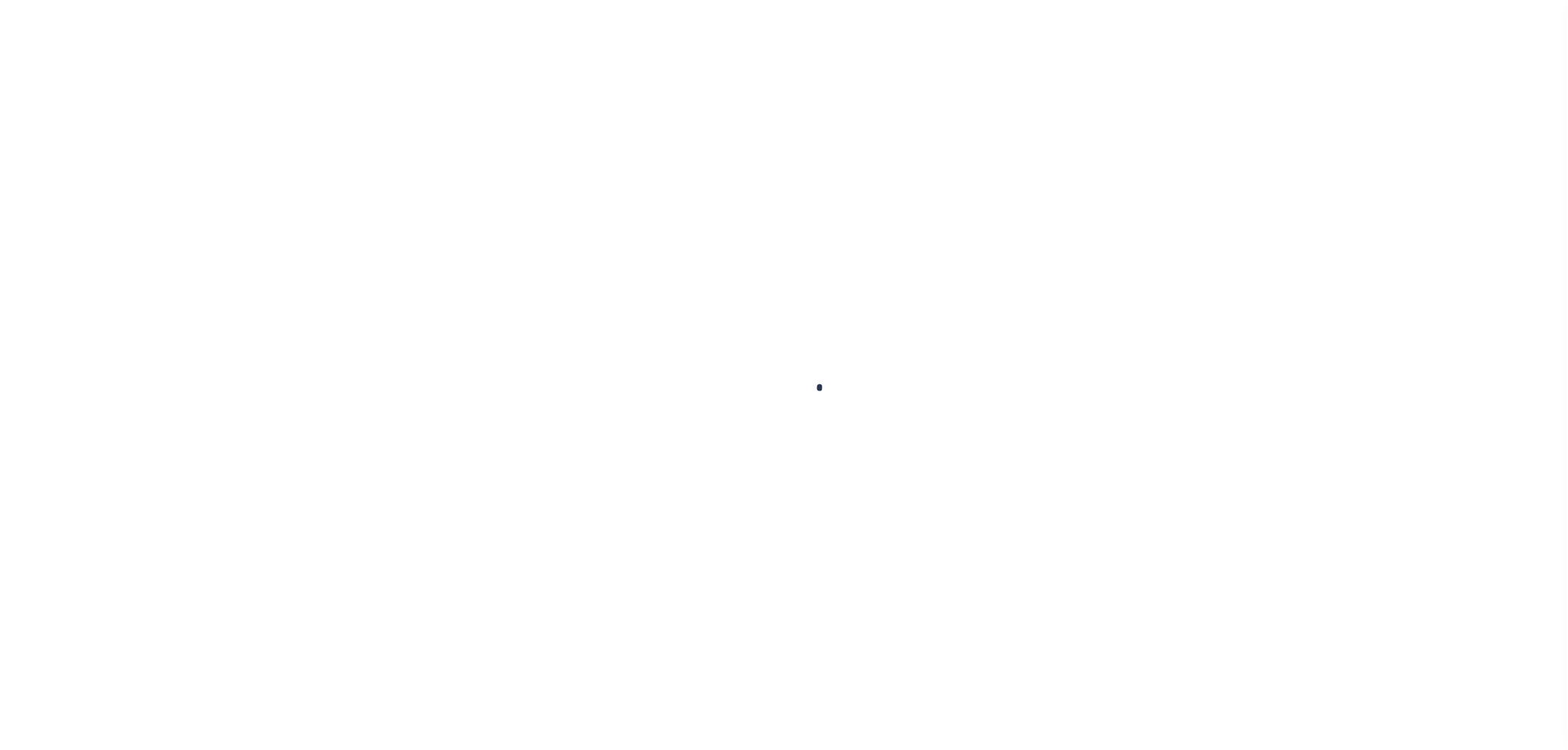
type input "[DATE]"
select select "PYD"
type input "$2,004.21"
